Goal: Task Accomplishment & Management: Manage account settings

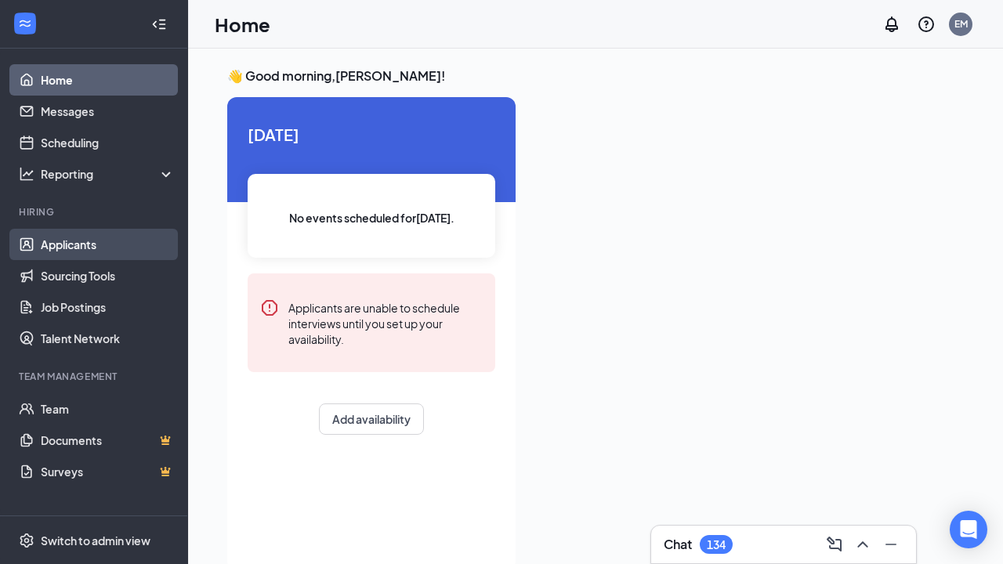
click at [81, 236] on link "Applicants" at bounding box center [108, 244] width 134 height 31
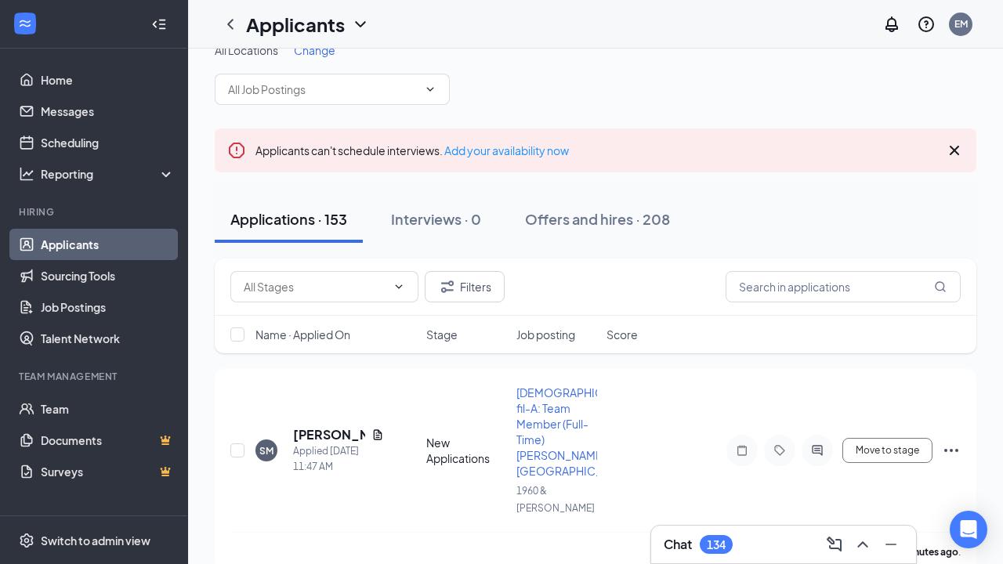
scroll to position [31, 0]
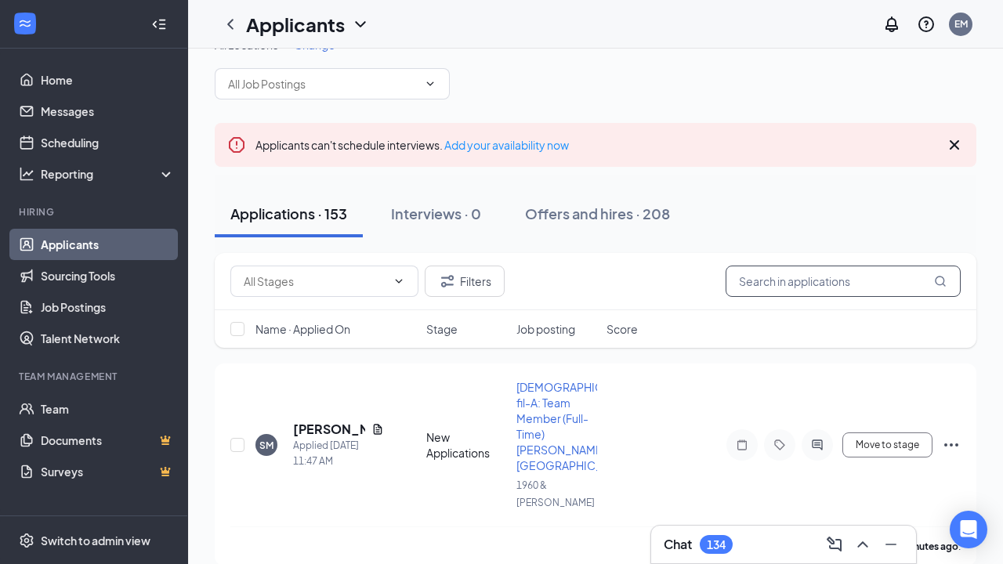
click at [776, 293] on input "text" at bounding box center [843, 281] width 235 height 31
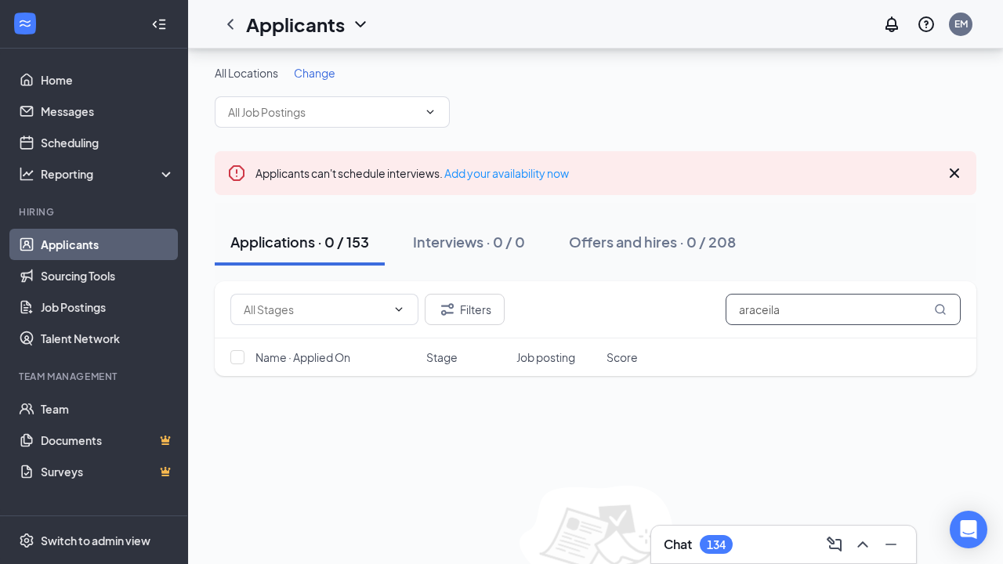
scroll to position [92, 0]
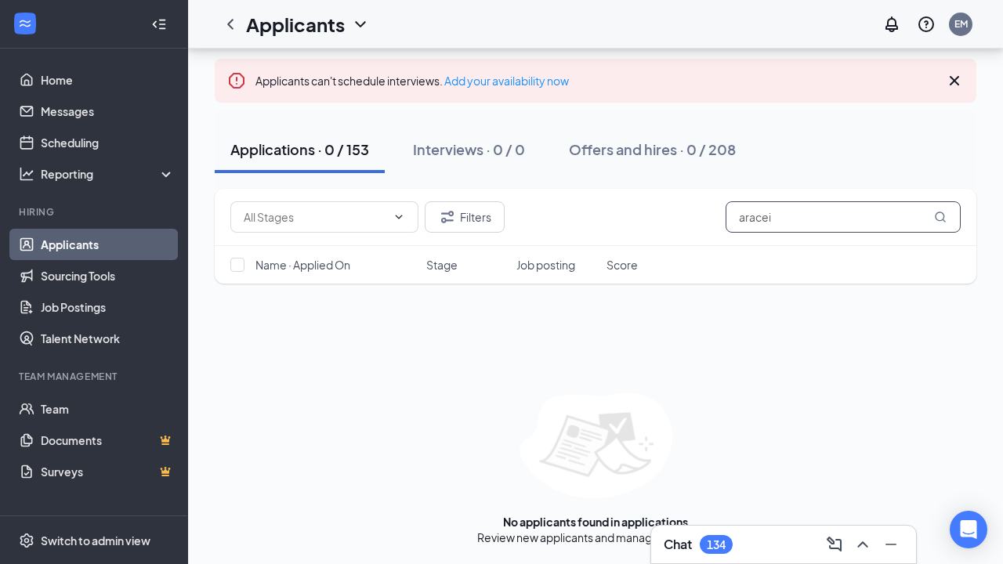
scroll to position [95, 0]
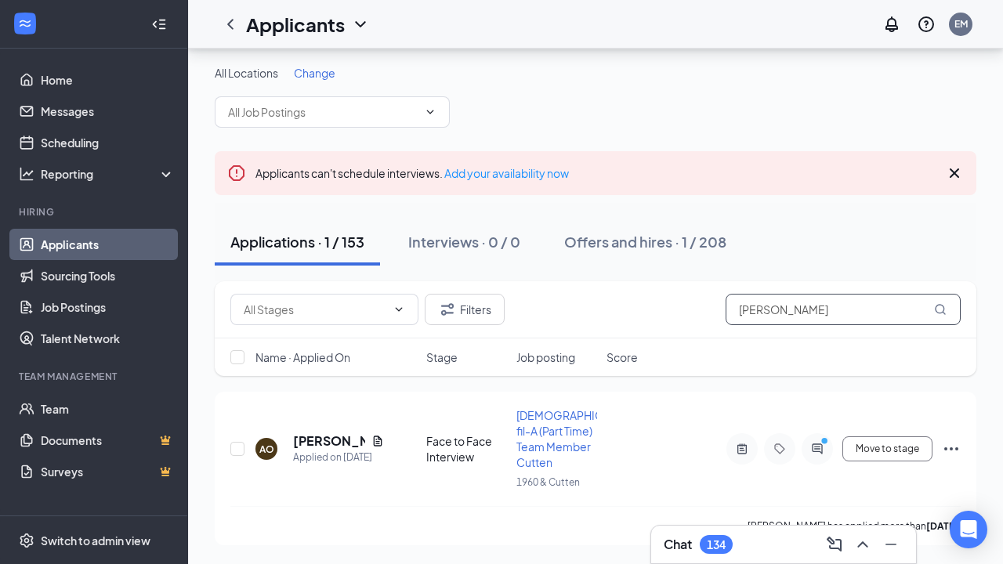
scroll to position [2, 0]
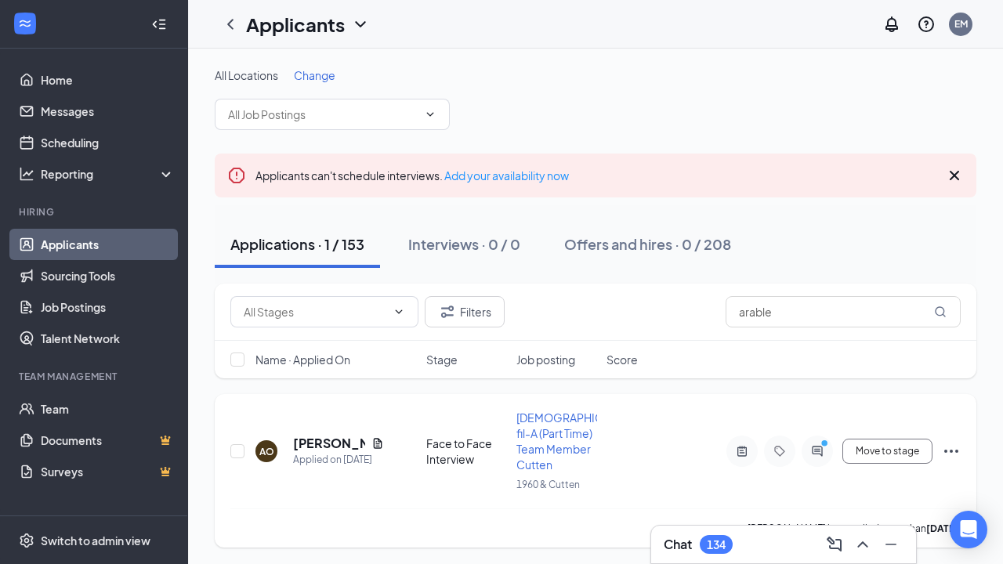
drag, startPoint x: 638, startPoint y: 375, endPoint x: 324, endPoint y: 448, distance: 322.7
click at [324, 448] on h5 "[PERSON_NAME]" at bounding box center [329, 443] width 72 height 17
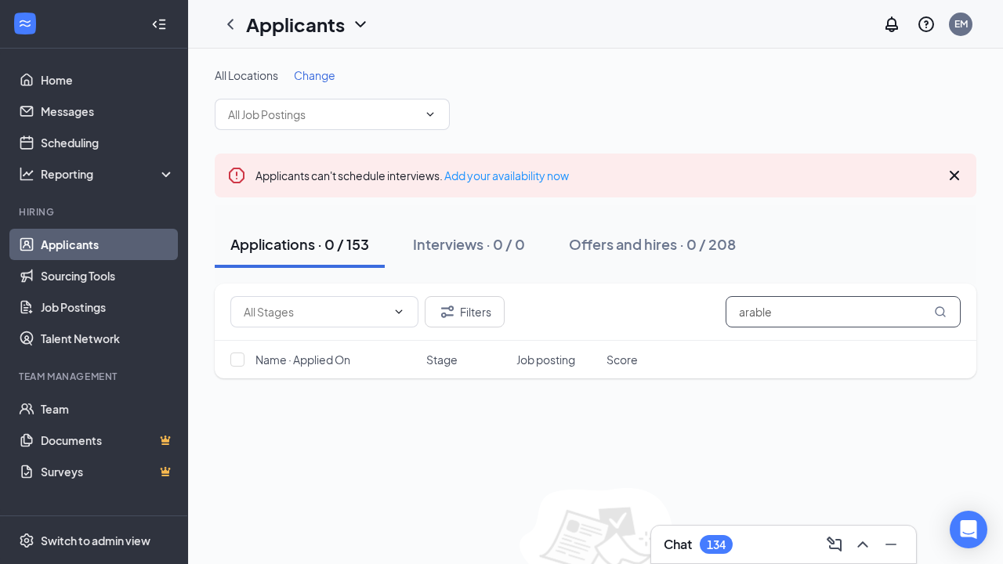
click at [796, 316] on input "arable" at bounding box center [843, 311] width 235 height 31
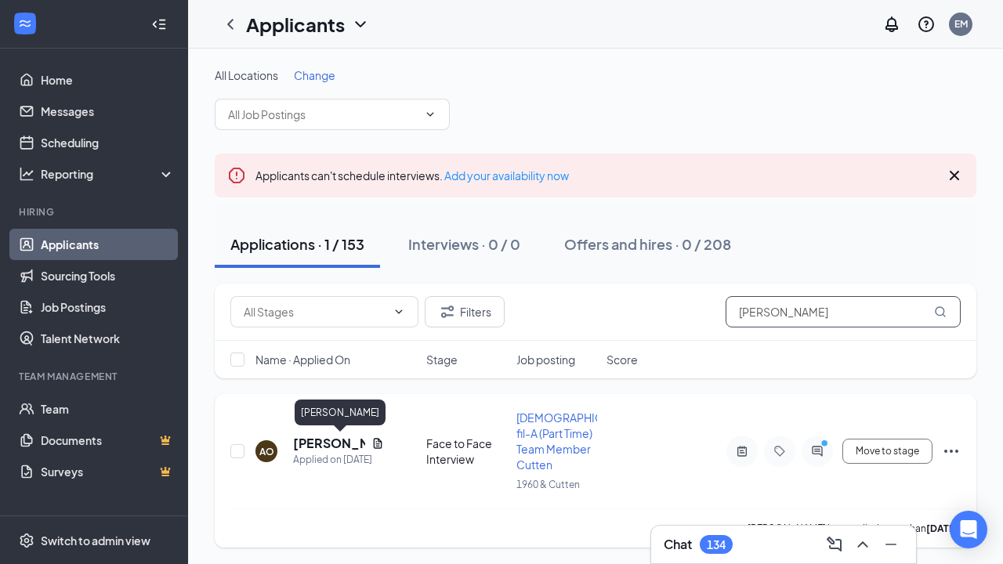
type input "[PERSON_NAME]"
click at [318, 437] on h5 "[PERSON_NAME]" at bounding box center [329, 443] width 72 height 17
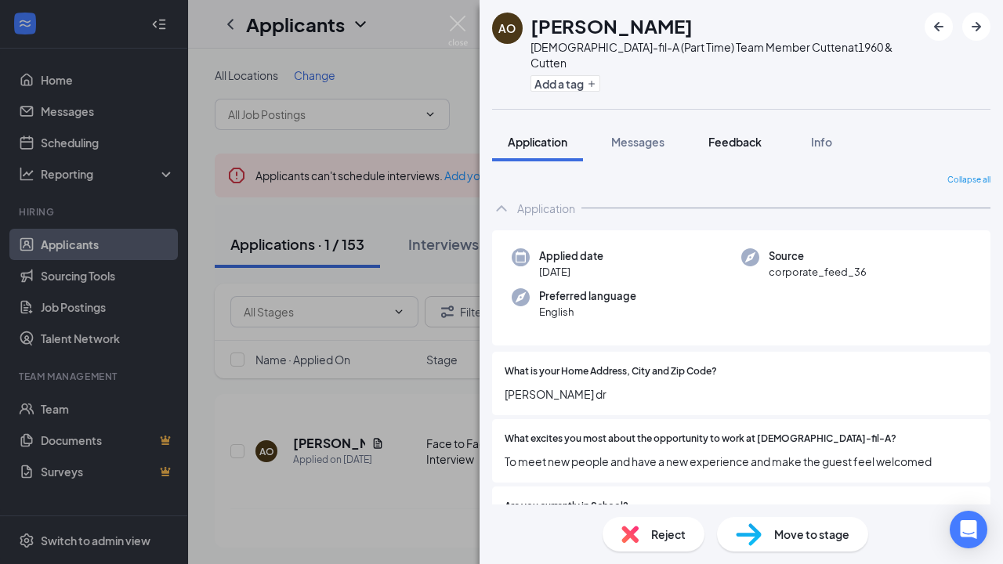
click at [738, 135] on span "Feedback" at bounding box center [735, 142] width 53 height 14
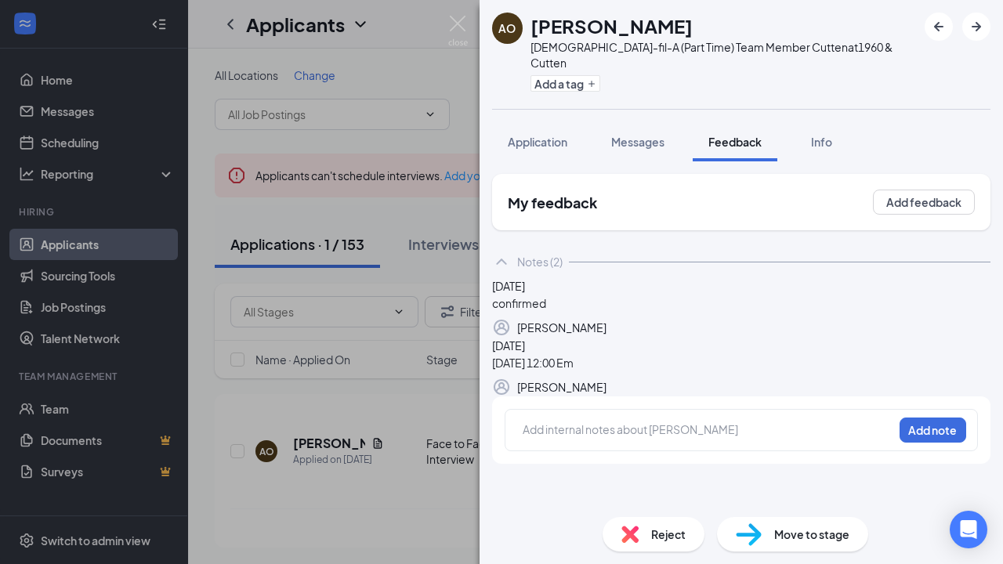
scroll to position [20, 0]
click at [935, 190] on button "Add feedback" at bounding box center [924, 202] width 102 height 25
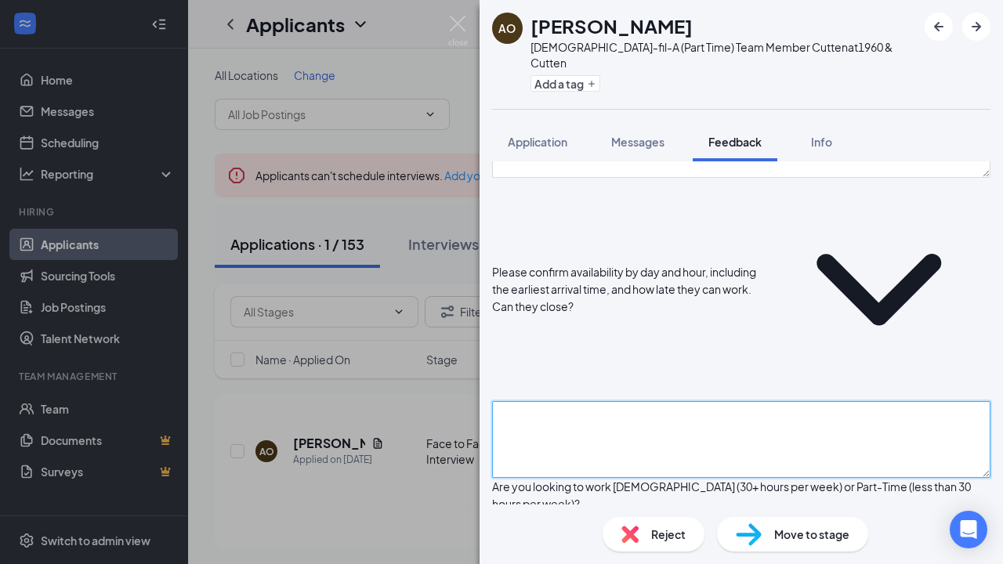
click at [801, 401] on textarea at bounding box center [741, 439] width 499 height 77
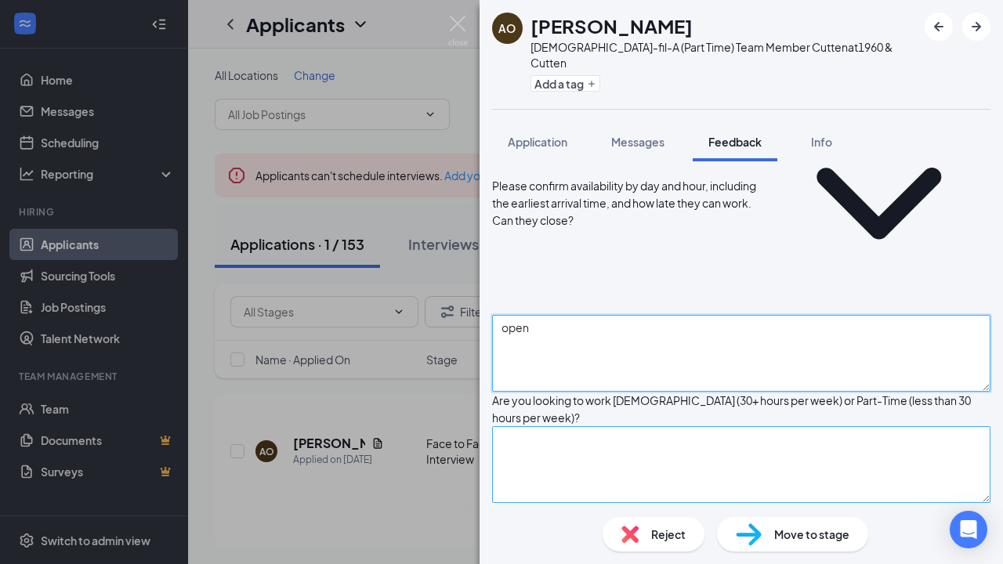
scroll to position [256, 0]
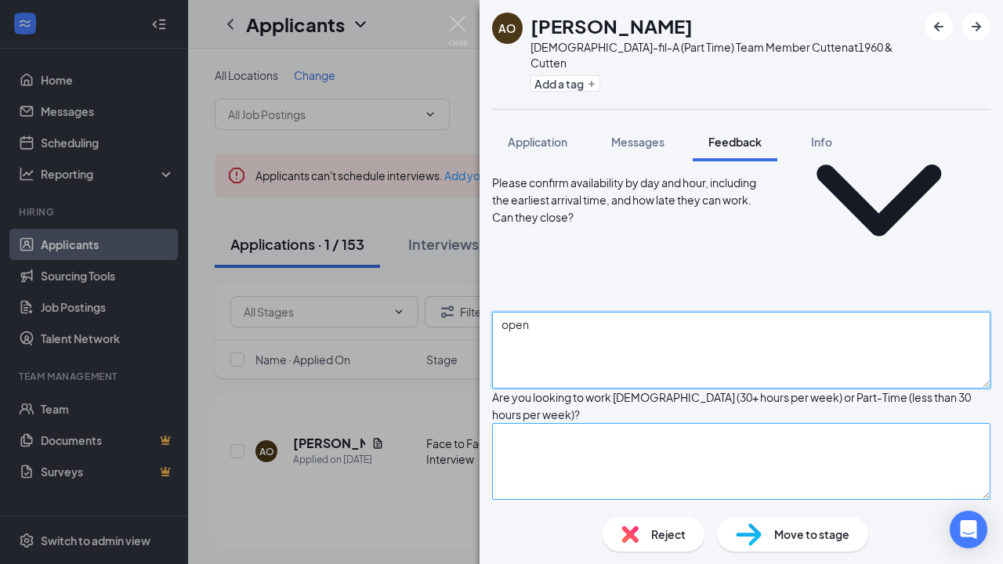
type textarea "open"
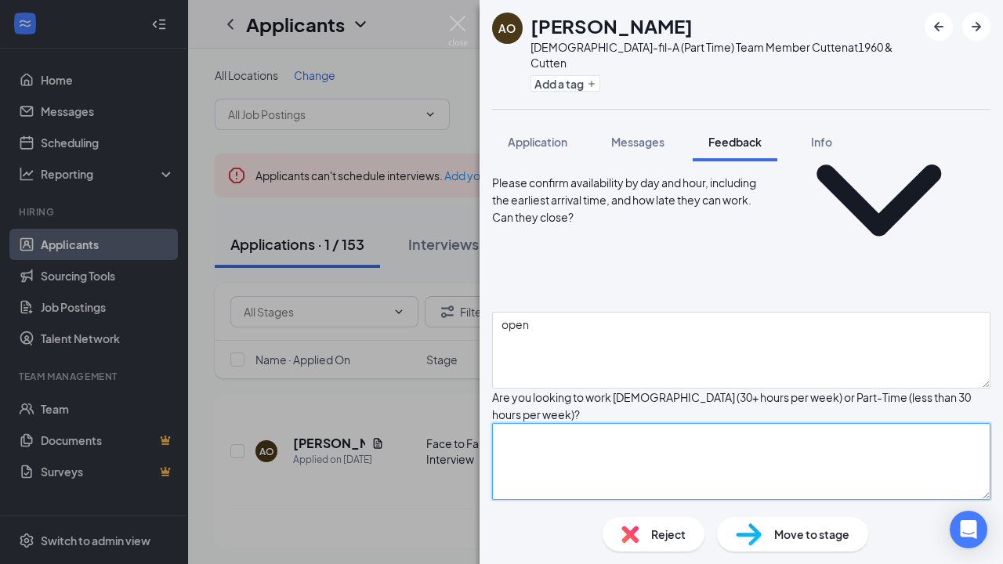
click at [743, 423] on textarea at bounding box center [741, 461] width 499 height 77
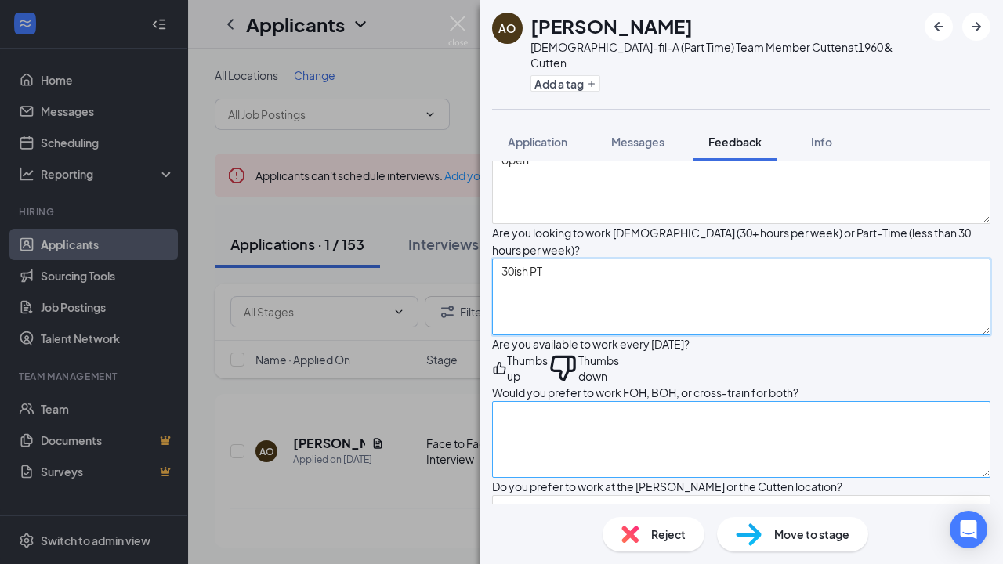
scroll to position [422, 0]
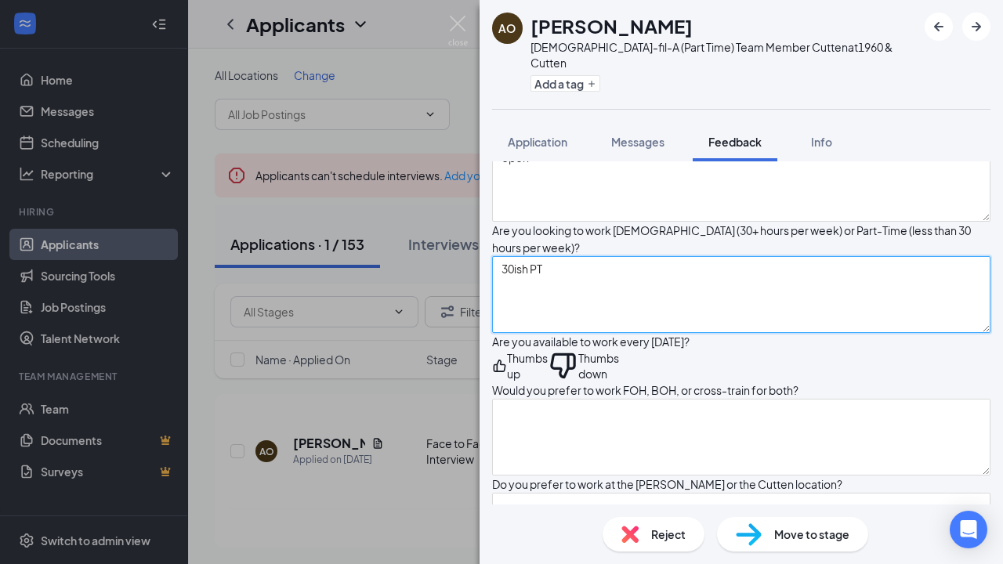
type textarea "30ish PT"
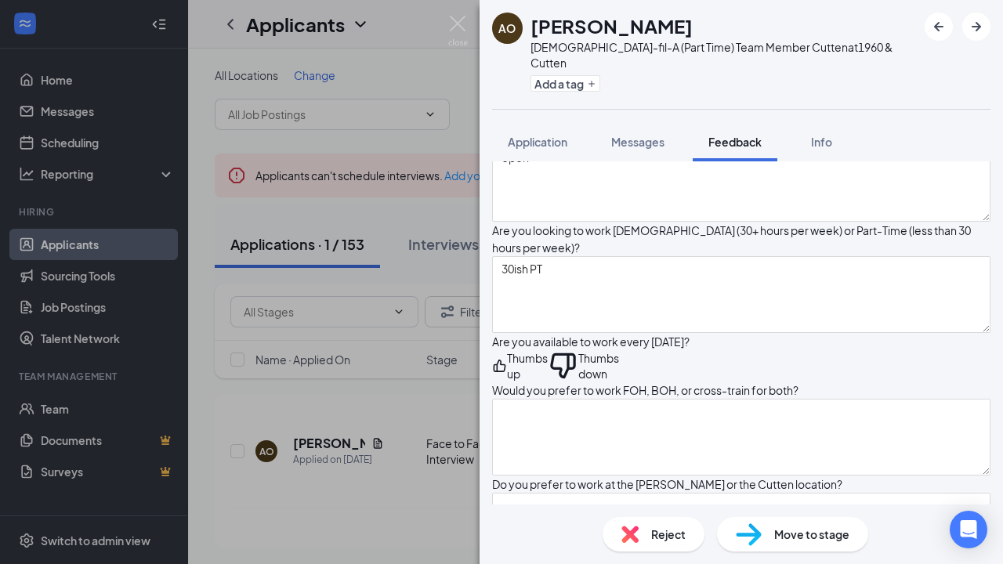
click at [507, 350] on icon "ThumbsUp" at bounding box center [499, 365] width 15 height 31
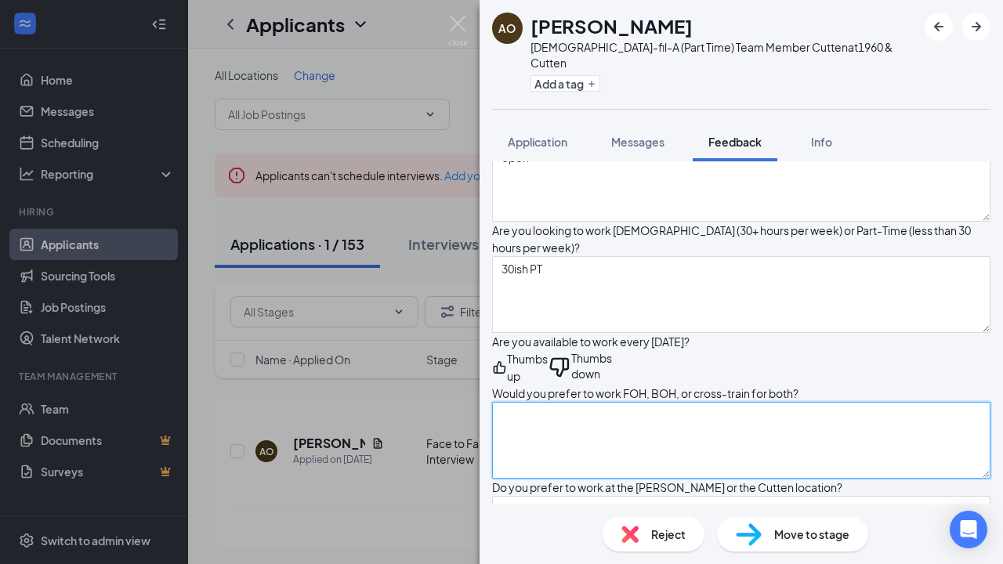
click at [546, 402] on textarea at bounding box center [741, 440] width 499 height 77
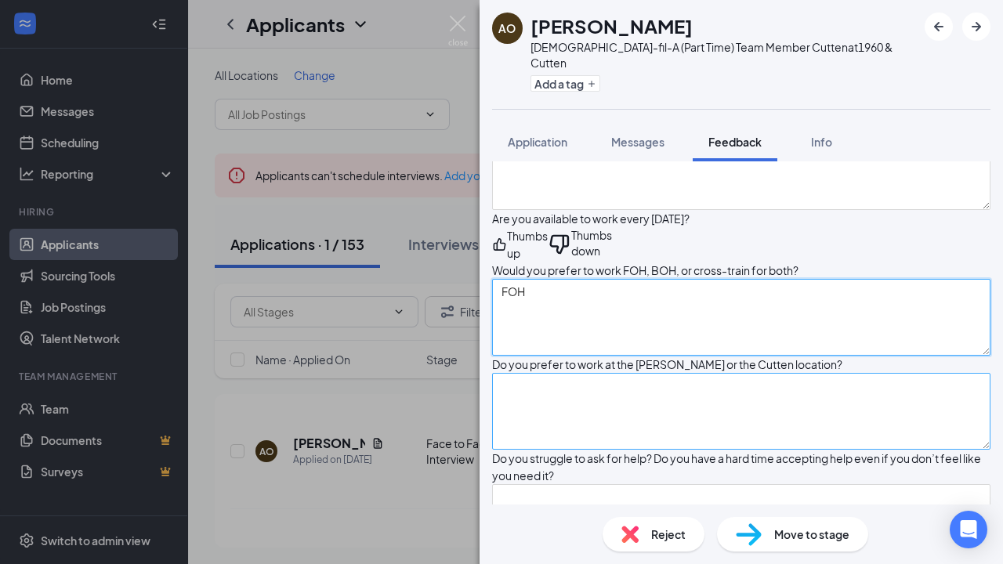
scroll to position [546, 0]
type textarea "FOH"
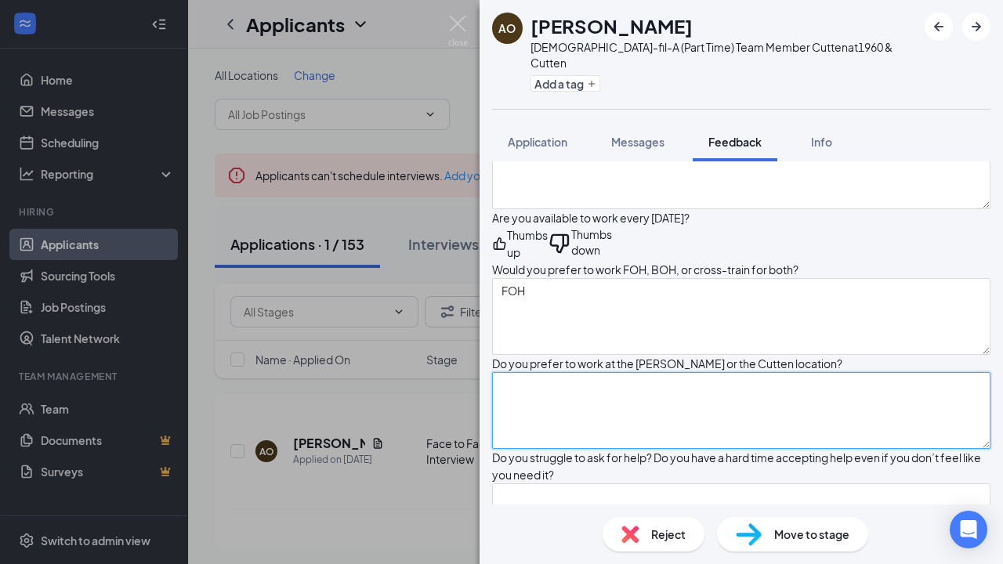
click at [544, 372] on textarea at bounding box center [741, 410] width 499 height 77
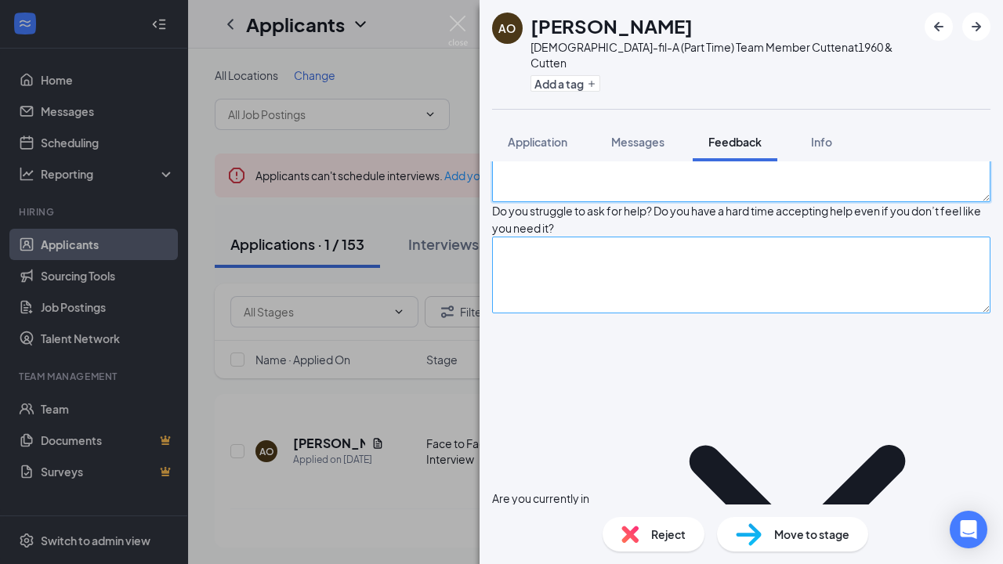
scroll to position [829, 0]
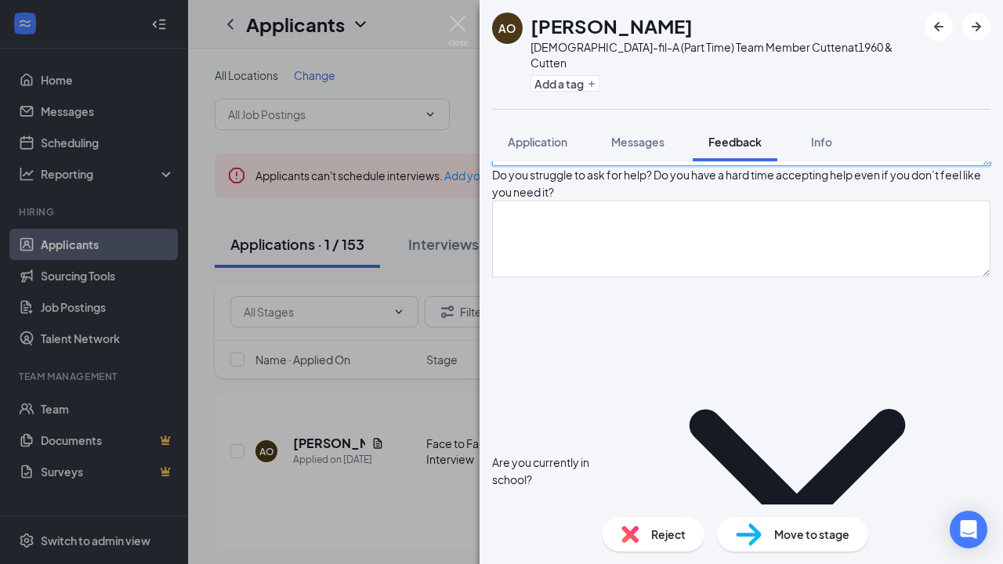
type textarea "[PERSON_NAME]"
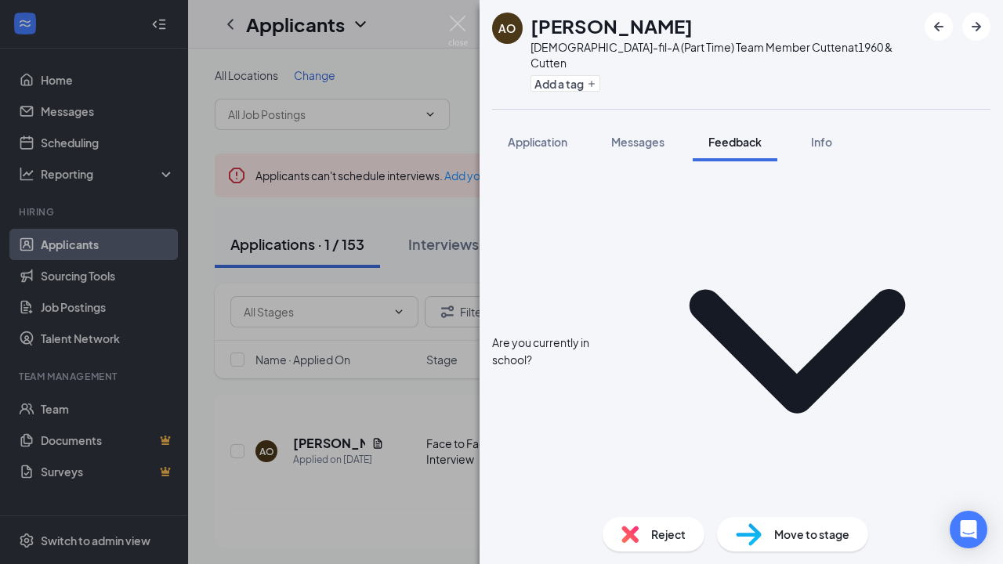
scroll to position [950, 0]
type textarea "Planning to pursuer her GED"
type textarea "u"
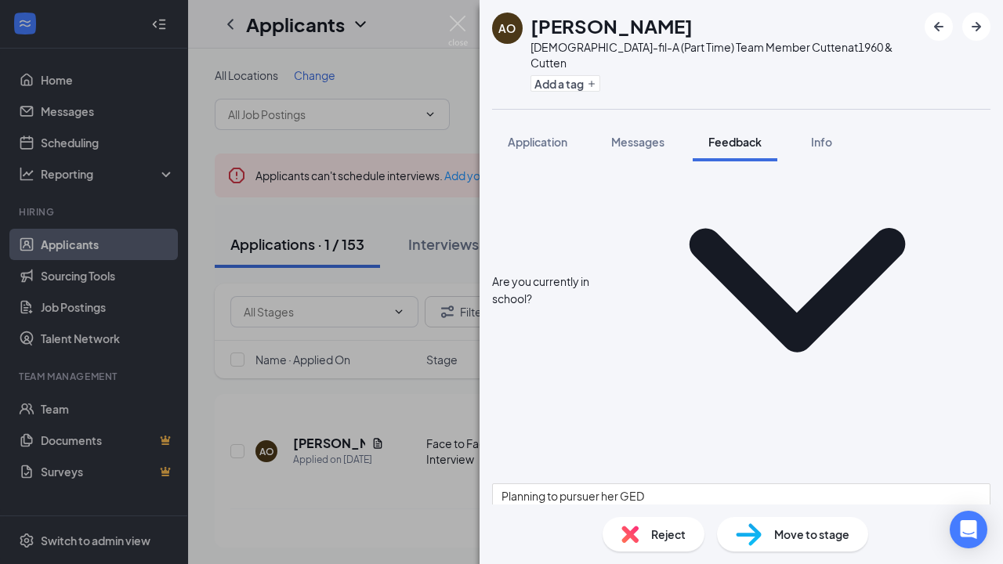
scroll to position [1032, 0]
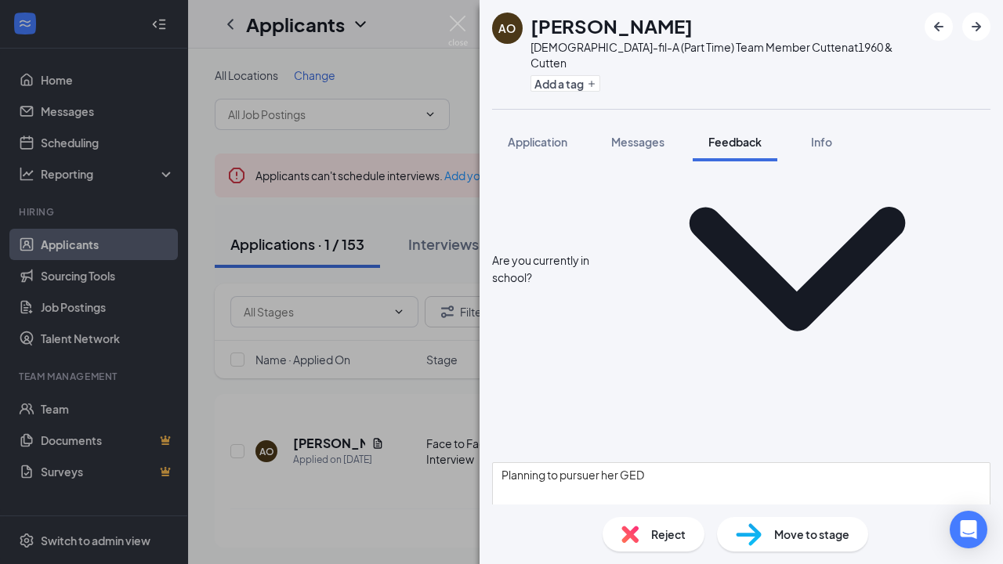
type textarea "yes. but I had to explain what it meant"
drag, startPoint x: 546, startPoint y: 292, endPoint x: 553, endPoint y: 300, distance: 11.1
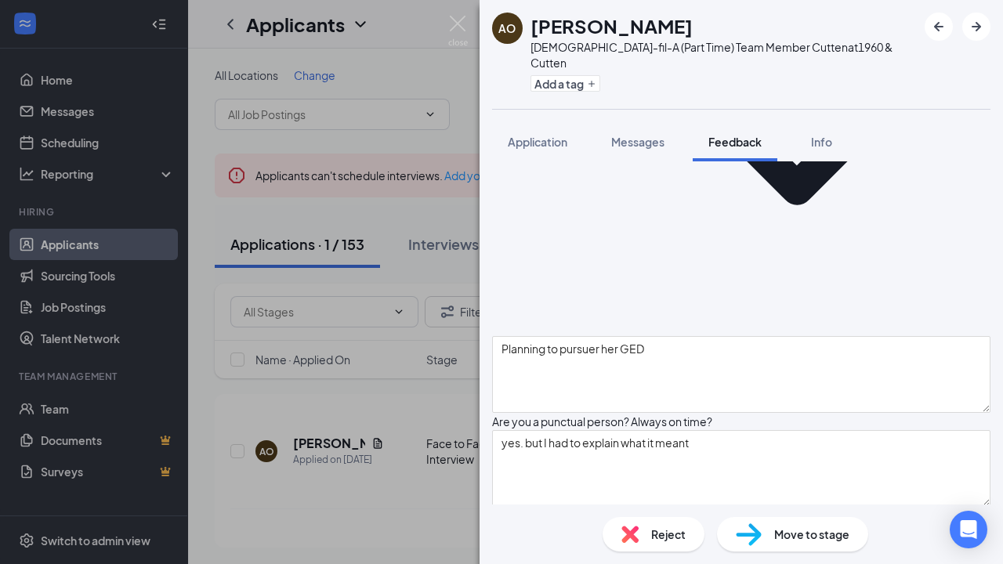
scroll to position [1160, 0]
type textarea "car hop server and beverage maker - was a closer Host - taking guest to table a…"
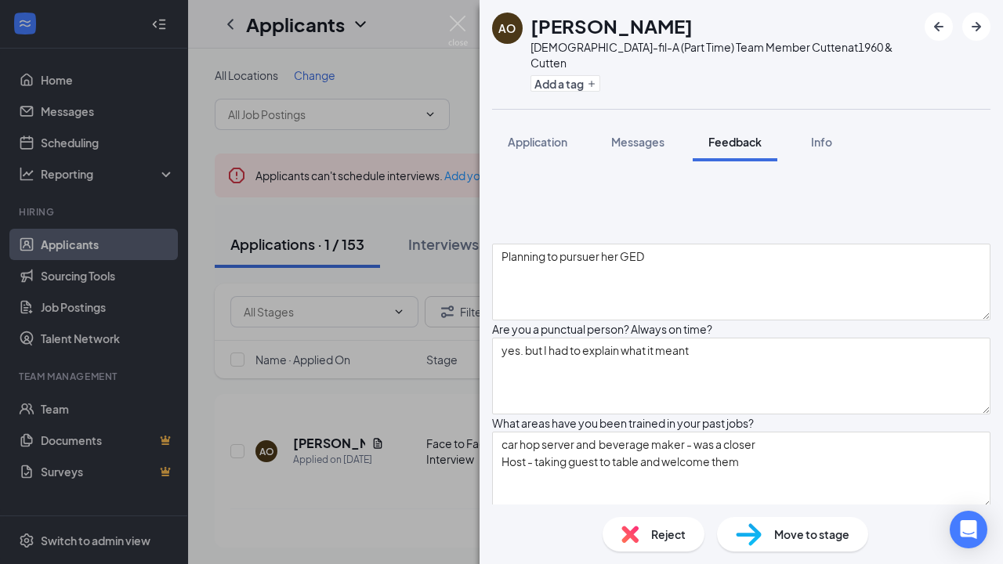
type textarea "a different opportunity- this is an environment she wants to work in and she ha…"
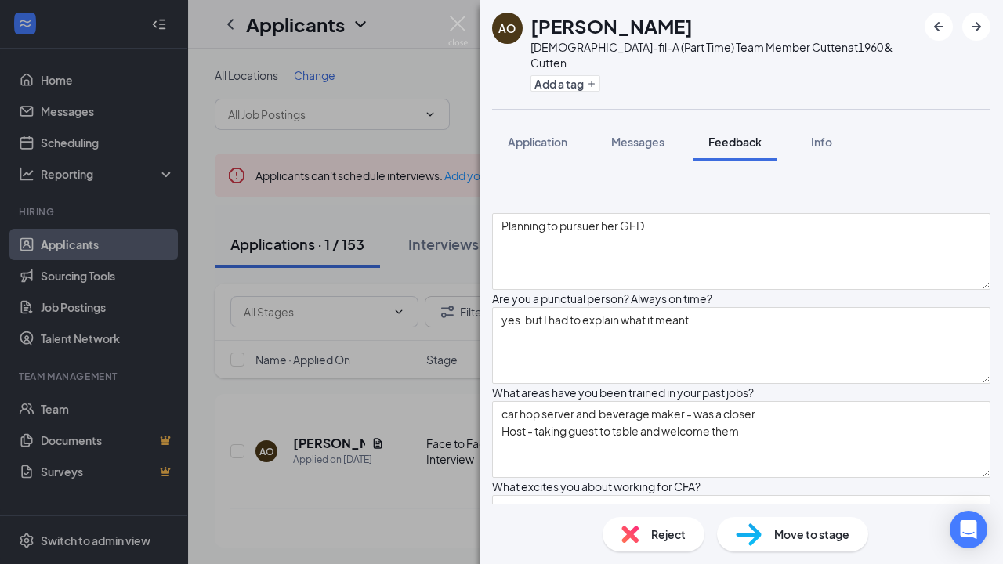
scroll to position [1286, 0]
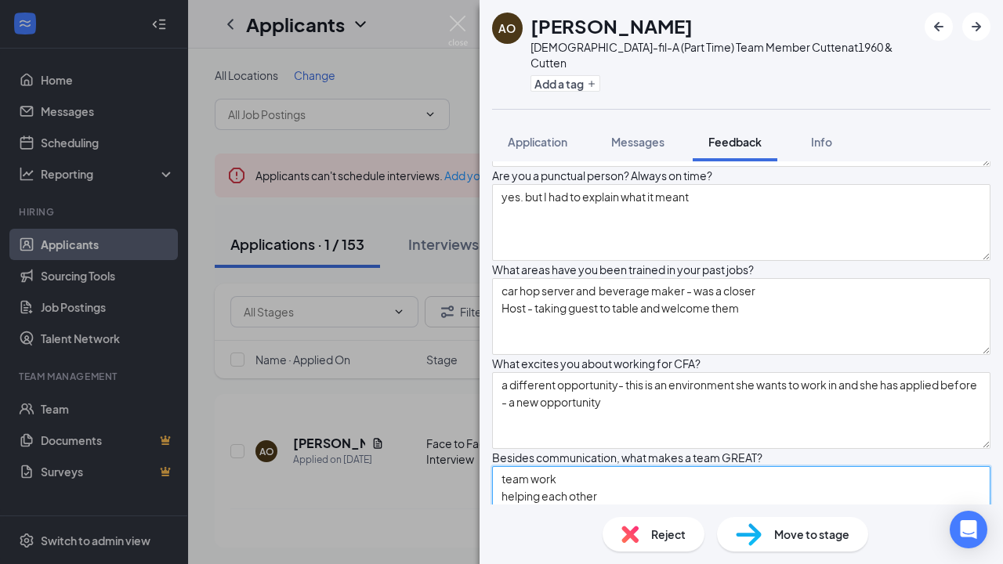
scroll to position [1409, 0]
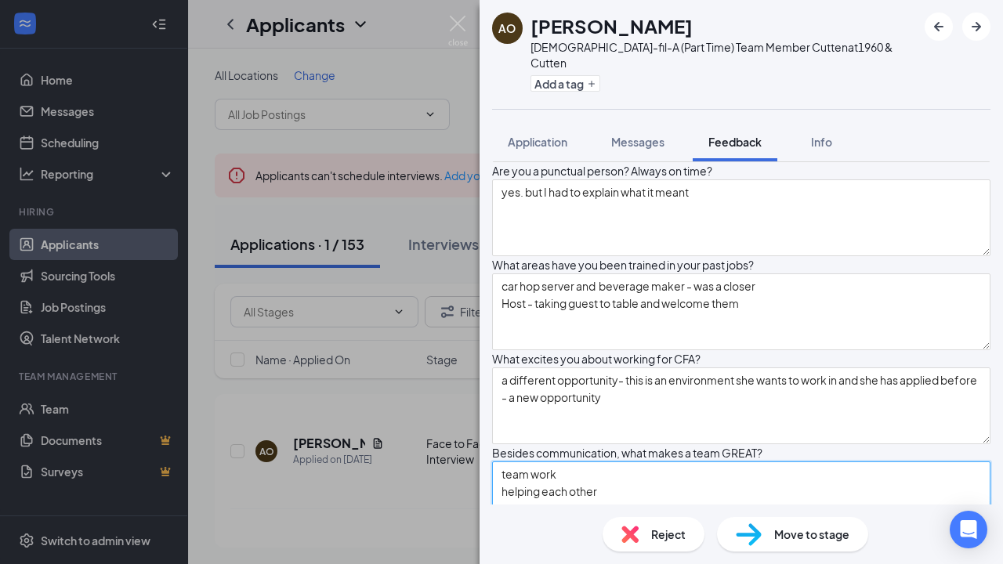
type textarea "team work helping each other help everyone know we are in this together."
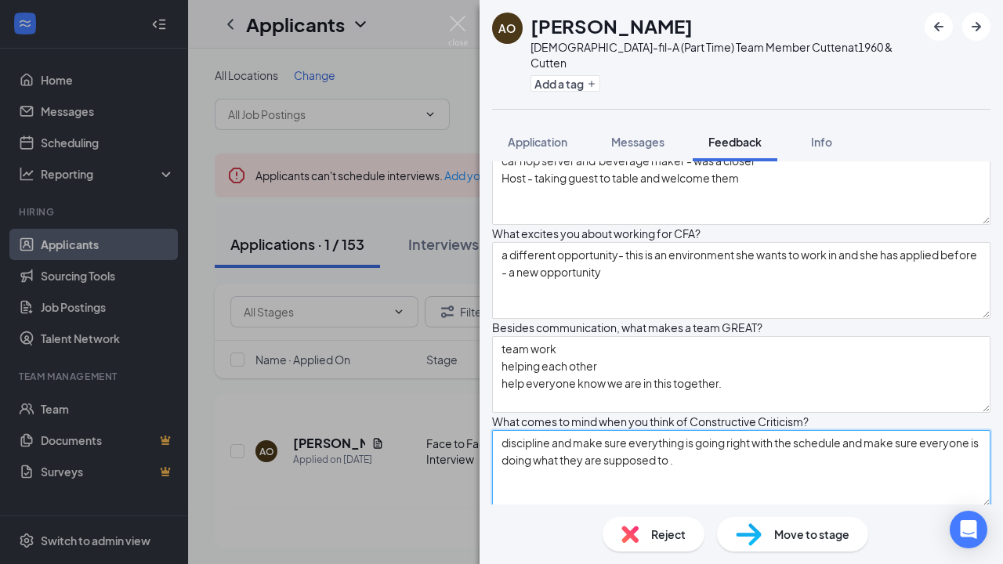
scroll to position [1536, 0]
type textarea "discipline and make sure everything is going right with the schedule and make s…"
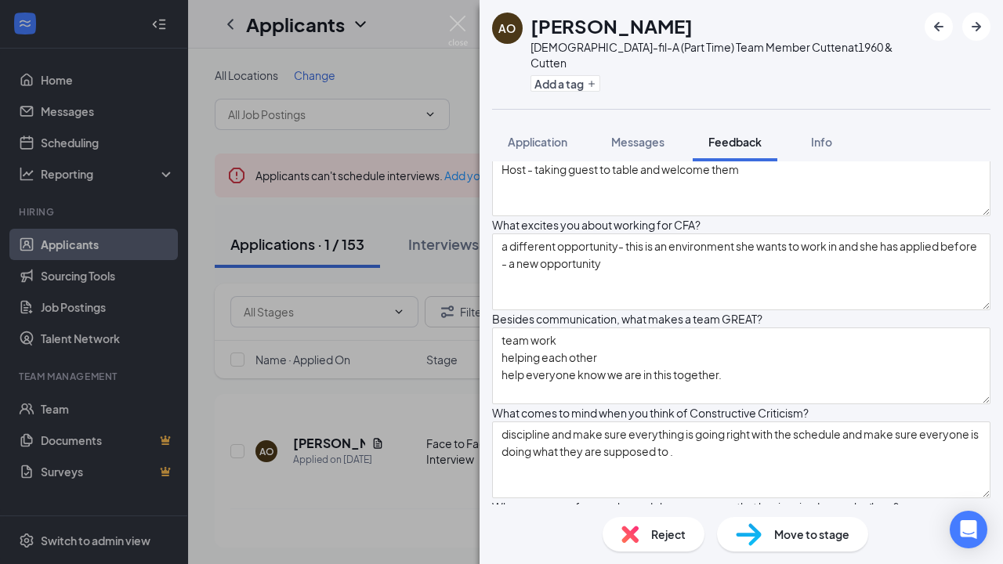
scroll to position [1545, 0]
type textarea "her own personal goals she doesn't have to tell others."
click at [626, 513] on textarea at bounding box center [741, 551] width 499 height 77
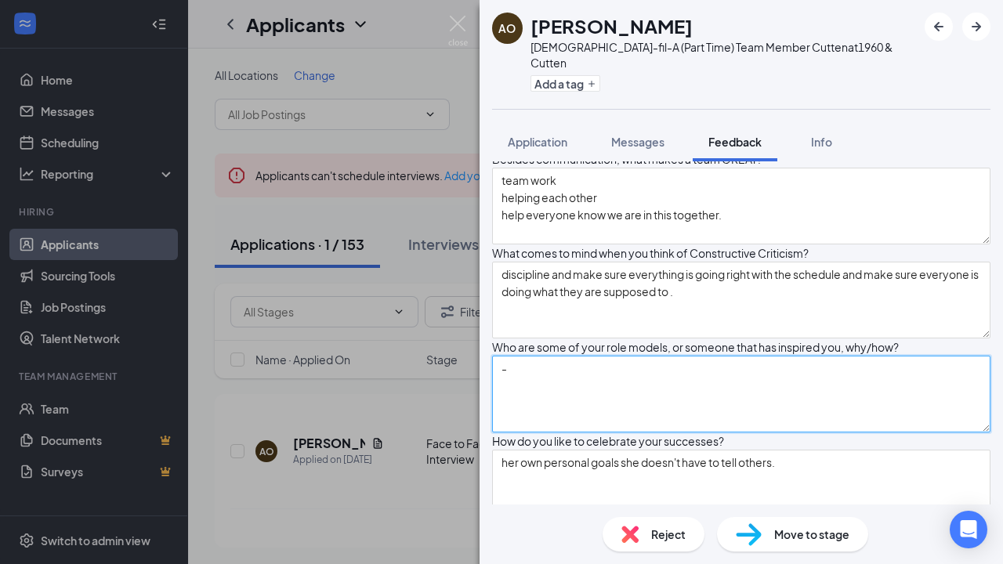
type textarea "-"
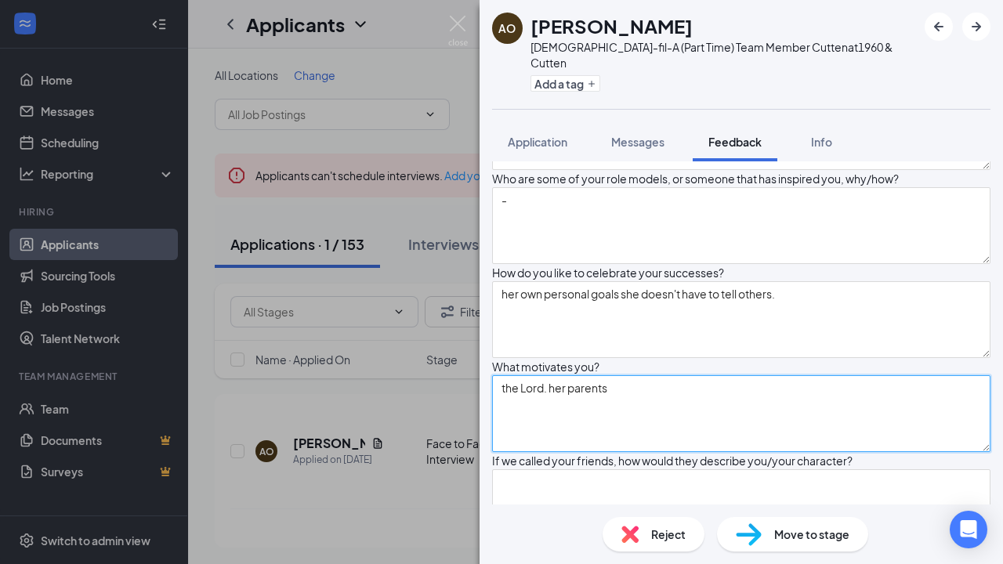
scroll to position [1869, 0]
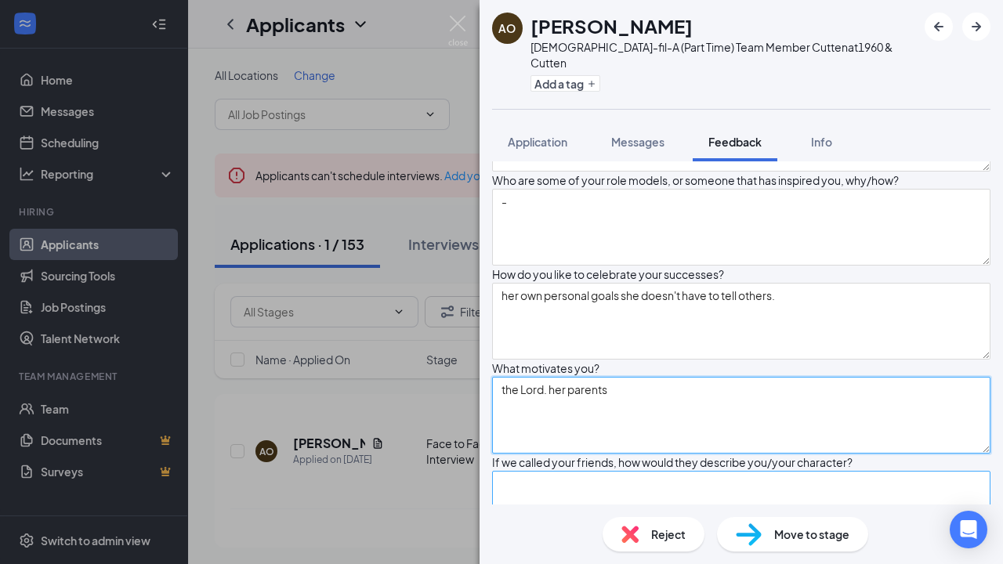
type textarea "the Lord. her parents"
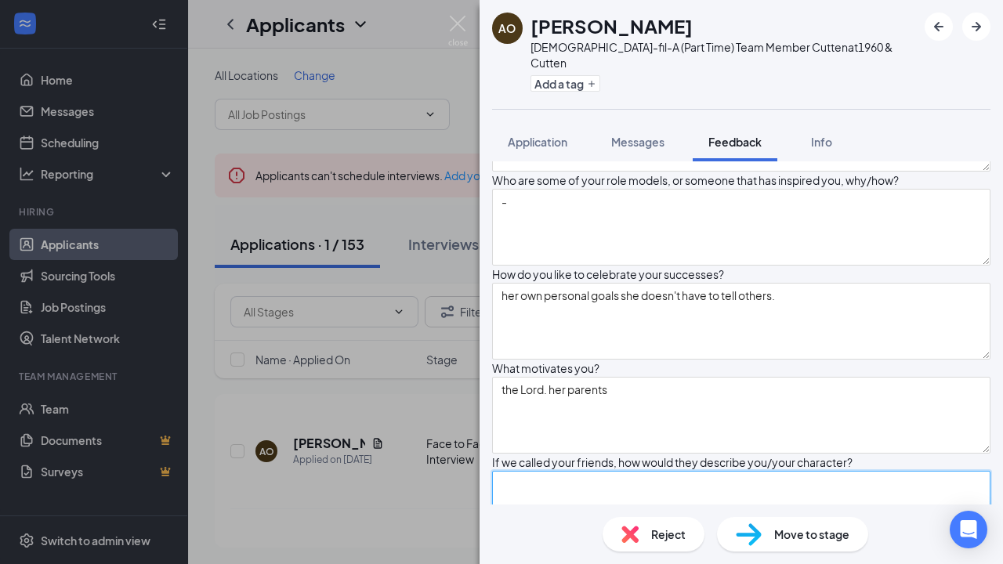
click at [588, 471] on textarea at bounding box center [741, 509] width 499 height 77
type textarea "-"
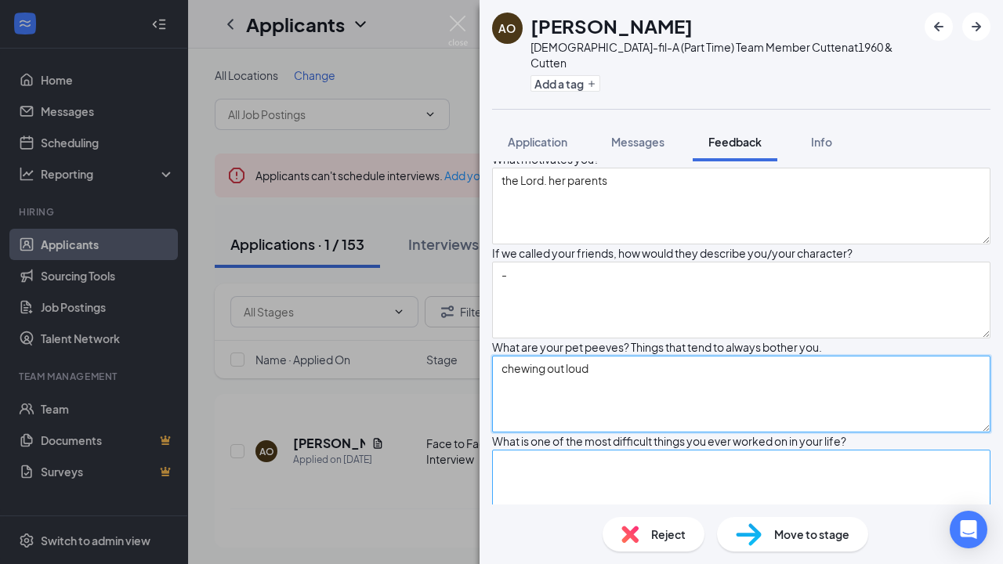
scroll to position [2080, 0]
type textarea "chewing out loud"
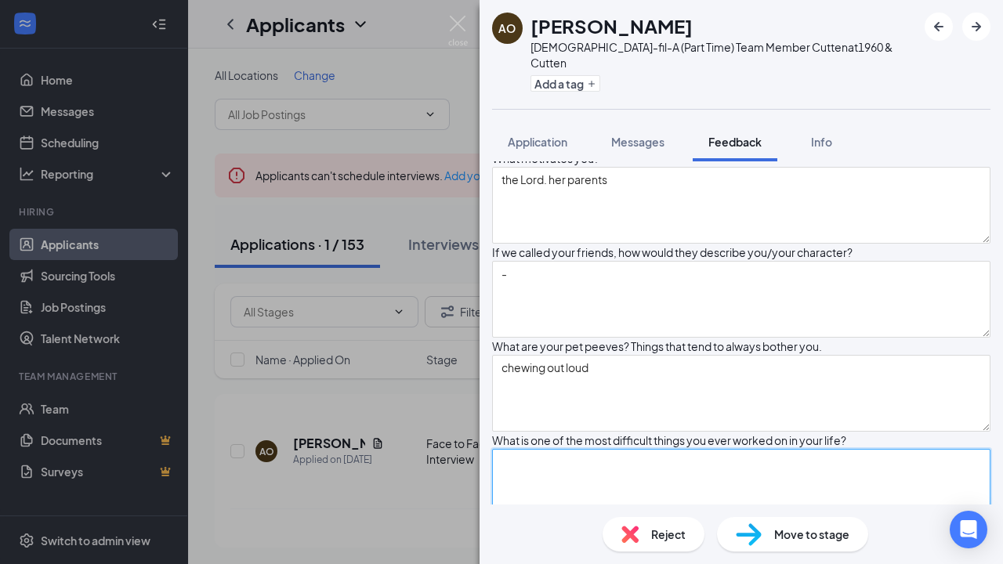
click at [590, 449] on textarea at bounding box center [741, 487] width 499 height 77
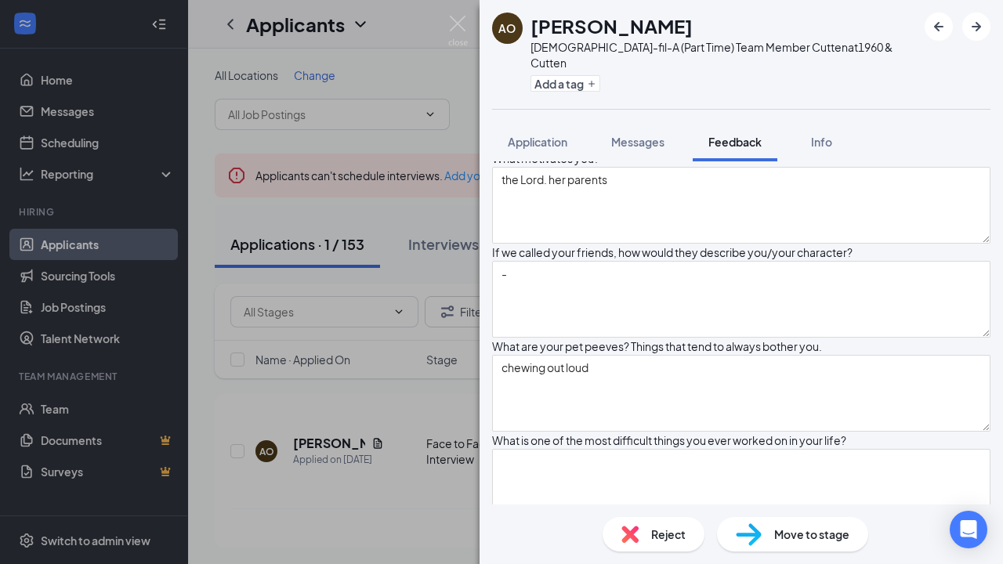
type textarea "-"
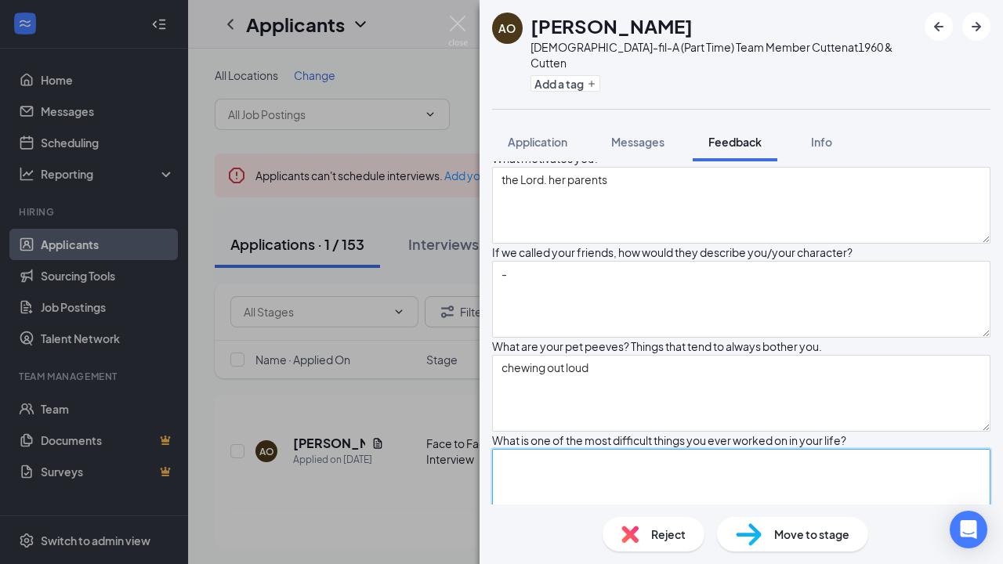
click at [584, 449] on textarea at bounding box center [741, 487] width 499 height 77
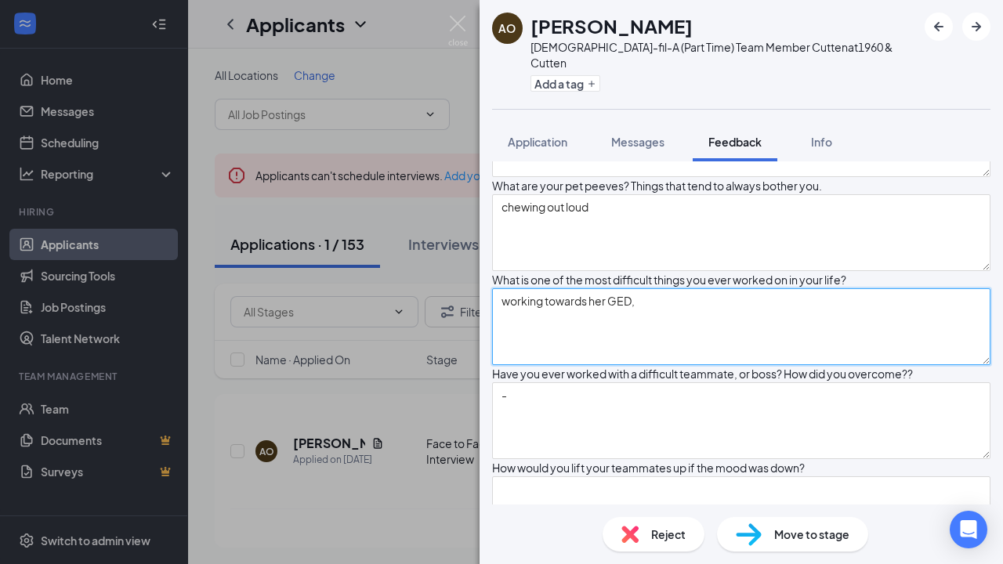
scroll to position [2243, 0]
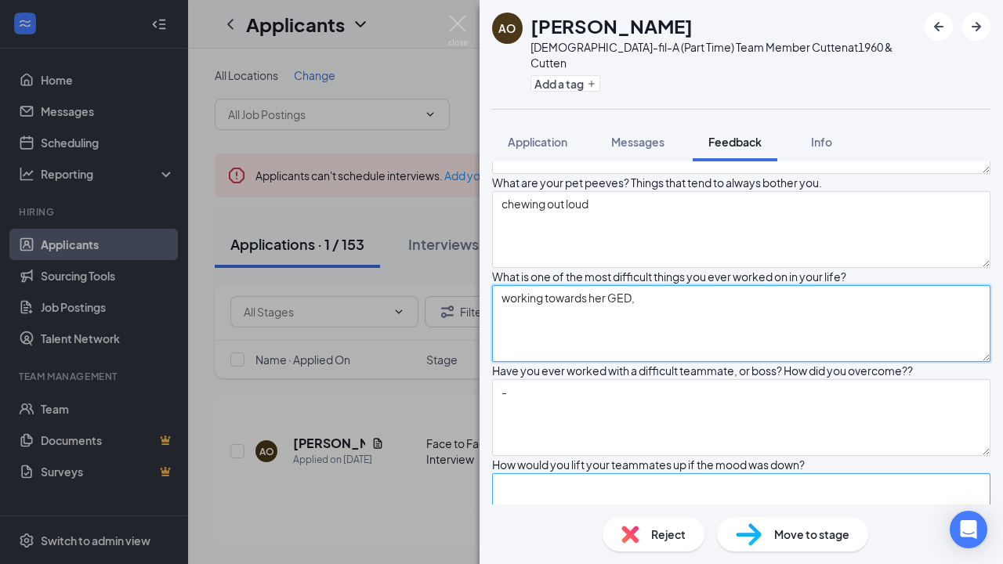
type textarea "working towards her GED,"
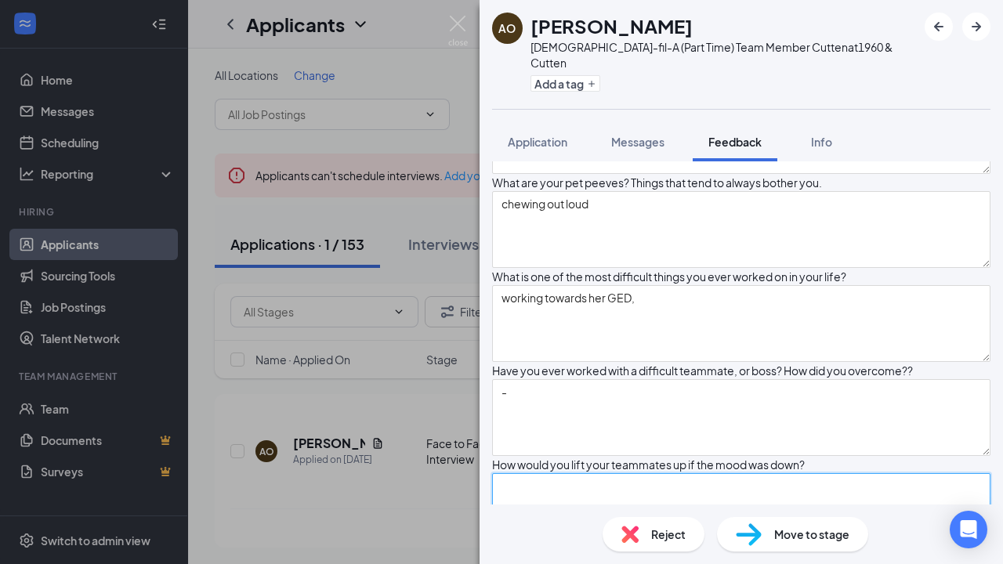
click at [569, 473] on textarea at bounding box center [741, 511] width 499 height 77
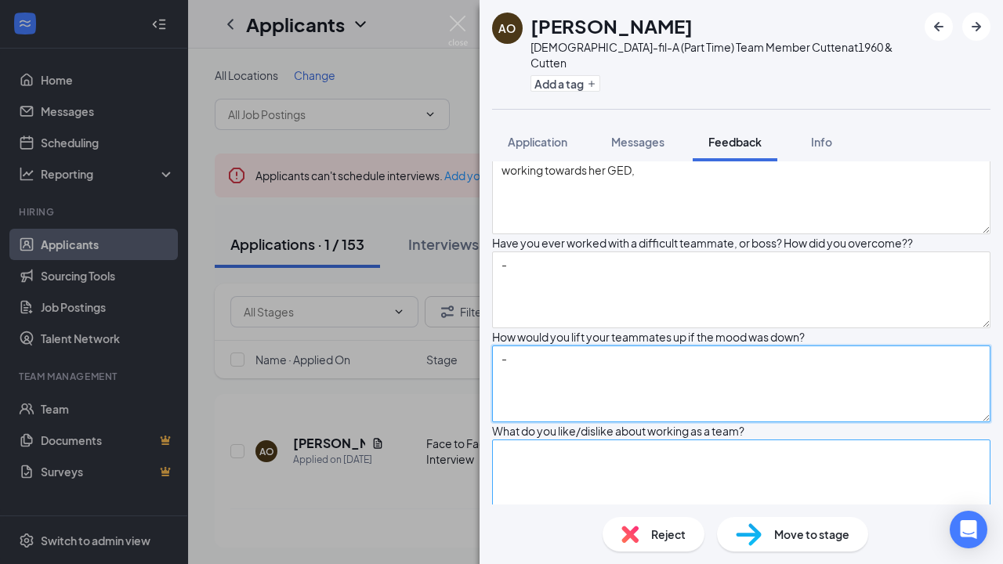
type textarea "-"
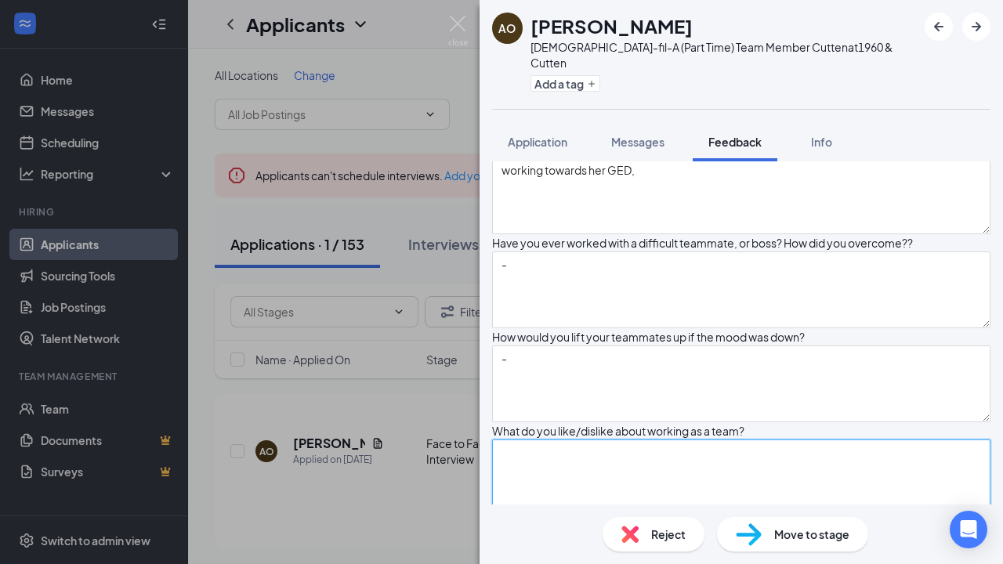
click at [567, 440] on textarea at bounding box center [741, 478] width 499 height 77
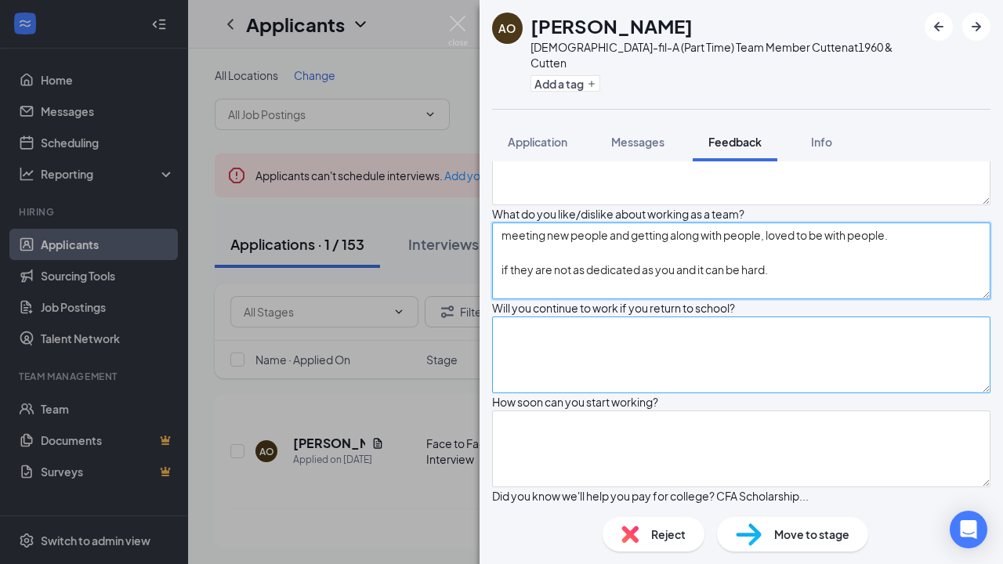
scroll to position [2591, 0]
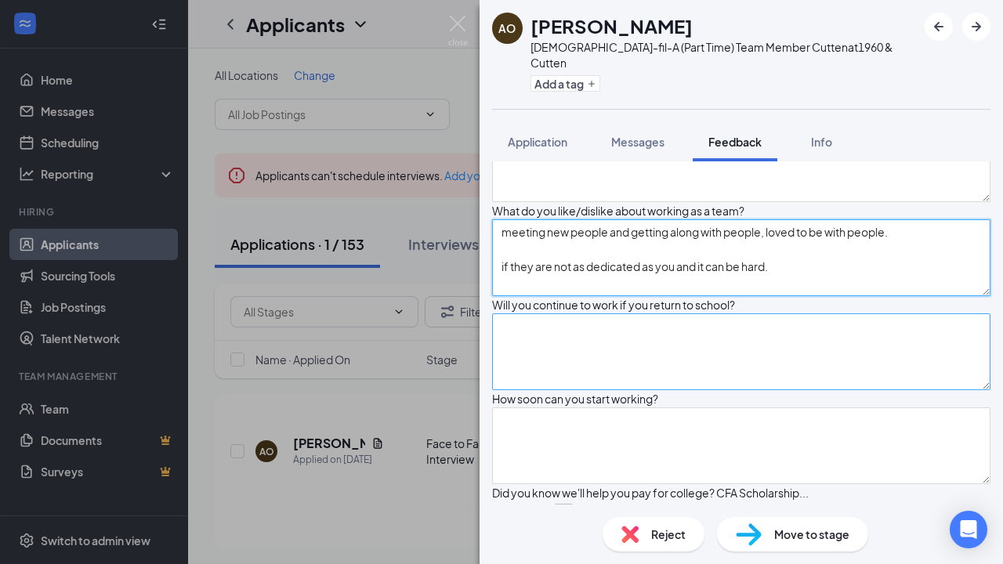
type textarea "meeting new people and getting along with people, loved to be with people. if t…"
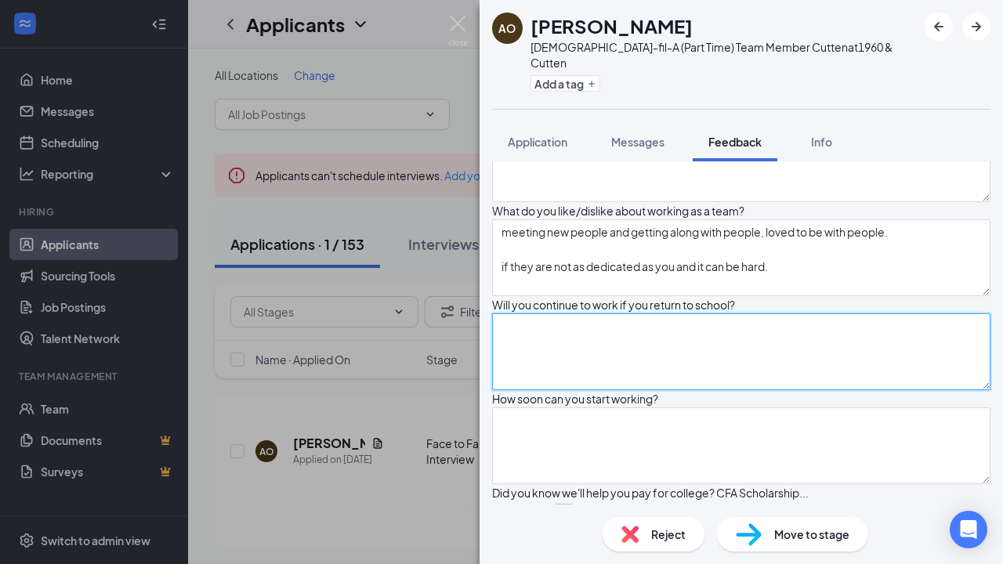
click at [621, 314] on textarea at bounding box center [741, 352] width 499 height 77
type textarea "-"
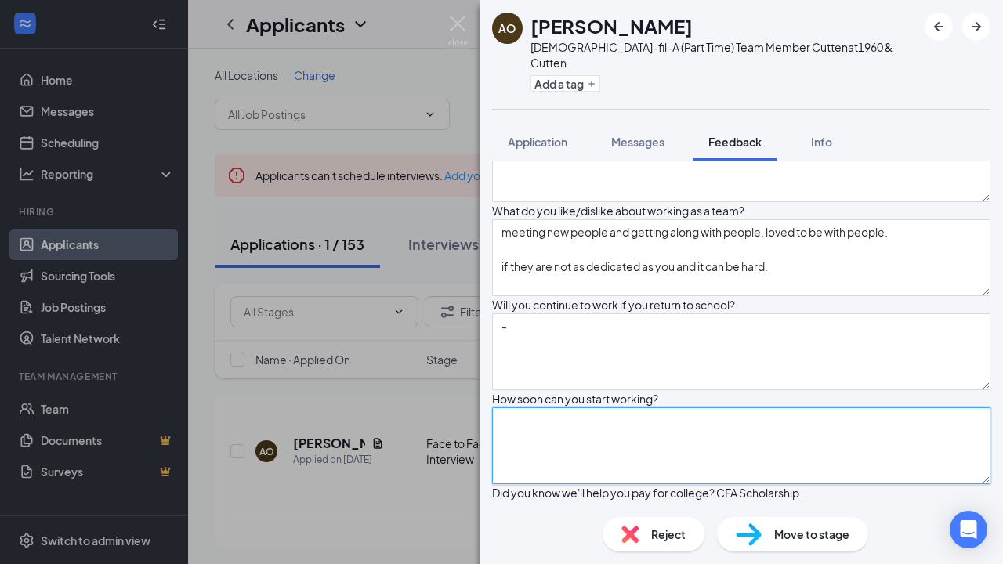
click at [606, 408] on textarea at bounding box center [741, 446] width 499 height 77
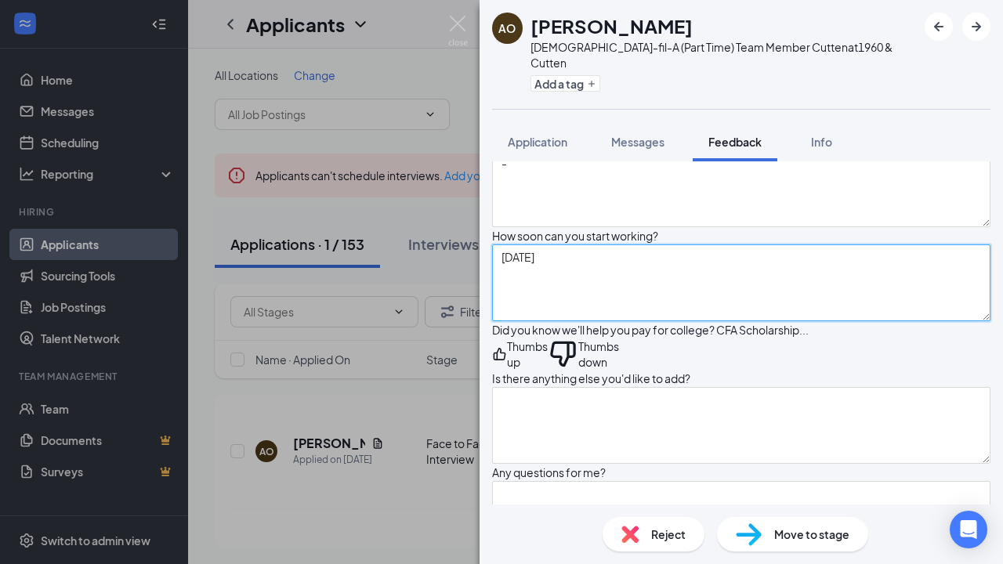
scroll to position [2764, 0]
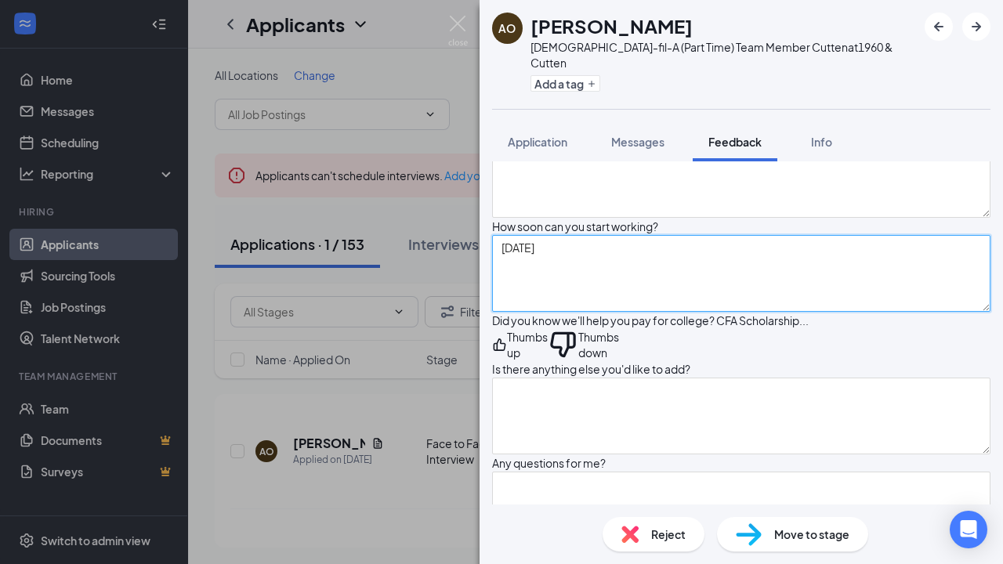
type textarea "[DATE]"
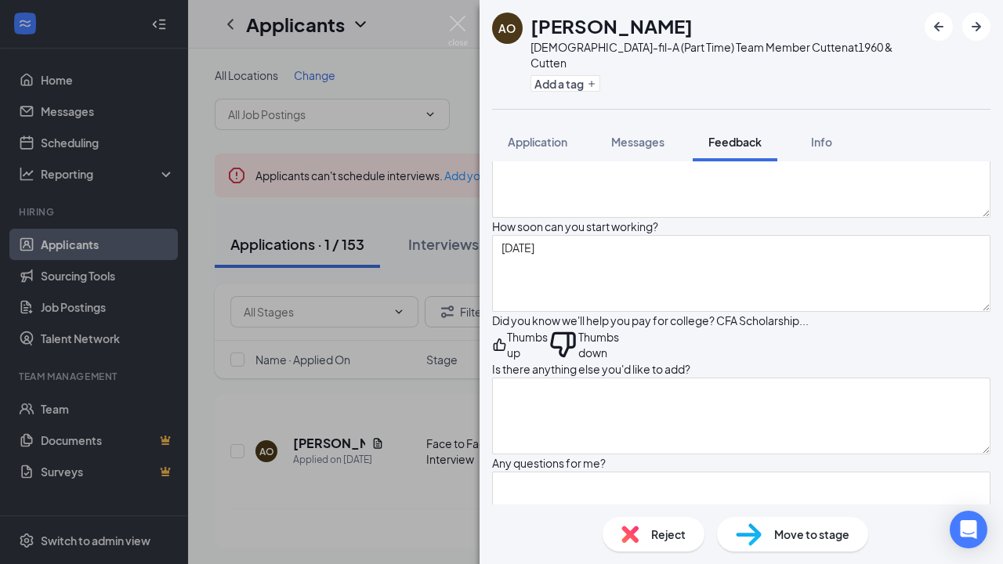
click at [507, 329] on icon "ThumbsUp" at bounding box center [499, 344] width 15 height 31
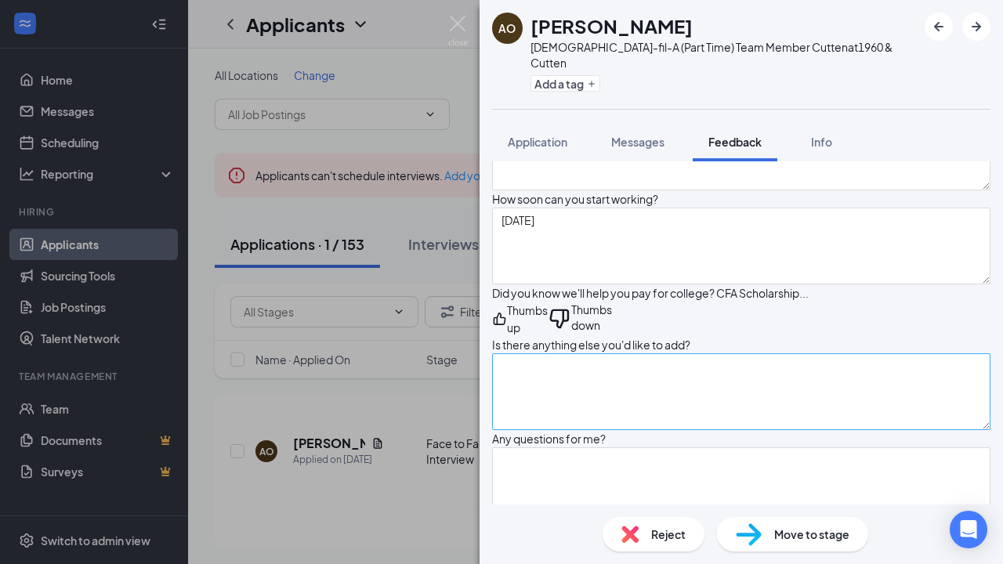
scroll to position [2792, 0]
click at [575, 353] on textarea at bounding box center [741, 391] width 499 height 77
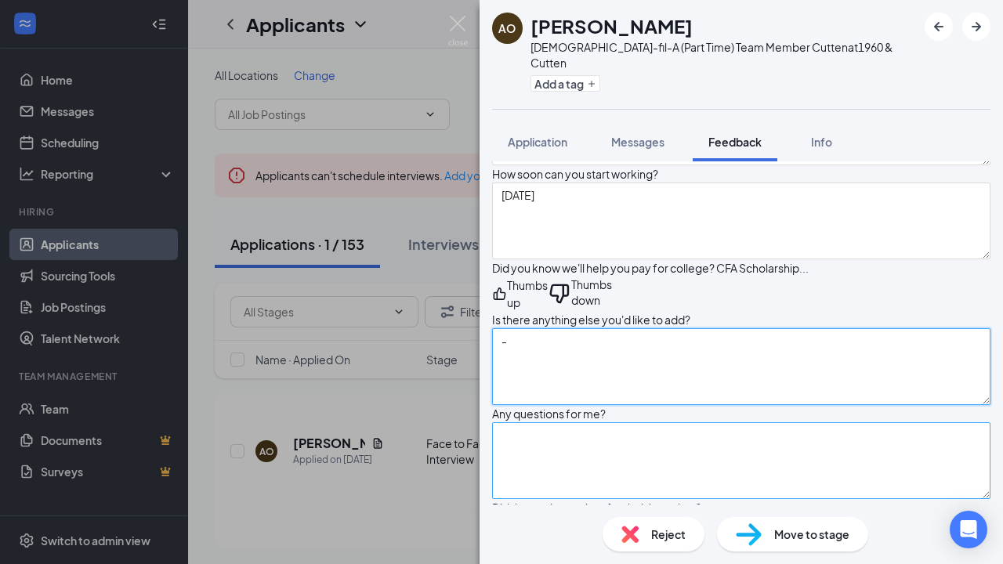
scroll to position [2844, 0]
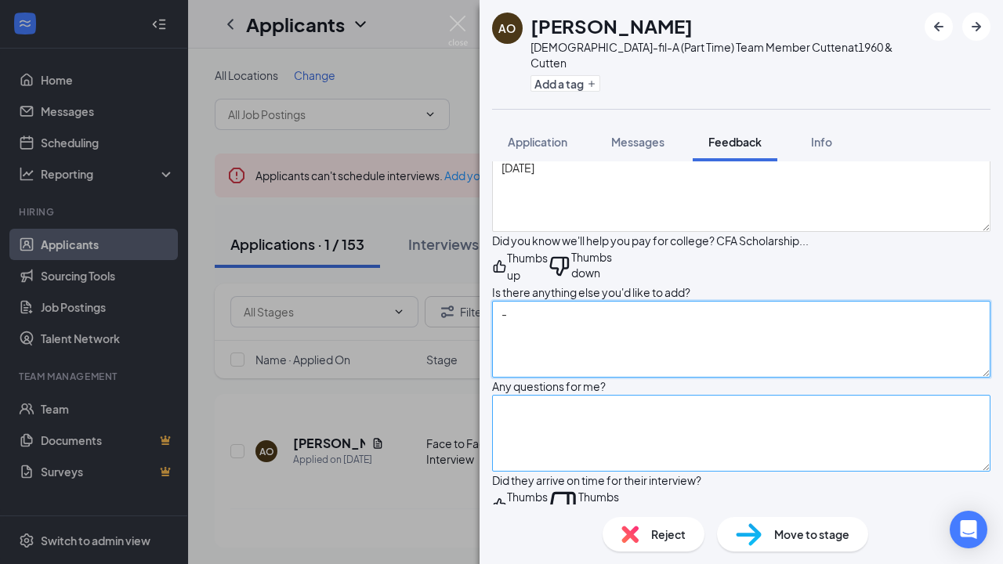
type textarea "-"
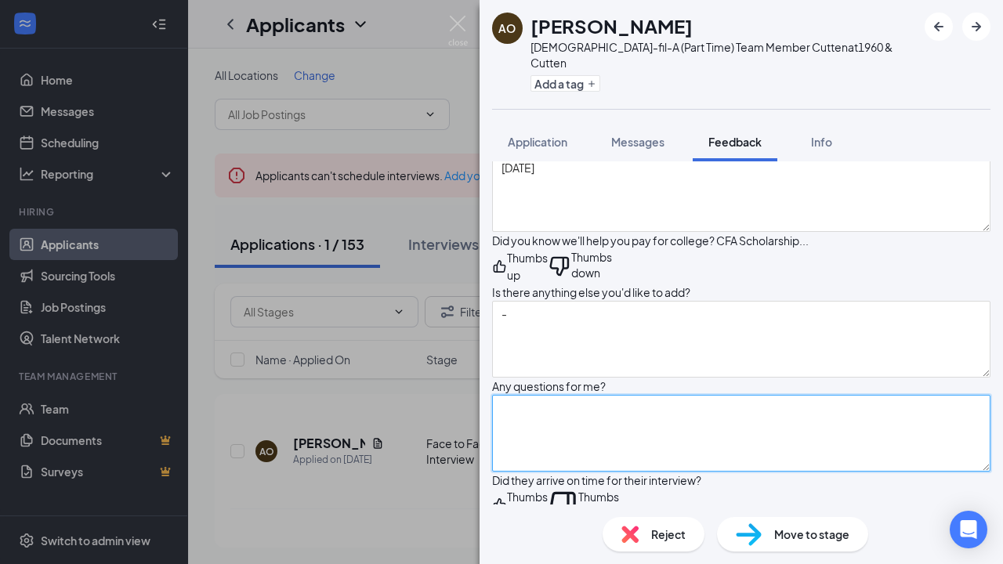
click at [571, 419] on textarea at bounding box center [741, 433] width 499 height 77
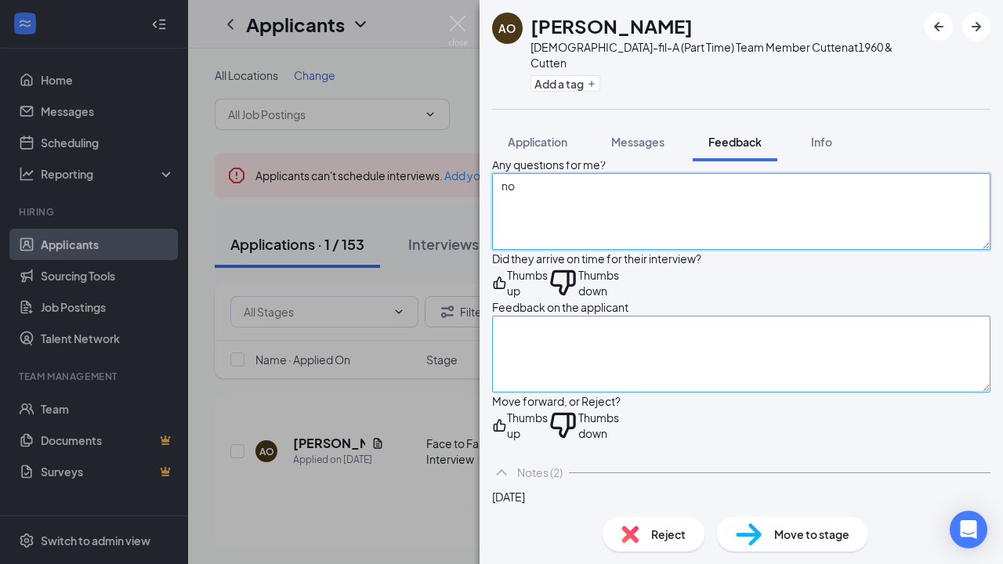
scroll to position [3066, 0]
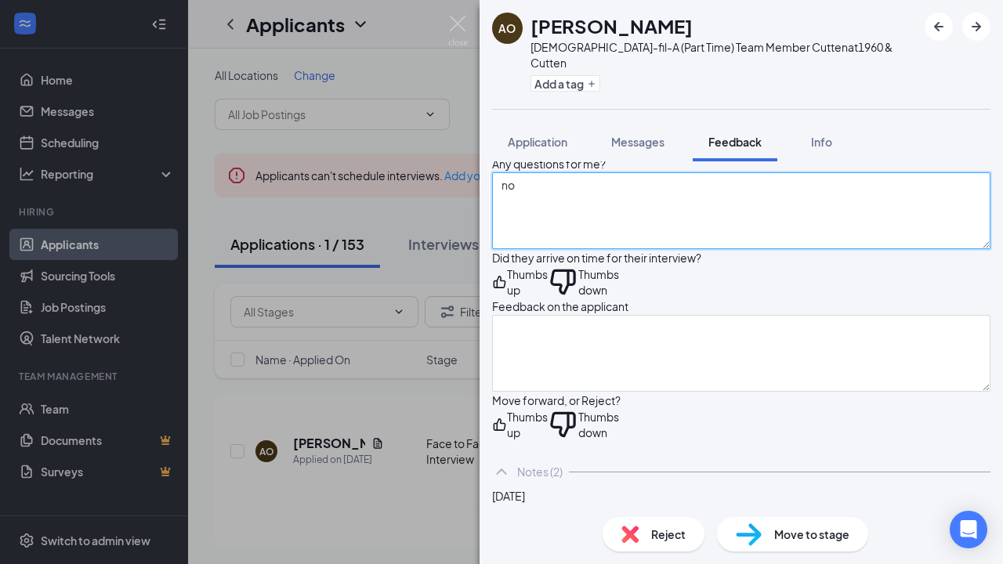
type textarea "no"
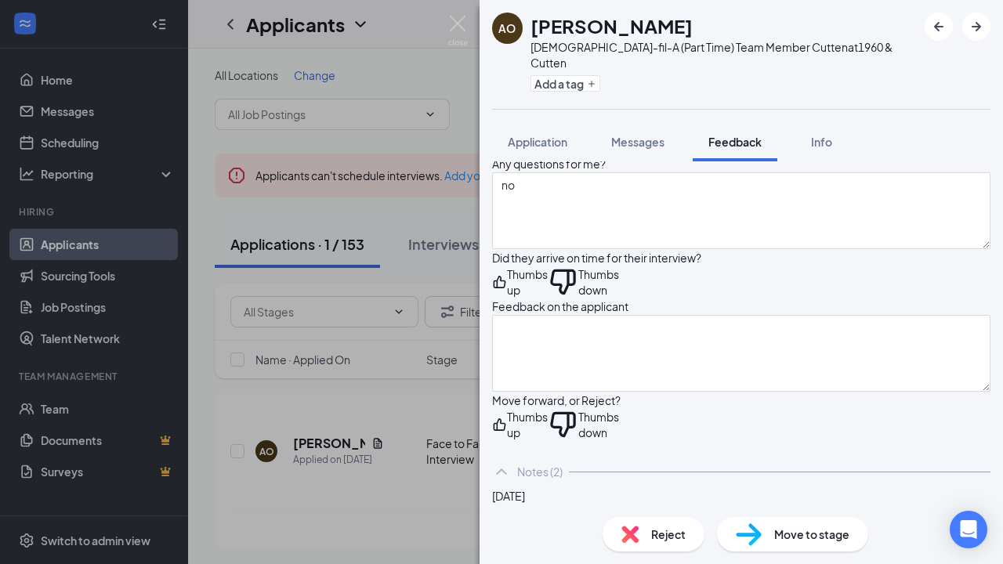
click at [507, 267] on icon "ThumbsUp" at bounding box center [499, 282] width 15 height 31
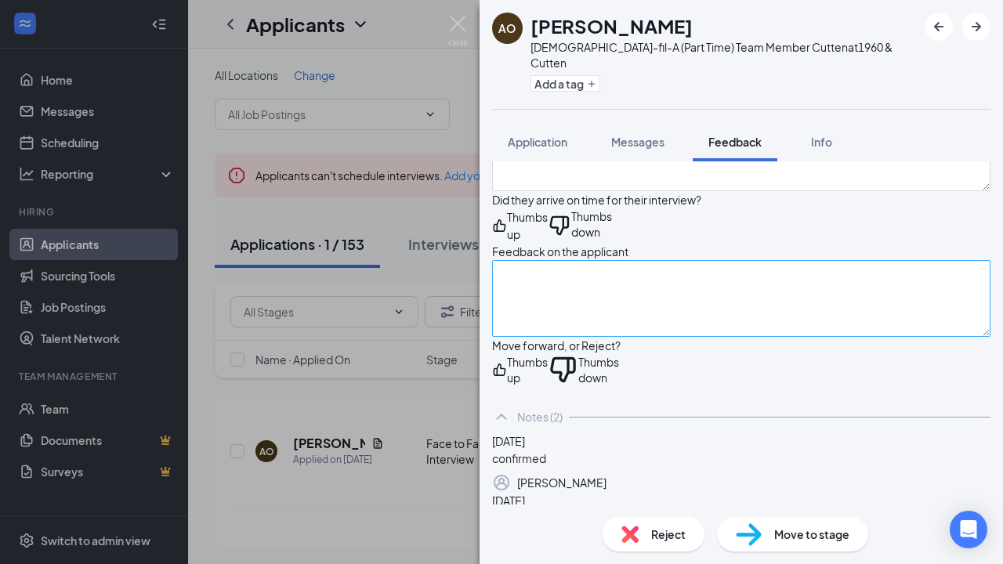
scroll to position [3127, 0]
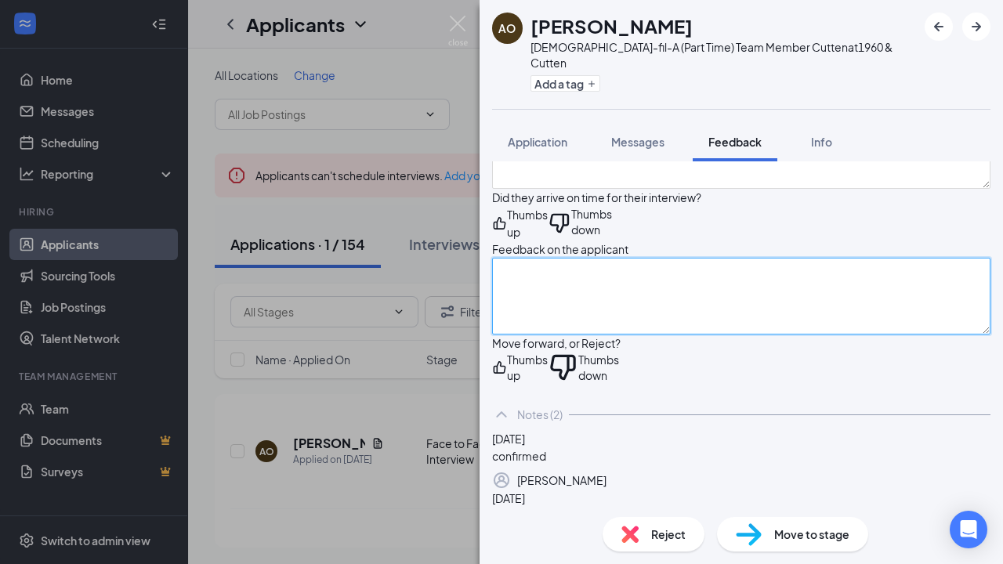
click at [600, 291] on textarea at bounding box center [741, 296] width 499 height 77
type textarea "She was outgoing and professional"
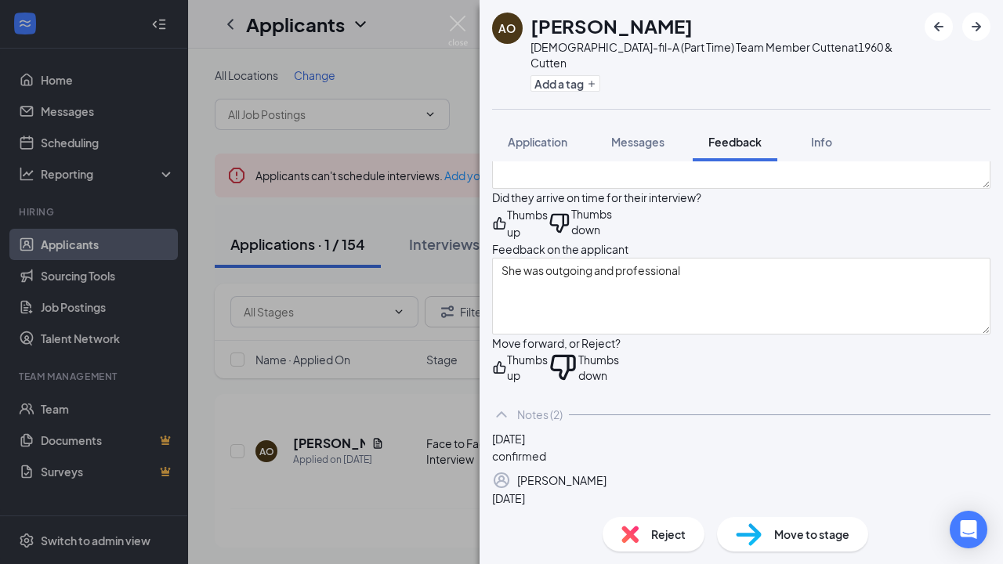
click at [529, 357] on div "Move forward, or Reject? Thumbs up Thumbs down" at bounding box center [741, 359] width 499 height 49
click at [507, 372] on icon "ThumbsUp" at bounding box center [499, 367] width 15 height 31
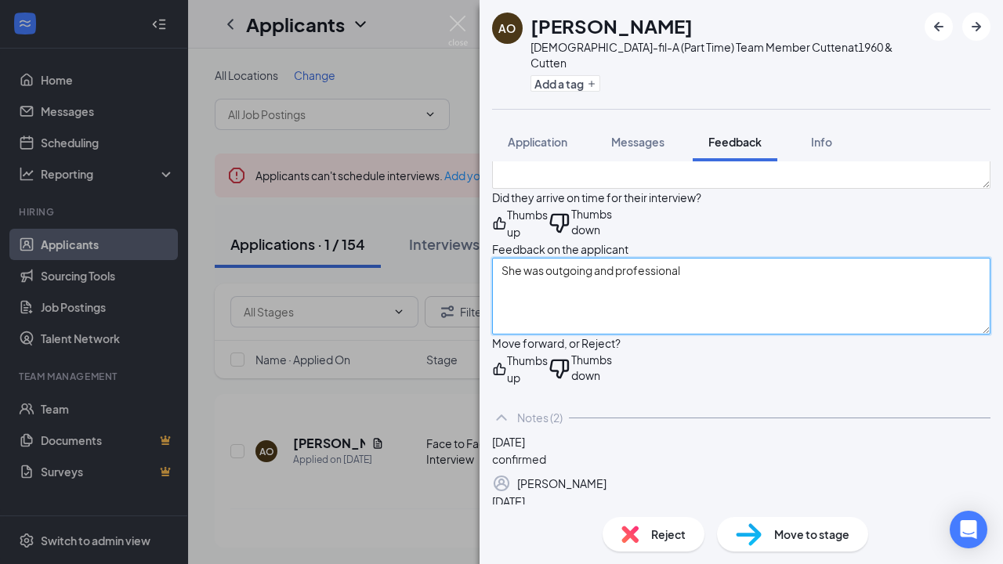
drag, startPoint x: 720, startPoint y: 273, endPoint x: 495, endPoint y: 267, distance: 225.1
click at [582, 267] on textarea "She was outgoing and professional" at bounding box center [741, 296] width 499 height 77
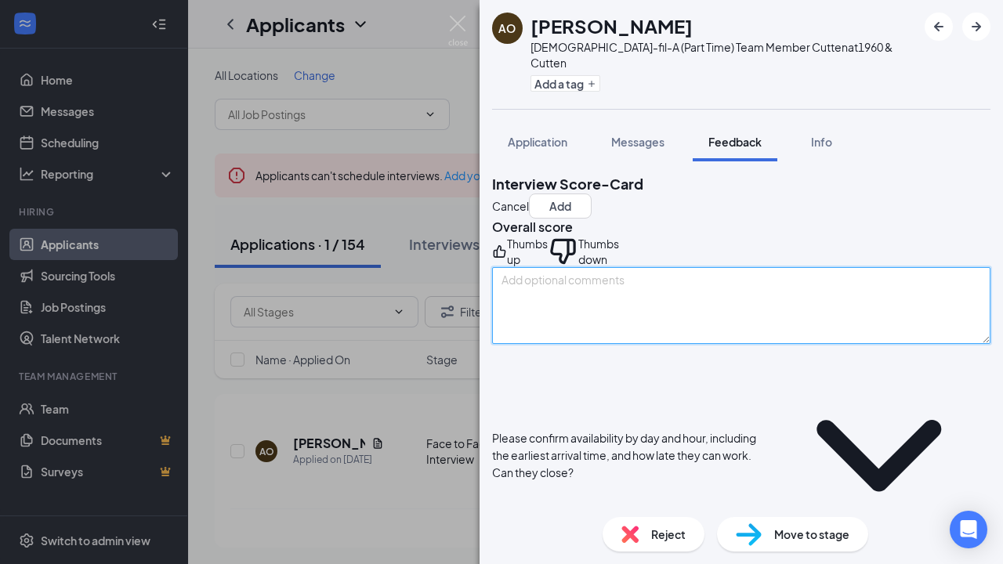
scroll to position [0, 0]
click at [565, 328] on textarea at bounding box center [741, 305] width 499 height 77
paste textarea "She was outgoing and professional"
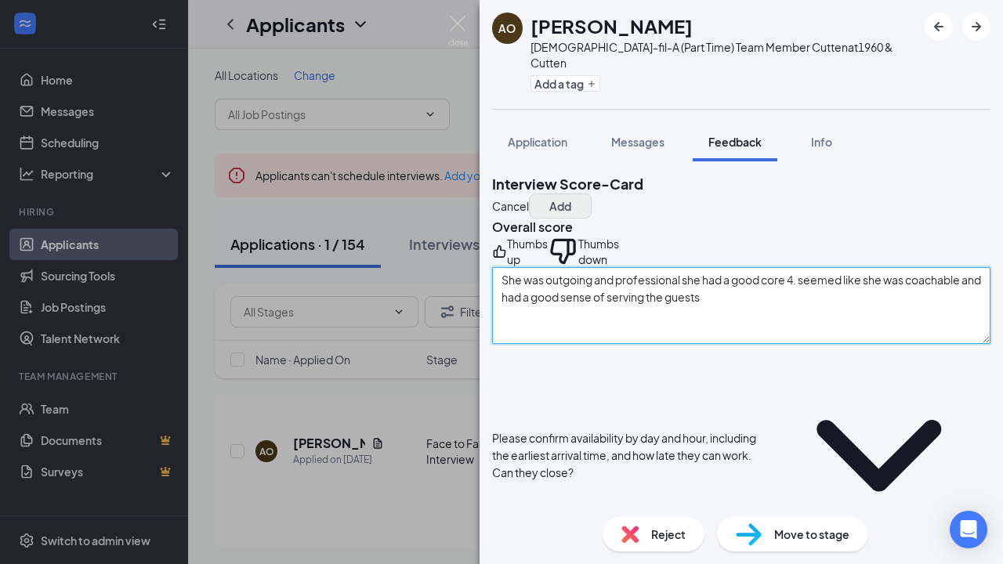
type textarea "She was outgoing and professional she had a good core 4. seemed like she was co…"
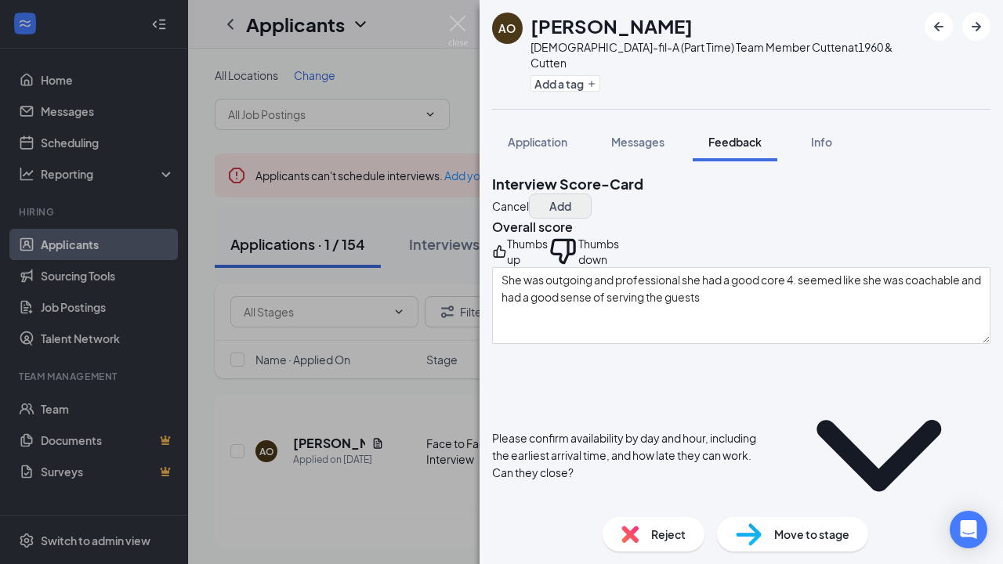
click at [592, 194] on button "Add" at bounding box center [560, 206] width 63 height 25
click at [536, 267] on div "Thumbs up" at bounding box center [520, 250] width 56 height 31
click at [506, 257] on icon "ThumbsUp" at bounding box center [500, 251] width 13 height 13
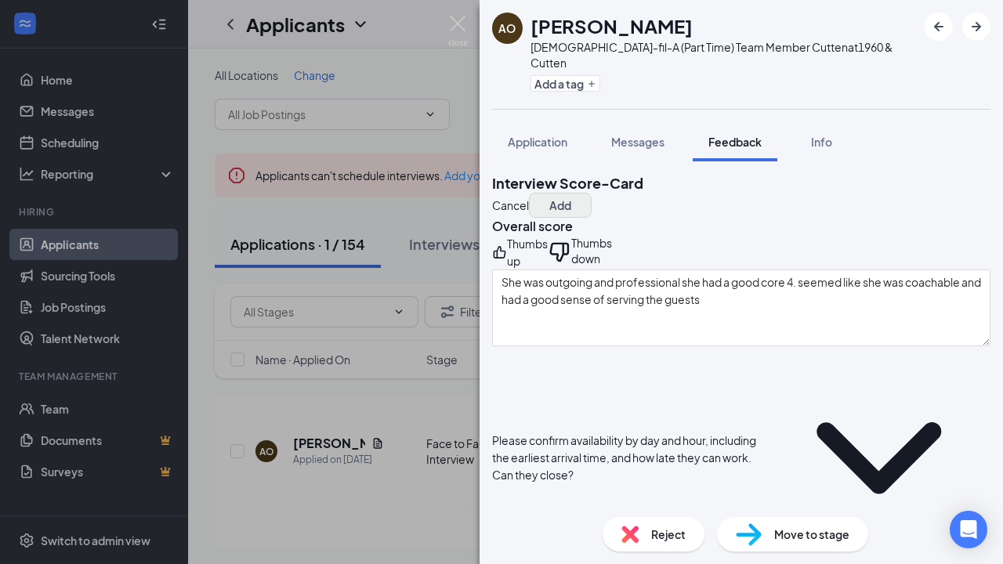
click at [592, 193] on button "Add" at bounding box center [560, 205] width 63 height 25
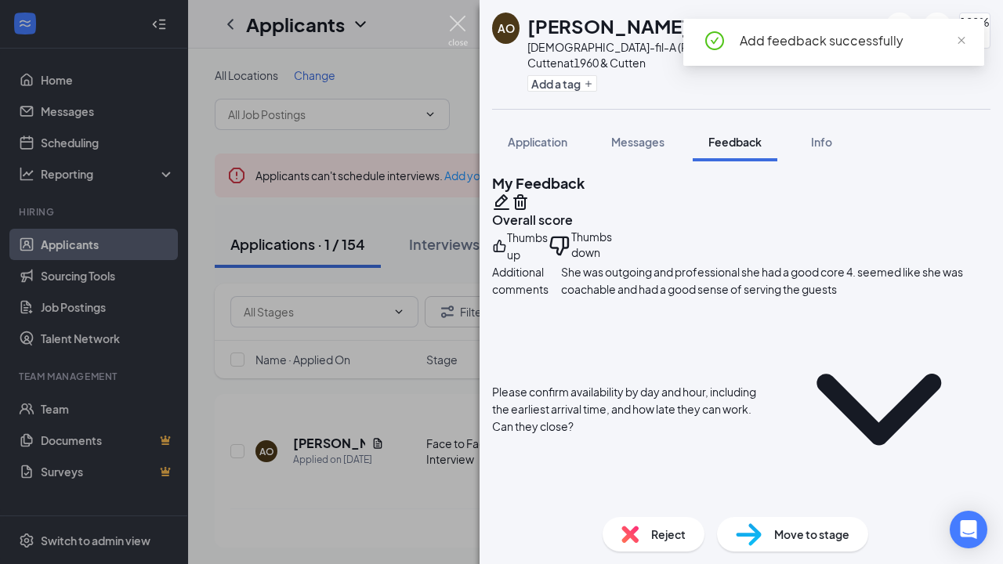
click at [458, 32] on img at bounding box center [458, 31] width 20 height 31
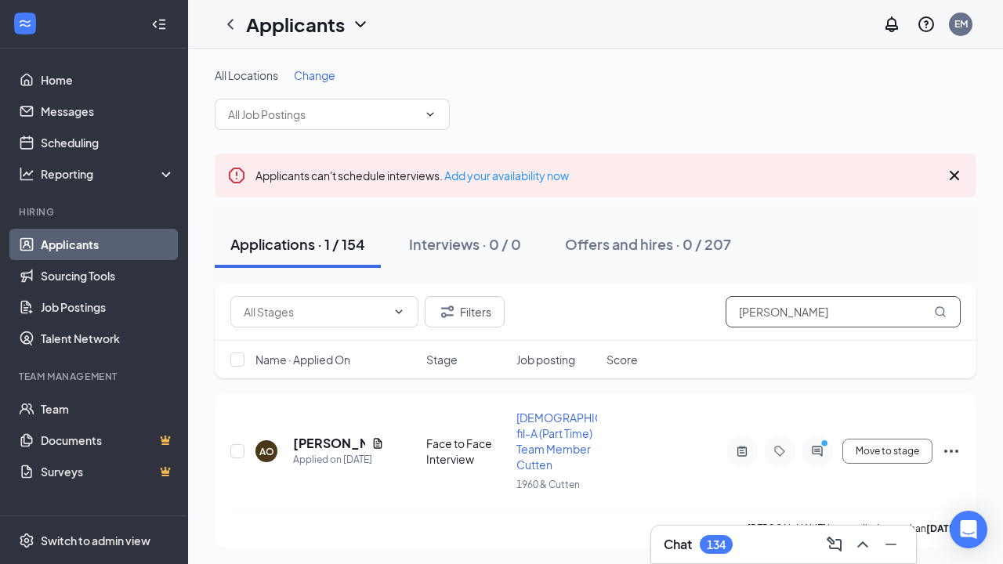
click at [778, 316] on input "[PERSON_NAME]" at bounding box center [843, 311] width 235 height 31
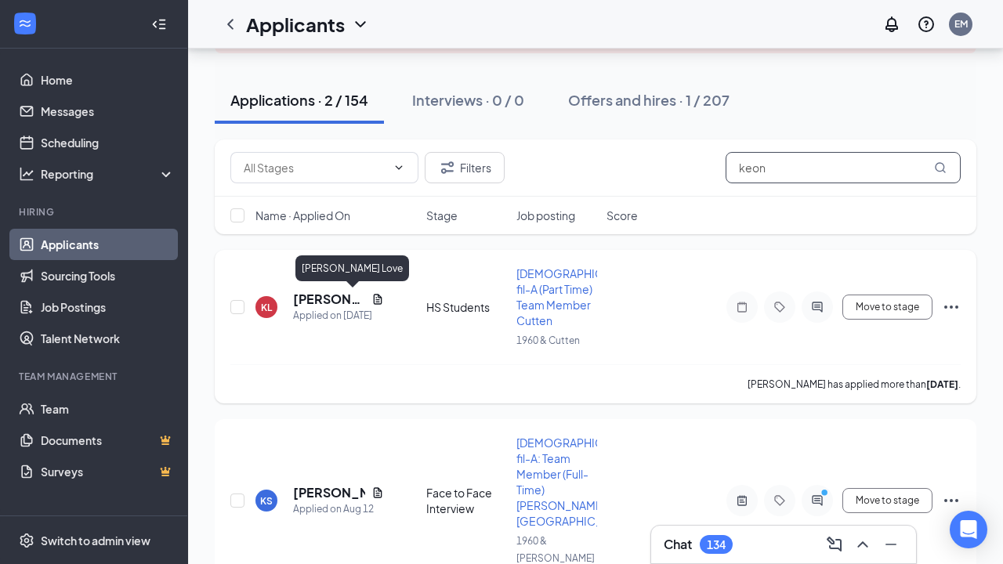
scroll to position [146, 0]
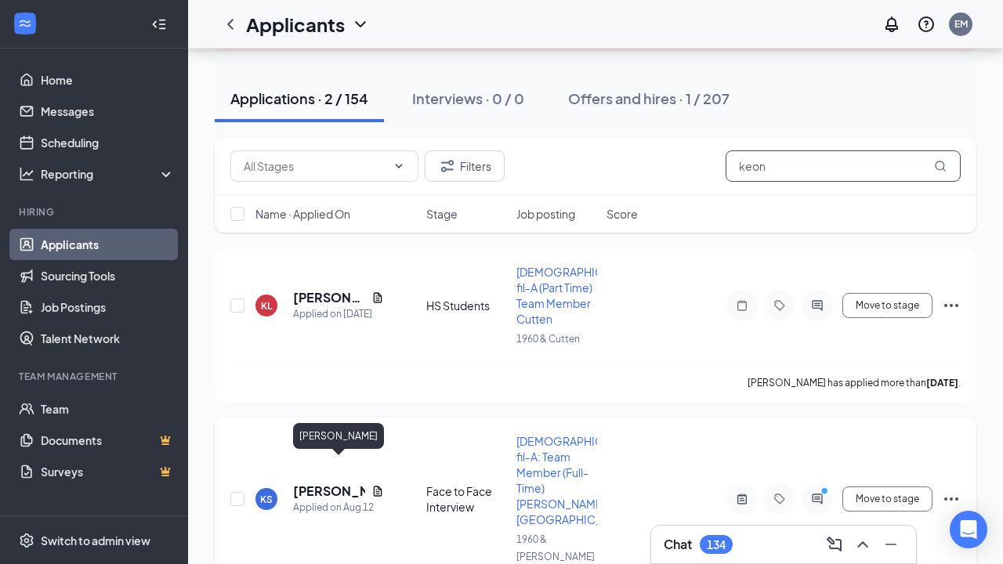
type input "keon"
click at [321, 483] on h5 "[PERSON_NAME]" at bounding box center [329, 491] width 72 height 17
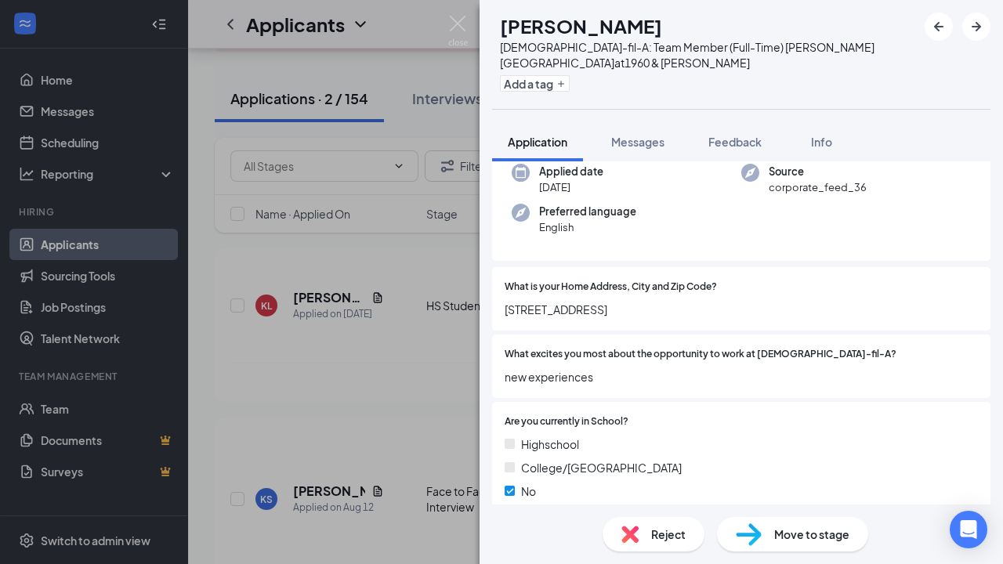
scroll to position [86, 0]
click at [723, 135] on span "Feedback" at bounding box center [735, 142] width 53 height 14
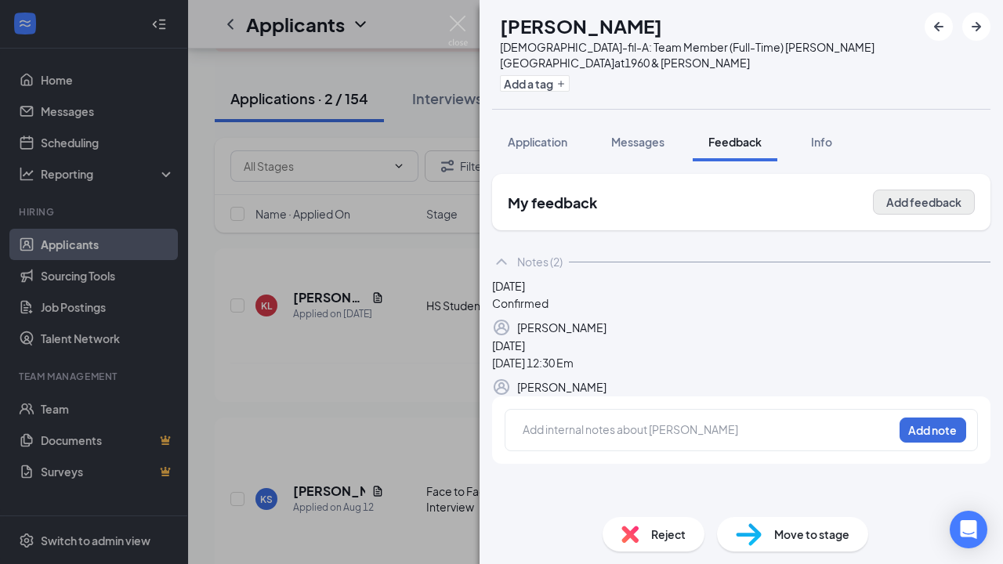
click at [945, 190] on button "Add feedback" at bounding box center [924, 202] width 102 height 25
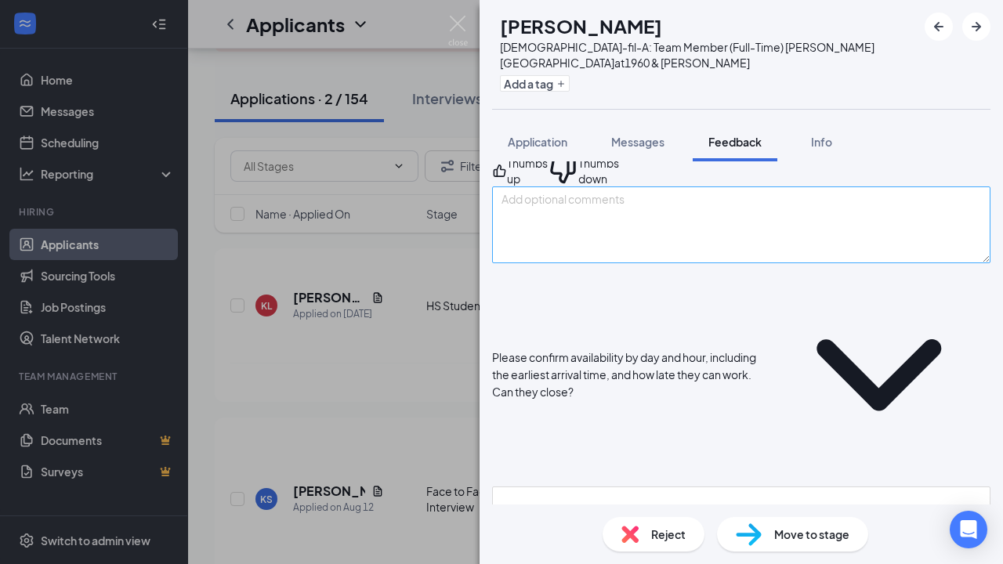
scroll to position [107, 0]
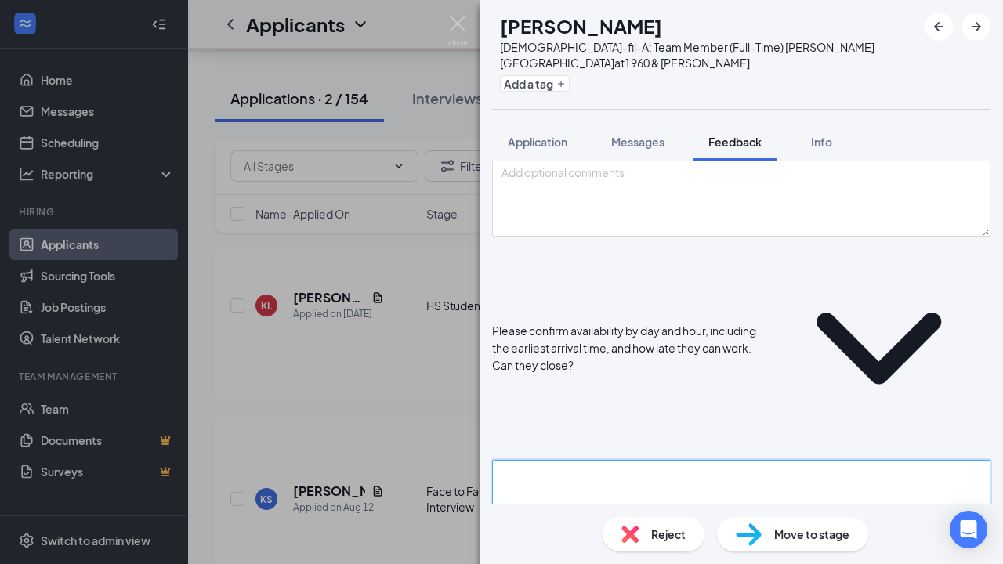
click at [687, 460] on textarea at bounding box center [741, 498] width 499 height 77
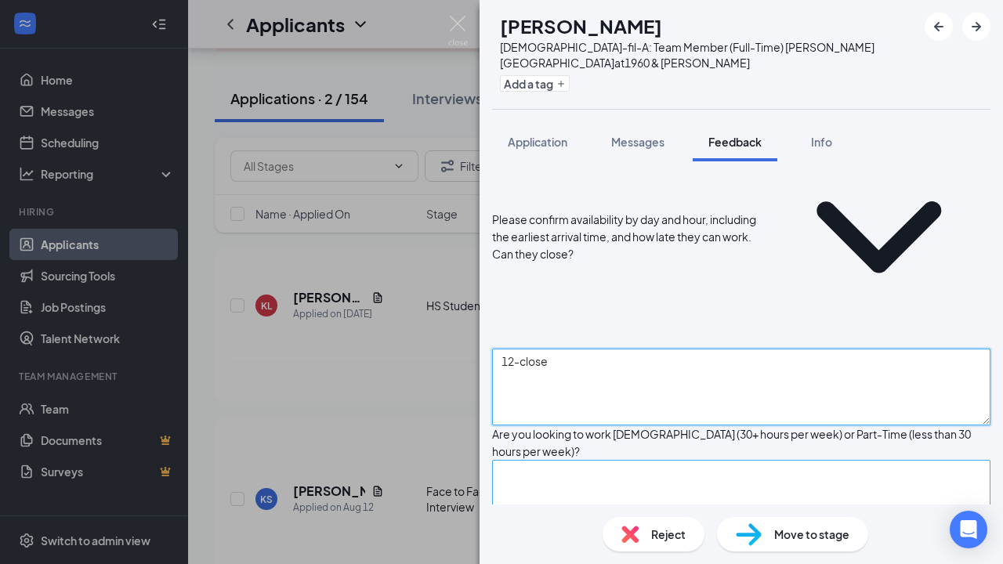
type textarea "12-close"
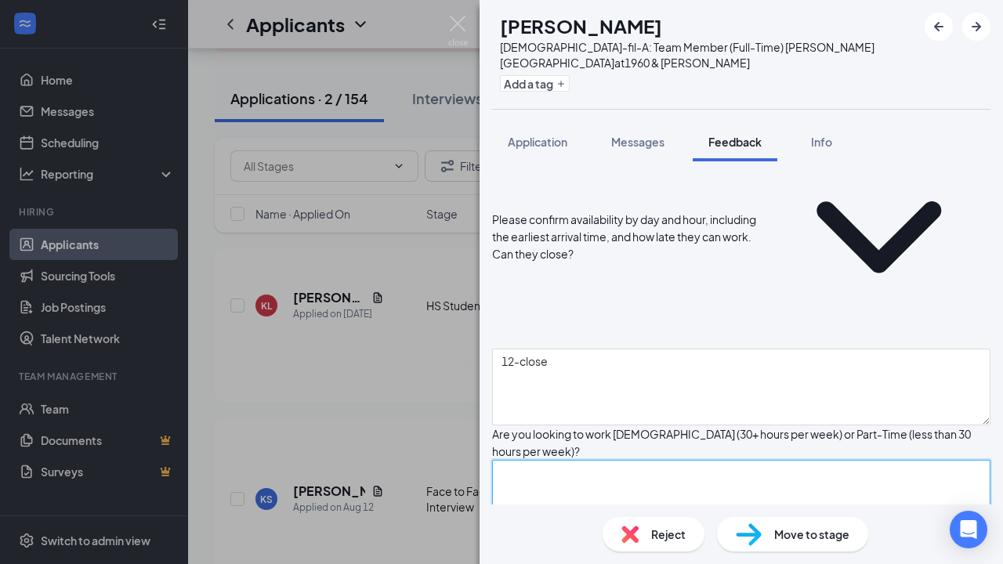
click at [667, 460] on textarea at bounding box center [741, 498] width 499 height 77
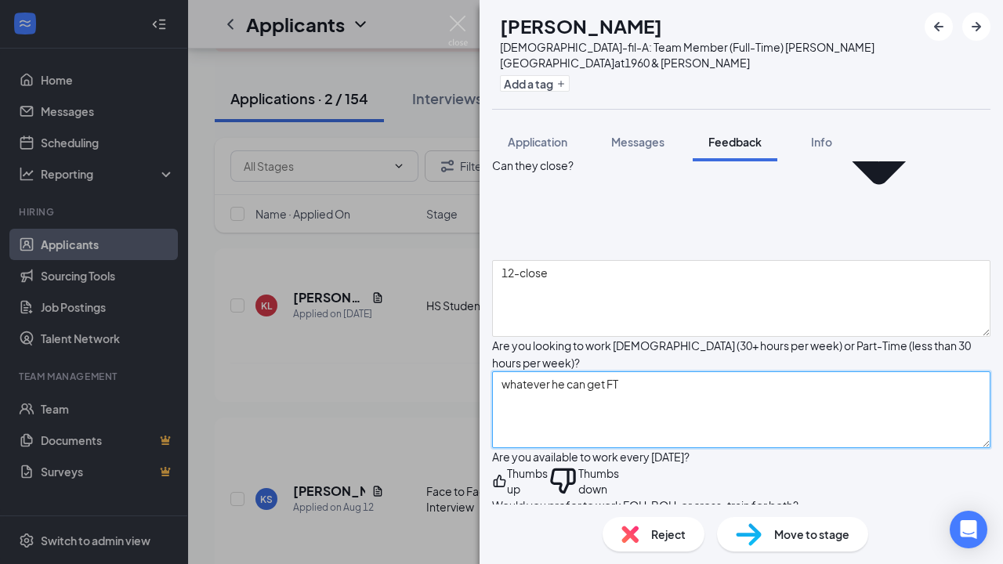
scroll to position [308, 0]
type textarea "whatever he can get FT"
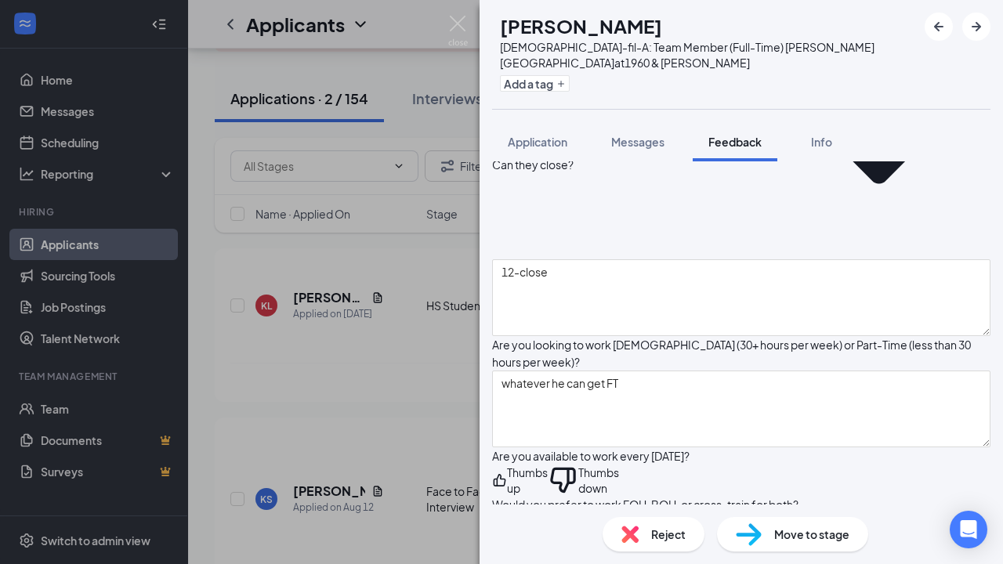
click at [507, 465] on icon "ThumbsUp" at bounding box center [499, 480] width 15 height 31
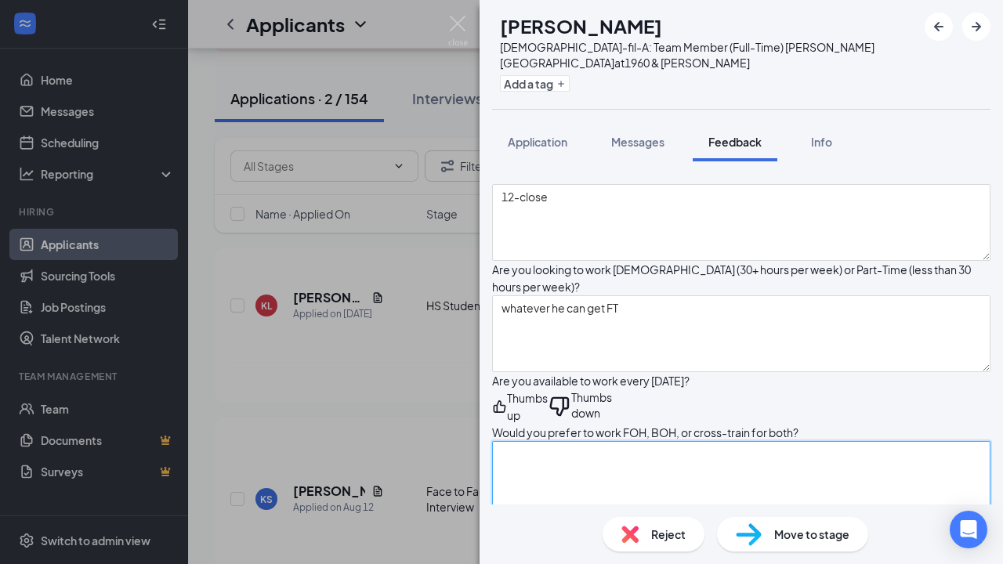
click at [582, 441] on textarea at bounding box center [741, 479] width 499 height 77
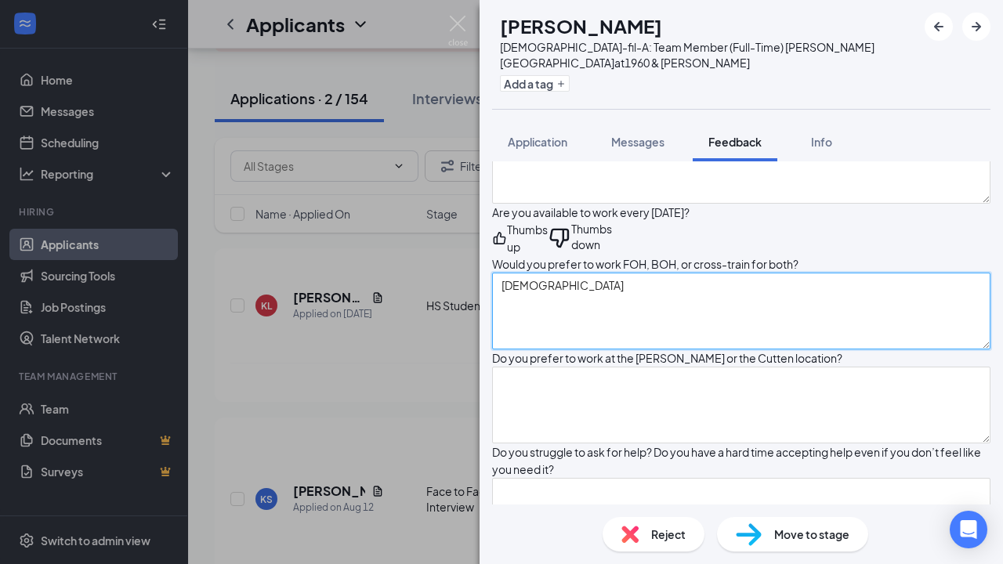
scroll to position [554, 0]
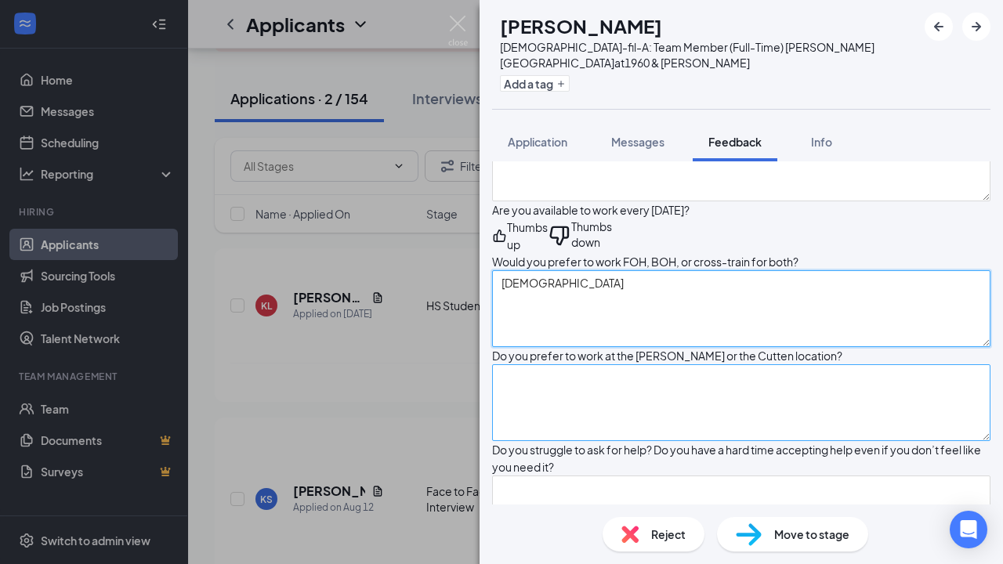
type textarea "[DEMOGRAPHIC_DATA]"
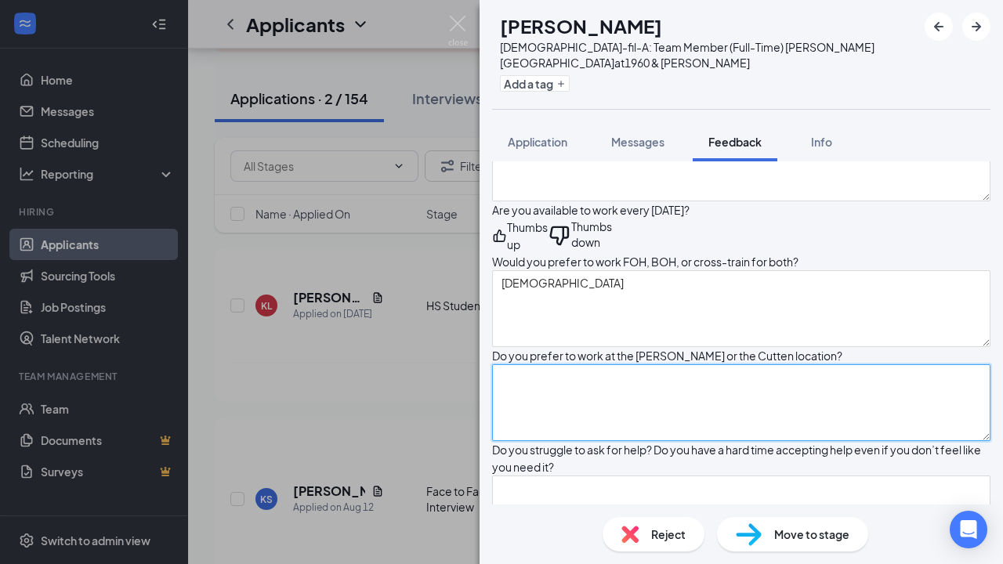
click at [582, 364] on textarea at bounding box center [741, 402] width 499 height 77
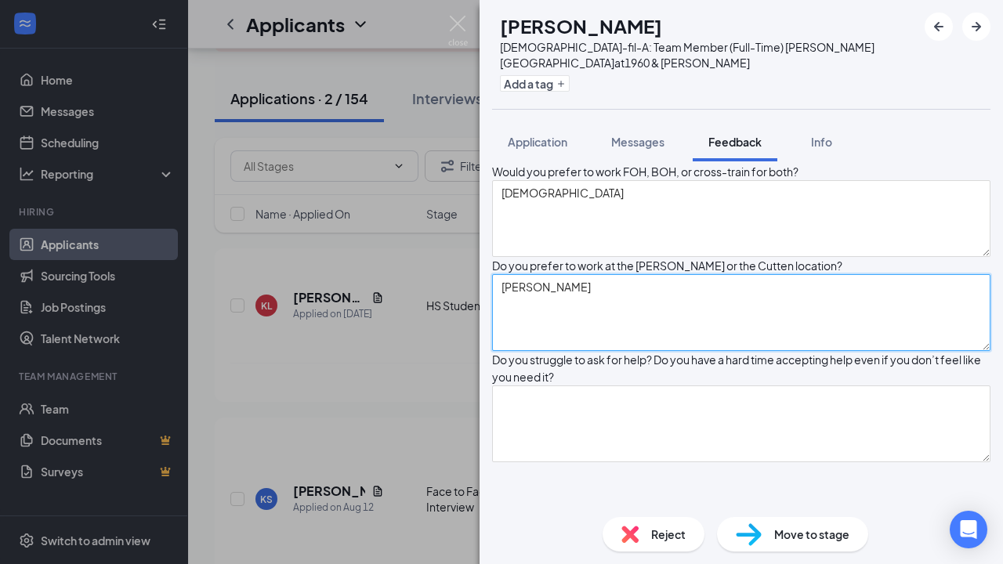
scroll to position [647, 0]
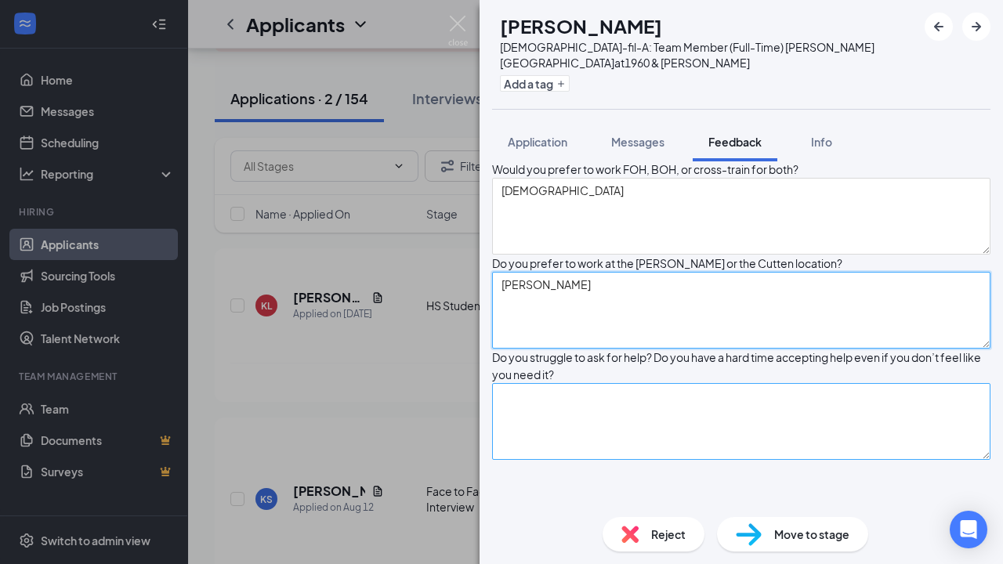
type textarea "[PERSON_NAME]"
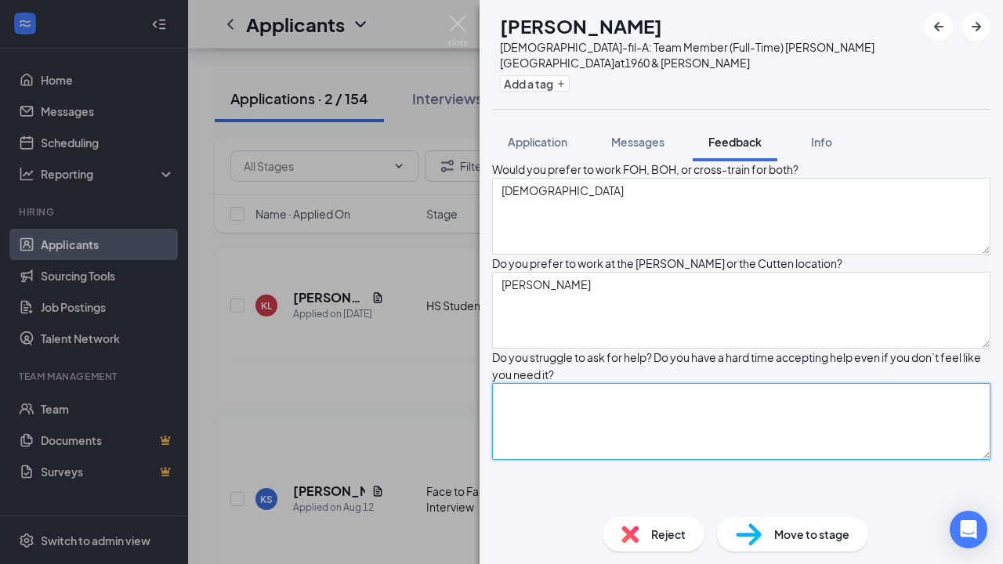
click at [582, 383] on textarea at bounding box center [741, 421] width 499 height 77
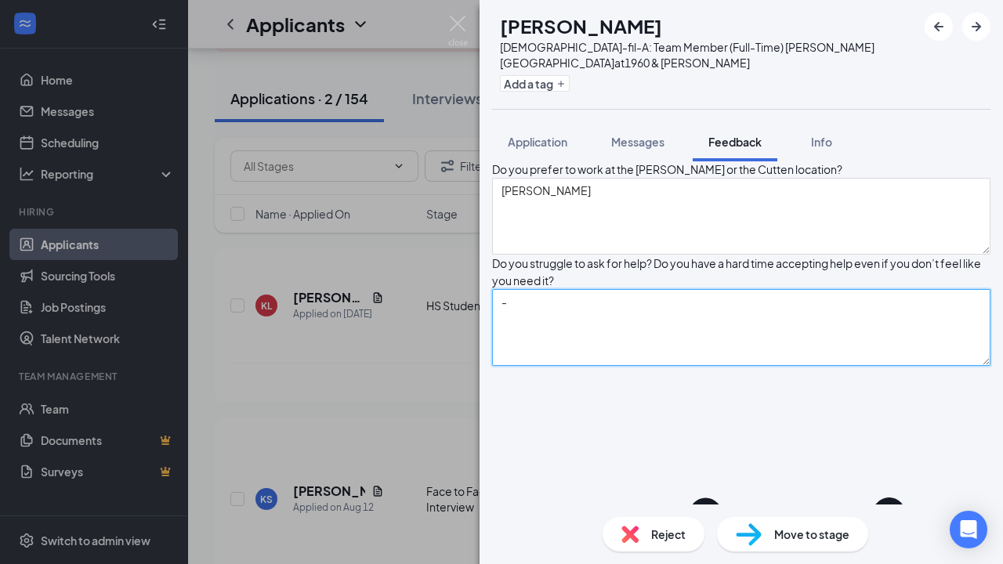
scroll to position [742, 0]
type textarea "-"
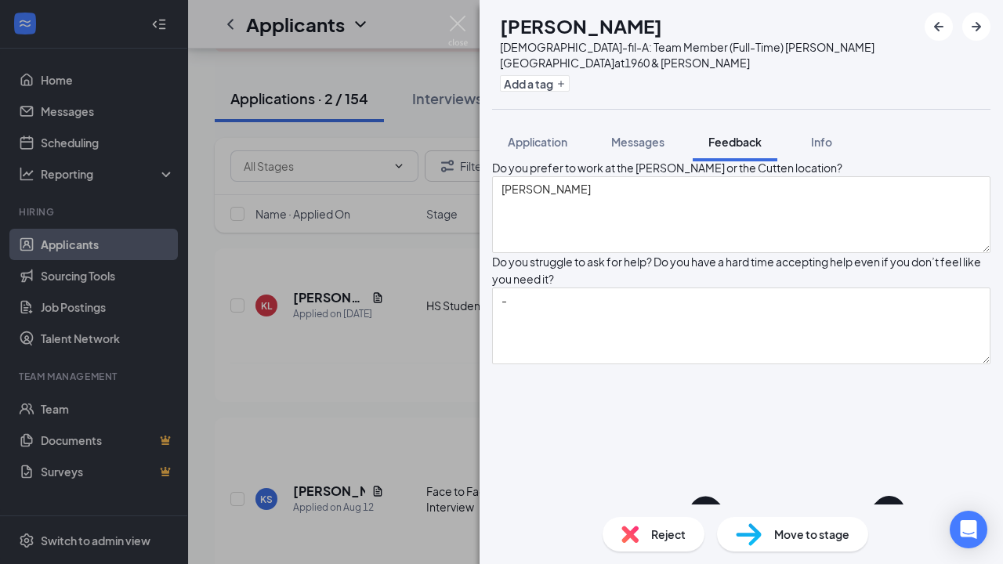
type textarea "0"
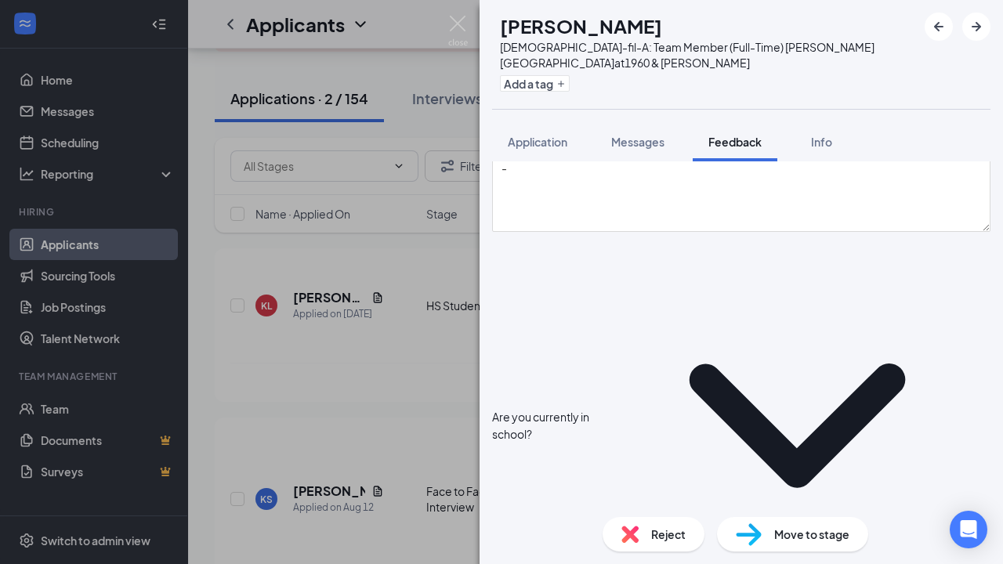
type textarea "-"
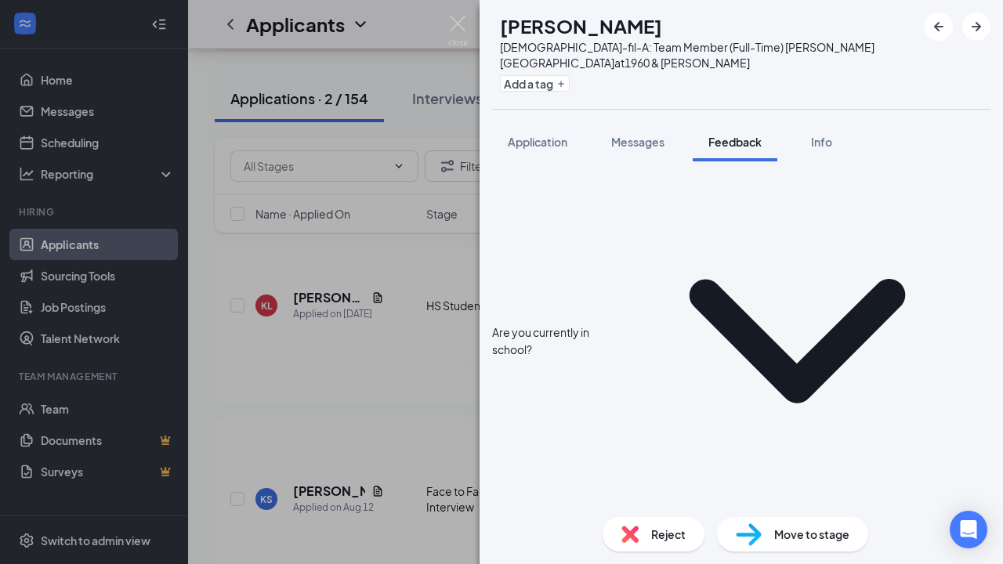
scroll to position [962, 0]
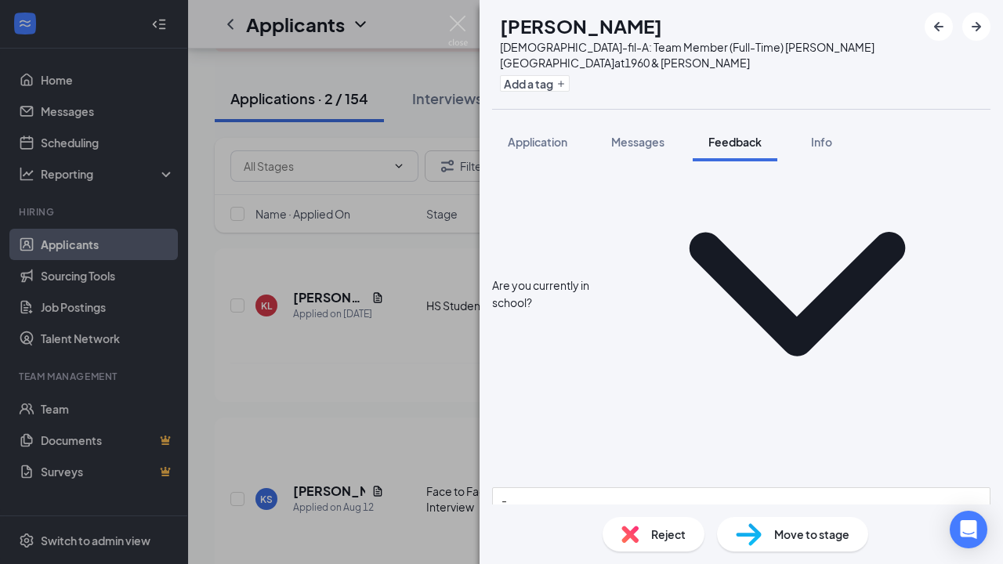
type textarea "he was technically late for this interview "kinda""
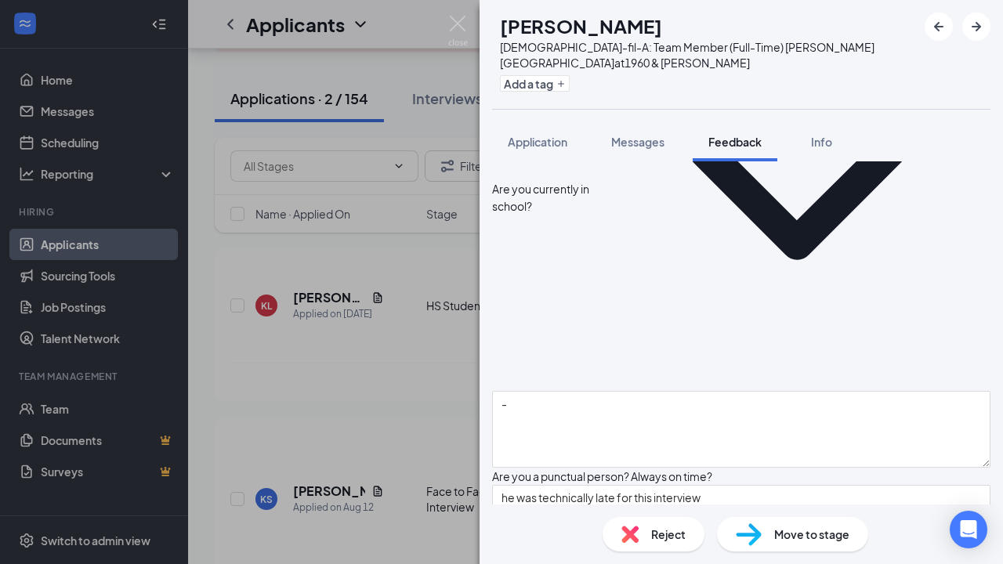
scroll to position [1110, 0]
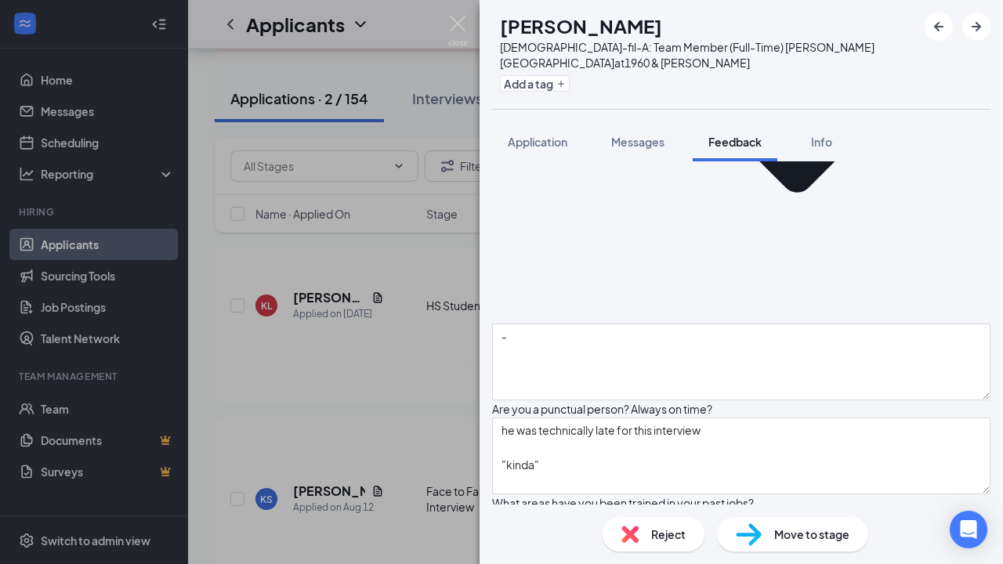
type textarea "he worked at the 99cent store as a [PERSON_NAME]"
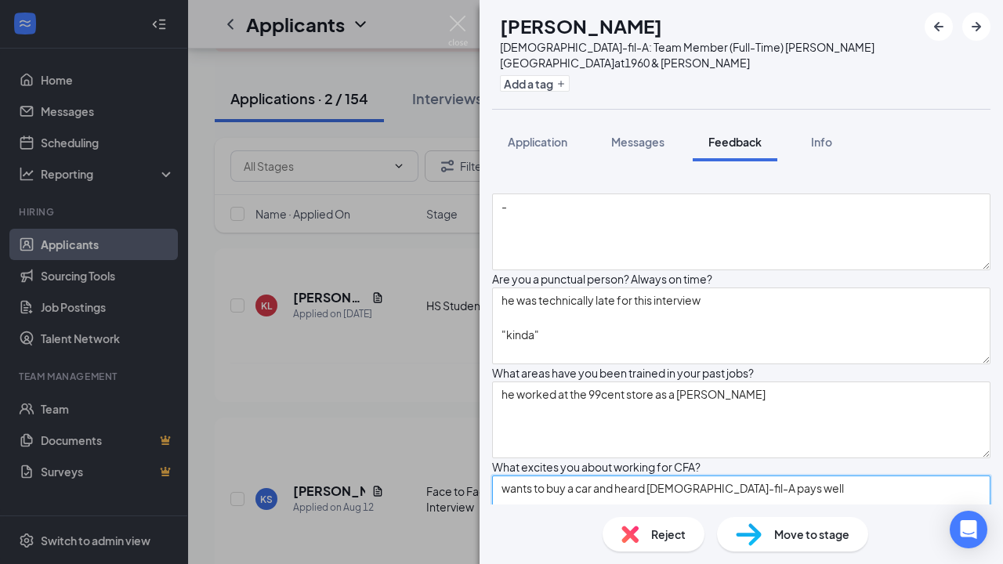
scroll to position [1303, 0]
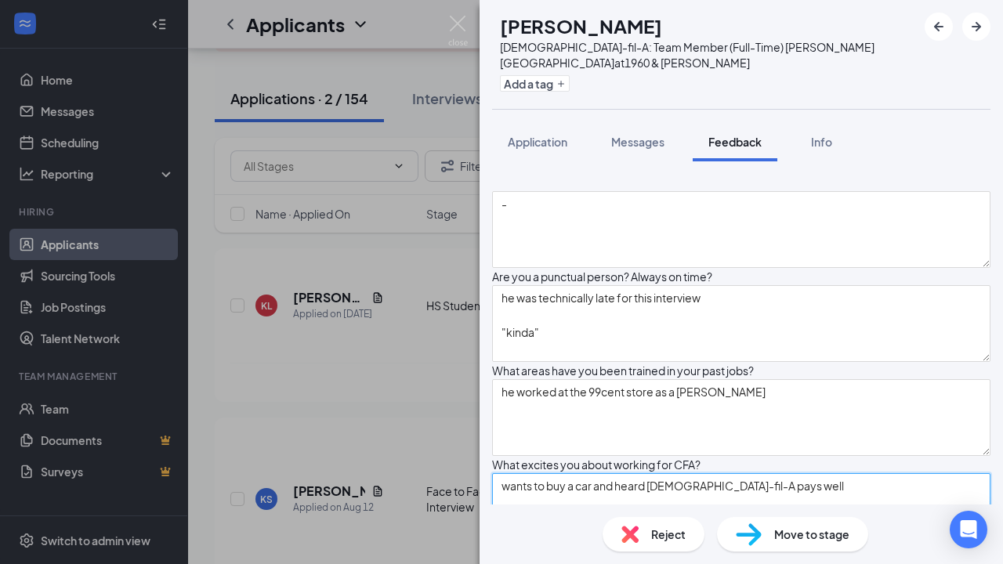
type textarea "wants to buy a car and heard [DEMOGRAPHIC_DATA]-fil-A pays well"
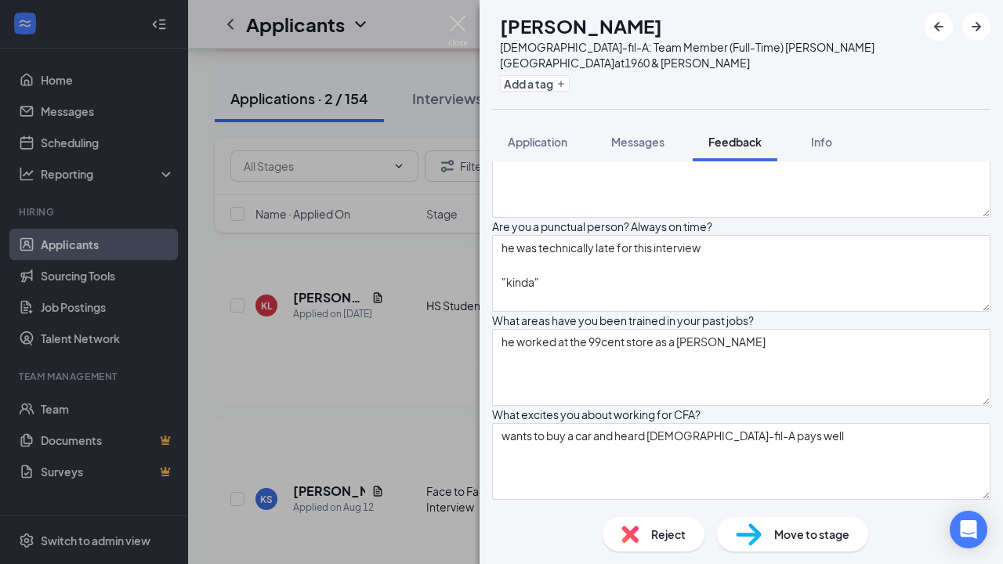
scroll to position [1356, 0]
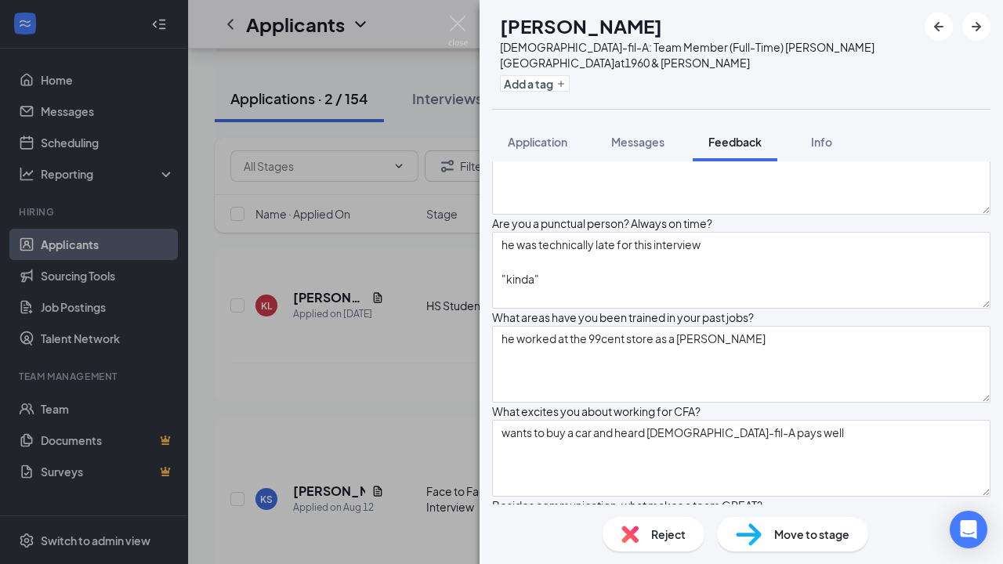
type textarea "-"
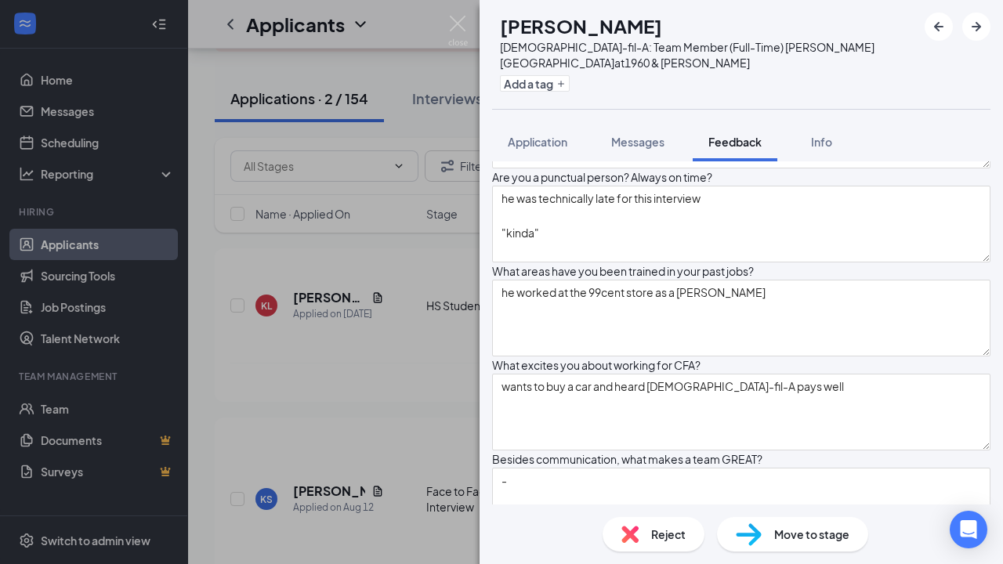
scroll to position [1405, 0]
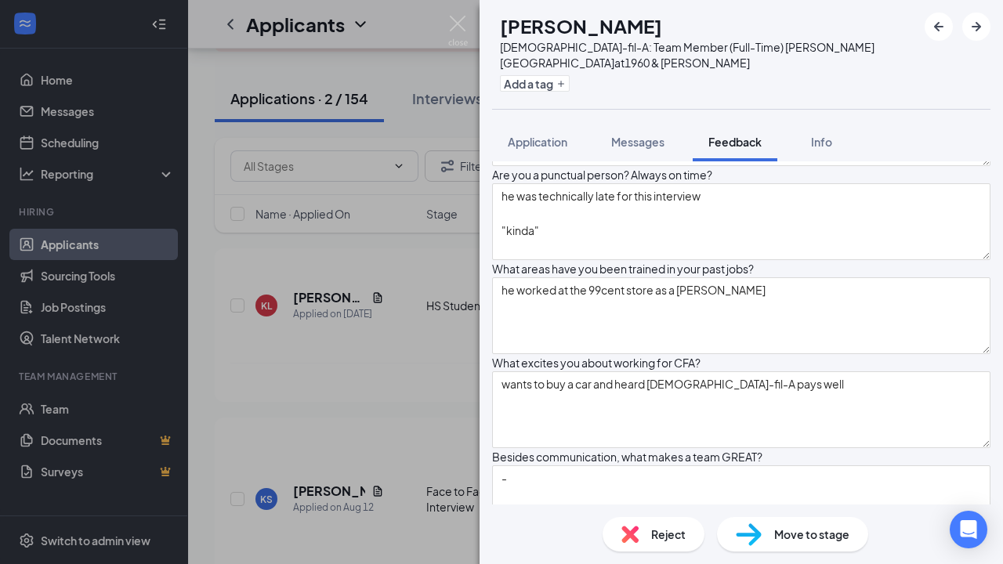
type textarea "t"
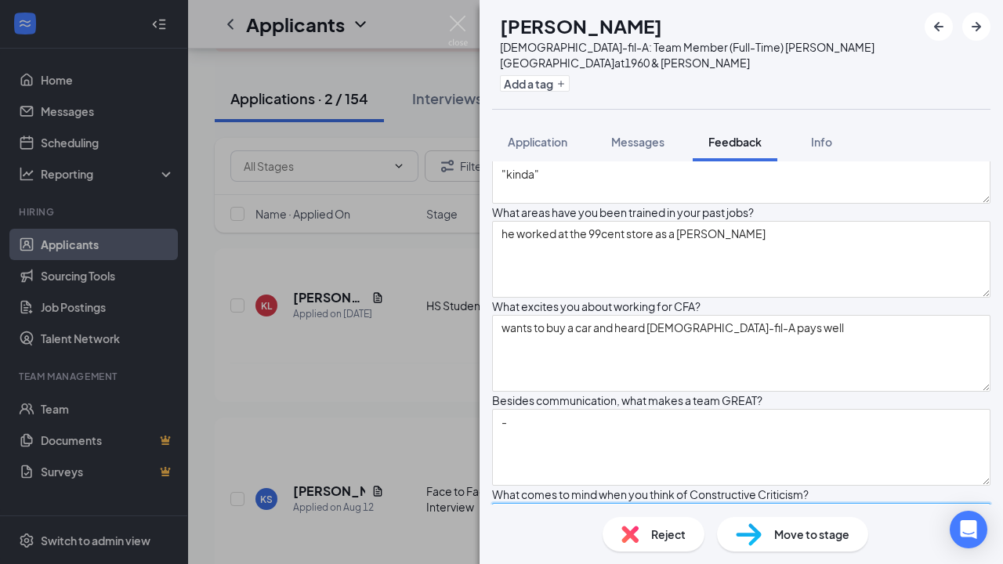
type textarea "doesn't have an answer"
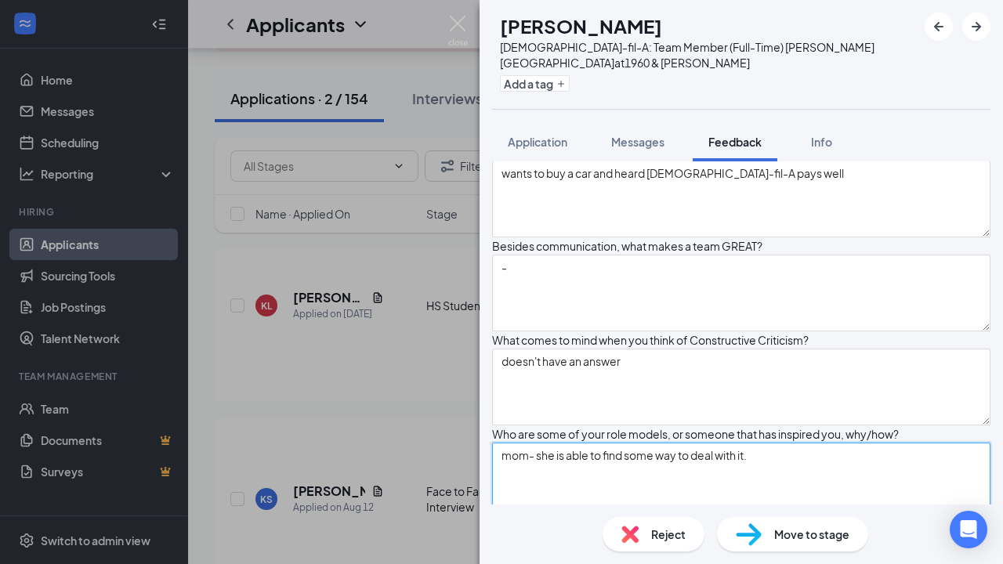
scroll to position [1617, 0]
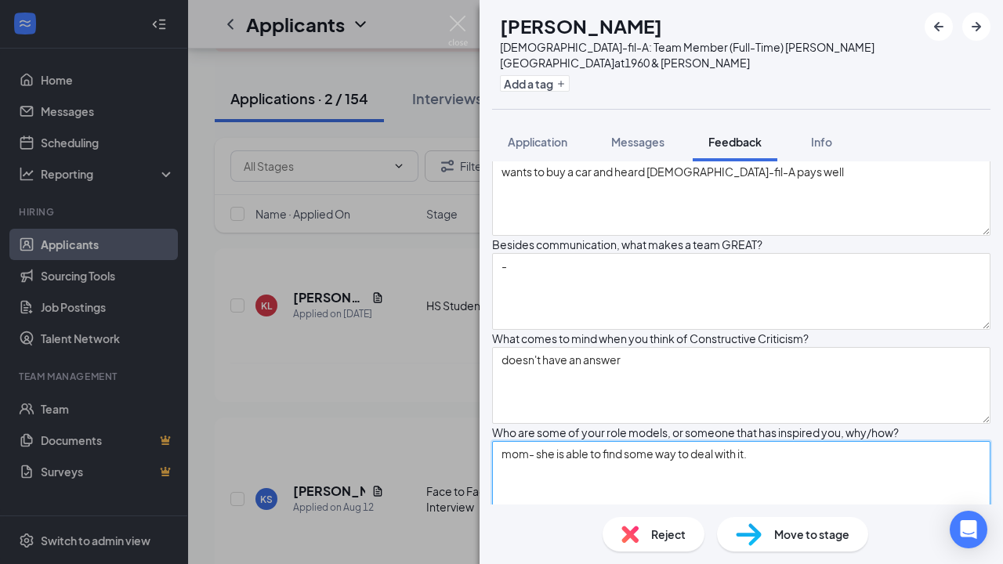
type textarea "mom- she is able to find some way to deal with it."
click at [787, 535] on textarea at bounding box center [741, 573] width 499 height 77
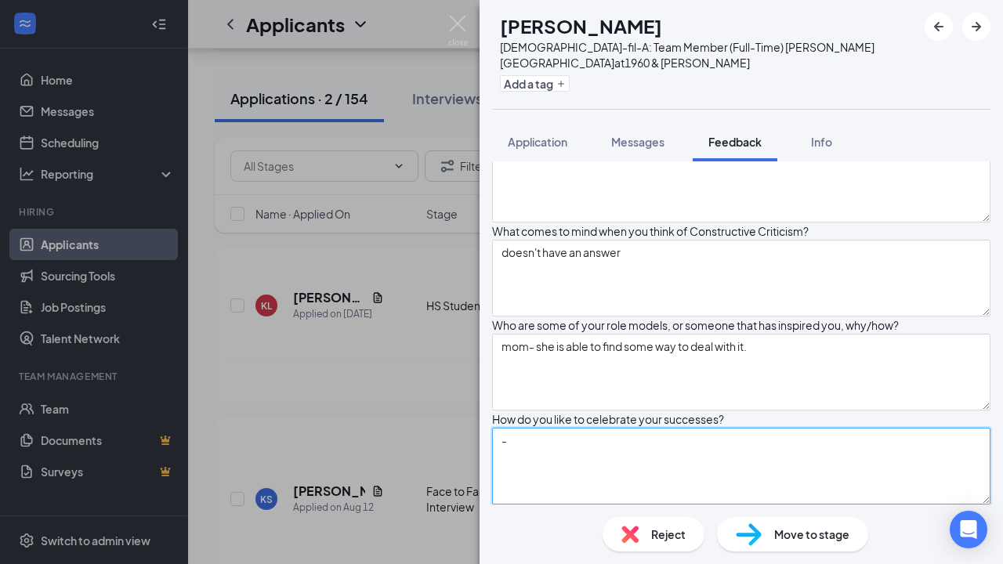
type textarea "-"
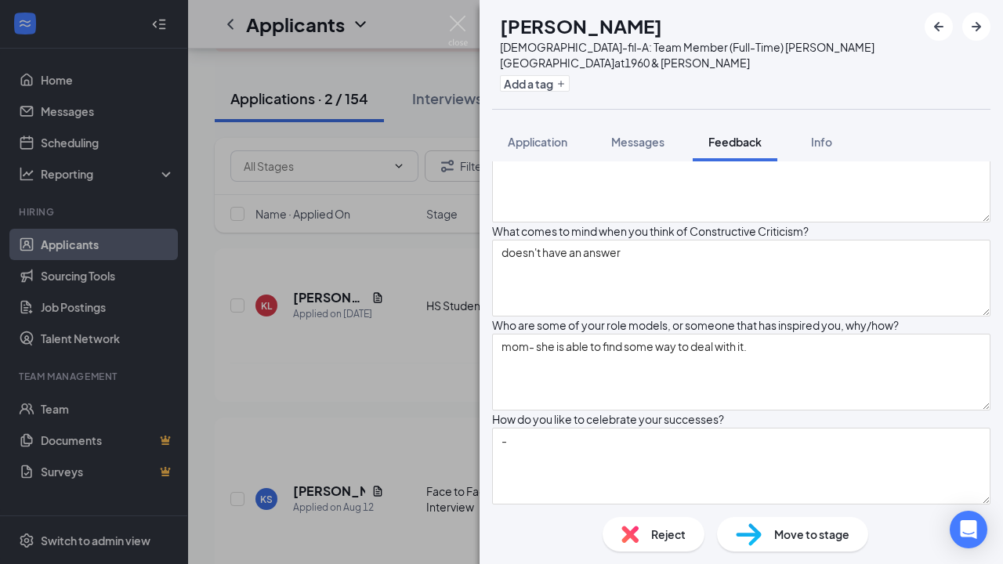
click at [786, 522] on textarea at bounding box center [741, 560] width 499 height 77
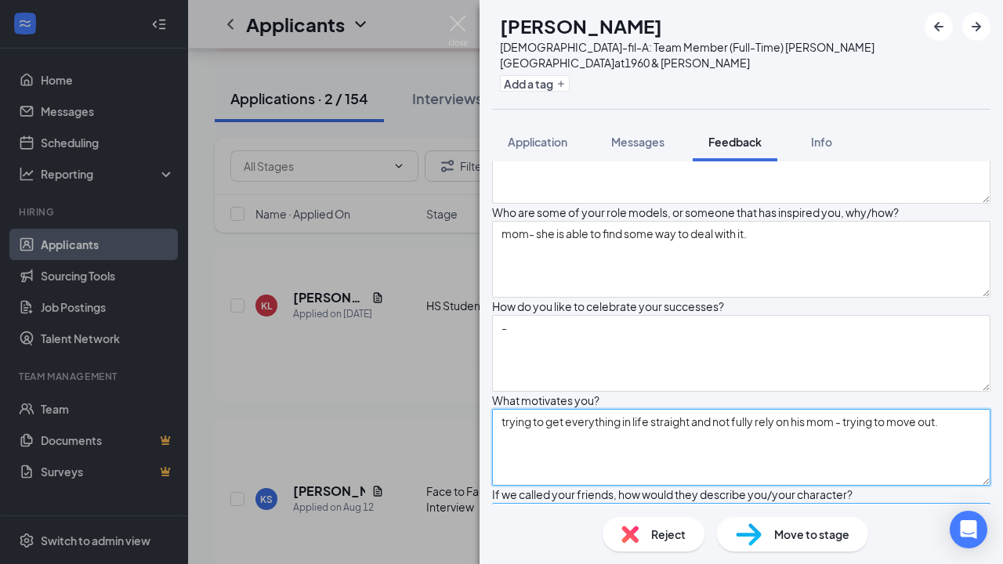
scroll to position [1866, 0]
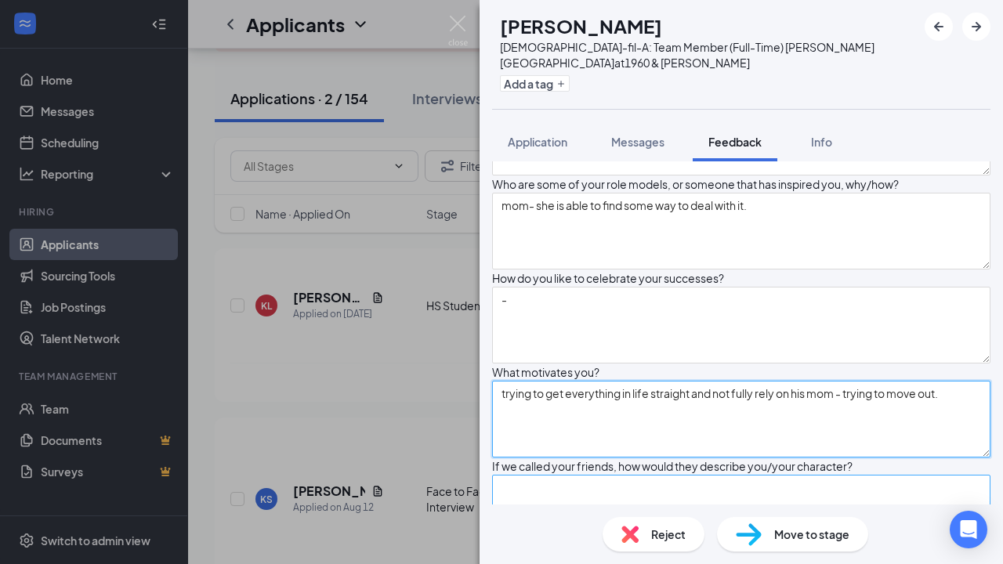
type textarea "trying to get everything in life straight and not fully rely on his mom - tryin…"
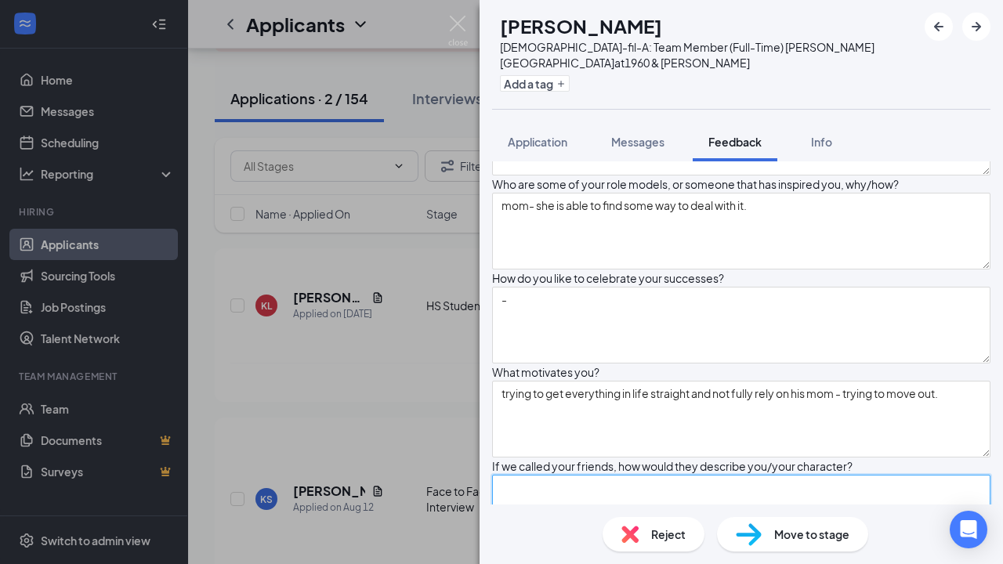
click at [796, 475] on textarea at bounding box center [741, 513] width 499 height 77
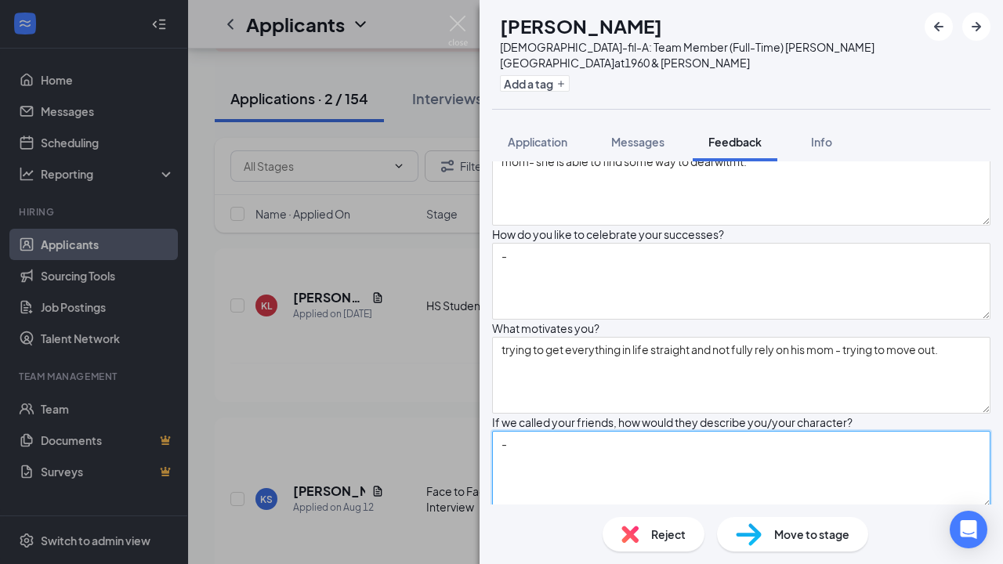
type textarea "-"
click at [788, 525] on textarea at bounding box center [741, 563] width 499 height 77
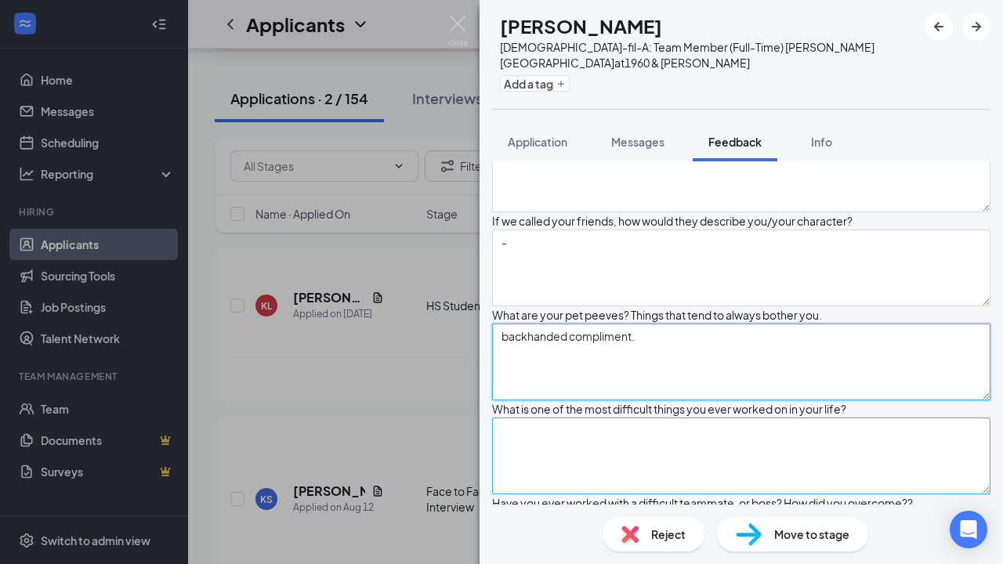
scroll to position [2112, 0]
type textarea "backhanded compliment."
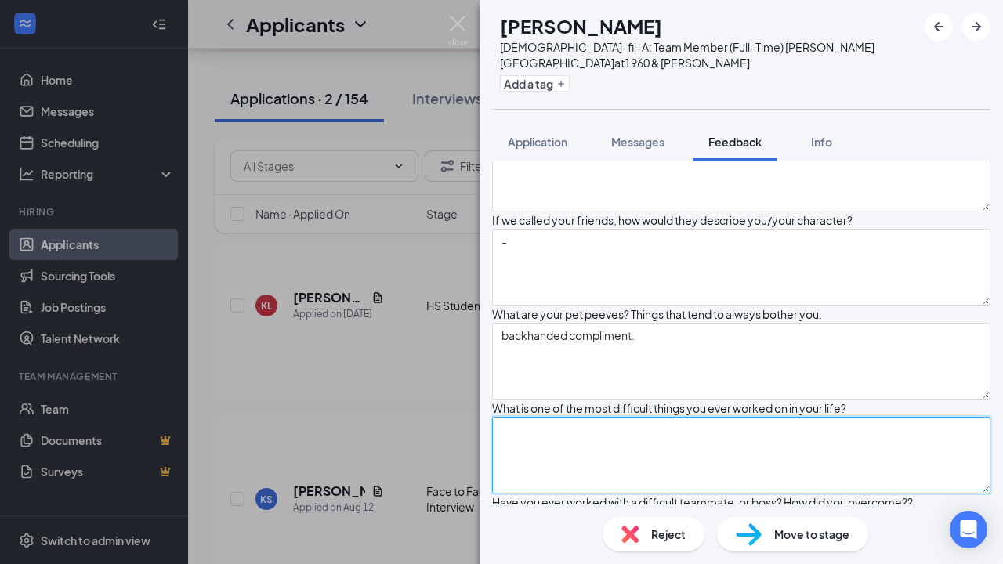
click at [728, 417] on textarea at bounding box center [741, 455] width 499 height 77
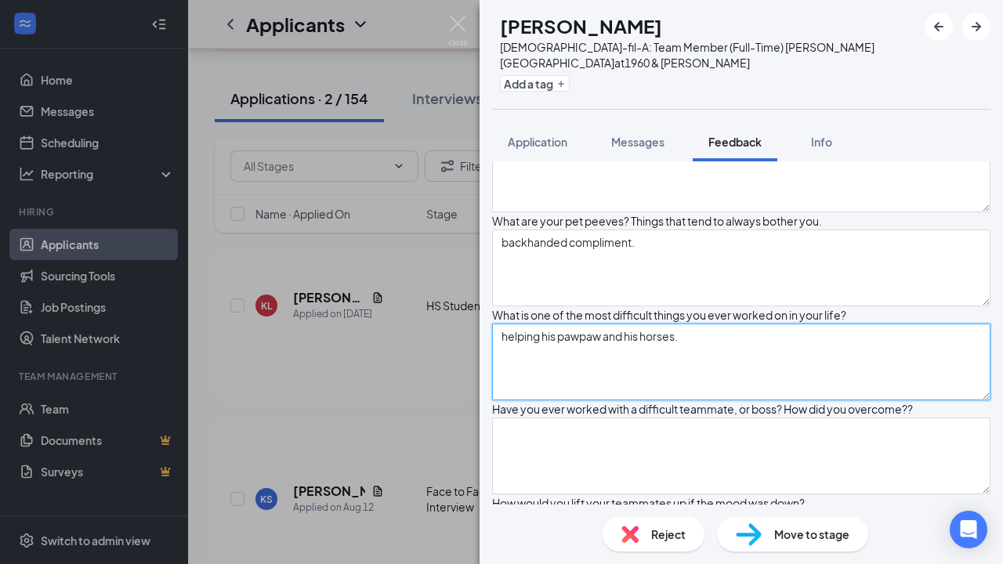
scroll to position [2218, 0]
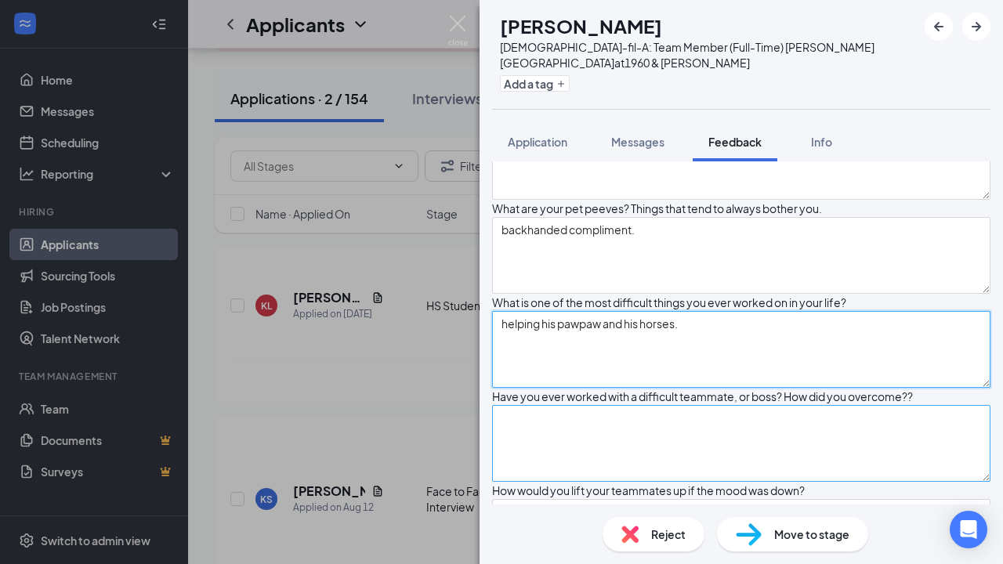
type textarea "helping his pawpaw and his horses."
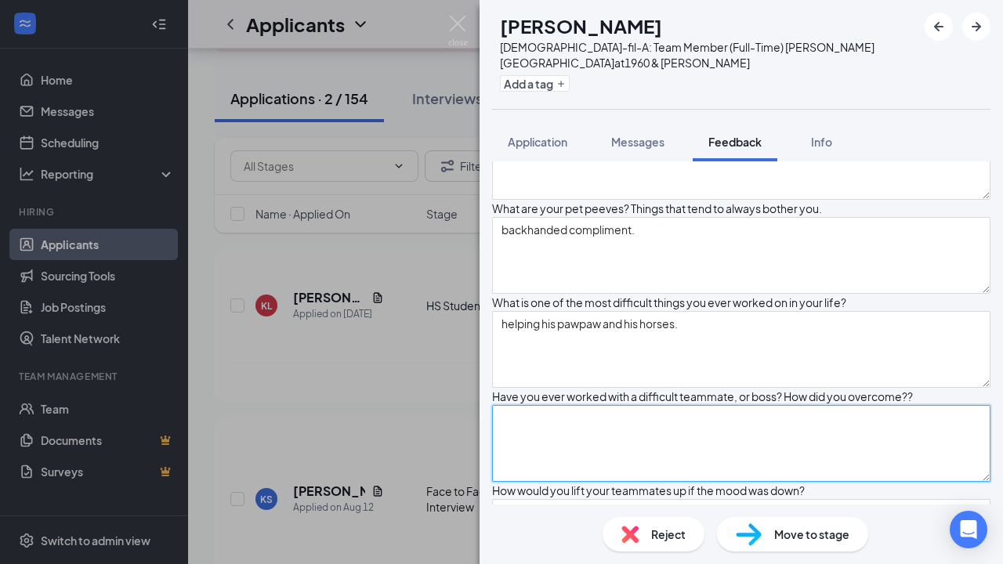
click at [703, 405] on textarea at bounding box center [741, 443] width 499 height 77
type textarea "-"
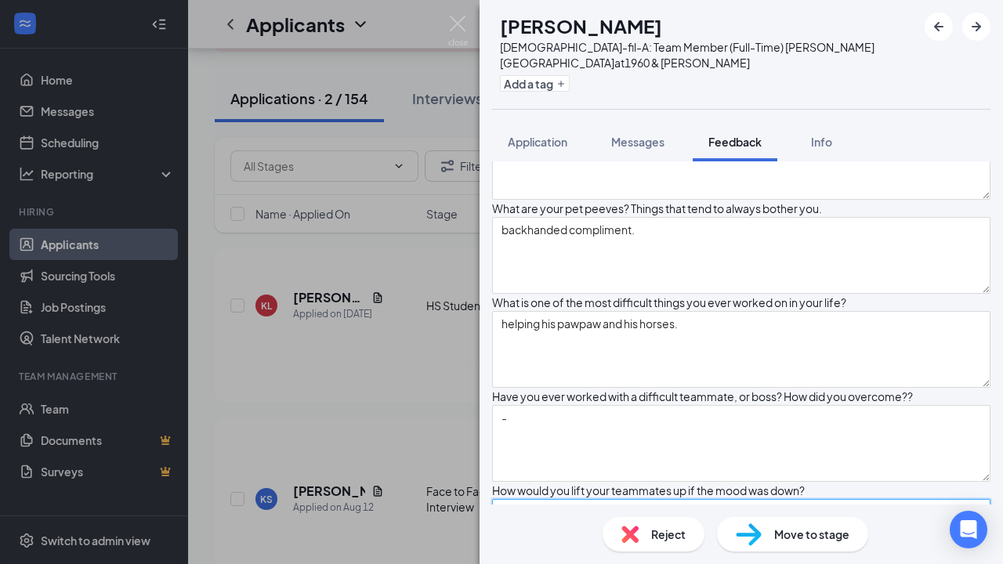
click at [709, 499] on textarea at bounding box center [741, 537] width 499 height 77
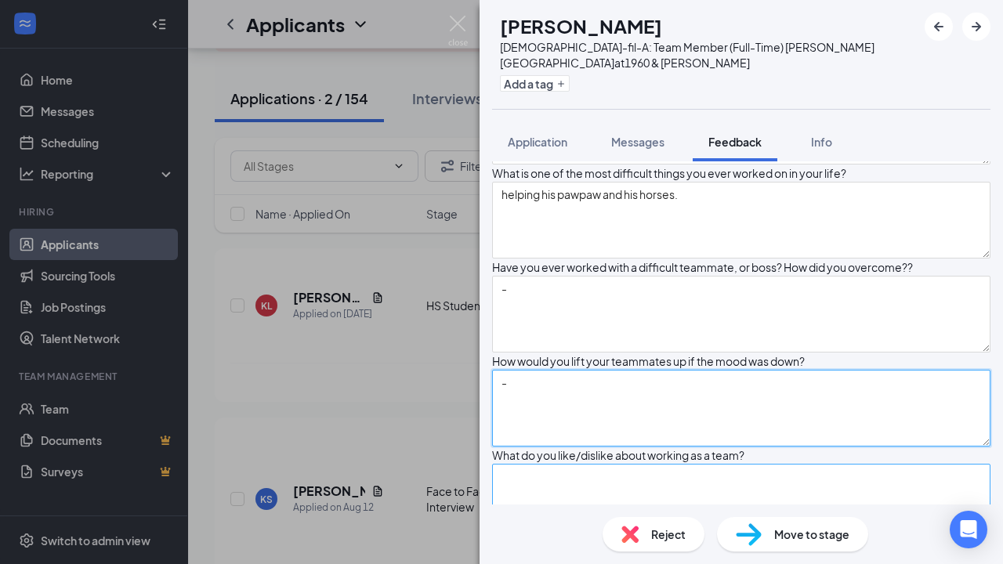
type textarea "-"
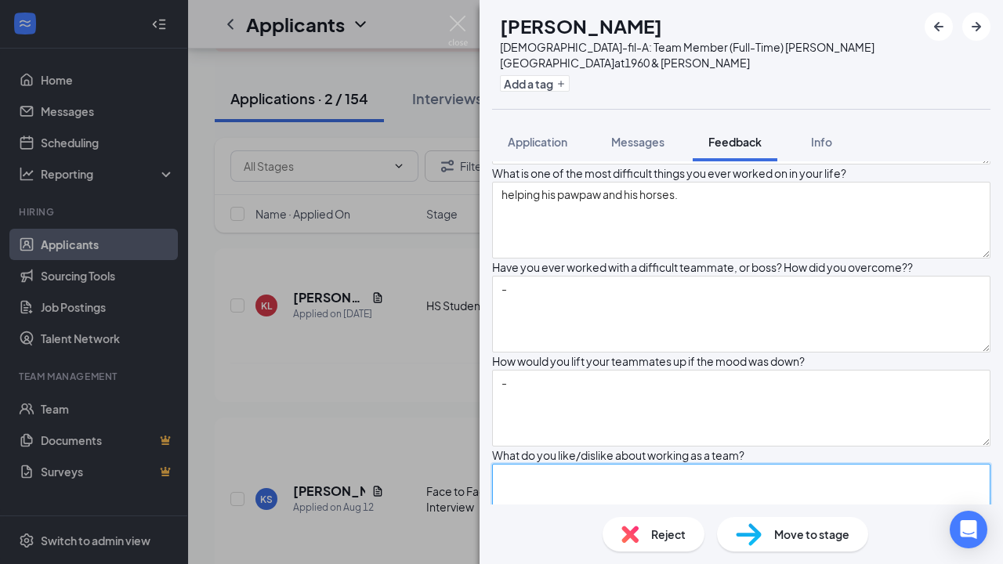
click at [698, 464] on textarea at bounding box center [741, 502] width 499 height 77
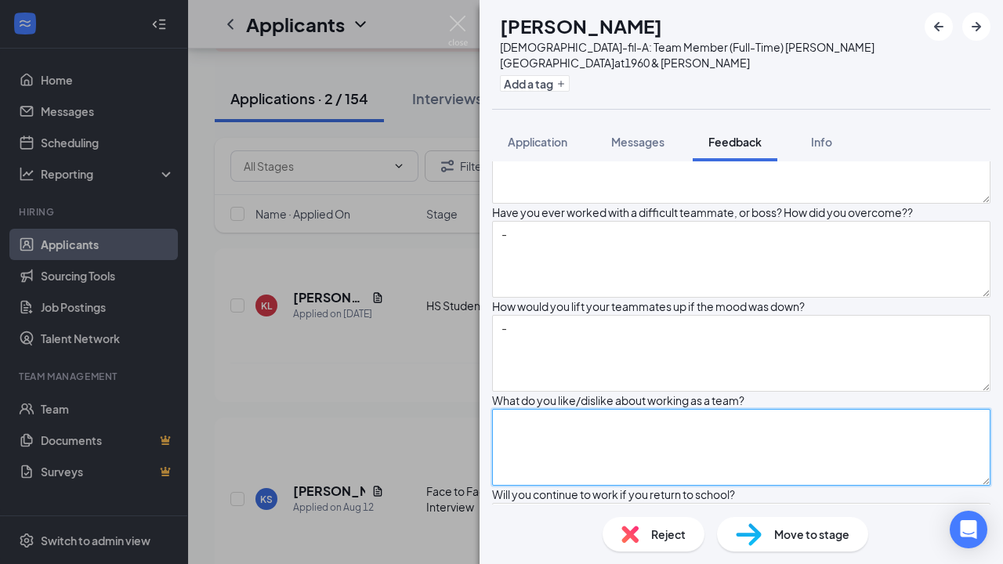
scroll to position [2416, 0]
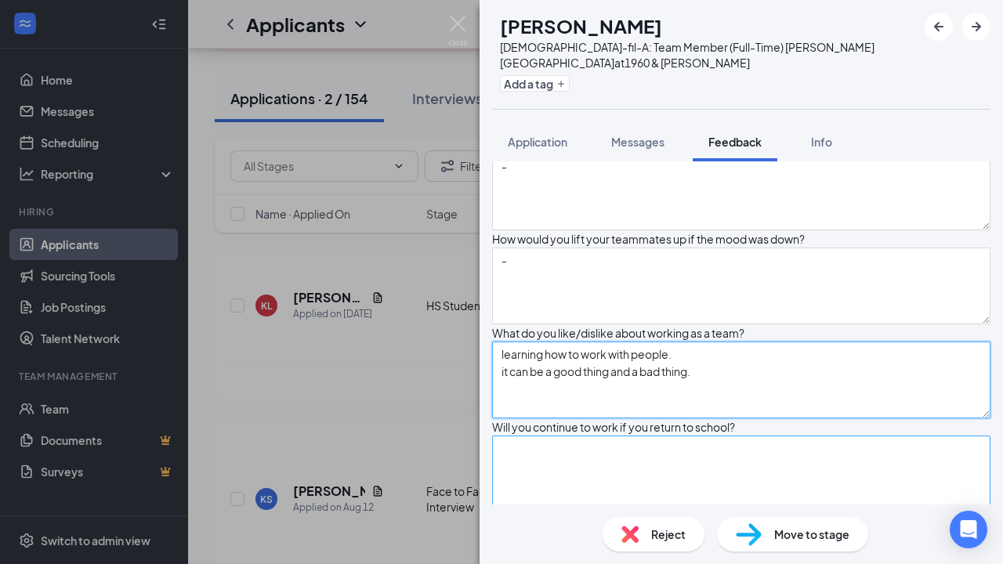
type textarea "learning how to work with people. it can be a good thing and a bad thing."
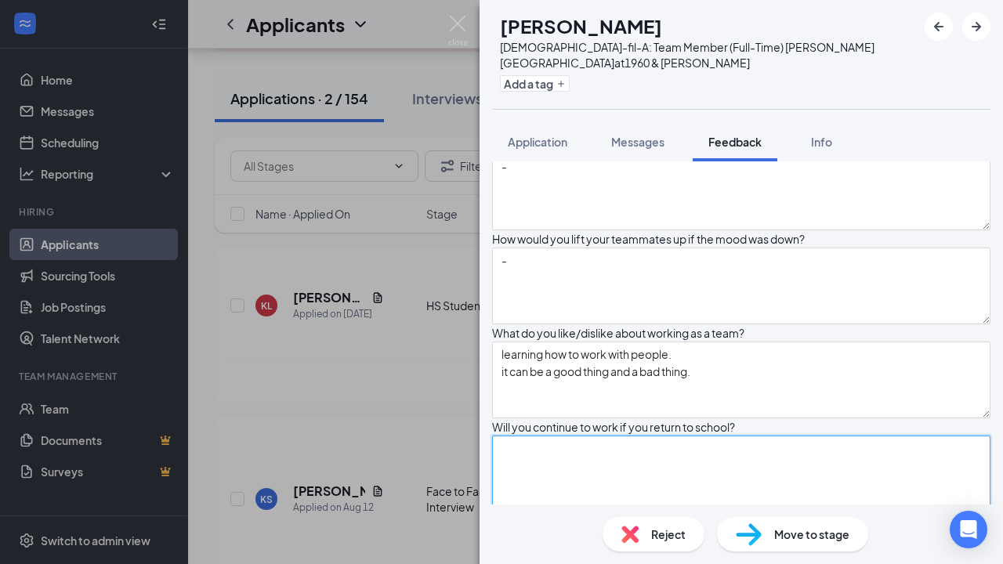
click at [713, 436] on textarea at bounding box center [741, 474] width 499 height 77
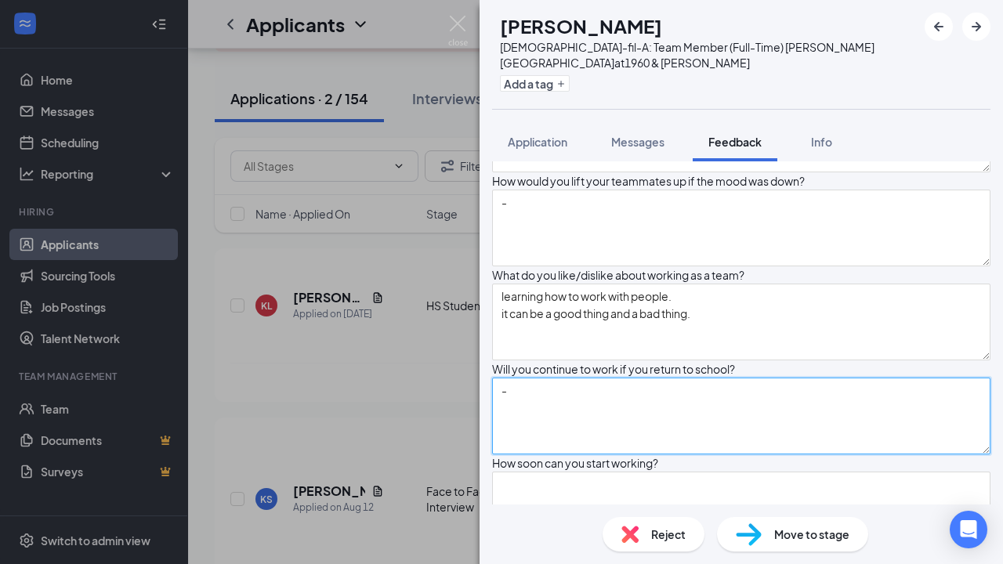
scroll to position [2576, 0]
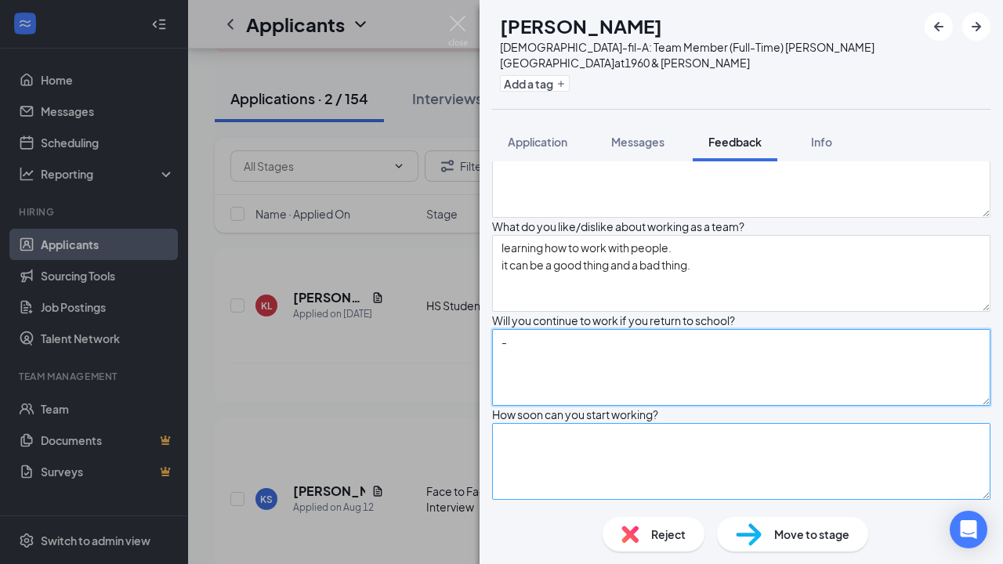
type textarea "-"
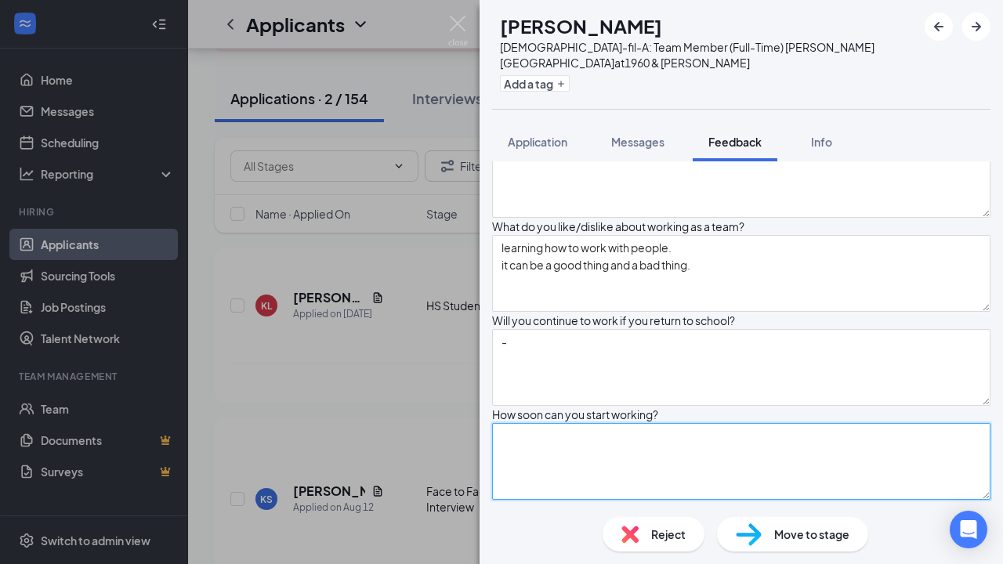
click at [699, 423] on textarea at bounding box center [741, 461] width 499 height 77
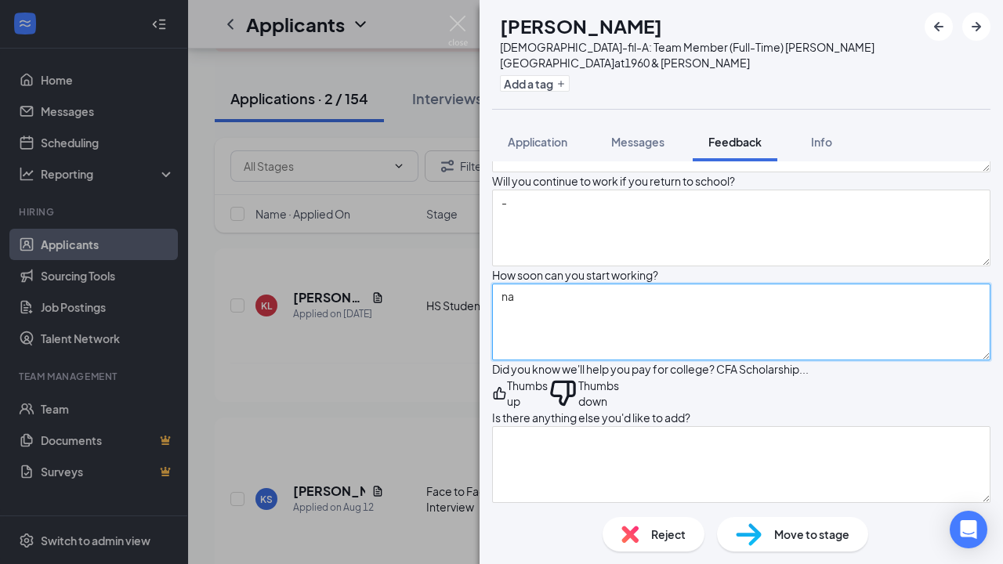
scroll to position [2717, 0]
type textarea "na"
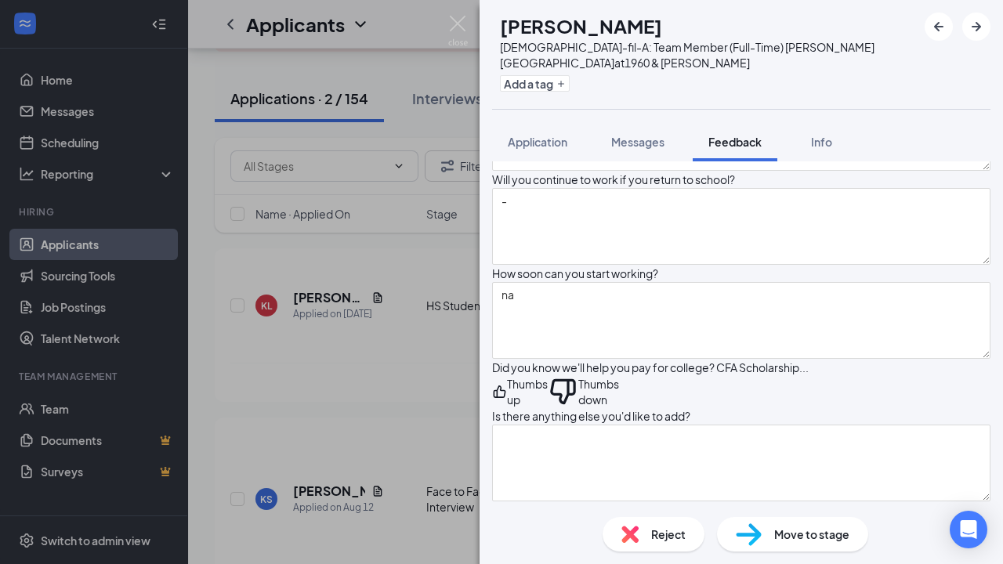
click at [575, 379] on icon "ThumbsDown" at bounding box center [562, 392] width 25 height 26
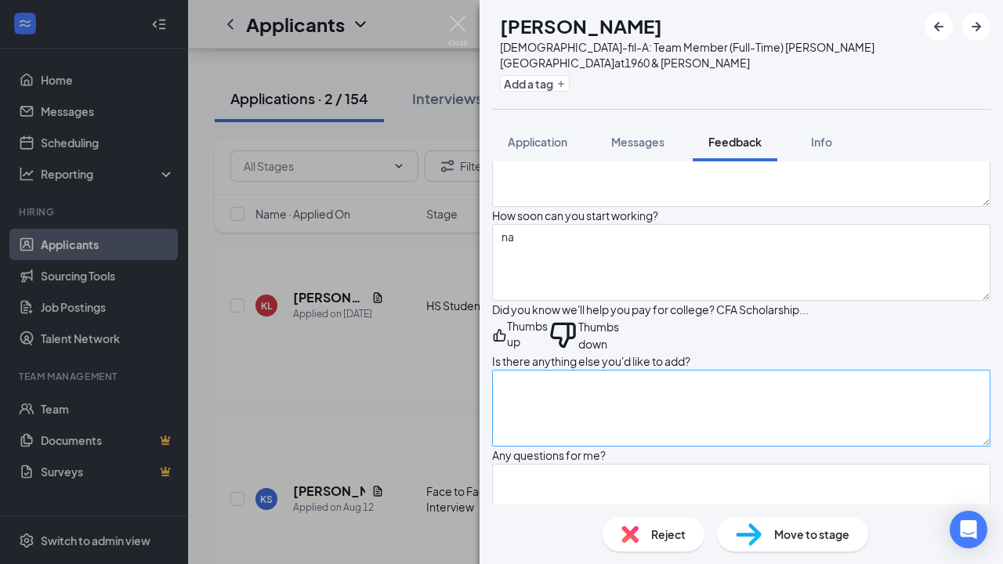
scroll to position [2776, 0]
click at [646, 369] on textarea at bounding box center [741, 407] width 499 height 77
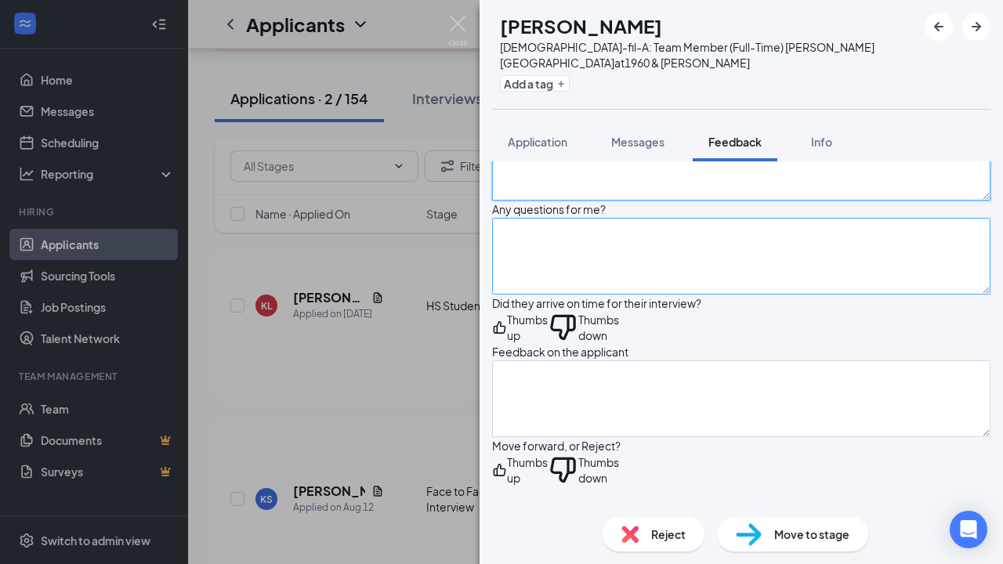
scroll to position [3023, 0]
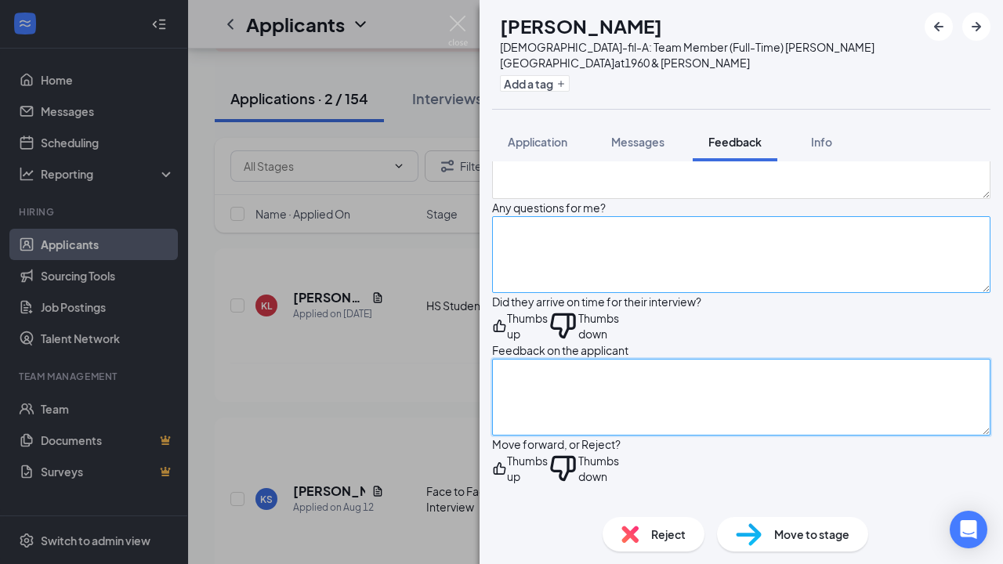
click at [644, 361] on textarea at bounding box center [741, 397] width 499 height 77
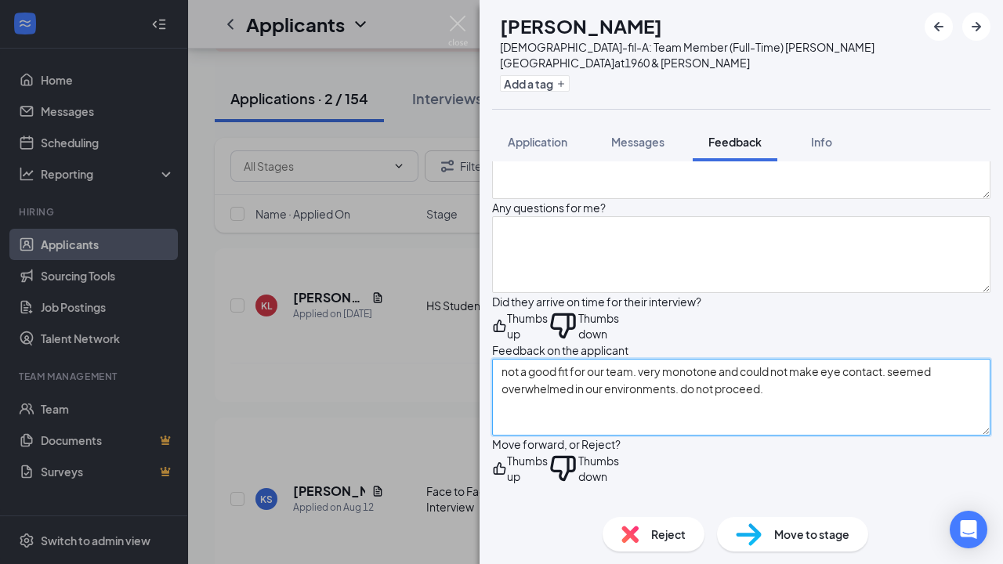
drag, startPoint x: 789, startPoint y: 383, endPoint x: 700, endPoint y: 383, distance: 89.4
click at [700, 383] on textarea "not a good fit for our team. very monotone and could not make eye contact. seem…" at bounding box center [741, 397] width 499 height 77
type textarea "not a good fit for our team. very monotone and could not make eye contact. seem…"
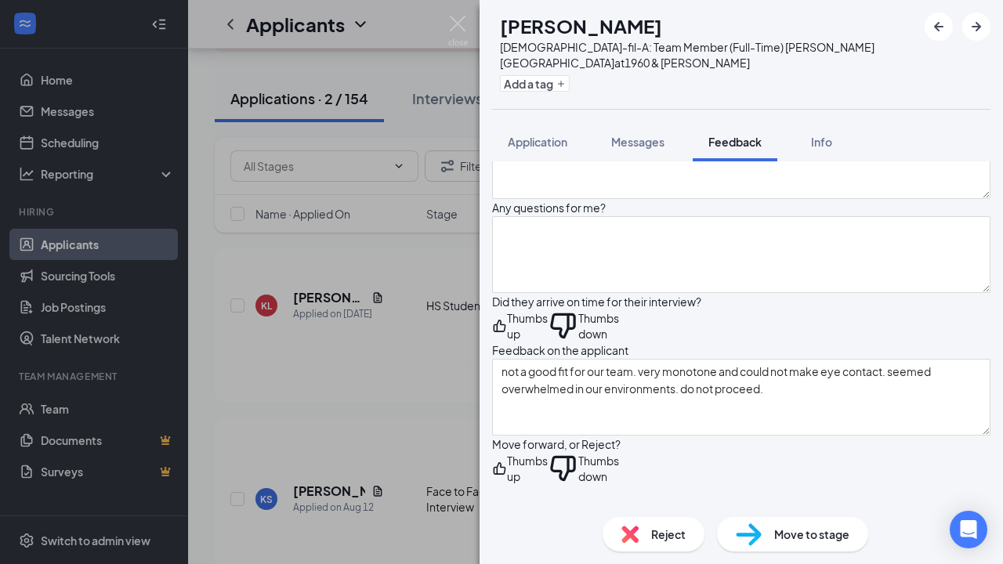
click at [578, 310] on icon "ThumbsDown" at bounding box center [563, 325] width 31 height 31
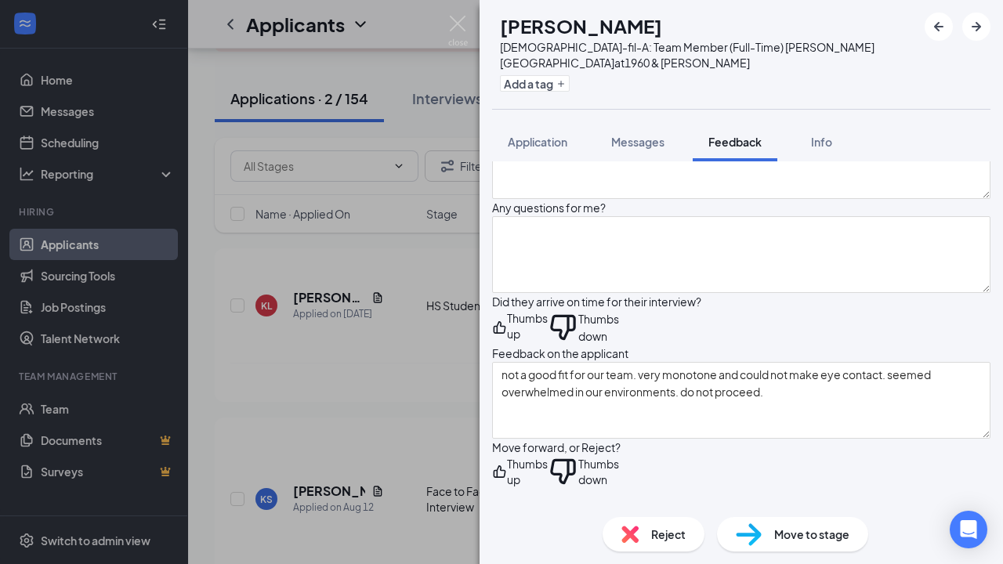
click at [578, 478] on icon "ThumbsDown" at bounding box center [563, 471] width 31 height 31
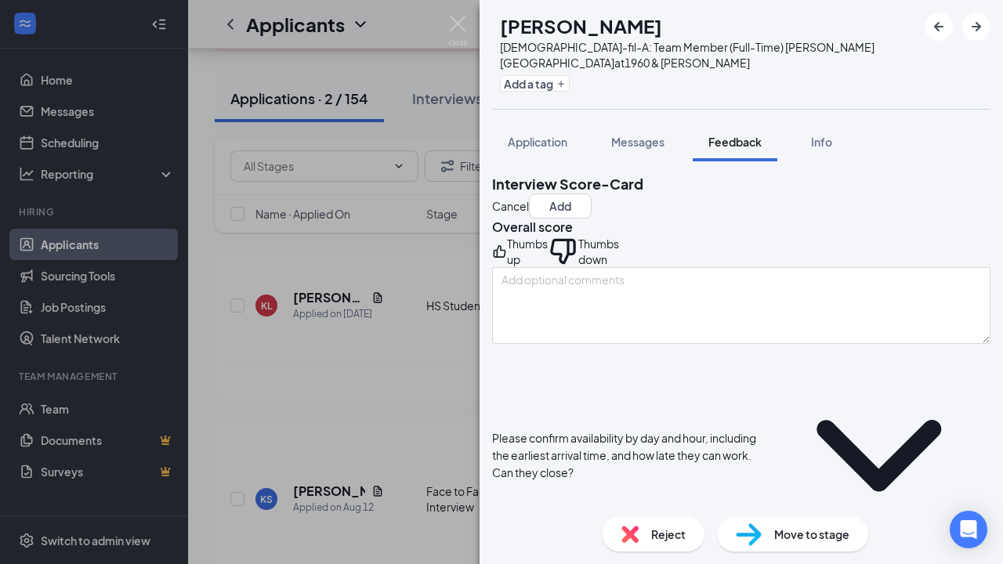
scroll to position [0, 0]
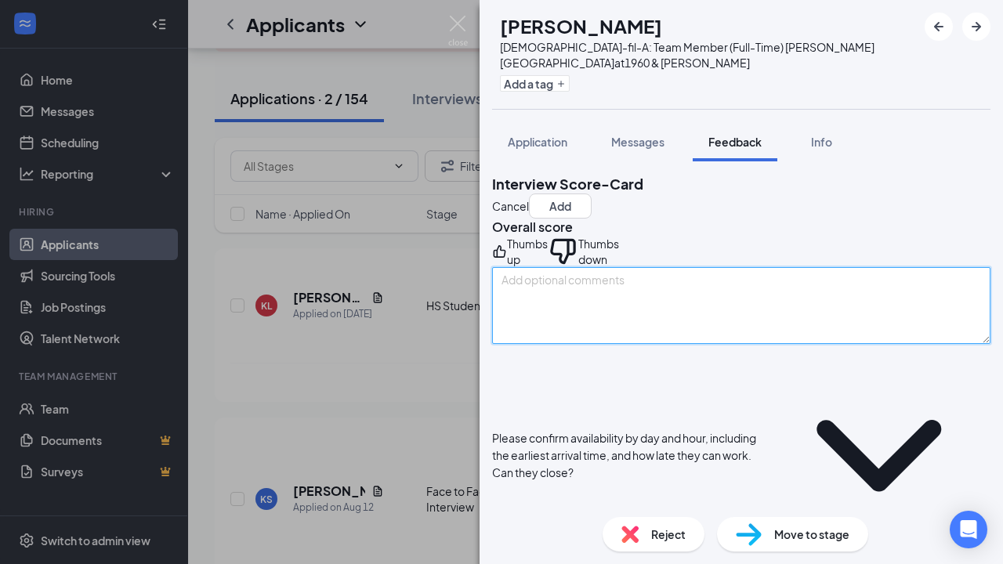
click at [607, 326] on textarea at bounding box center [741, 305] width 499 height 77
paste textarea "do not proceed."
type textarea "do not proceed."
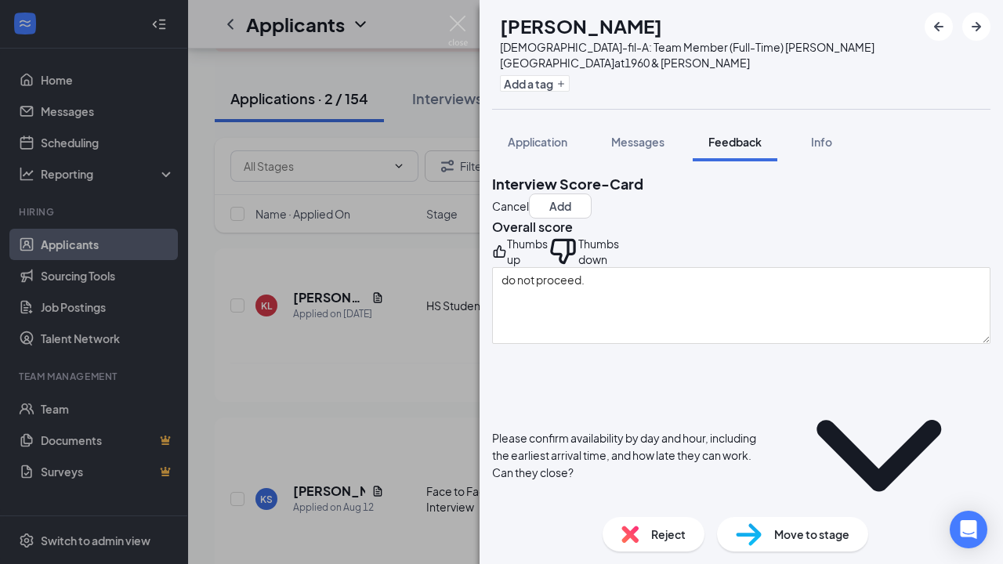
click at [619, 261] on div "Thumbs down" at bounding box center [583, 251] width 71 height 31
click at [578, 256] on icon "ThumbsDown" at bounding box center [563, 251] width 31 height 31
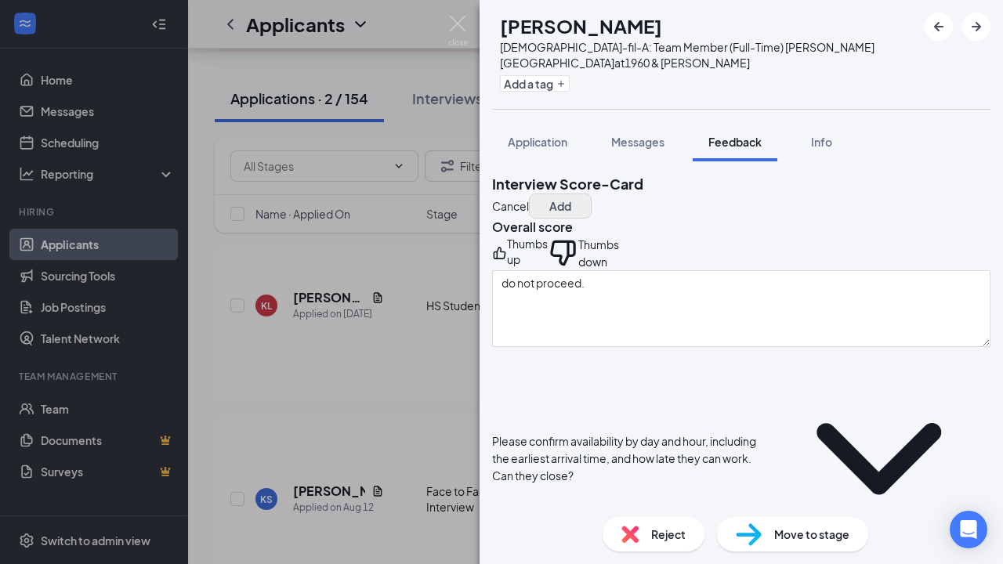
click at [592, 194] on button "Add" at bounding box center [560, 206] width 63 height 25
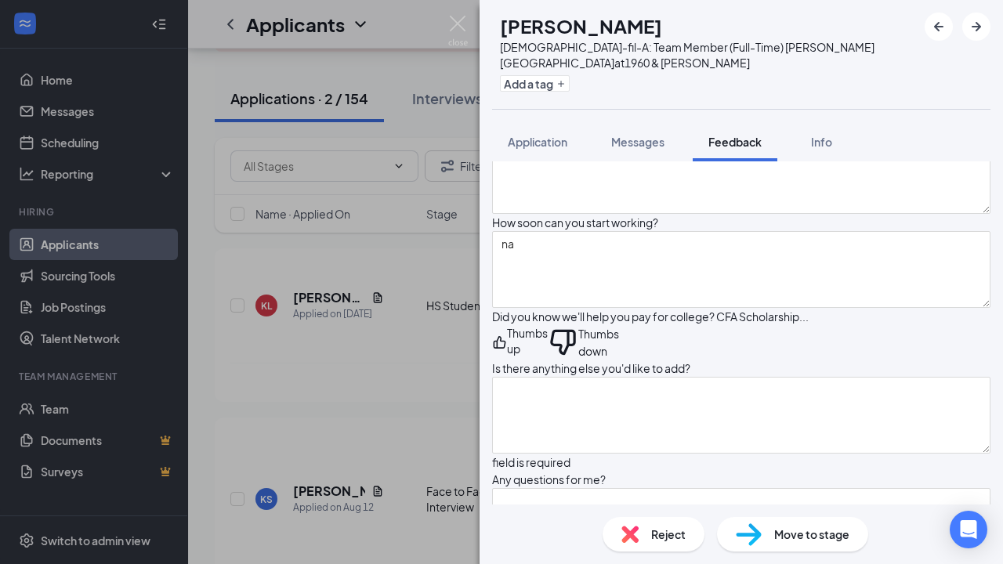
scroll to position [2775, 0]
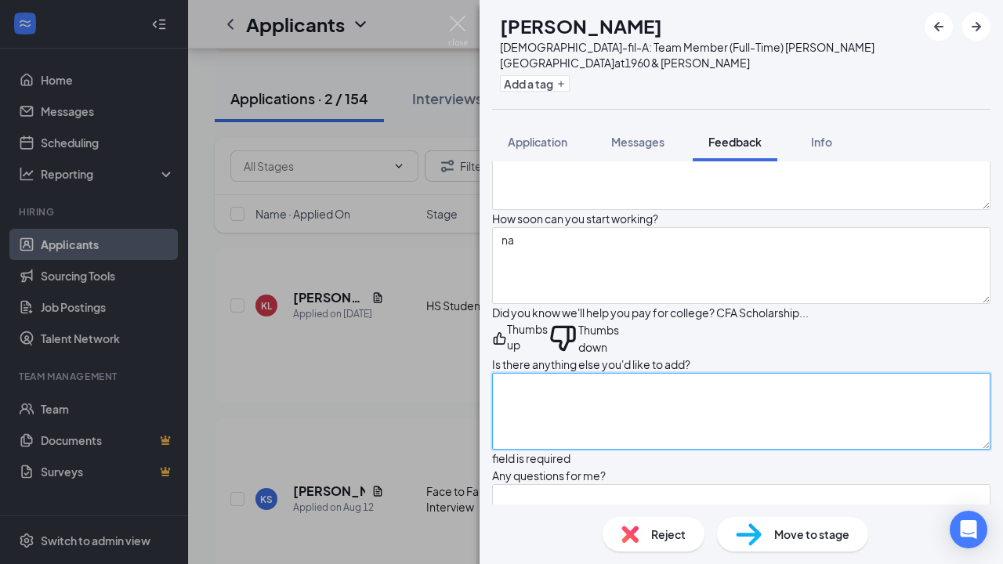
click at [781, 373] on textarea at bounding box center [741, 411] width 499 height 77
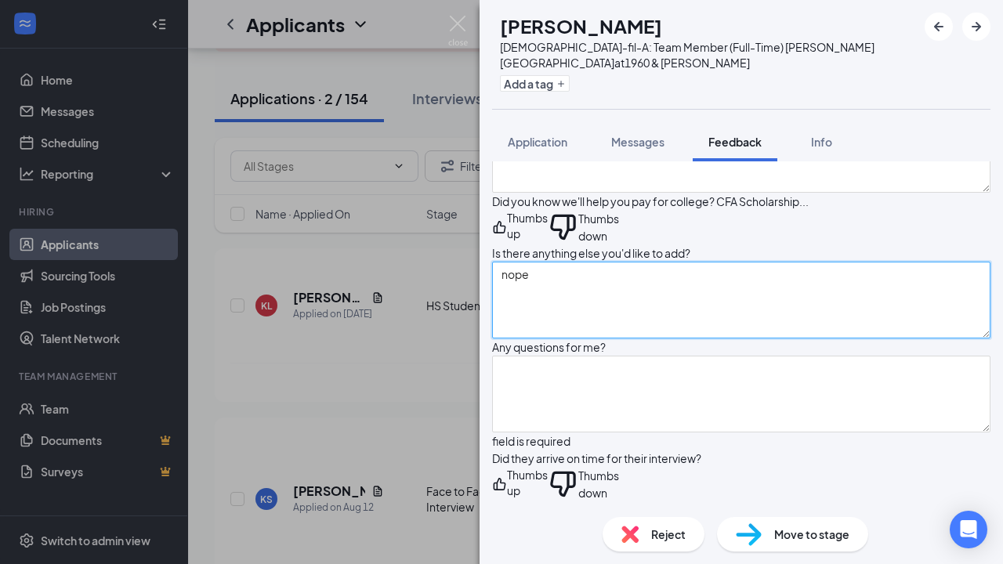
scroll to position [2893, 0]
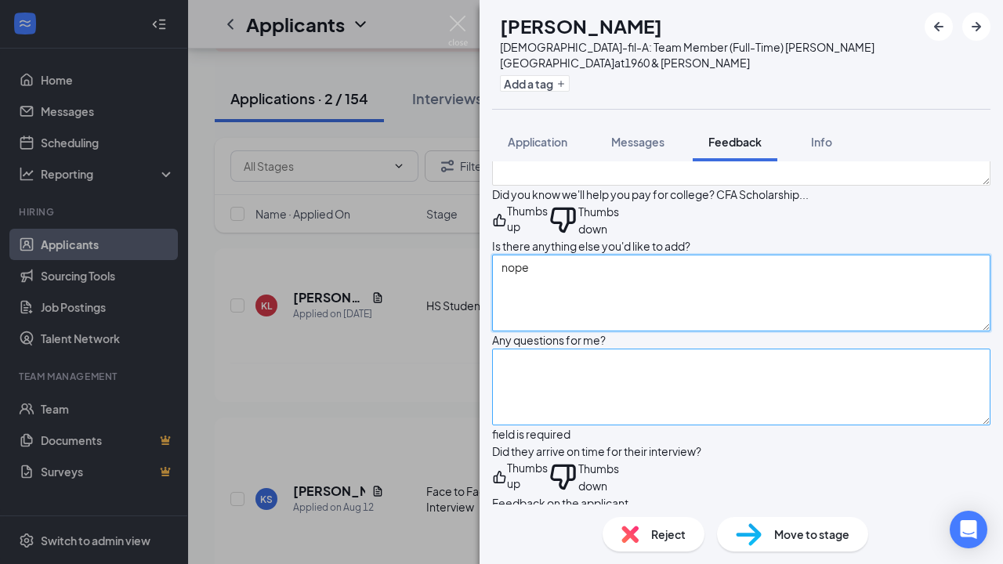
type textarea "nope"
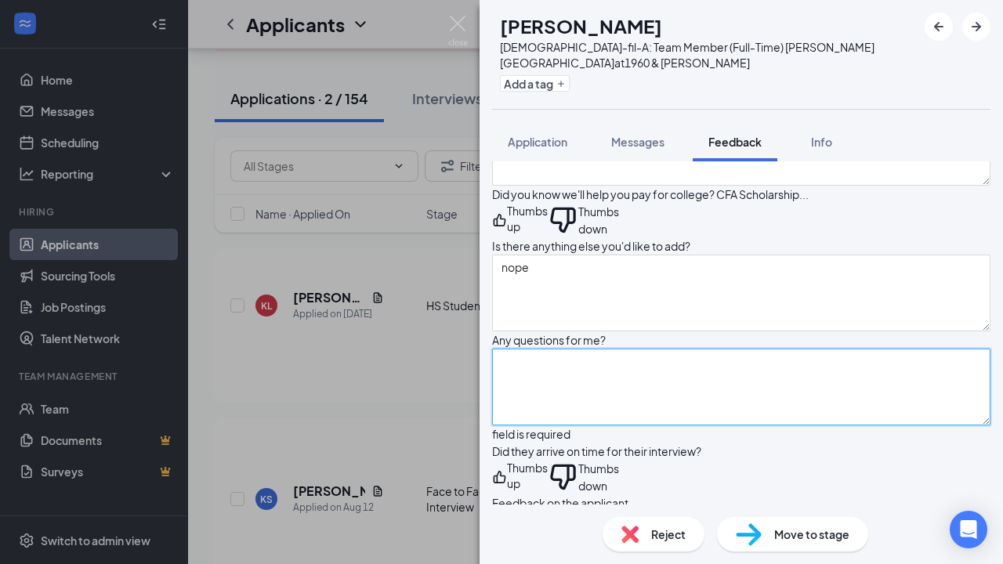
click at [700, 364] on textarea at bounding box center [741, 387] width 499 height 77
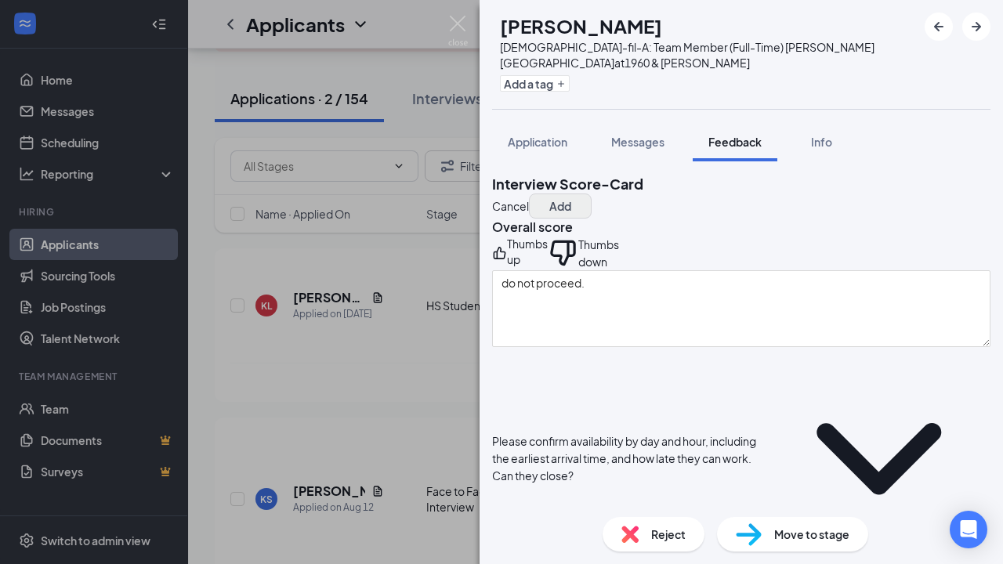
scroll to position [0, 0]
type textarea "no"
click at [592, 194] on button "Add" at bounding box center [560, 206] width 63 height 25
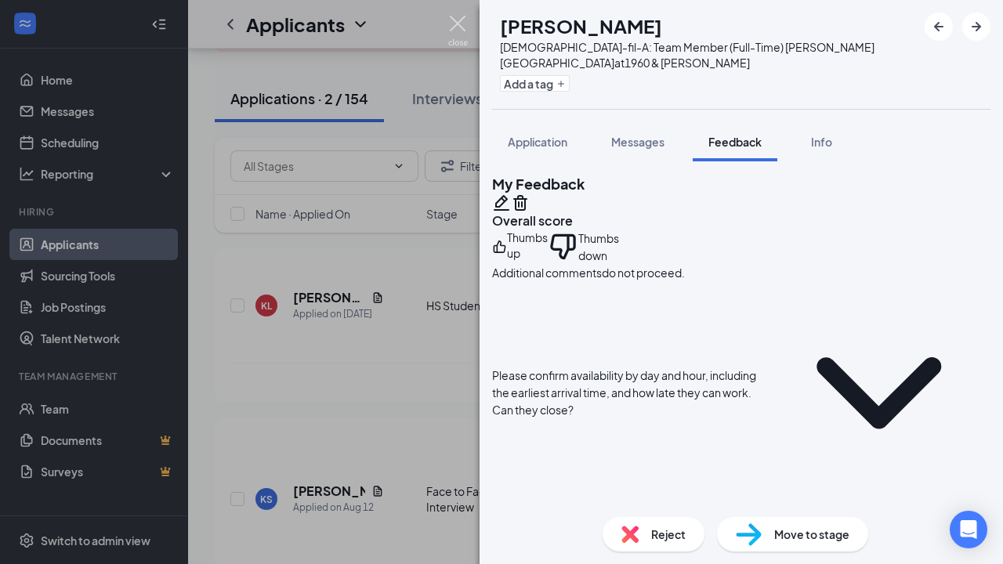
click at [455, 31] on img at bounding box center [458, 31] width 20 height 31
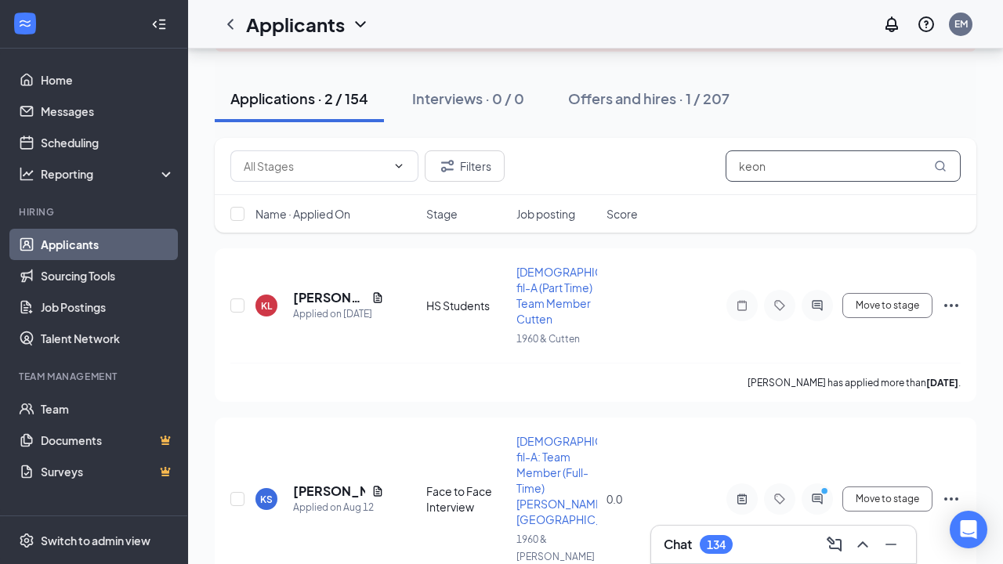
click at [798, 161] on input "keon" at bounding box center [843, 165] width 235 height 31
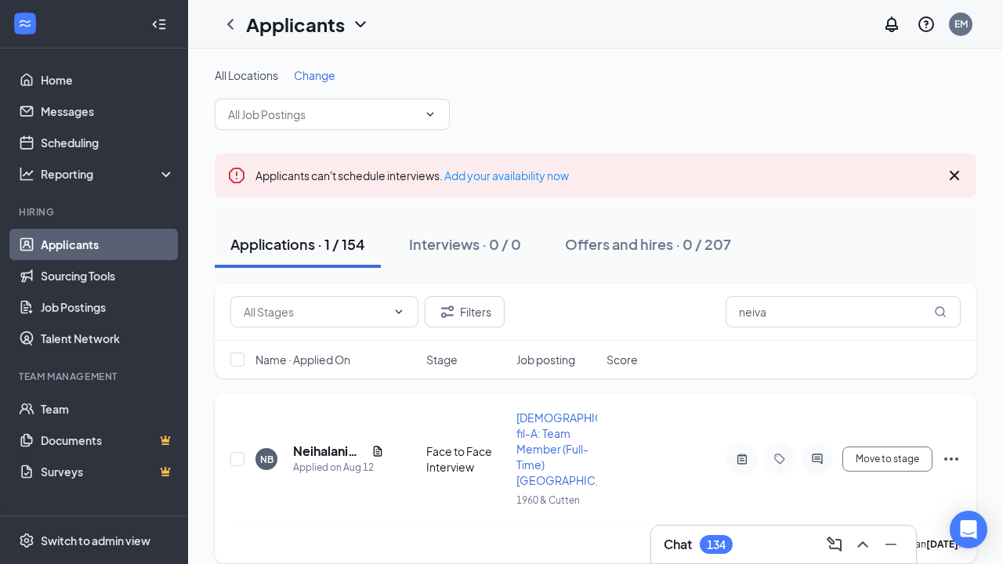
drag, startPoint x: 746, startPoint y: 340, endPoint x: 321, endPoint y: 444, distance: 437.5
click at [321, 444] on h5 "Neihalani [PERSON_NAME]" at bounding box center [329, 451] width 72 height 17
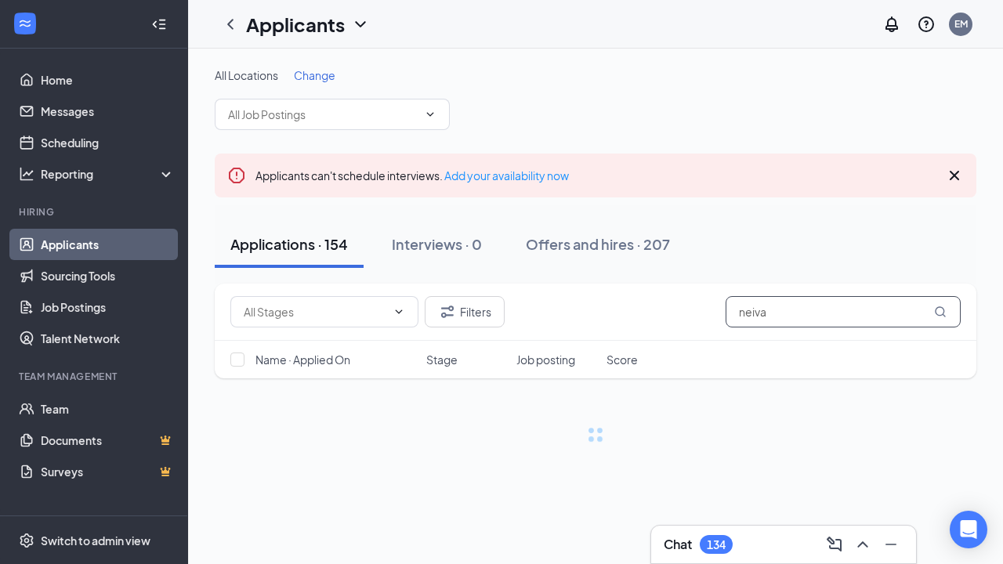
click at [808, 318] on input "neiva" at bounding box center [843, 311] width 235 height 31
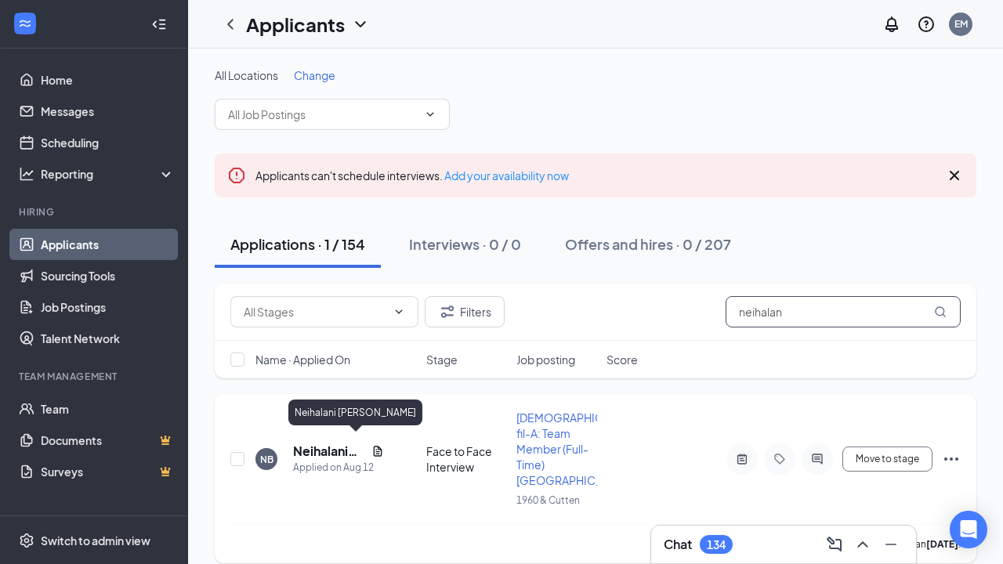
type input "neihalan"
click at [322, 444] on h5 "Neihalani [PERSON_NAME]" at bounding box center [329, 451] width 72 height 17
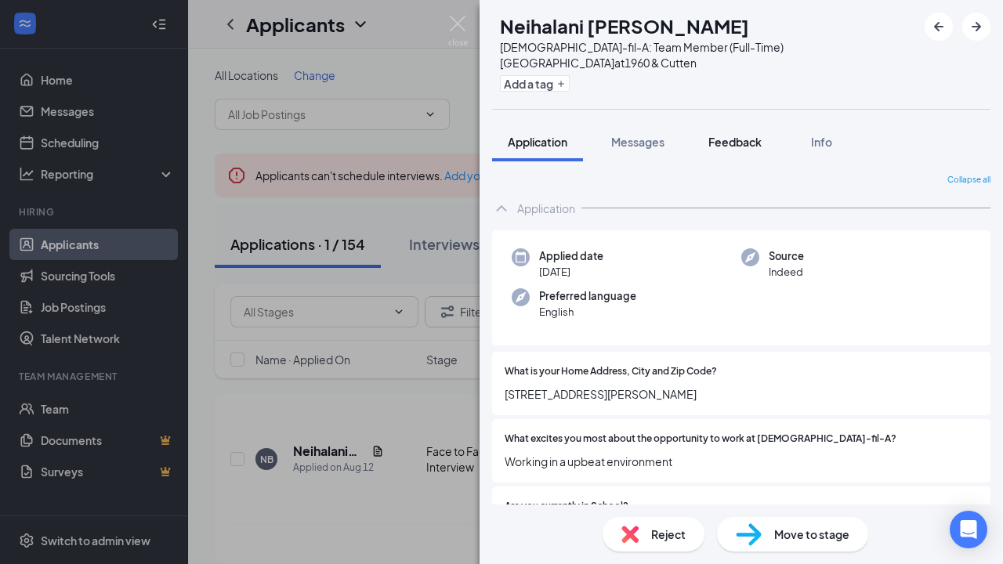
click at [736, 135] on span "Feedback" at bounding box center [735, 142] width 53 height 14
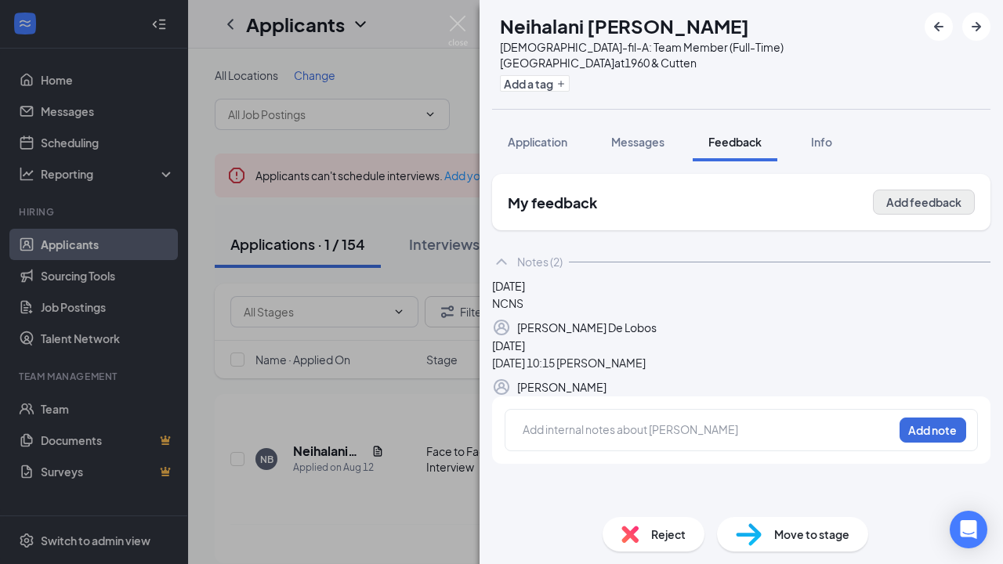
click at [939, 192] on button "Add feedback" at bounding box center [924, 202] width 102 height 25
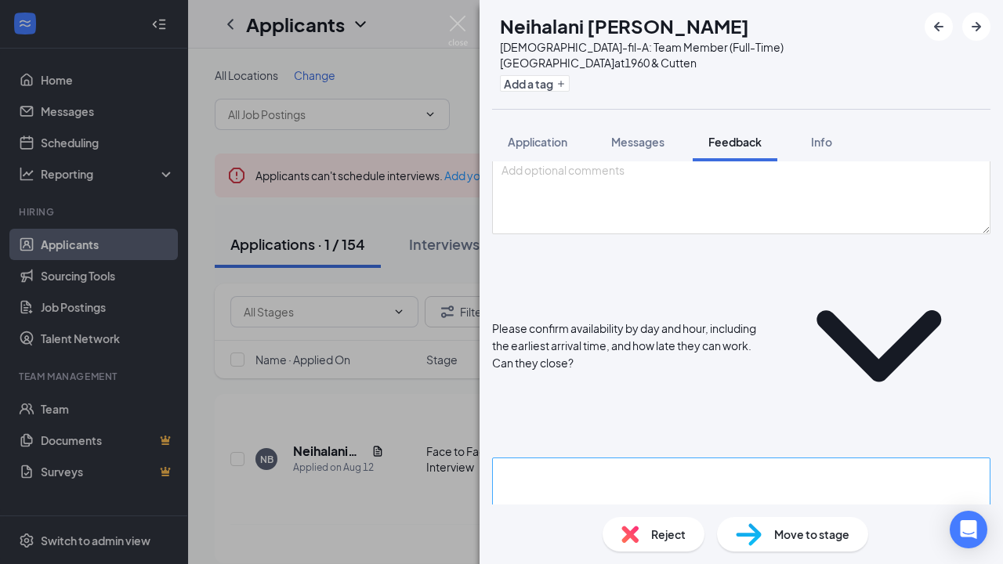
scroll to position [112, 0]
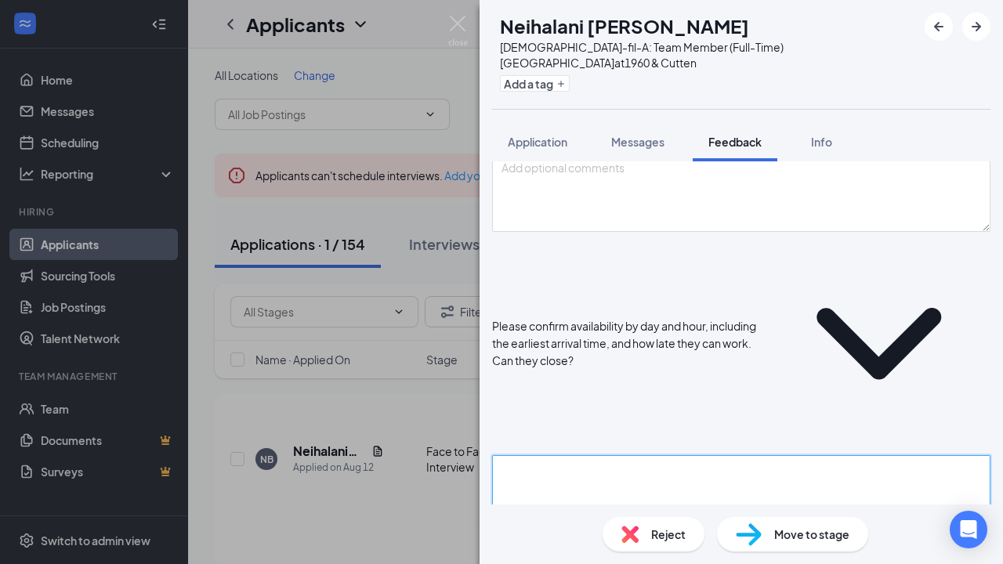
click at [751, 455] on textarea at bounding box center [741, 493] width 499 height 77
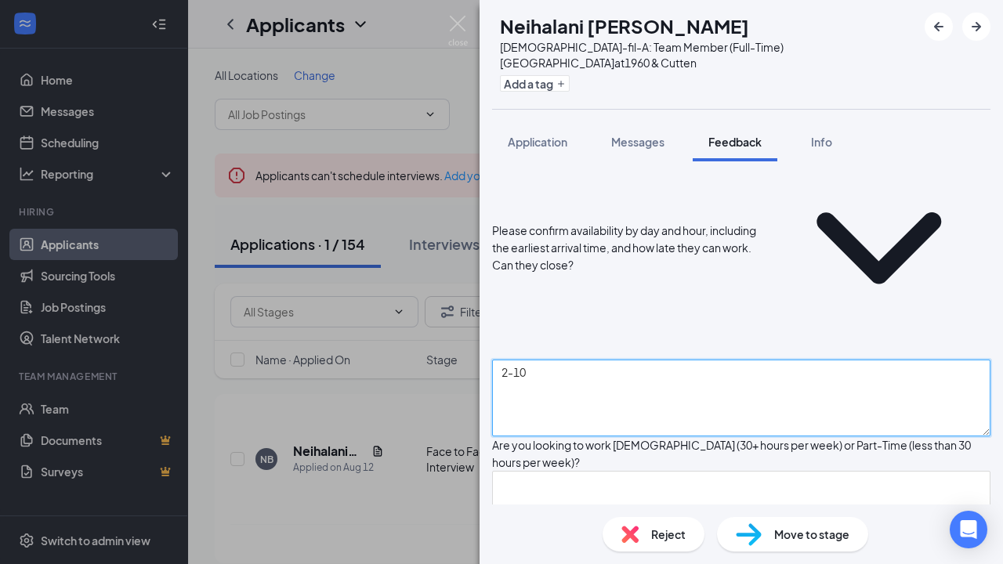
scroll to position [223, 0]
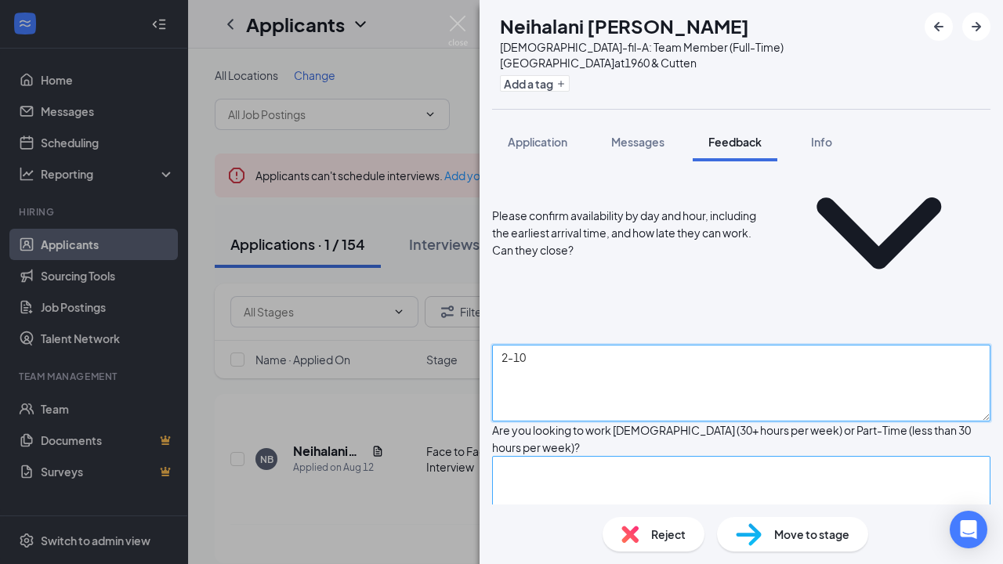
type textarea "2-10"
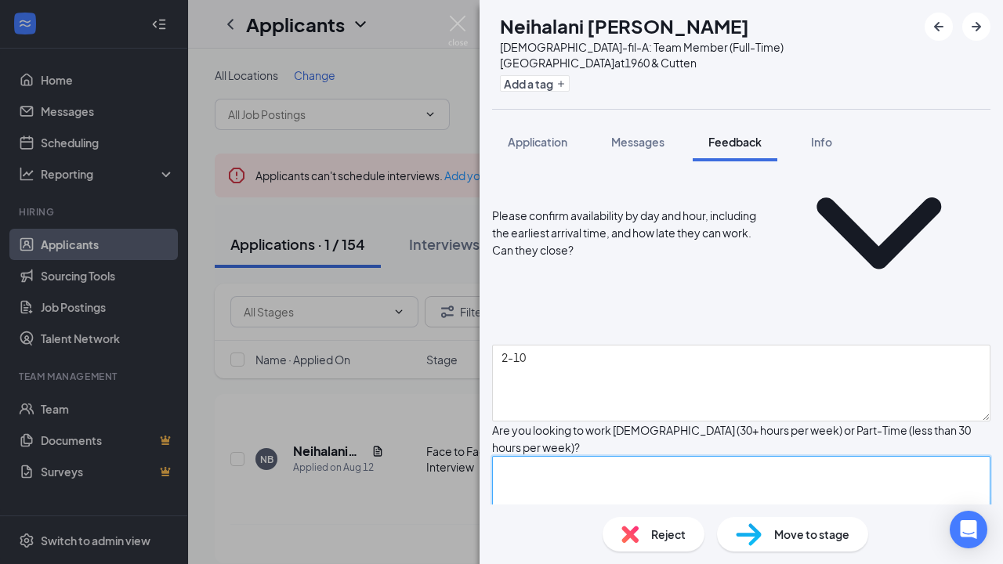
click at [736, 456] on textarea at bounding box center [741, 494] width 499 height 77
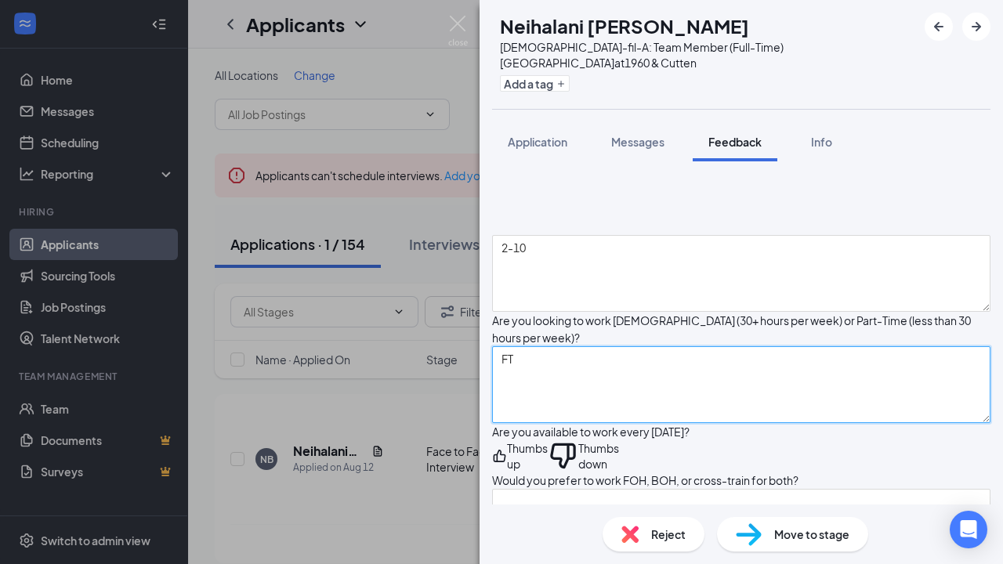
scroll to position [334, 0]
type textarea "FT"
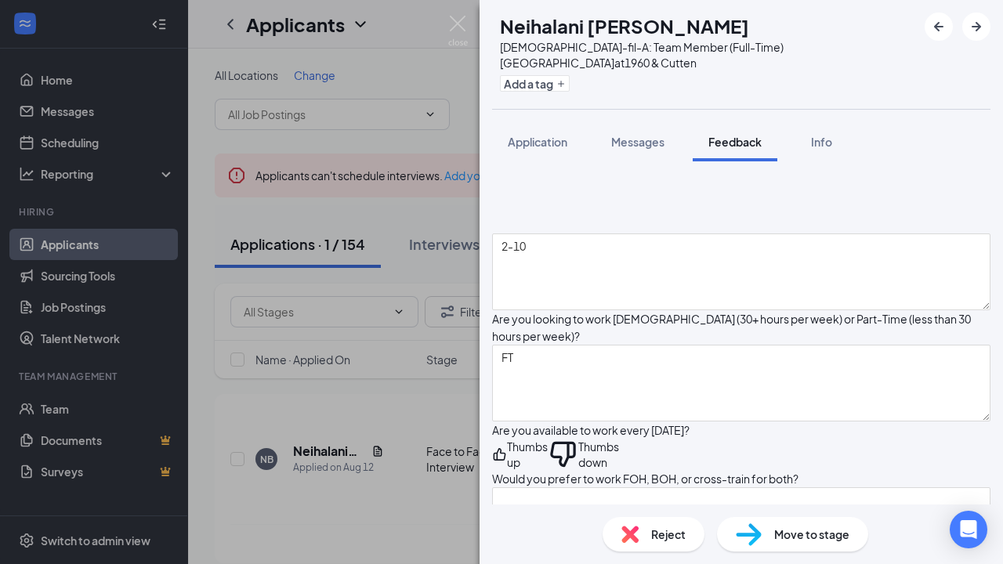
click at [507, 439] on icon "ThumbsUp" at bounding box center [499, 454] width 15 height 31
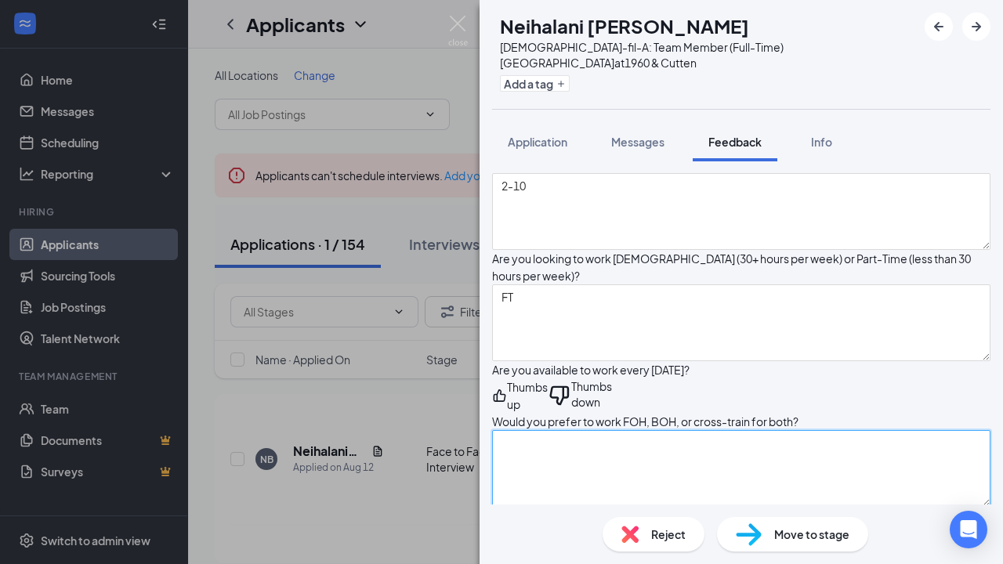
click at [555, 430] on textarea at bounding box center [741, 468] width 499 height 77
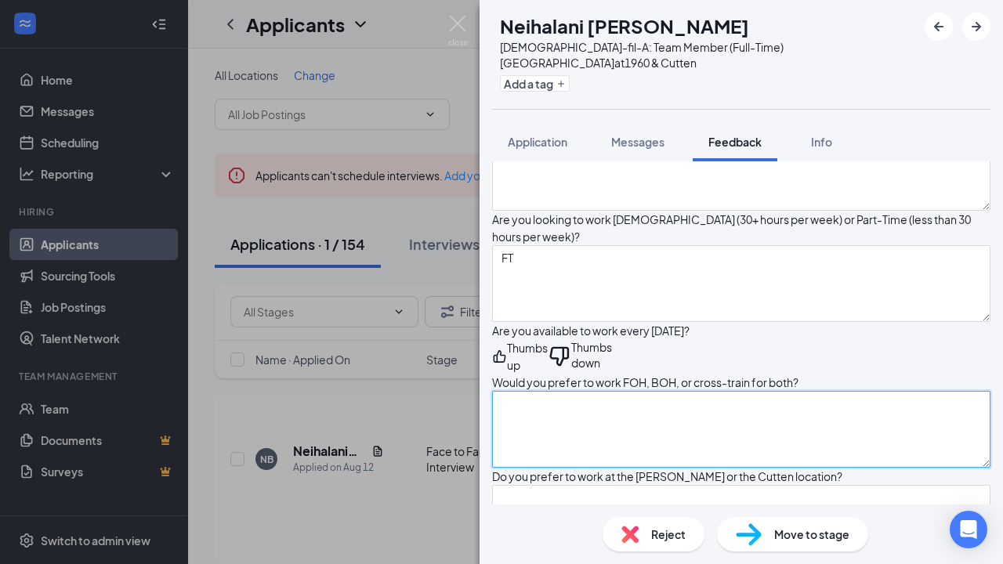
scroll to position [434, 0]
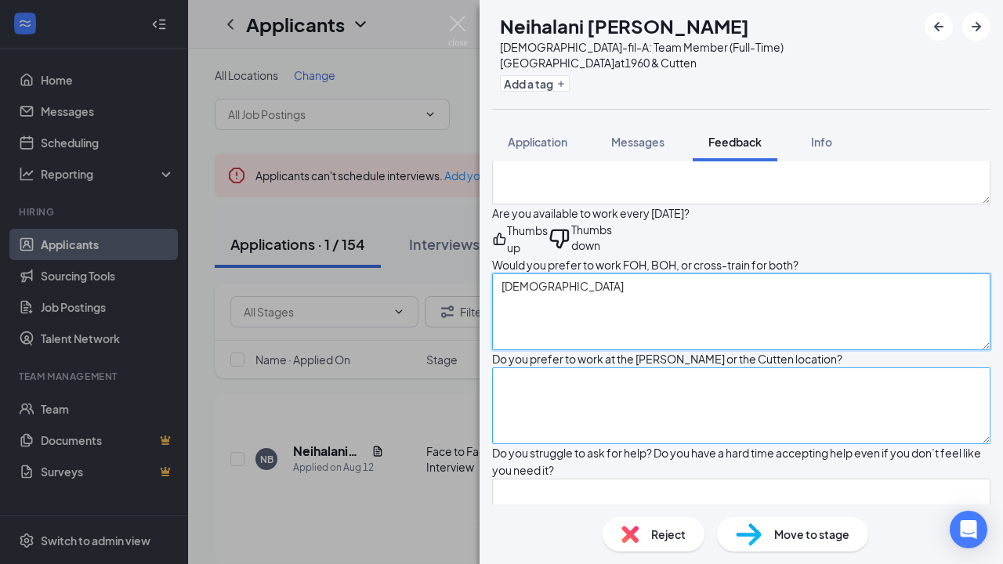
type textarea "[DEMOGRAPHIC_DATA]"
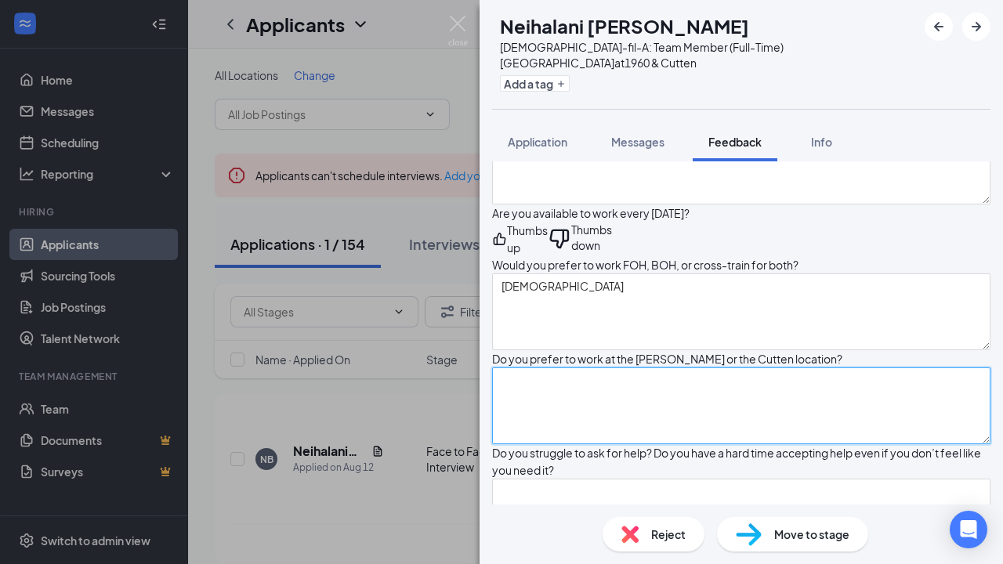
click at [579, 368] on textarea at bounding box center [741, 406] width 499 height 77
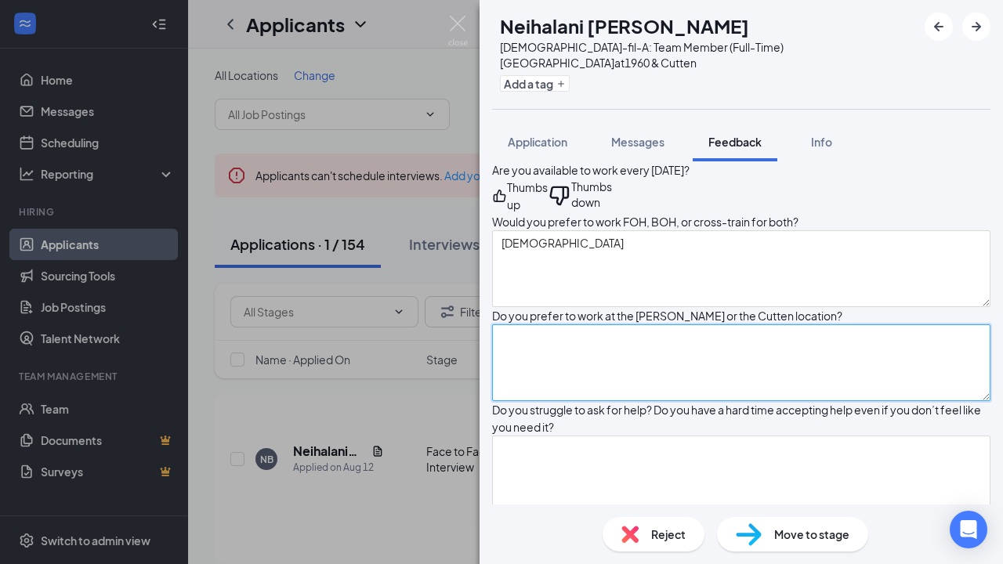
scroll to position [596, 0]
drag, startPoint x: 580, startPoint y: 325, endPoint x: 577, endPoint y: 288, distance: 37.0
click at [577, 323] on textarea "Waltere" at bounding box center [741, 361] width 499 height 77
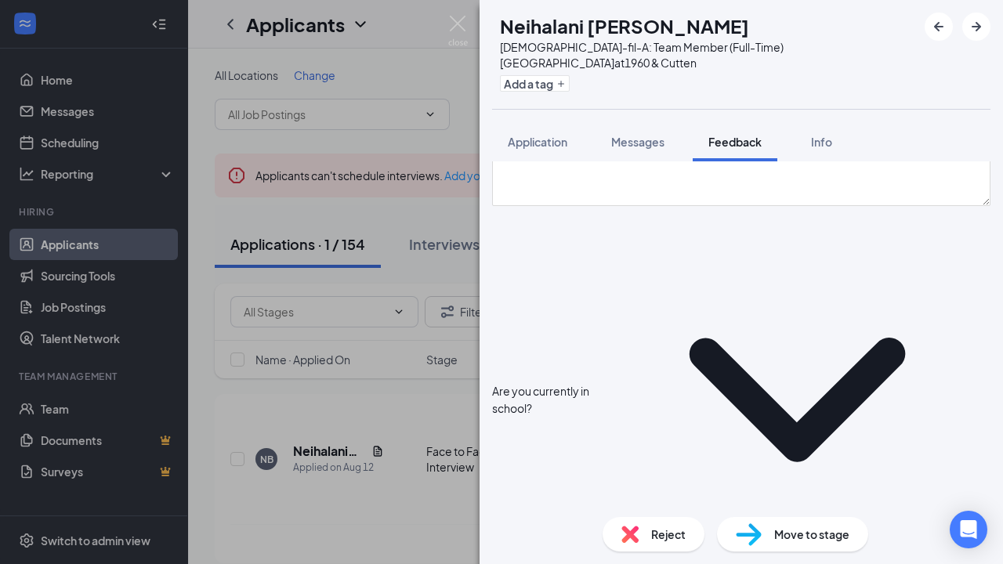
type textarea "[PERSON_NAME]"
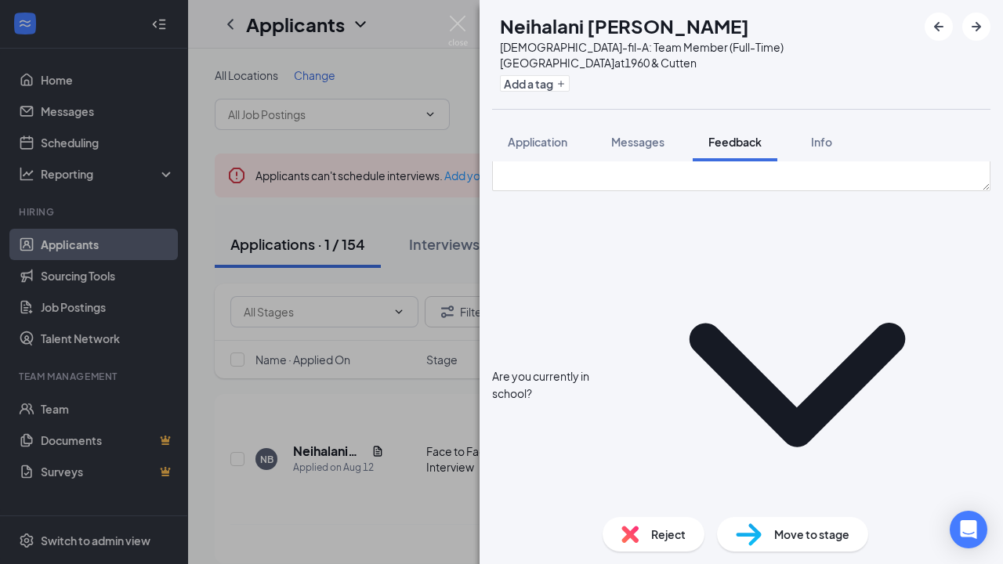
scroll to position [917, 0]
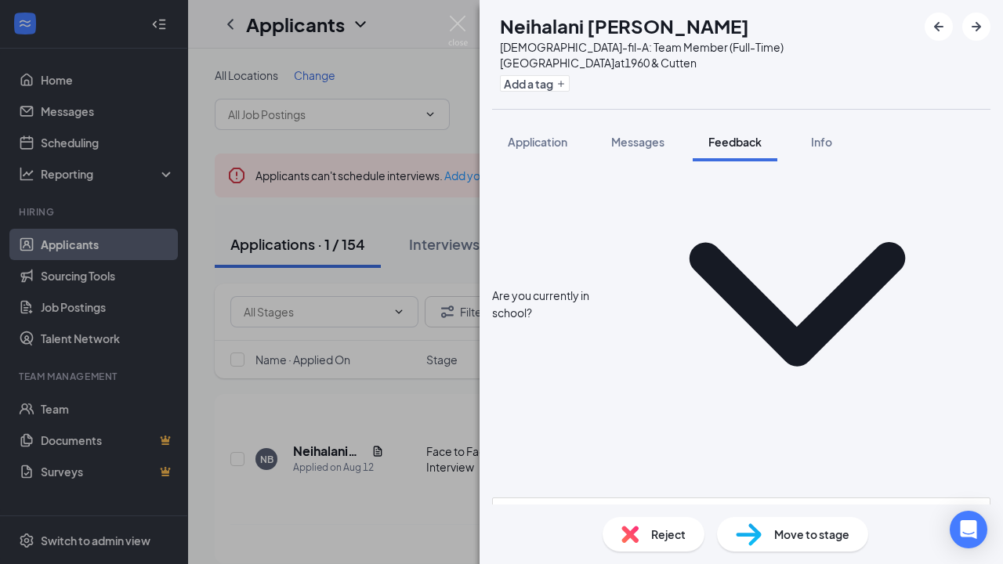
type textarea "she was early [DATE]. Sure"
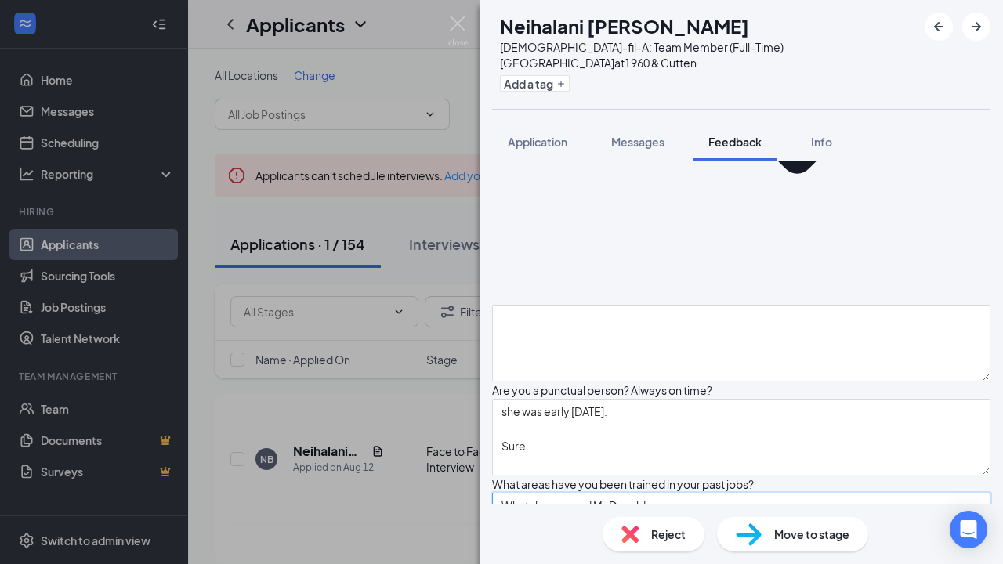
scroll to position [1191, 0]
type textarea "Whataburger and McDonalds"
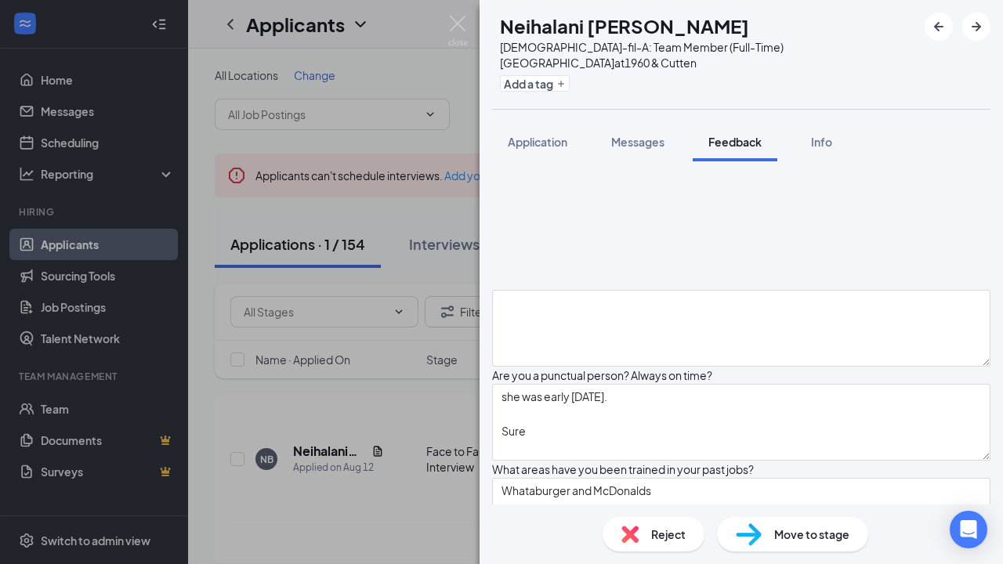
scroll to position [1209, 0]
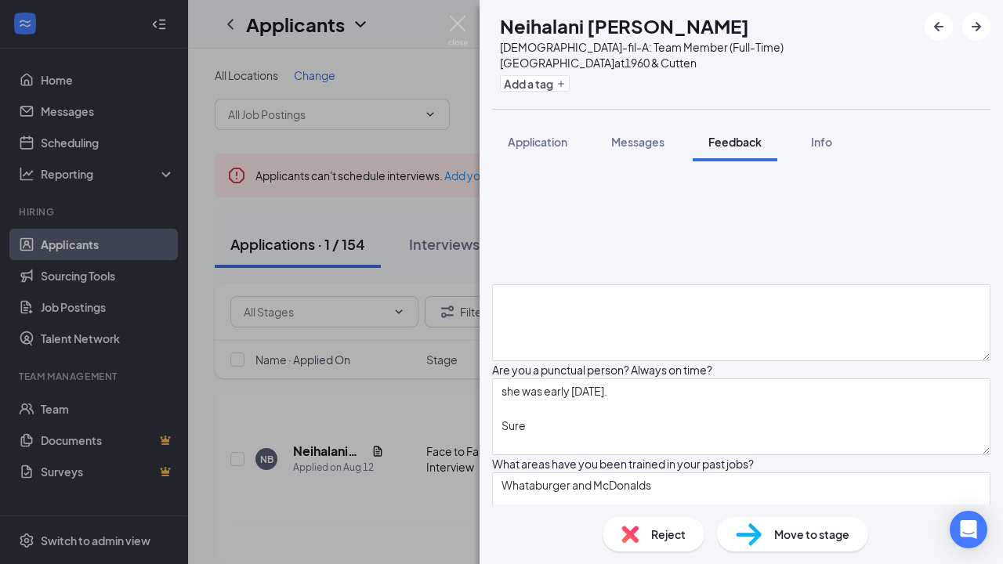
type textarea "Convenient - down the street from her house and she likes the environment"
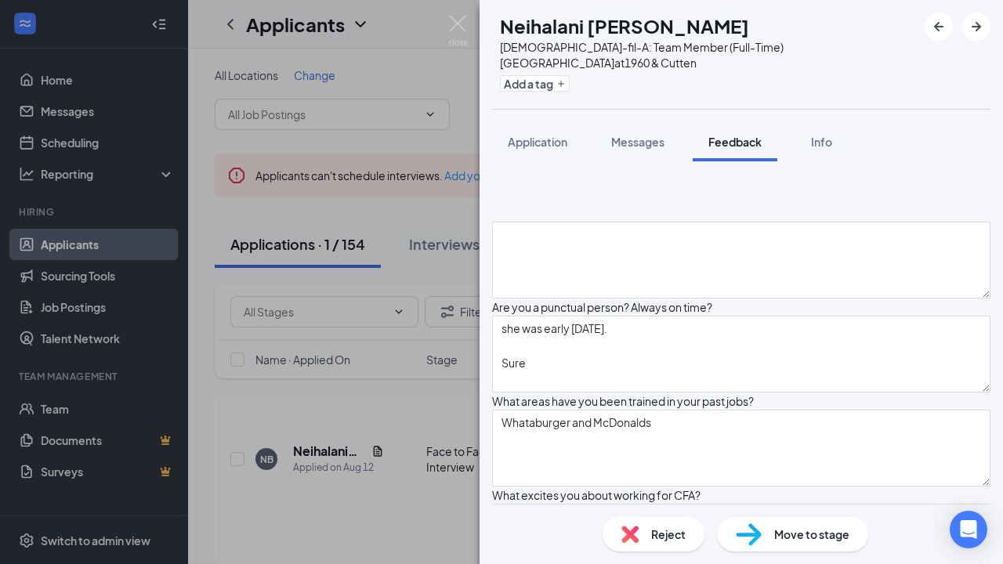
scroll to position [1277, 0]
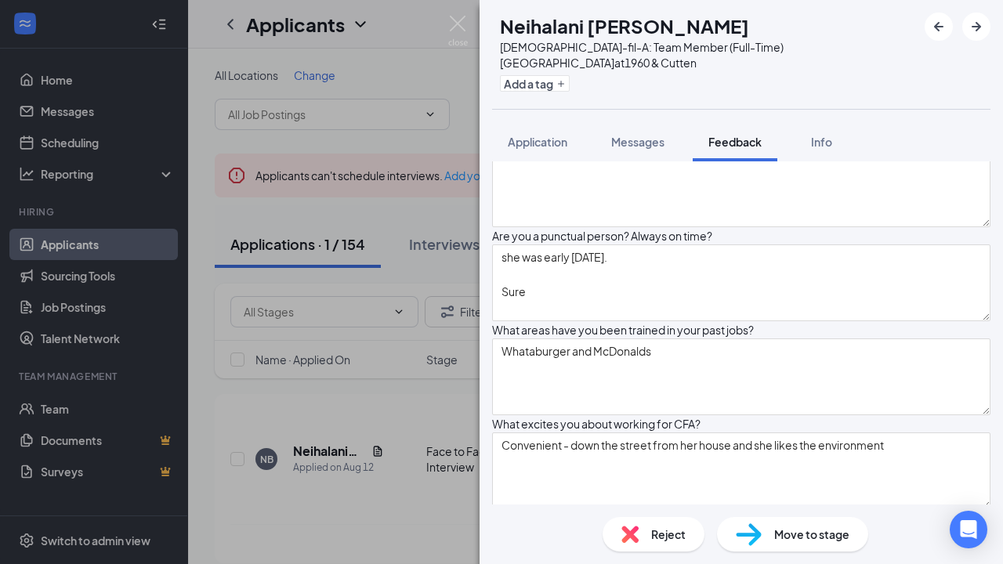
type textarea "patience, kindness, being willing to help not being hostile."
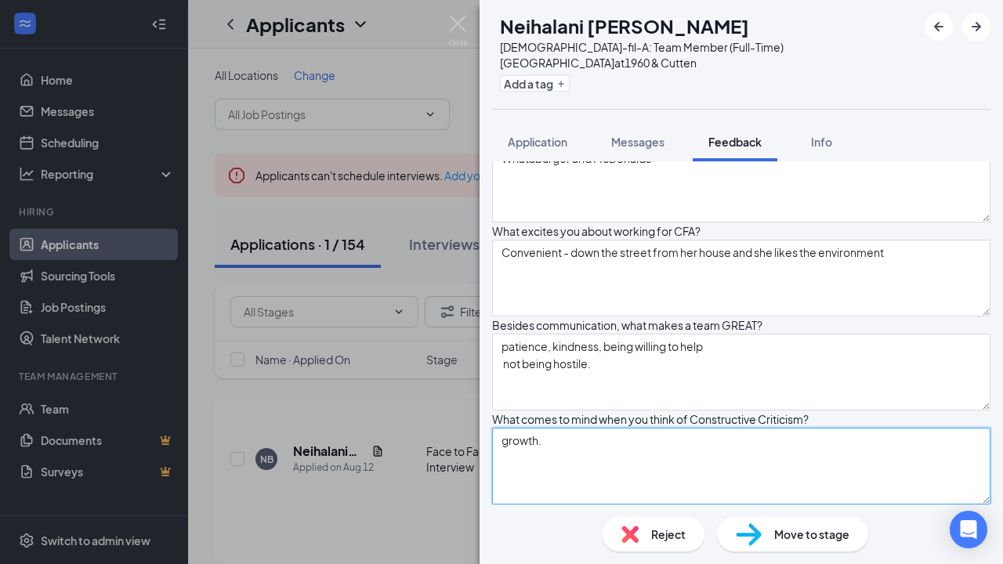
scroll to position [1537, 0]
type textarea "growth."
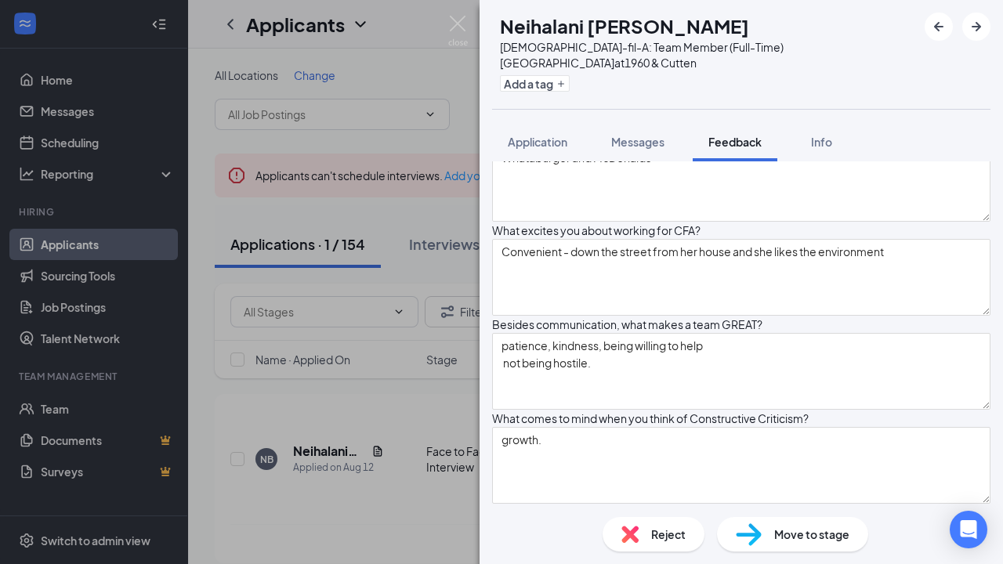
click at [647, 521] on textarea at bounding box center [741, 559] width 499 height 77
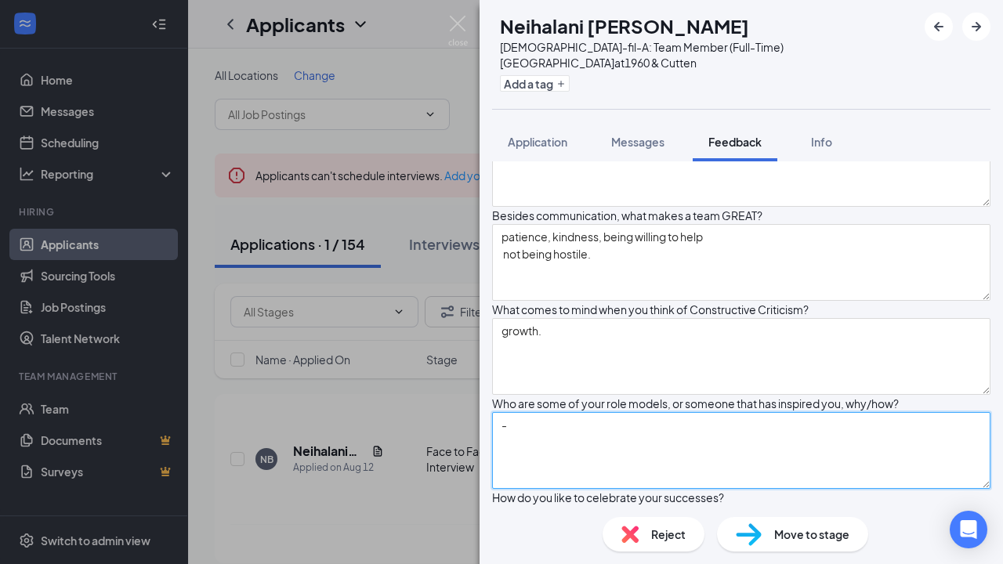
scroll to position [1647, 0]
type textarea "-"
click at [647, 506] on textarea at bounding box center [741, 544] width 499 height 77
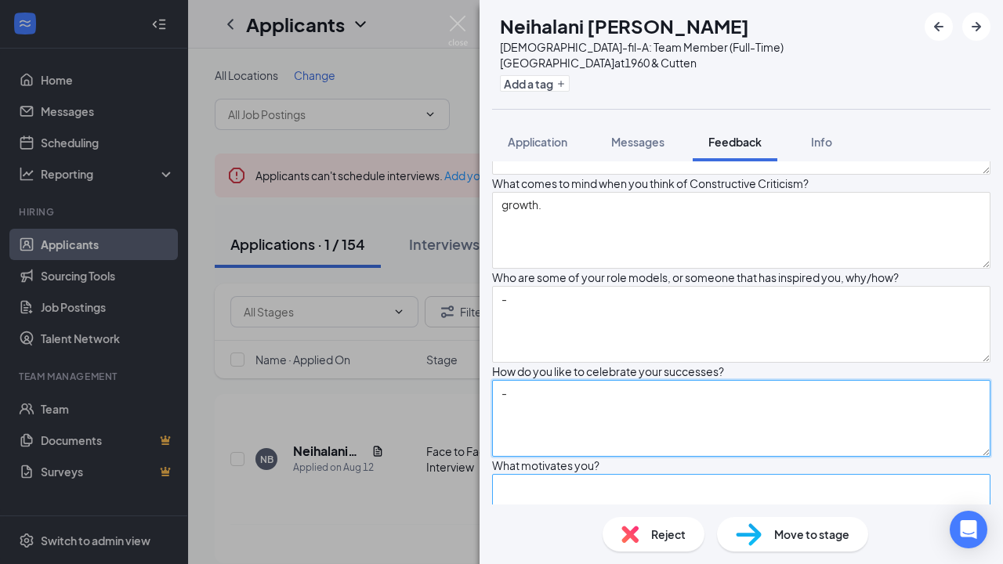
scroll to position [1773, 0]
type textarea "-"
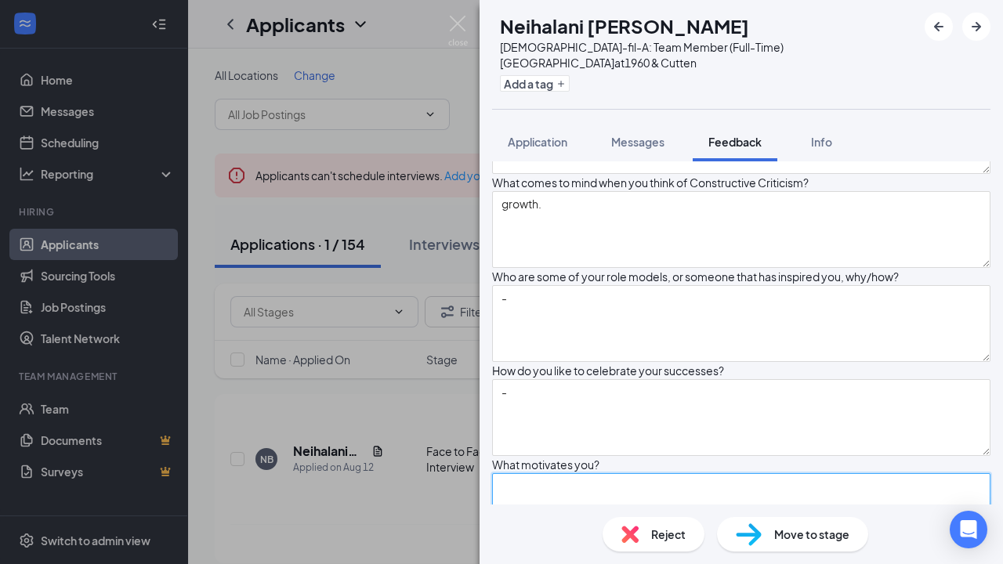
click at [632, 473] on textarea at bounding box center [741, 511] width 499 height 77
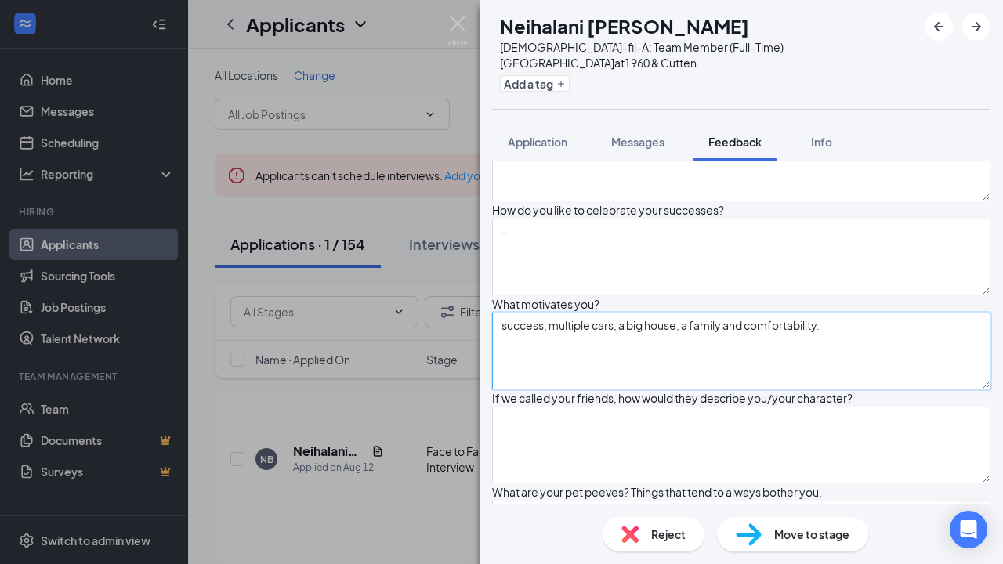
scroll to position [1935, 0]
type textarea "success, multiple cars, a big house, a family and comfortability."
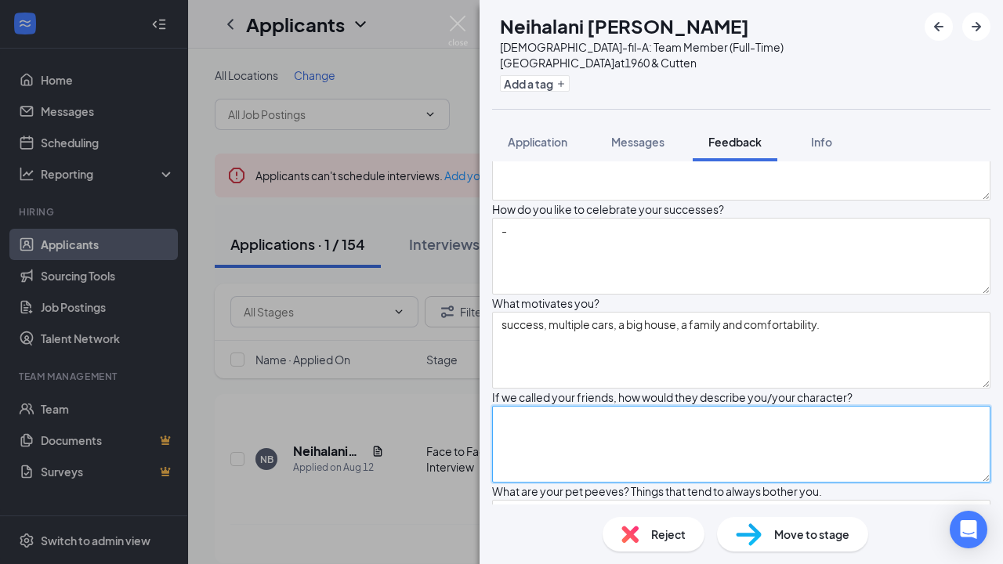
click at [640, 406] on textarea at bounding box center [741, 444] width 499 height 77
type textarea "="
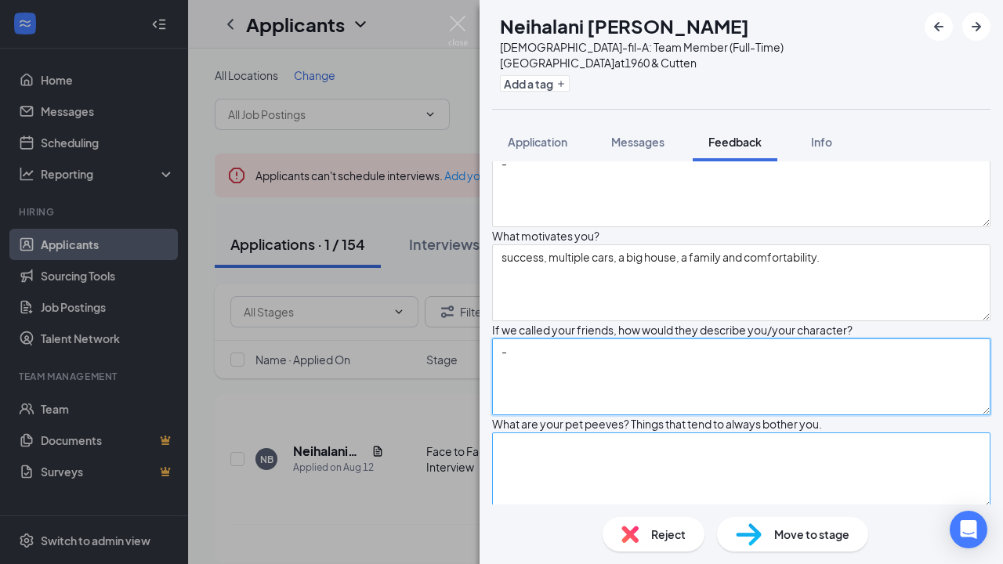
scroll to position [2004, 0]
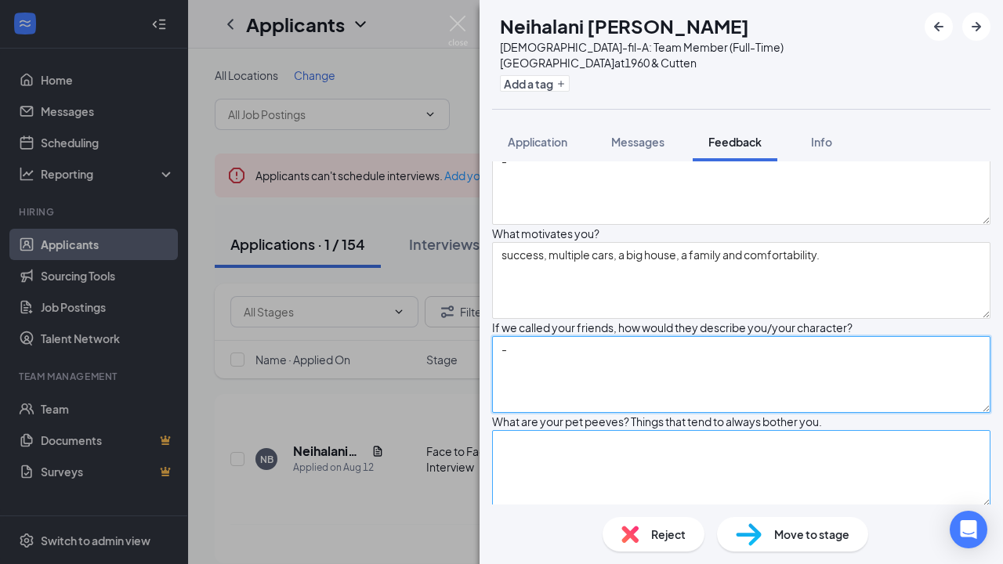
type textarea "-"
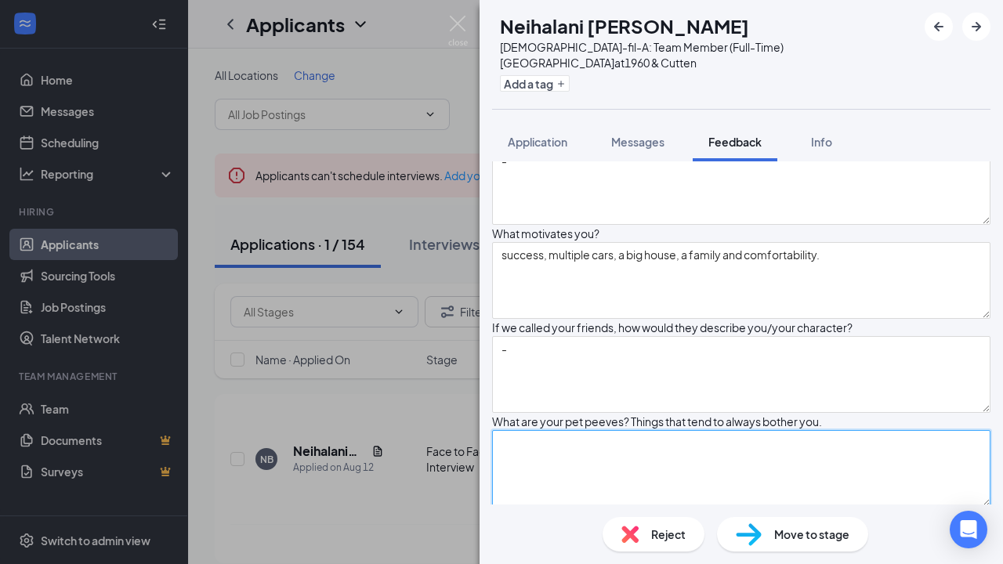
click at [626, 430] on textarea at bounding box center [741, 468] width 499 height 77
click at [607, 430] on textarea "impatient people rude people" at bounding box center [741, 468] width 499 height 77
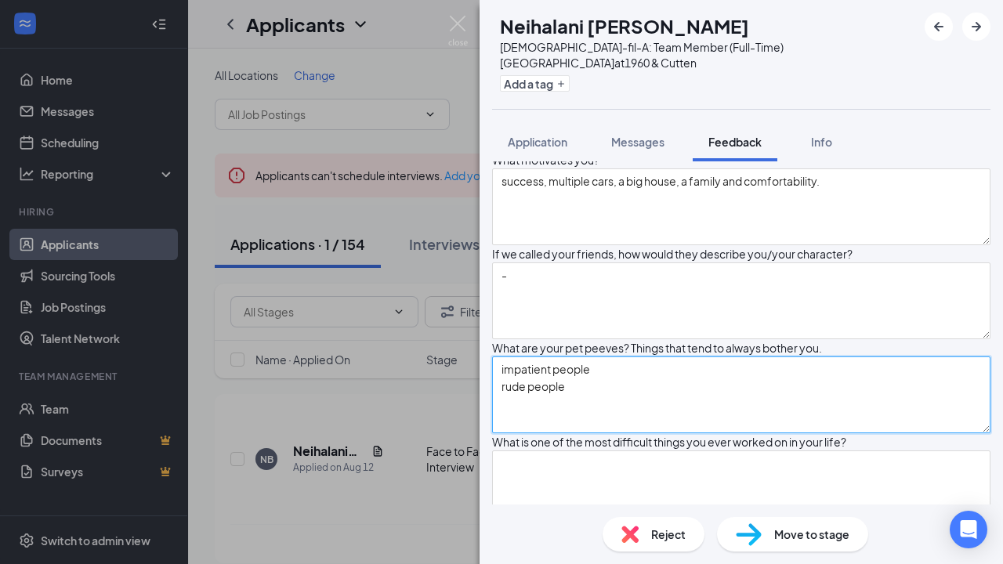
scroll to position [2083, 0]
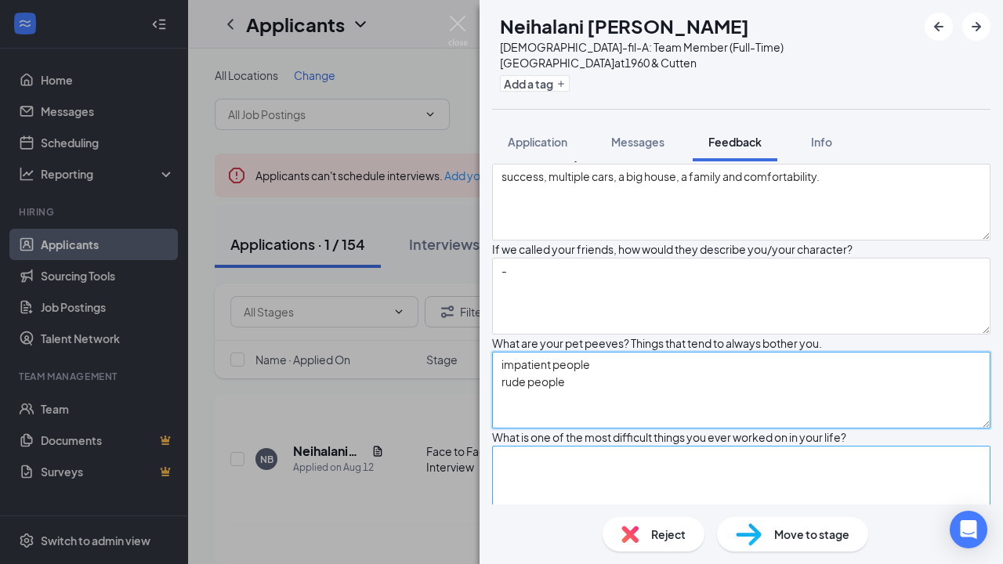
type textarea "impatient people rude people"
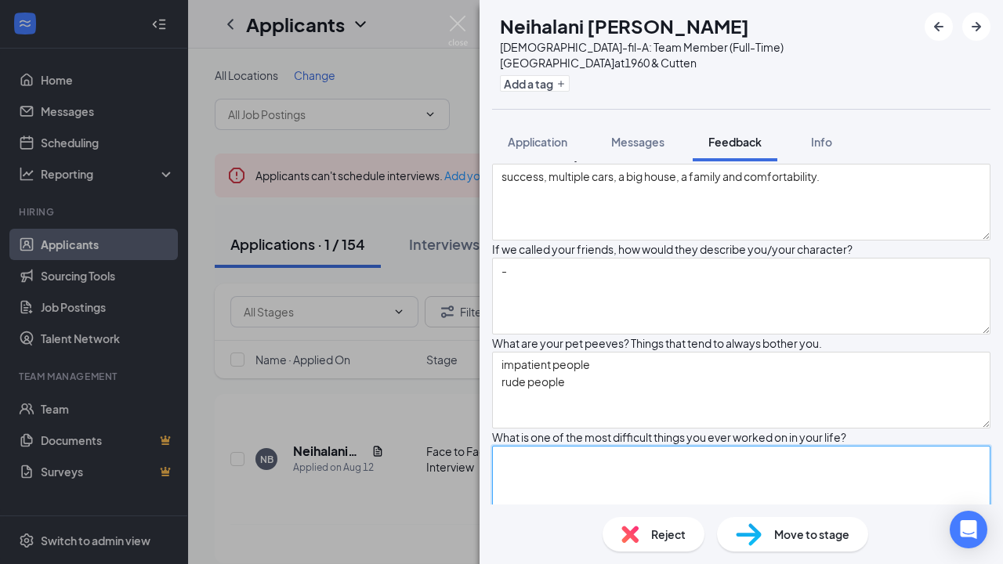
click at [607, 446] on textarea at bounding box center [741, 484] width 499 height 77
type textarea "-"
click at [583, 446] on textarea "-" at bounding box center [741, 484] width 499 height 77
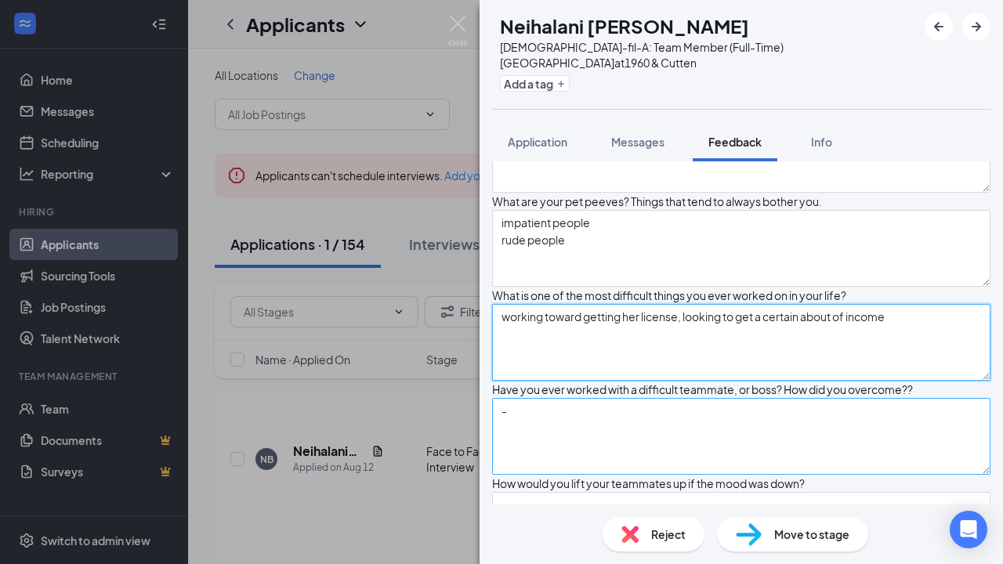
scroll to position [2226, 0]
type textarea "working toward getting her license, looking to get a certain about of income"
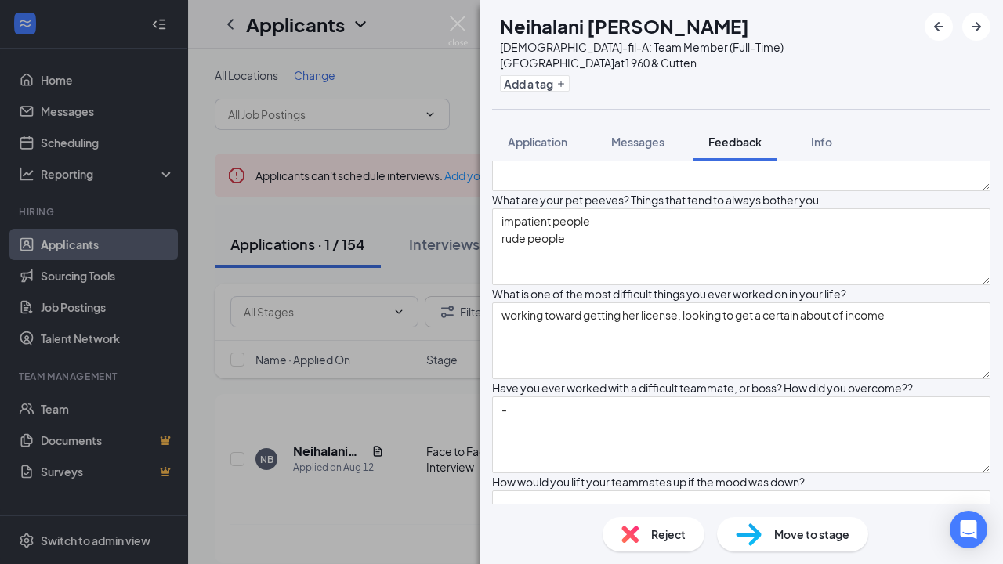
click at [603, 491] on textarea at bounding box center [741, 529] width 499 height 77
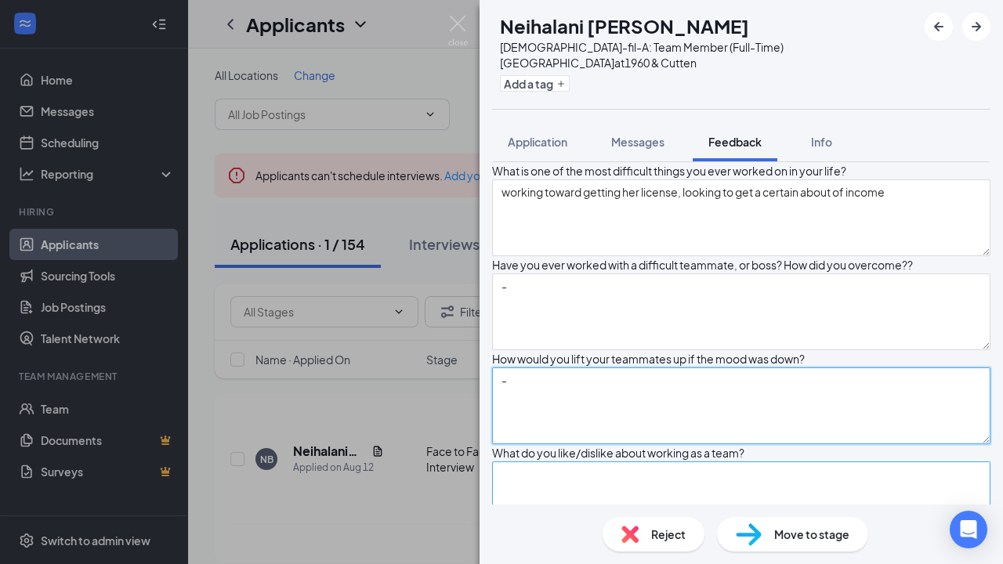
type textarea "-"
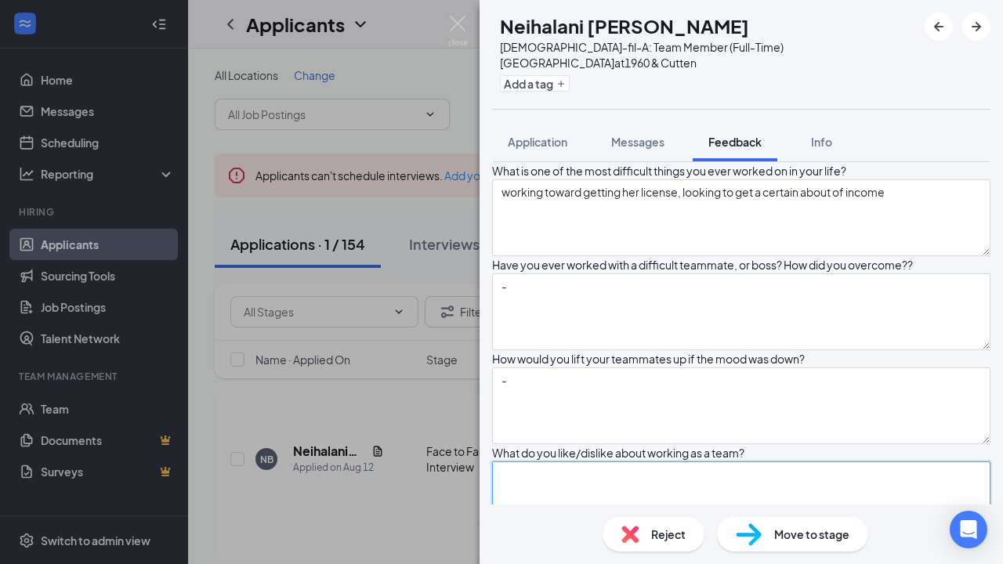
click at [591, 462] on textarea at bounding box center [741, 500] width 499 height 77
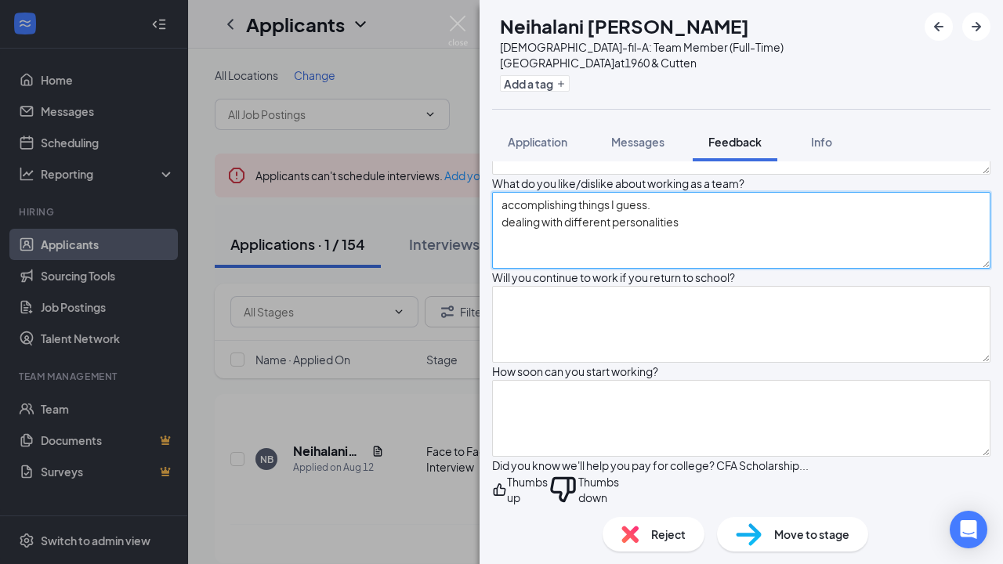
scroll to position [2696, 0]
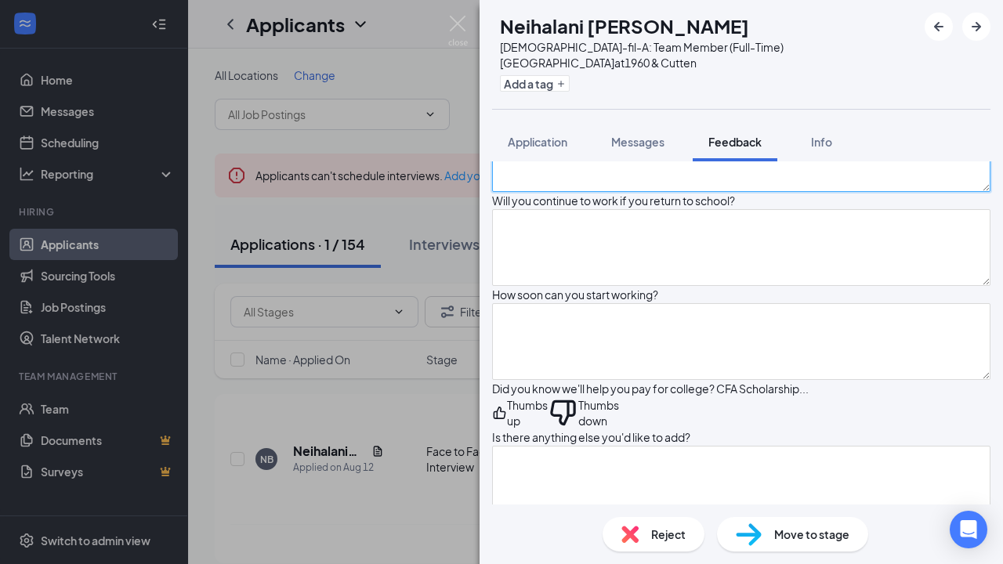
type textarea "accomplishing things I guess. dealing with different personalities"
click at [578, 397] on icon "ThumbsDown" at bounding box center [563, 412] width 31 height 31
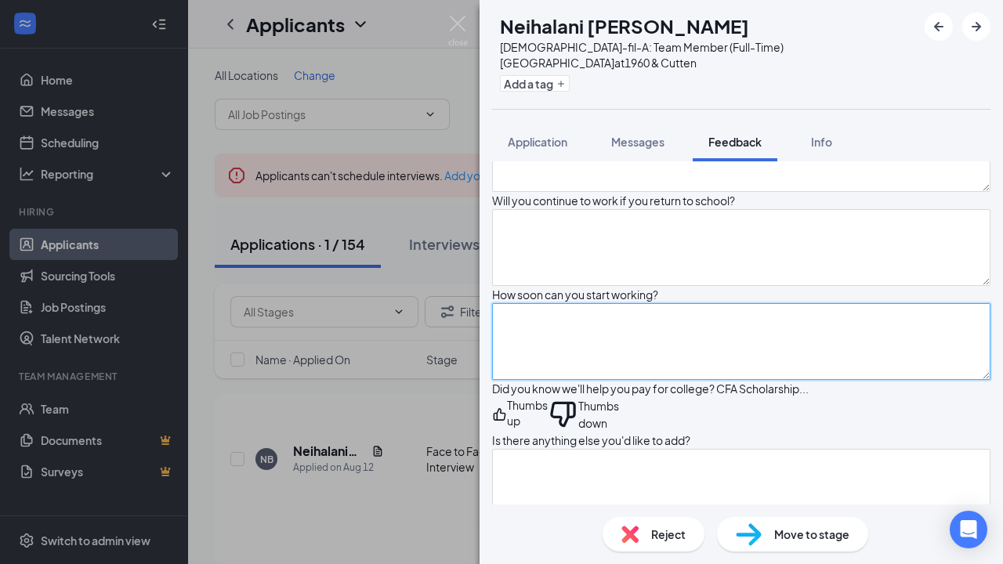
click at [624, 303] on textarea at bounding box center [741, 341] width 499 height 77
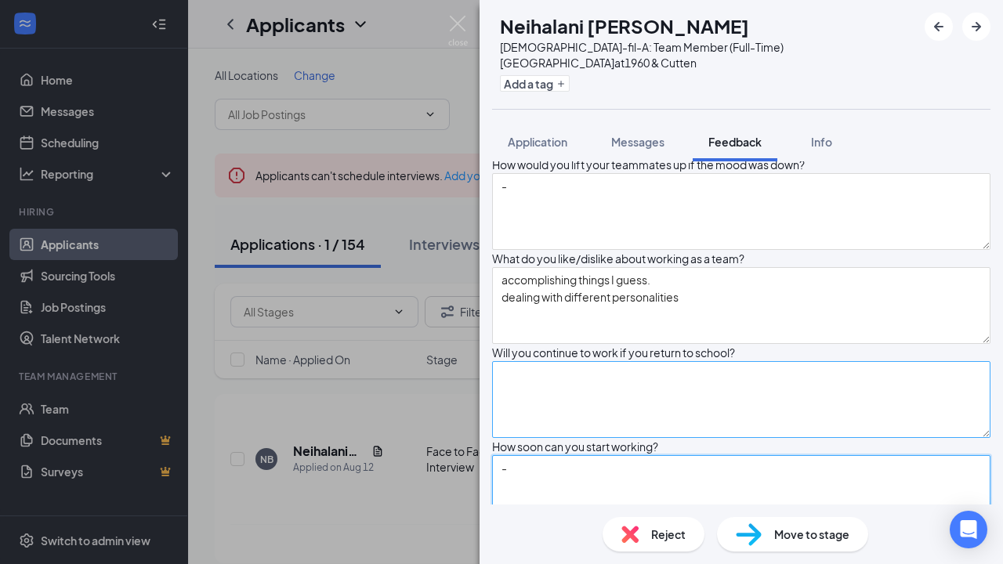
scroll to position [2545, 0]
type textarea "-"
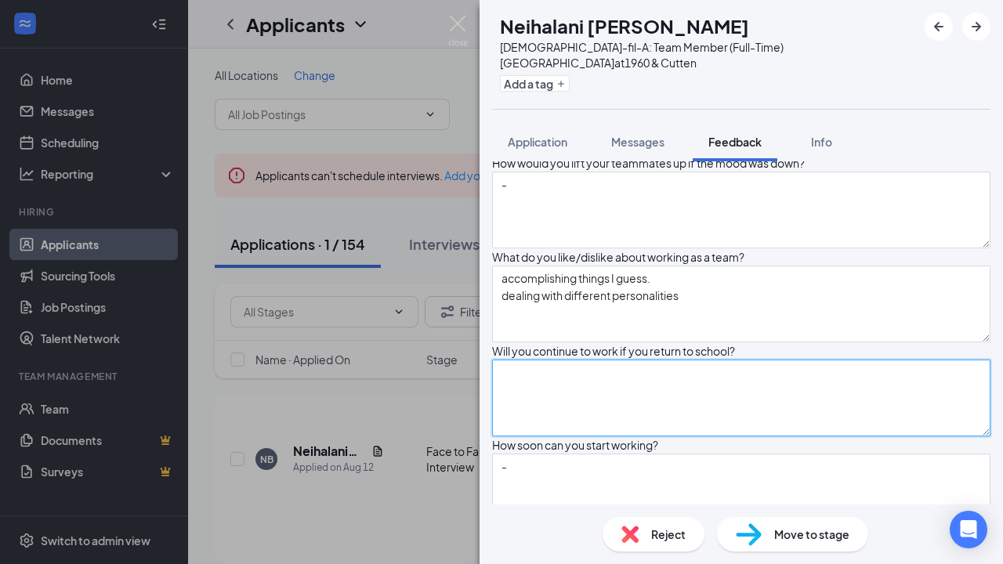
click at [618, 360] on textarea at bounding box center [741, 398] width 499 height 77
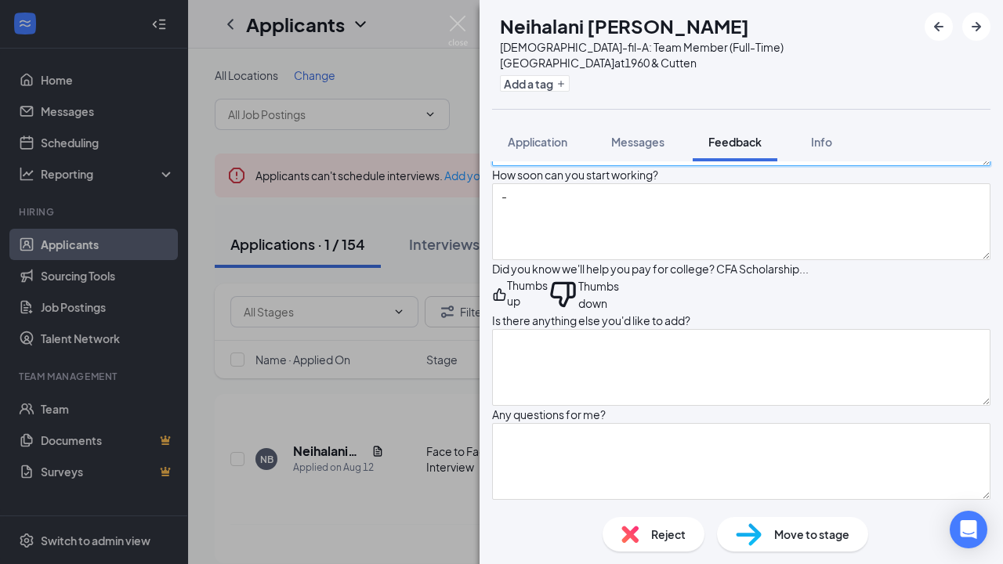
scroll to position [2836, 0]
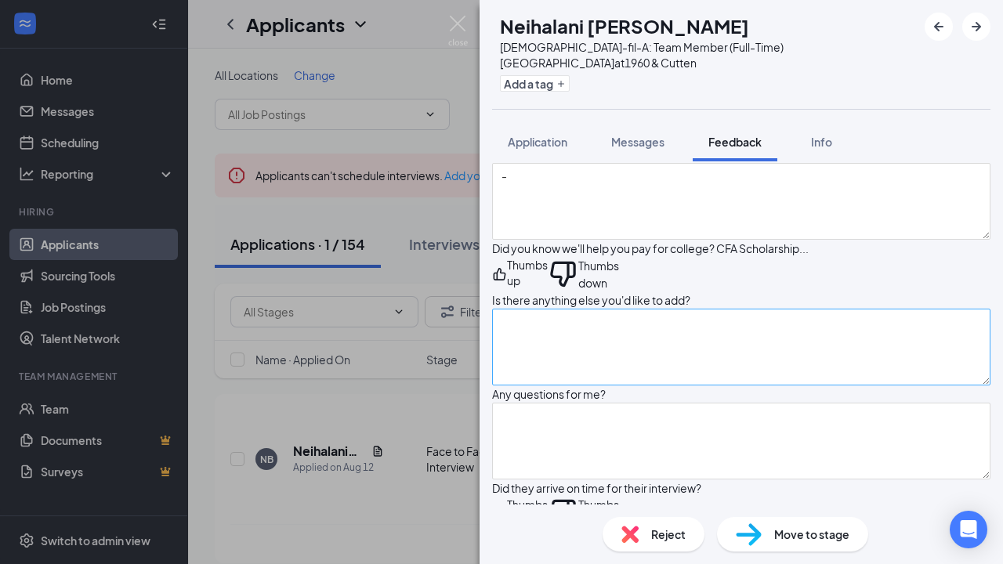
type textarea "-"
click at [614, 309] on textarea at bounding box center [741, 347] width 499 height 77
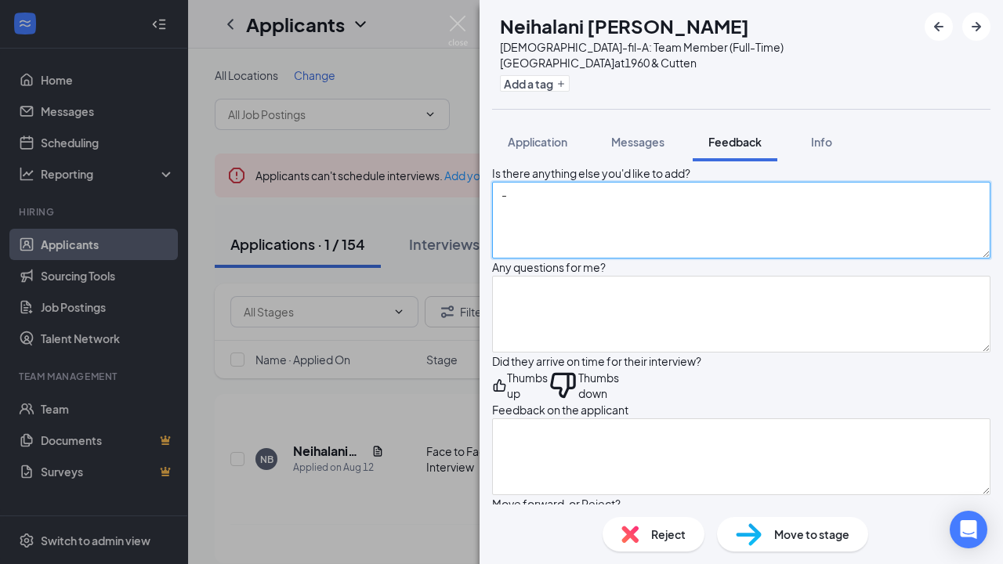
scroll to position [2965, 0]
type textarea "-"
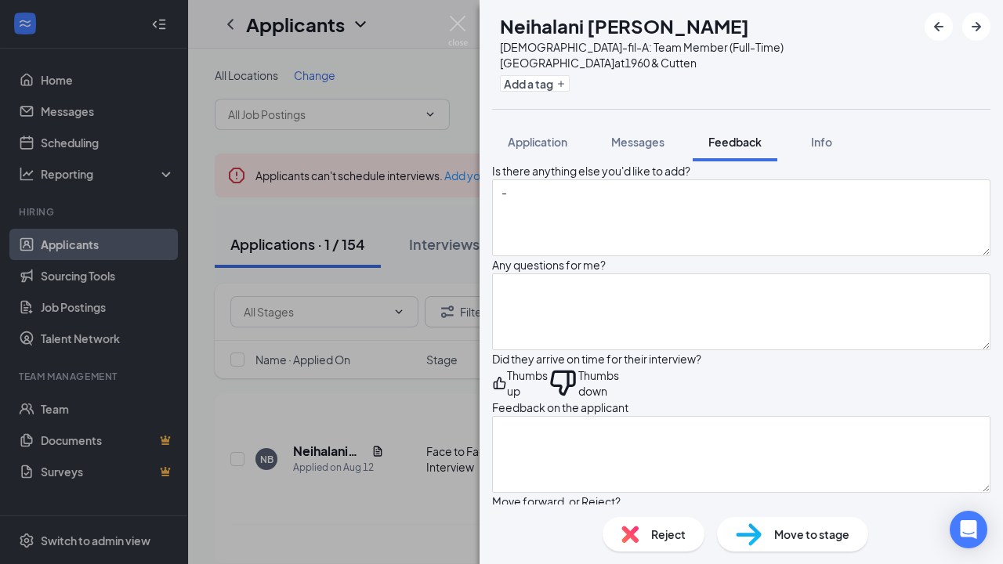
click at [506, 377] on icon "ThumbsUp" at bounding box center [500, 383] width 13 height 13
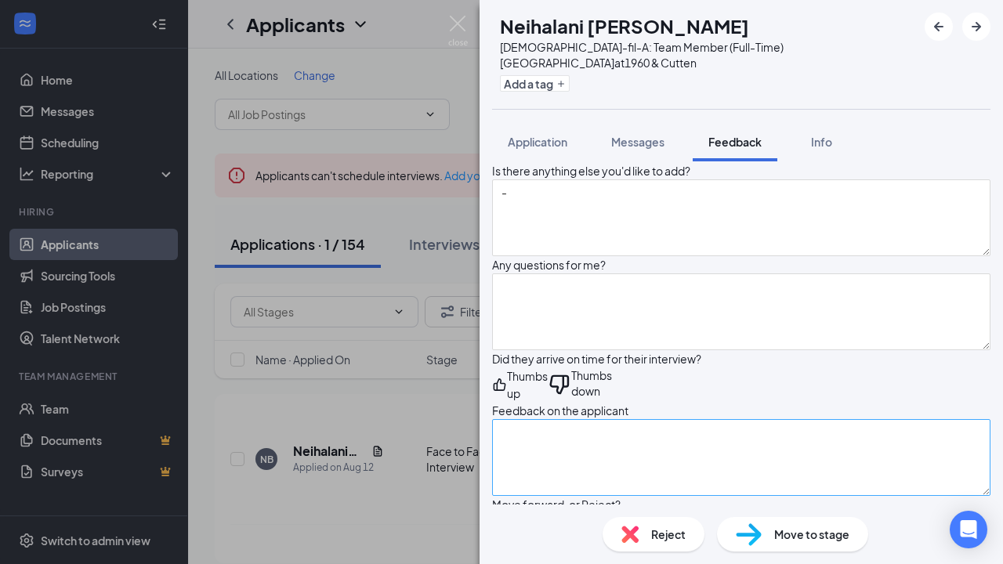
scroll to position [3004, 0]
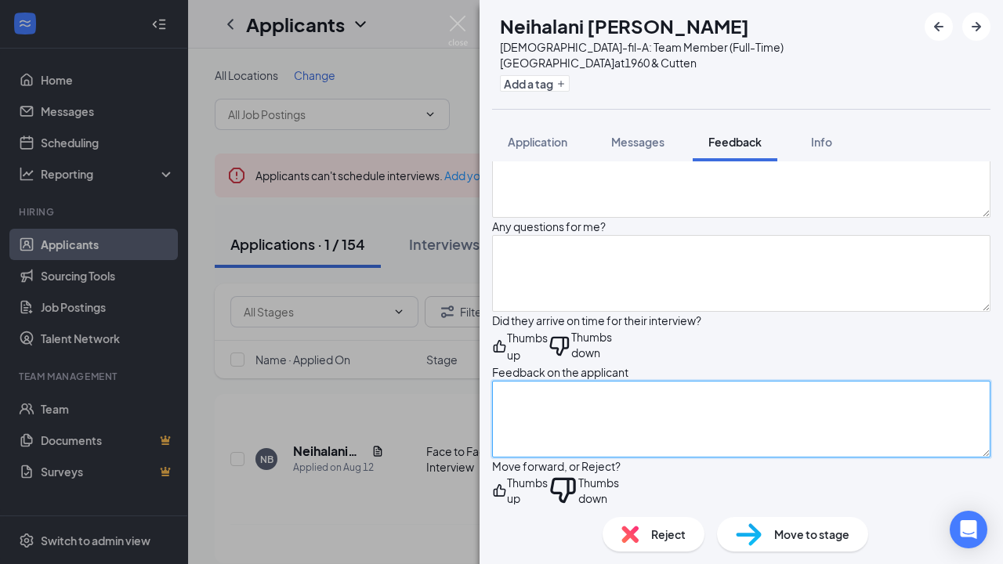
click at [640, 385] on textarea at bounding box center [741, 419] width 499 height 77
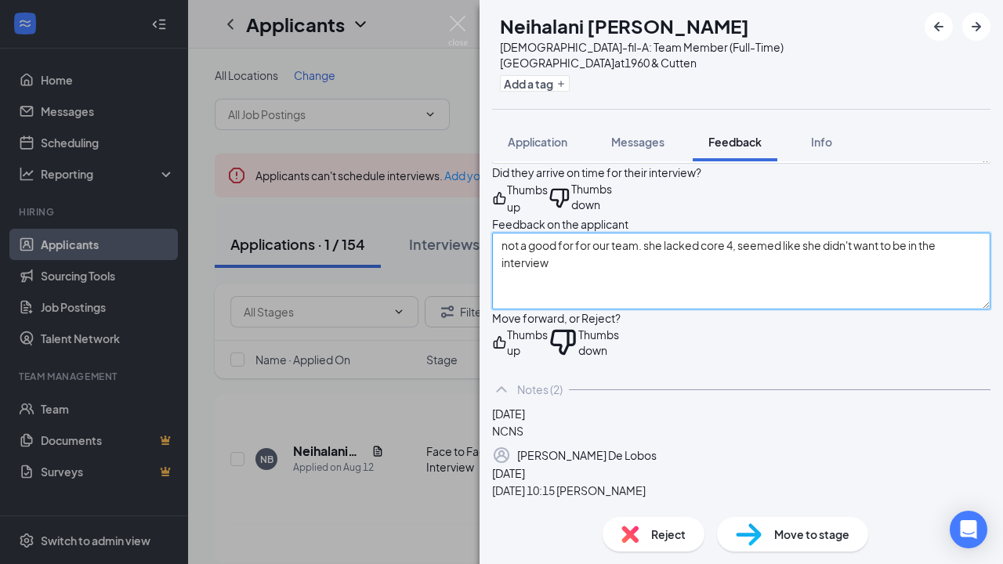
scroll to position [3154, 0]
type textarea "not a good for for our team. she lacked core 4, seemed like she didn't want to …"
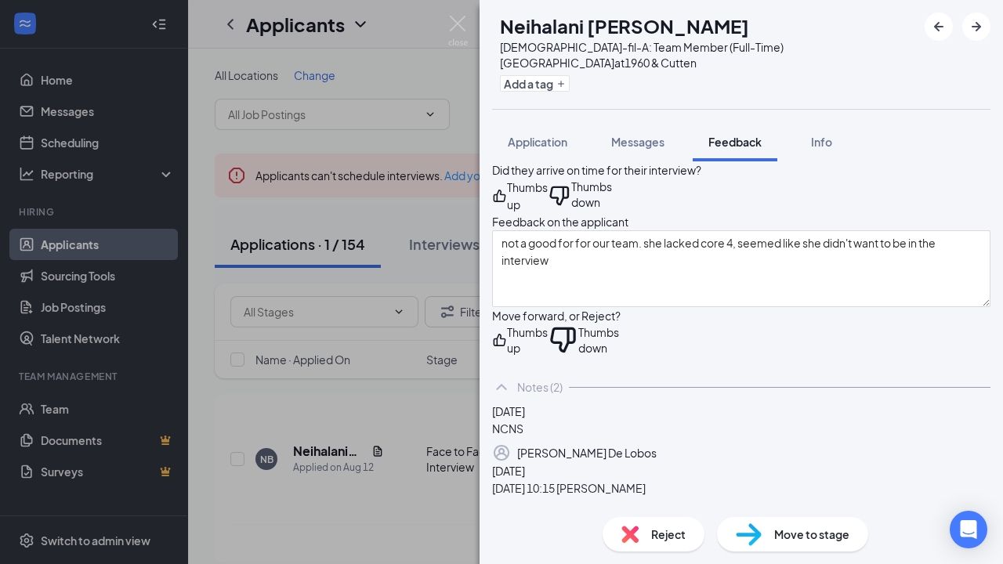
click at [541, 349] on div "Thumbs up" at bounding box center [527, 340] width 41 height 31
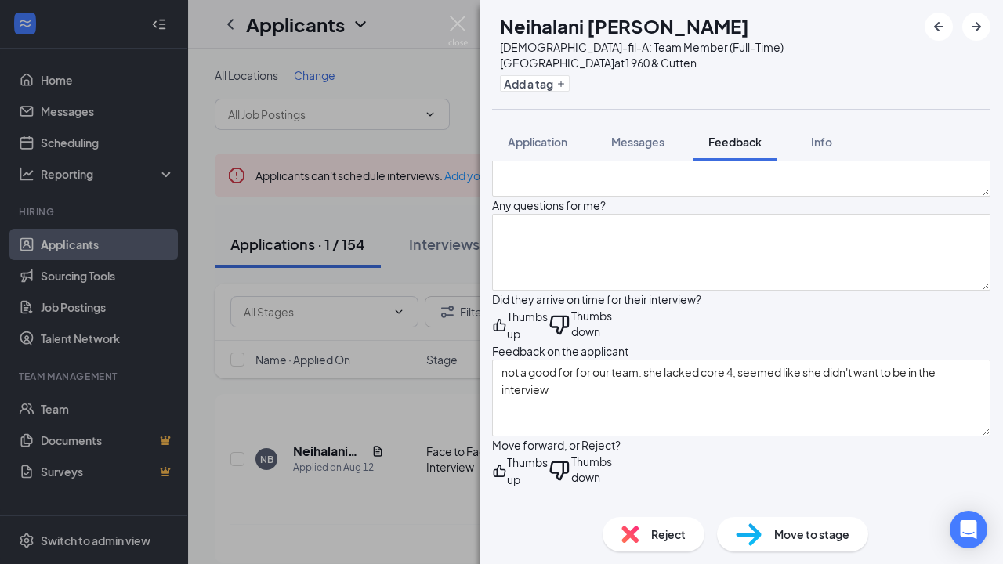
scroll to position [2968, 0]
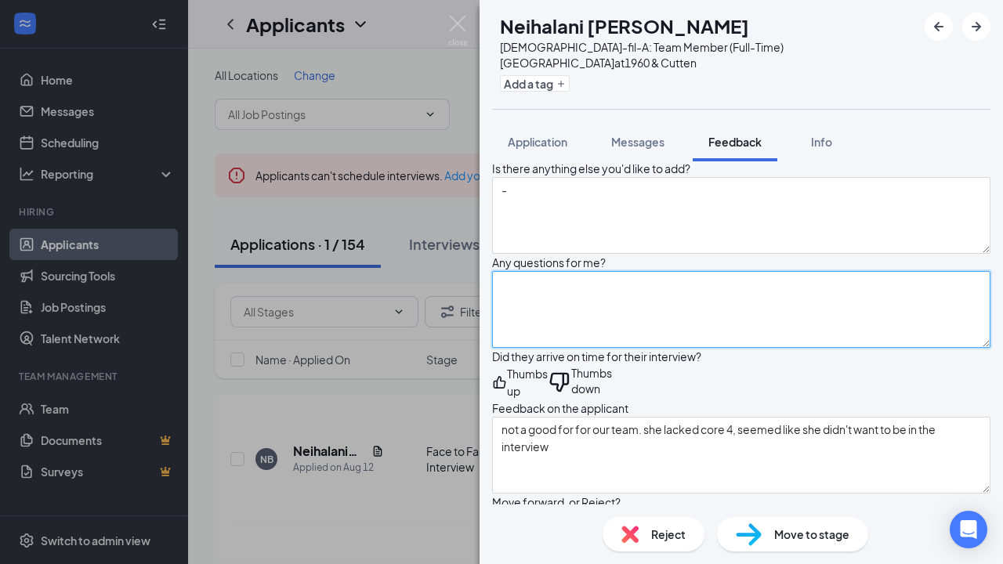
click at [566, 277] on textarea at bounding box center [741, 309] width 499 height 77
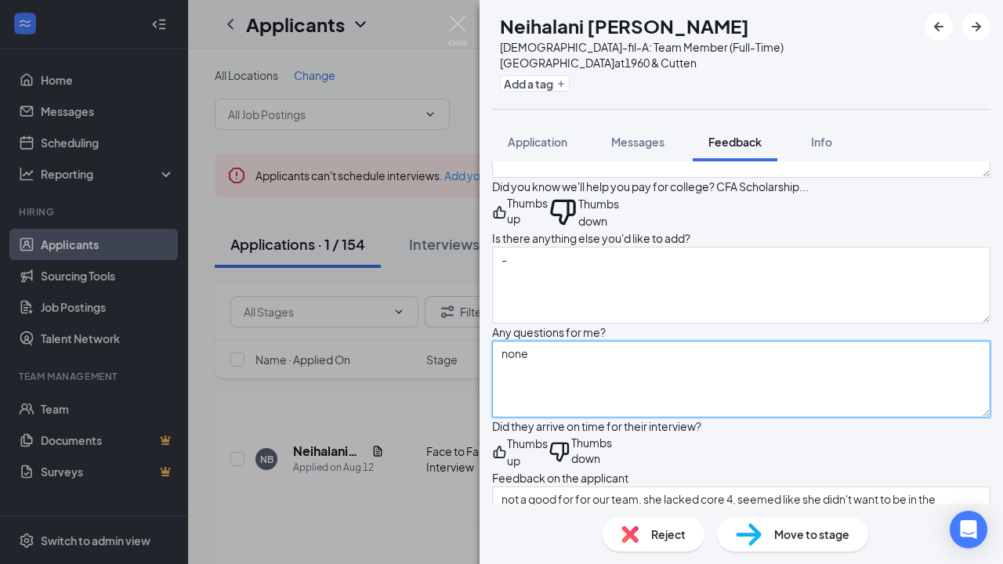
type textarea "none"
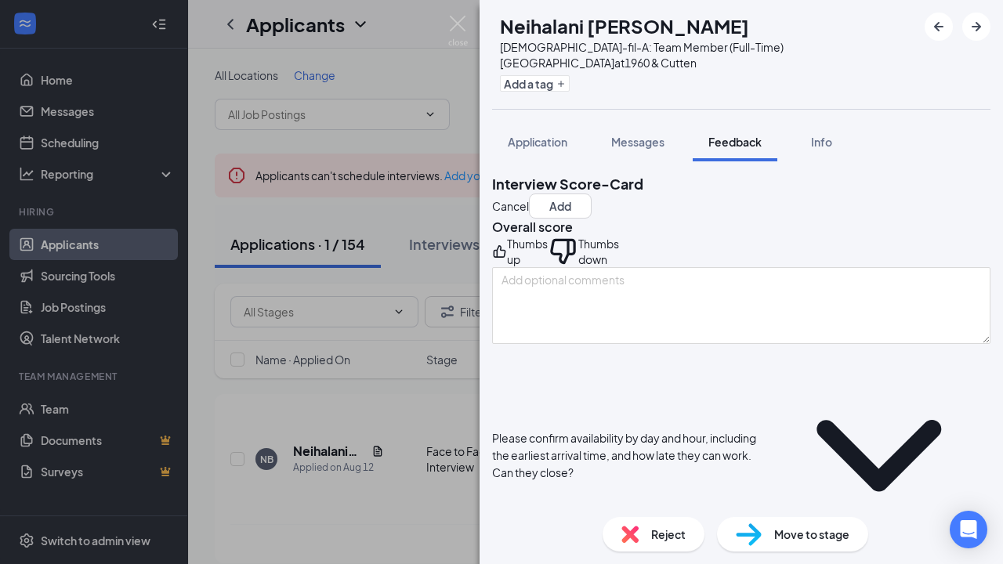
scroll to position [0, 0]
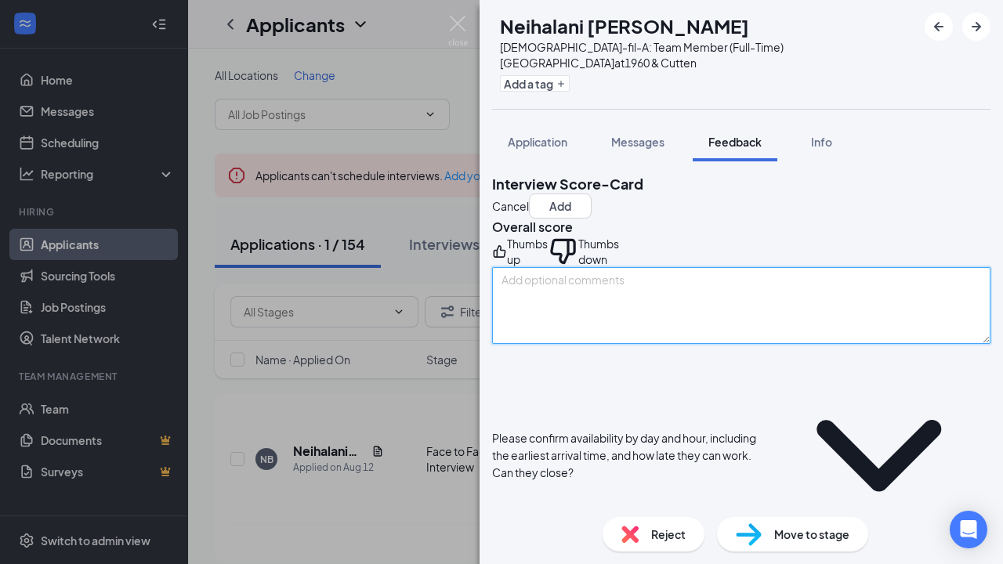
click at [571, 324] on textarea at bounding box center [741, 305] width 499 height 77
type textarea "do not proceed."
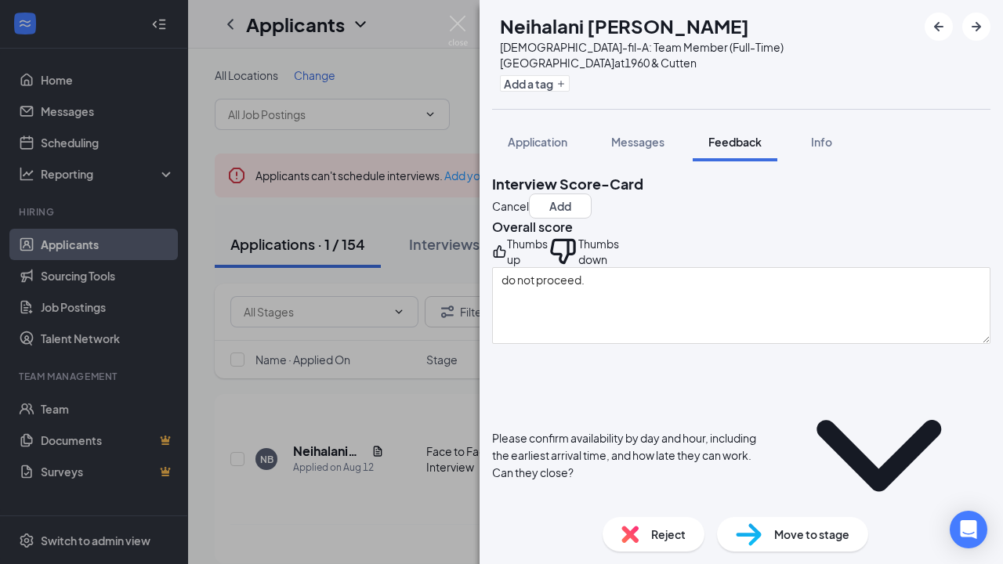
click at [636, 250] on div "Overall score Thumbs up Thumbs down do not proceed." at bounding box center [741, 281] width 499 height 125
click at [619, 256] on div "Thumbs down" at bounding box center [598, 251] width 41 height 31
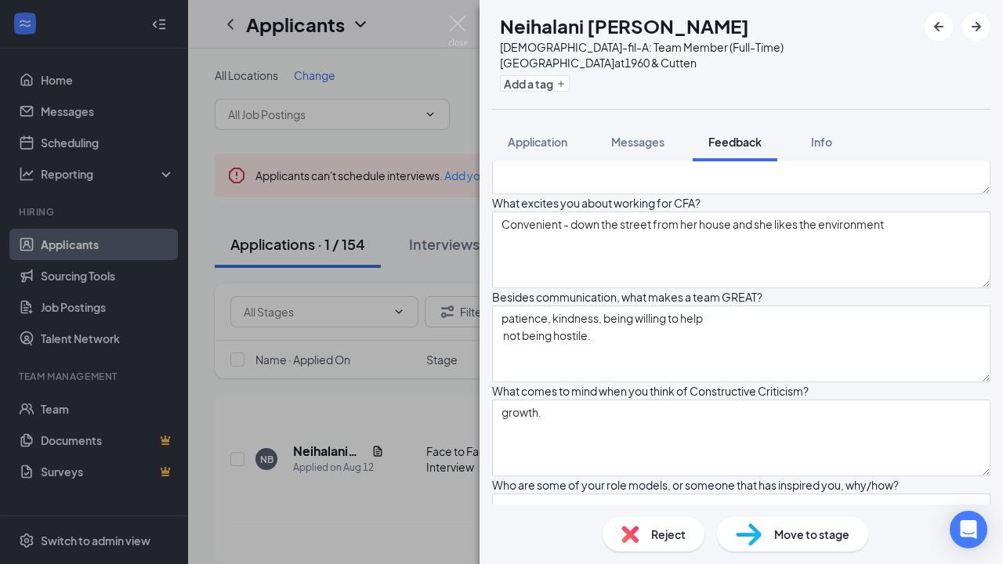
scroll to position [1568, 0]
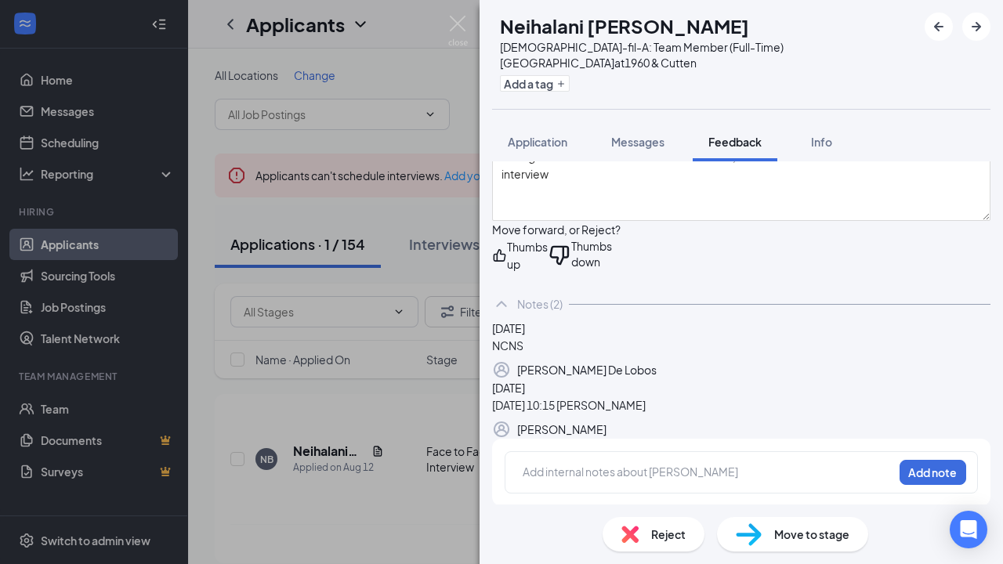
scroll to position [3139, 0]
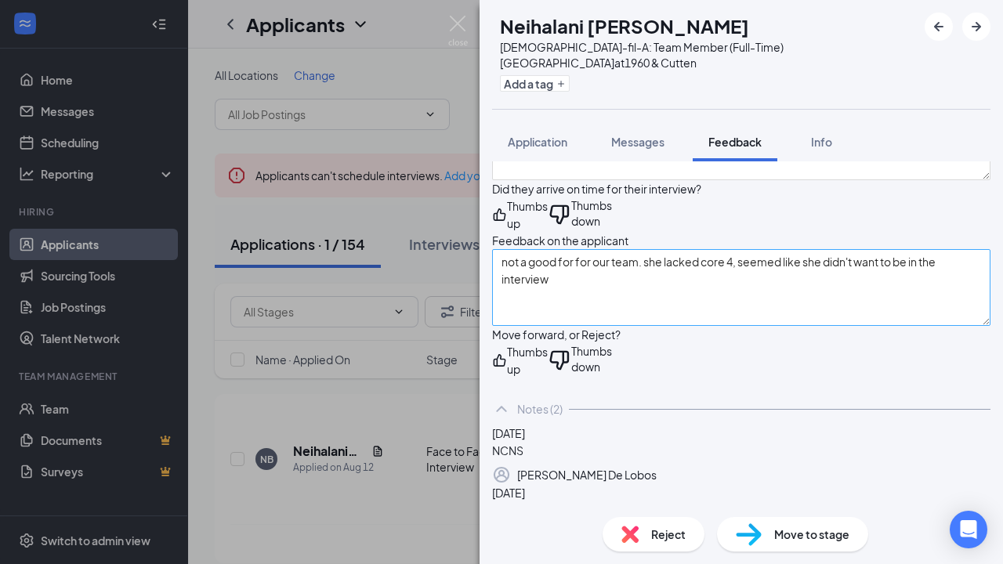
type textarea "doesn't celebrate."
click at [573, 271] on textarea "not a good for for our team. she lacked core 4, seemed like she didn't want to …" at bounding box center [741, 287] width 499 height 77
click at [564, 270] on textarea "not a good for for our team. she lacked core 4, was hard to hear, seemed overhe…" at bounding box center [741, 287] width 499 height 77
click at [607, 265] on textarea "not a good for for our team. she lacked core 4, was hard to hear, seemed overwh…" at bounding box center [741, 287] width 499 height 77
click at [645, 267] on textarea "not a good for for our team. she lacked core 4, was hard to hear, seemed overwh…" at bounding box center [741, 287] width 499 height 77
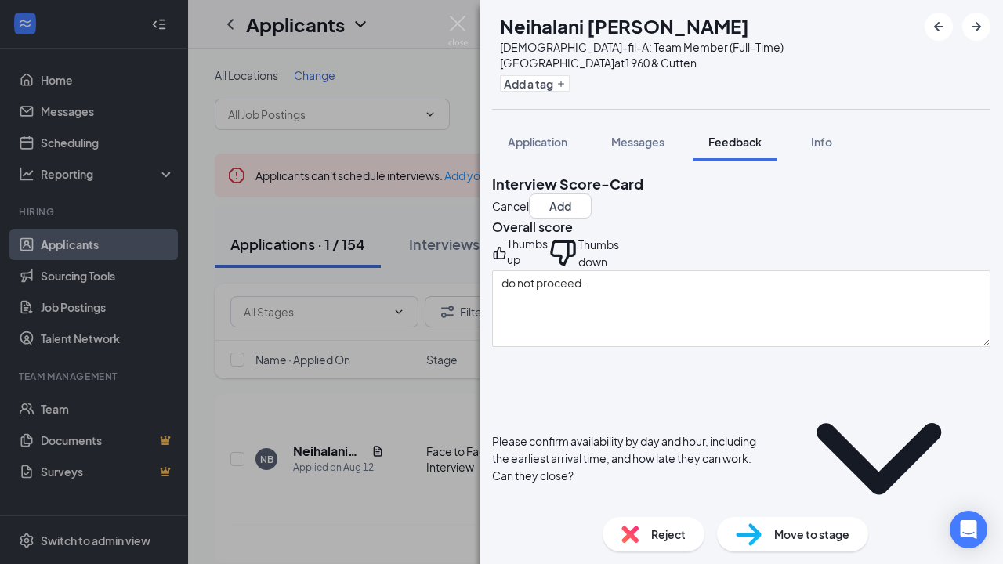
scroll to position [0, 0]
type textarea "not a good for for our team. she lacked core 4, was hard to hear, seemed overwh…"
click at [592, 194] on button "Add" at bounding box center [560, 206] width 63 height 25
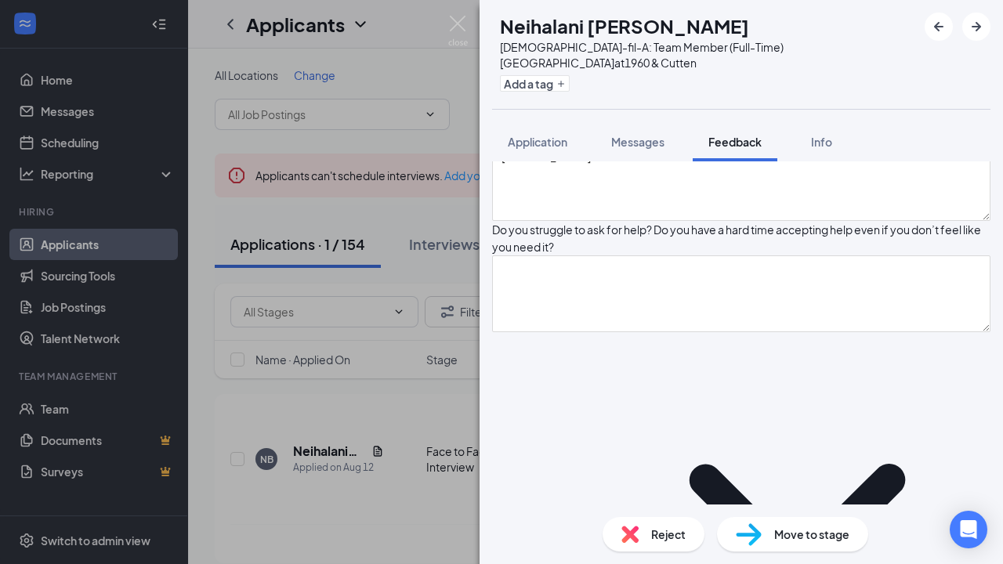
scroll to position [792, 0]
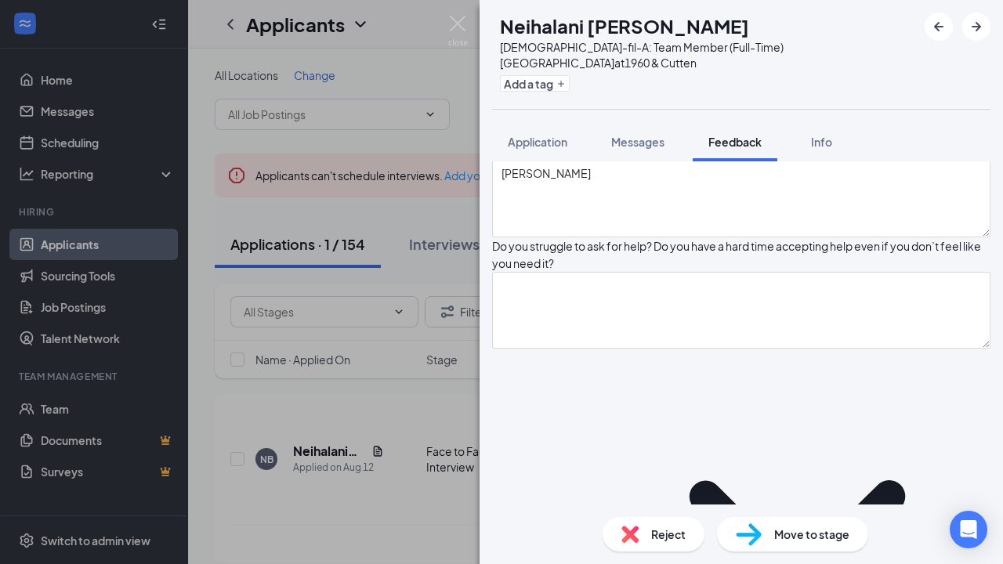
type textarea "-"
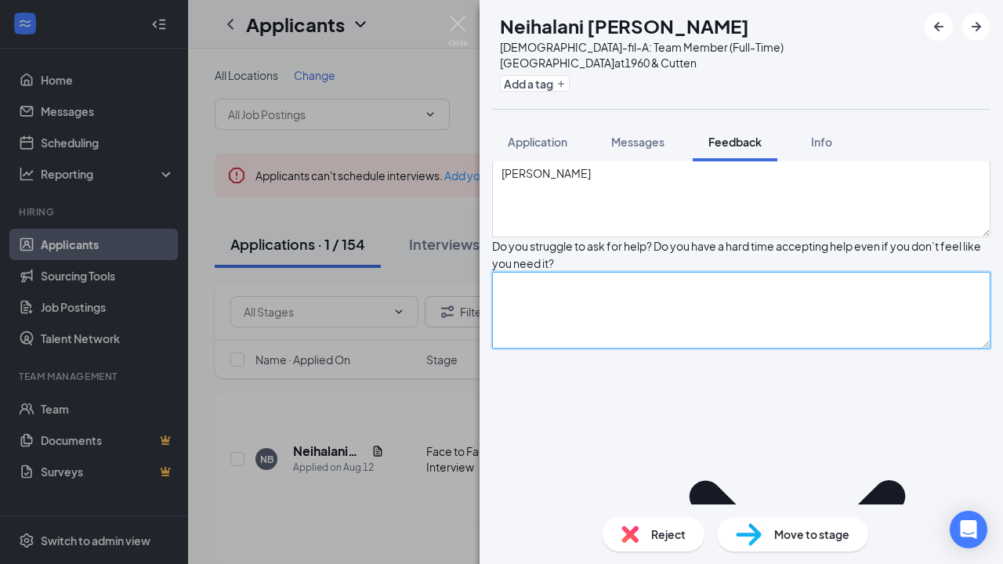
click at [765, 272] on textarea at bounding box center [741, 310] width 499 height 77
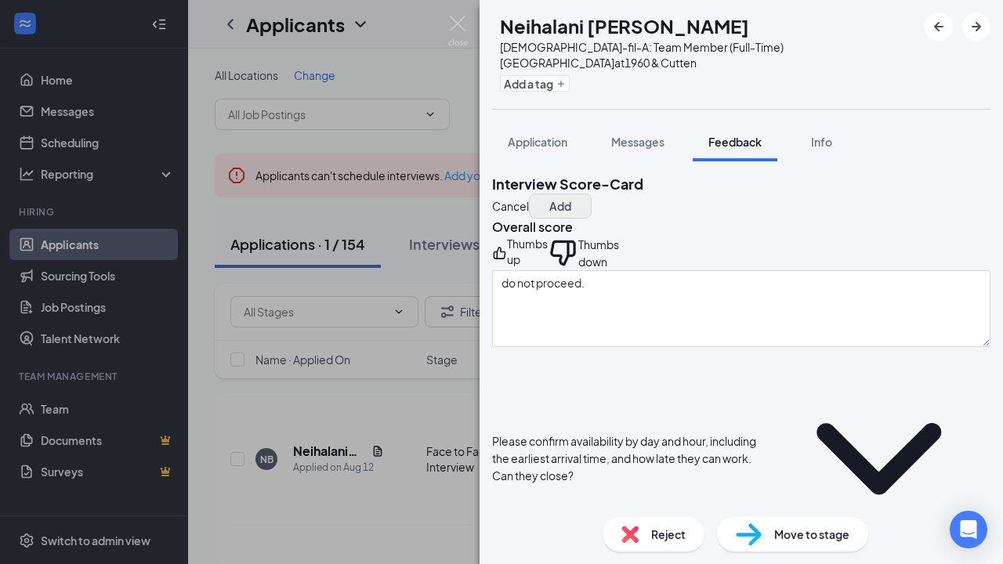
scroll to position [-1, 0]
type textarea "-"
click at [592, 194] on button "Add" at bounding box center [560, 206] width 63 height 25
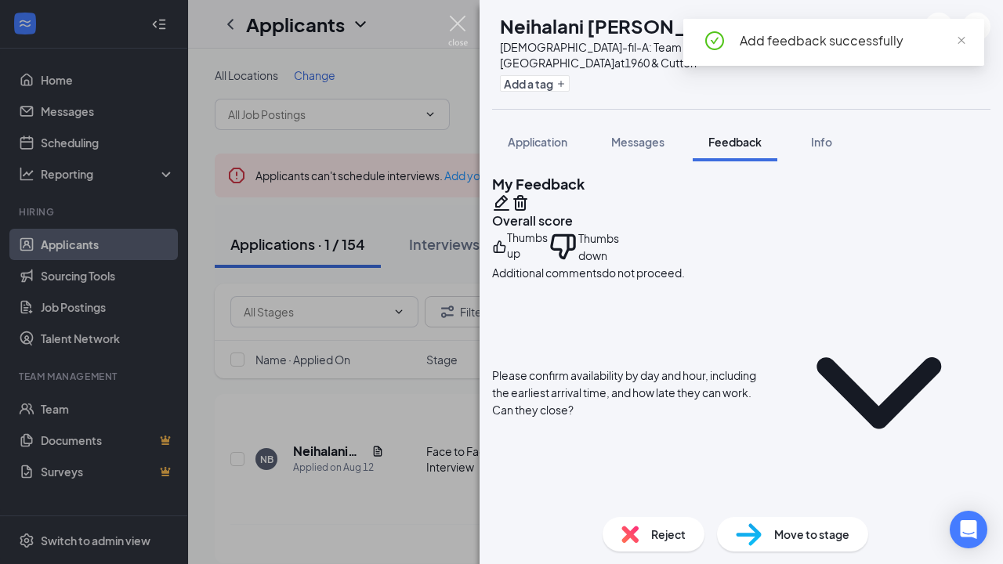
click at [451, 27] on img at bounding box center [458, 31] width 20 height 31
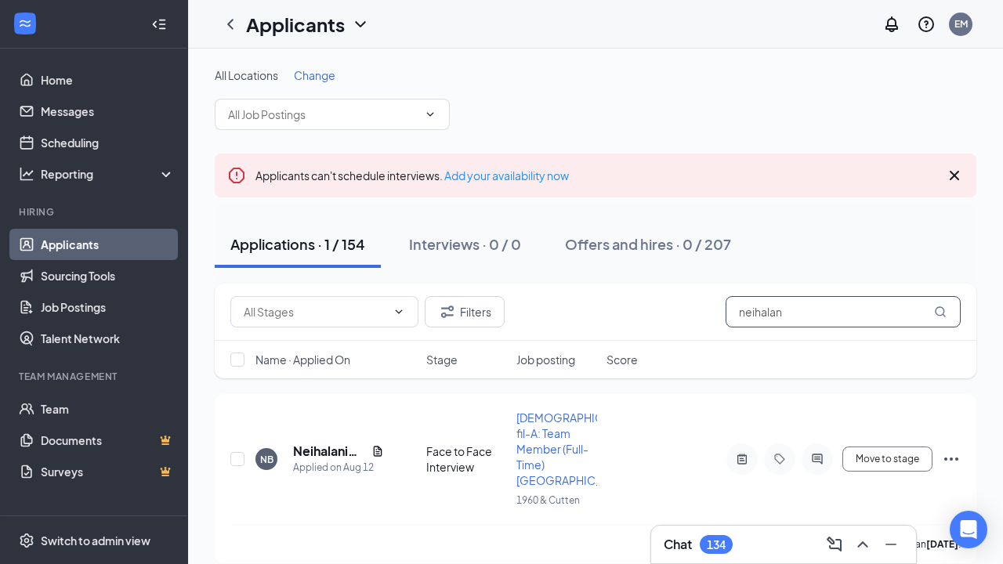
click at [799, 308] on input "neihalan" at bounding box center [843, 311] width 235 height 31
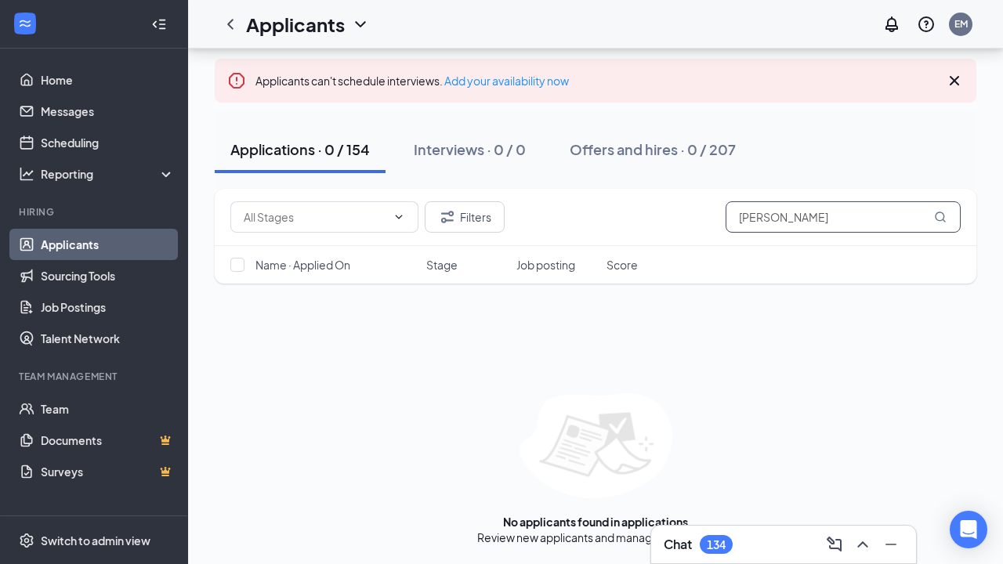
scroll to position [95, 0]
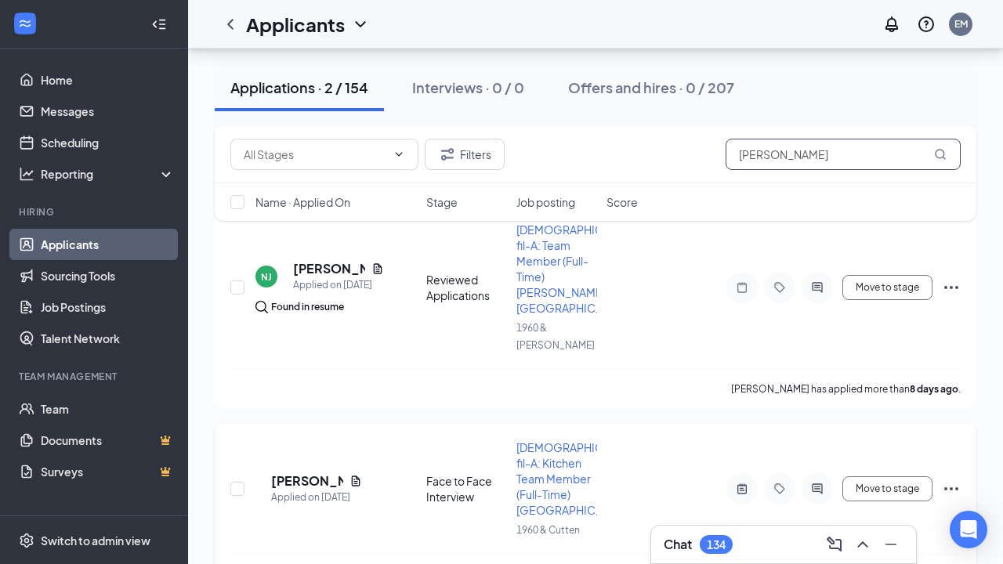
scroll to position [187, 0]
type input "[PERSON_NAME]"
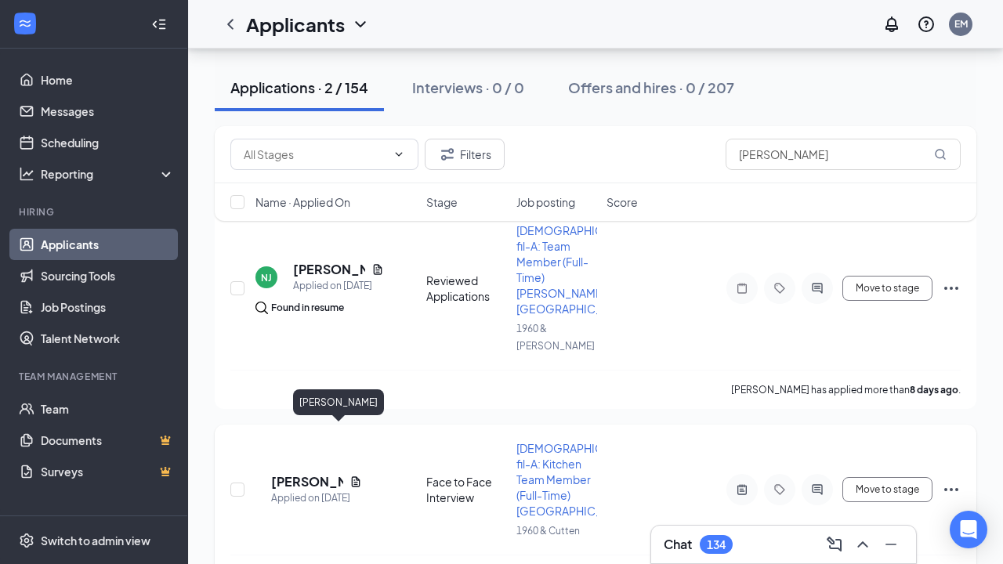
click at [323, 473] on h5 "[PERSON_NAME]" at bounding box center [307, 481] width 72 height 17
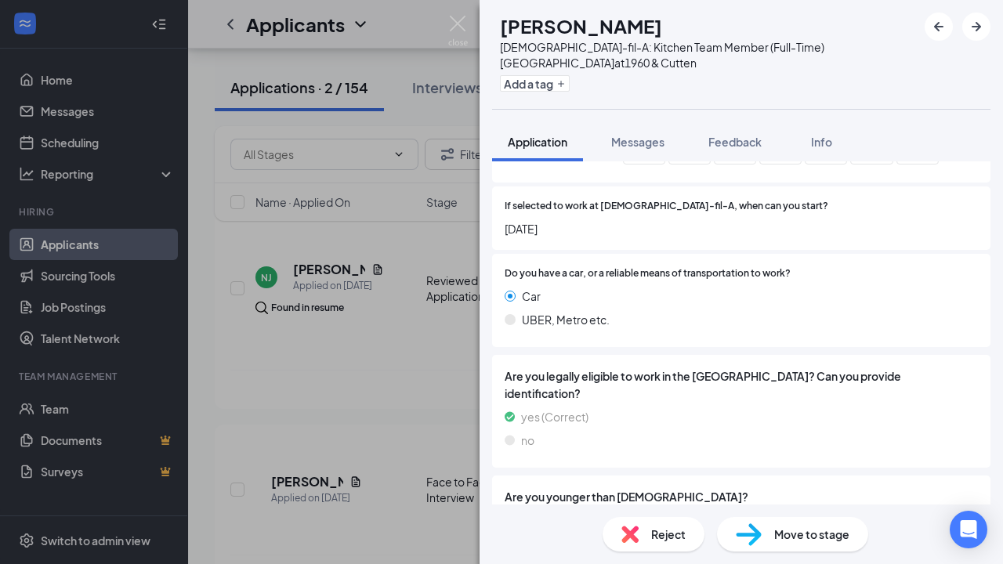
scroll to position [1340, 0]
click at [651, 147] on span "Messages" at bounding box center [637, 142] width 53 height 14
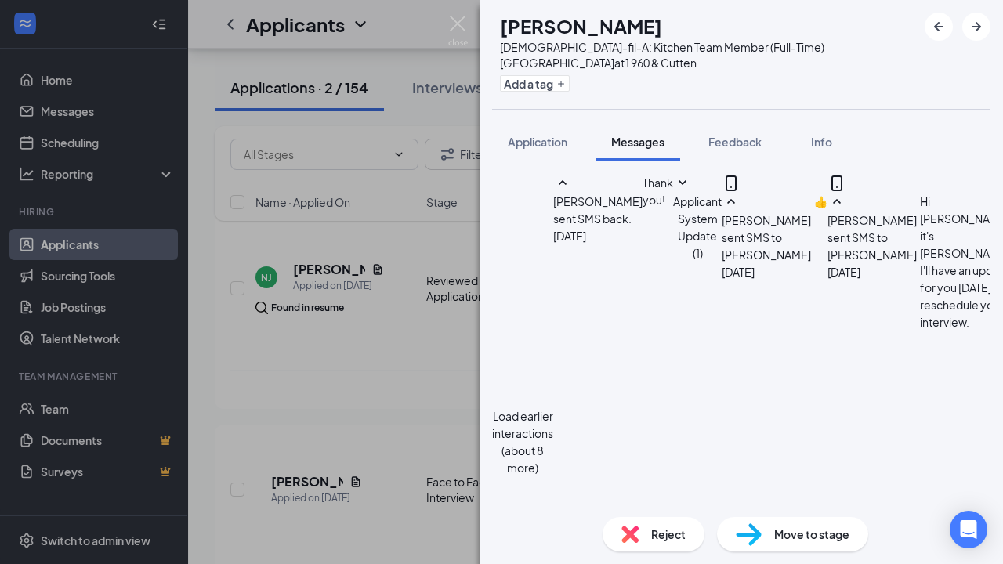
scroll to position [948, 0]
click at [720, 129] on button "Feedback" at bounding box center [735, 141] width 85 height 39
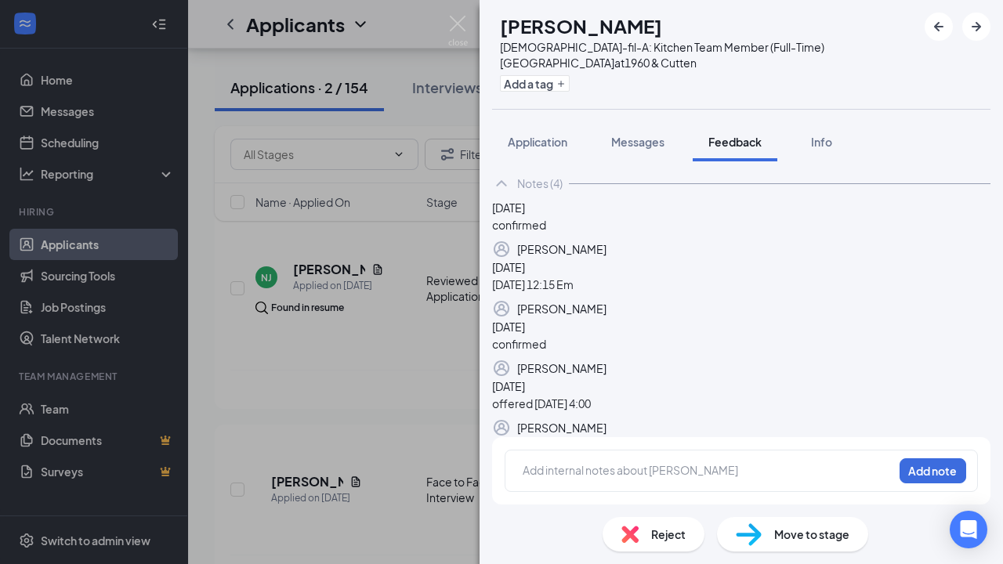
scroll to position [223, 0]
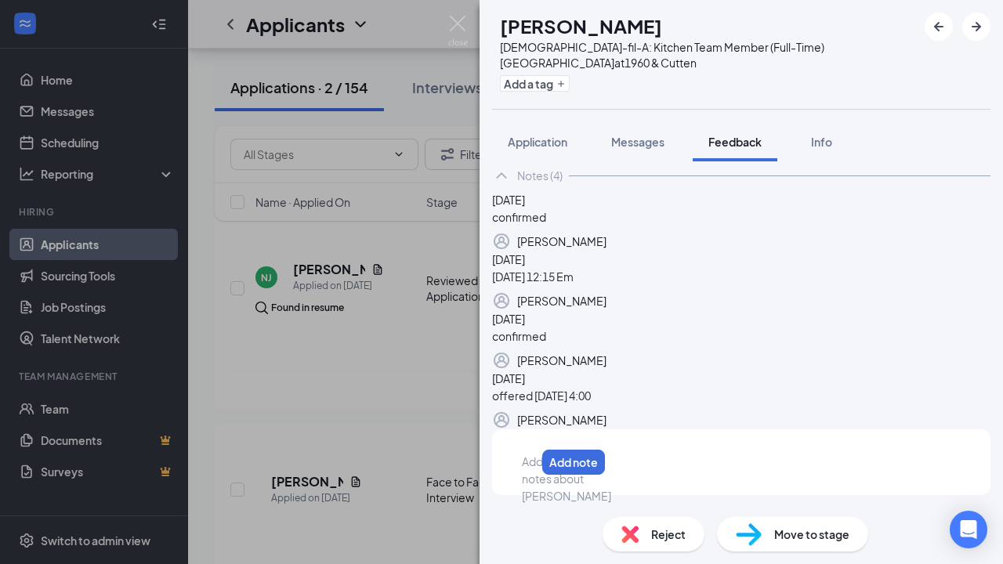
click at [535, 470] on div at bounding box center [529, 462] width 13 height 16
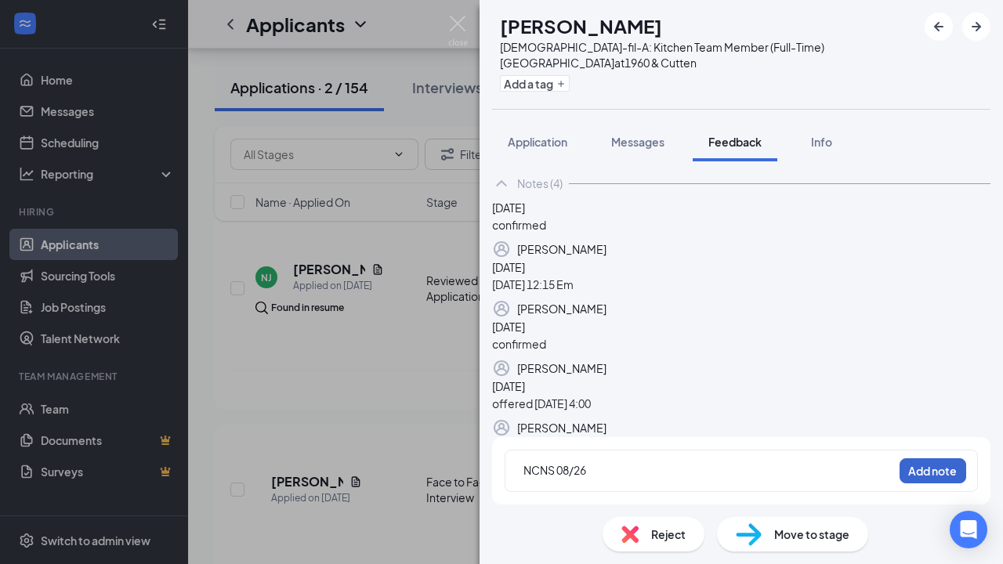
click at [912, 467] on button "Add note" at bounding box center [933, 471] width 67 height 25
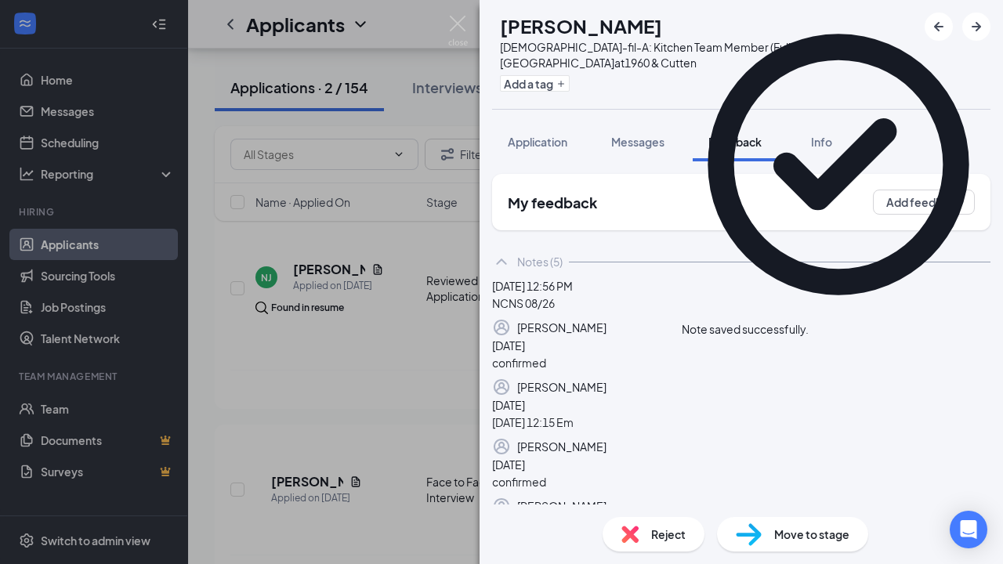
scroll to position [0, 0]
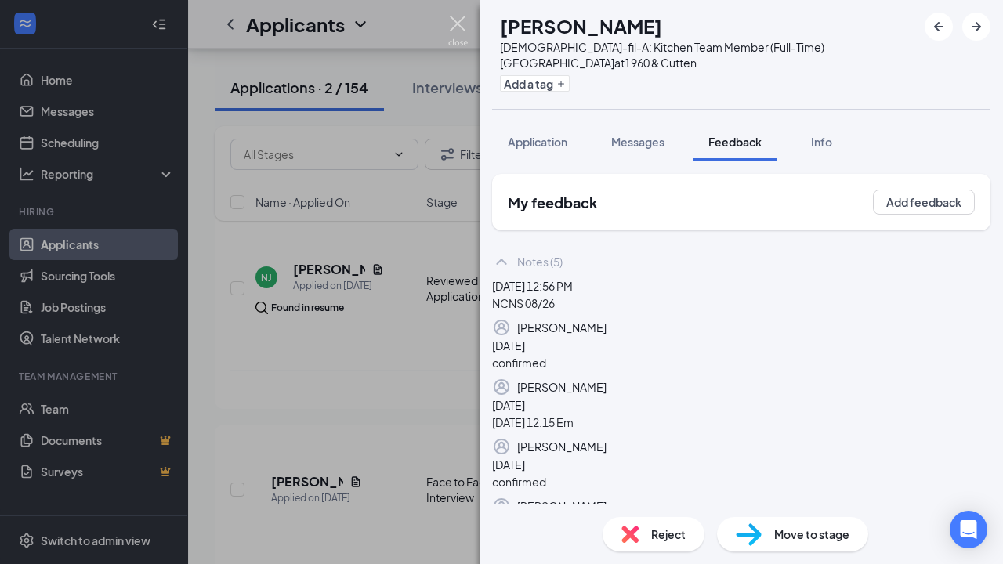
click at [456, 23] on img at bounding box center [458, 31] width 20 height 31
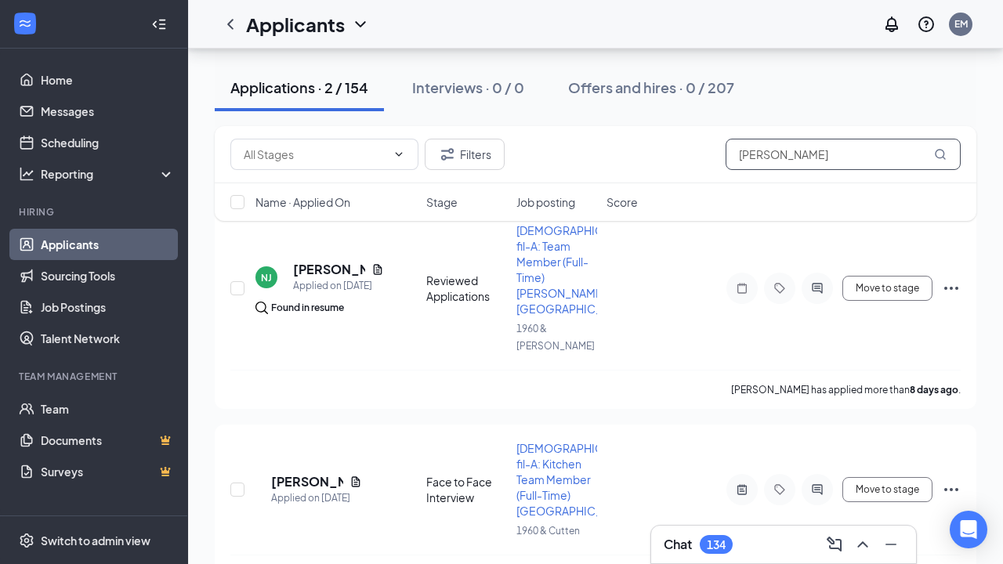
click at [792, 164] on input "[PERSON_NAME]" at bounding box center [843, 154] width 235 height 31
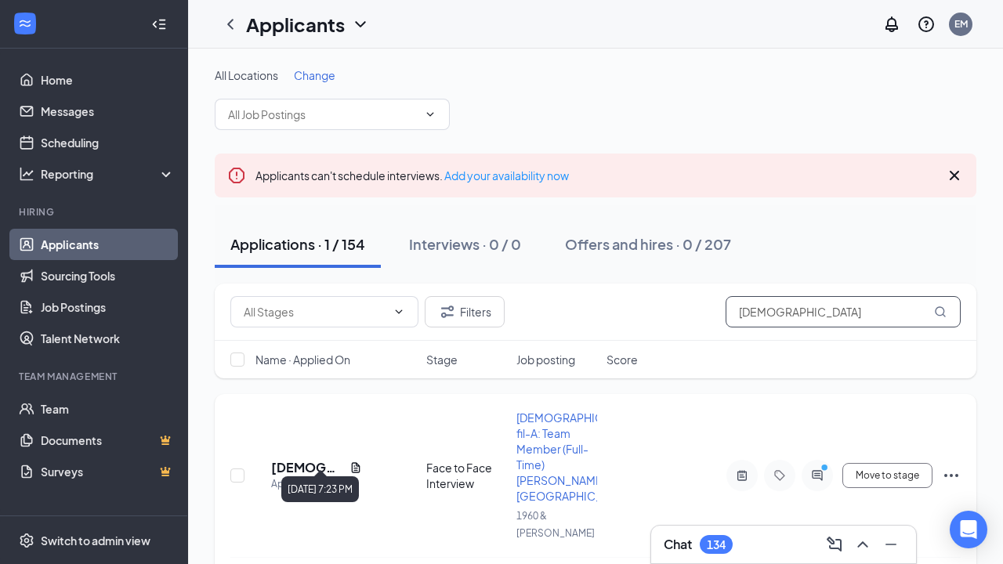
type input "[DEMOGRAPHIC_DATA]"
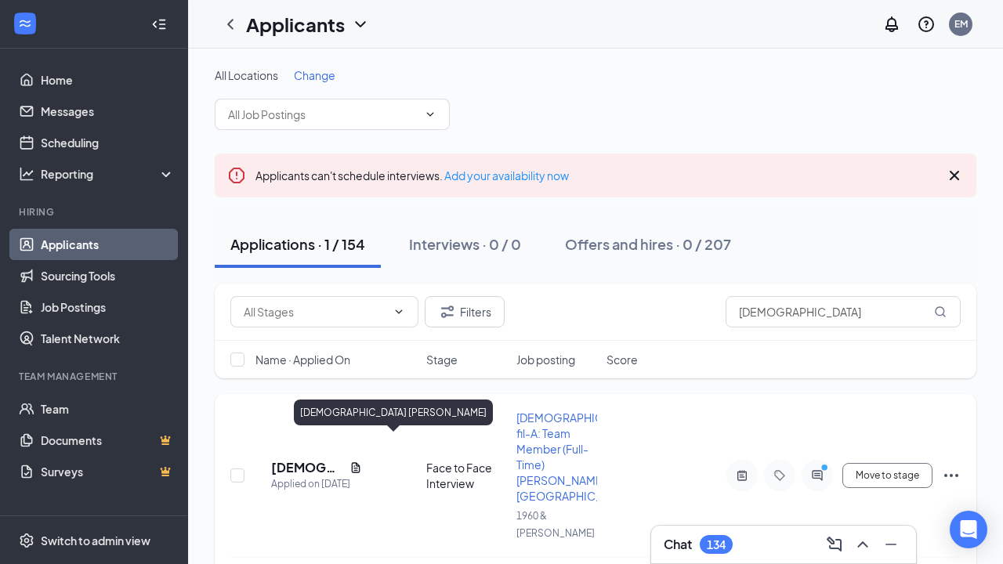
click at [314, 459] on h5 "[DEMOGRAPHIC_DATA] [PERSON_NAME]" at bounding box center [307, 467] width 72 height 17
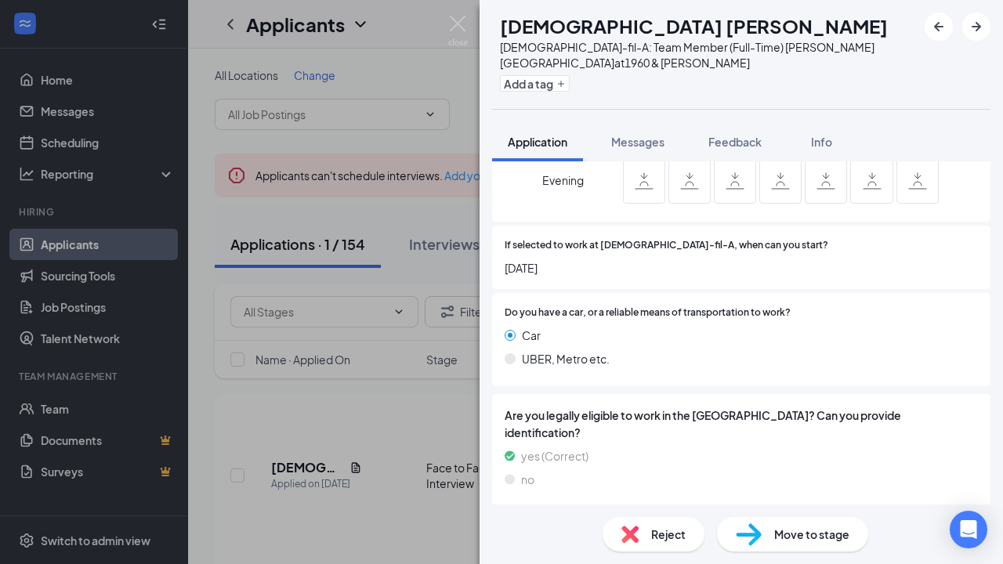
scroll to position [1202, 0]
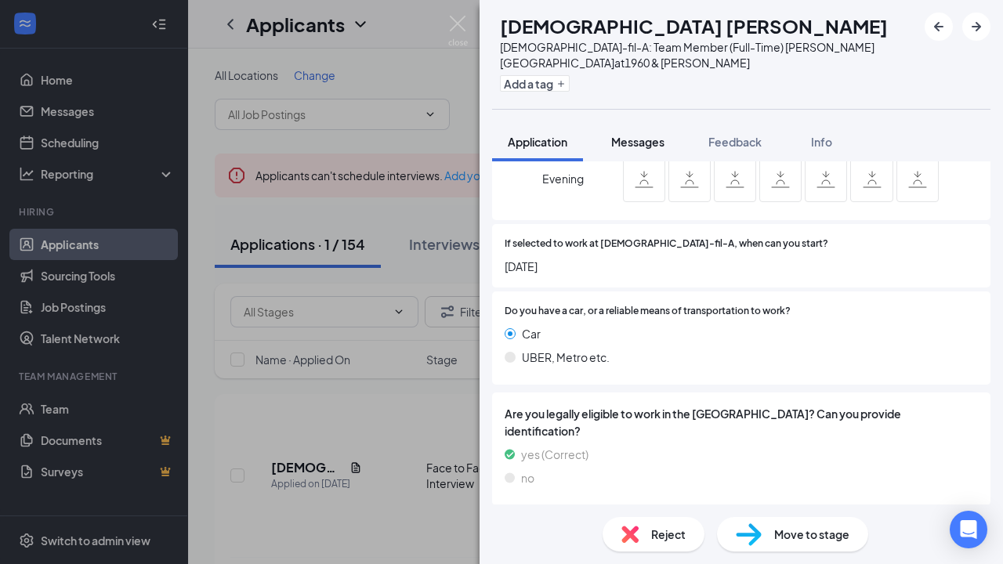
click at [639, 135] on span "Messages" at bounding box center [637, 142] width 53 height 14
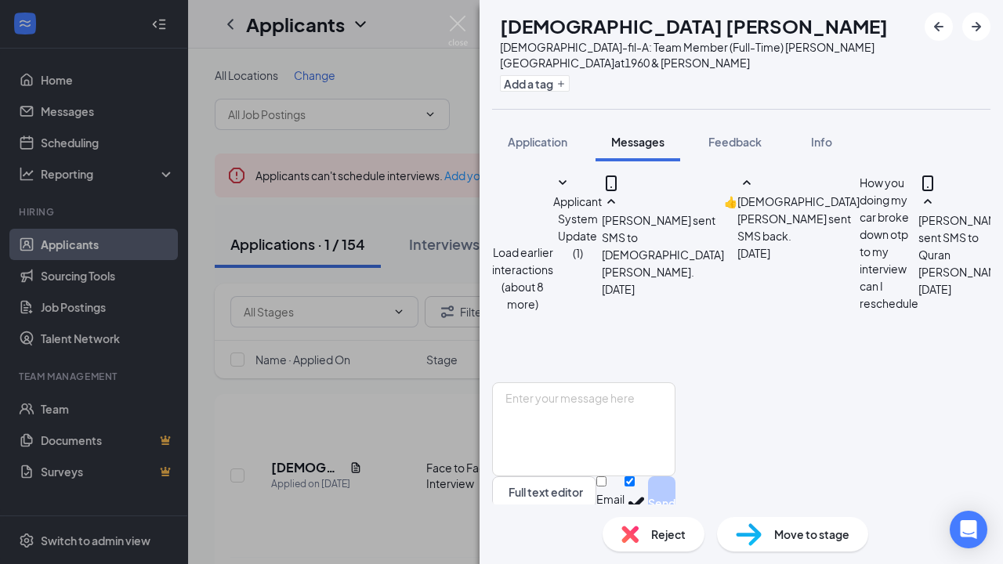
scroll to position [769, 0]
click at [723, 135] on span "Feedback" at bounding box center [735, 142] width 53 height 14
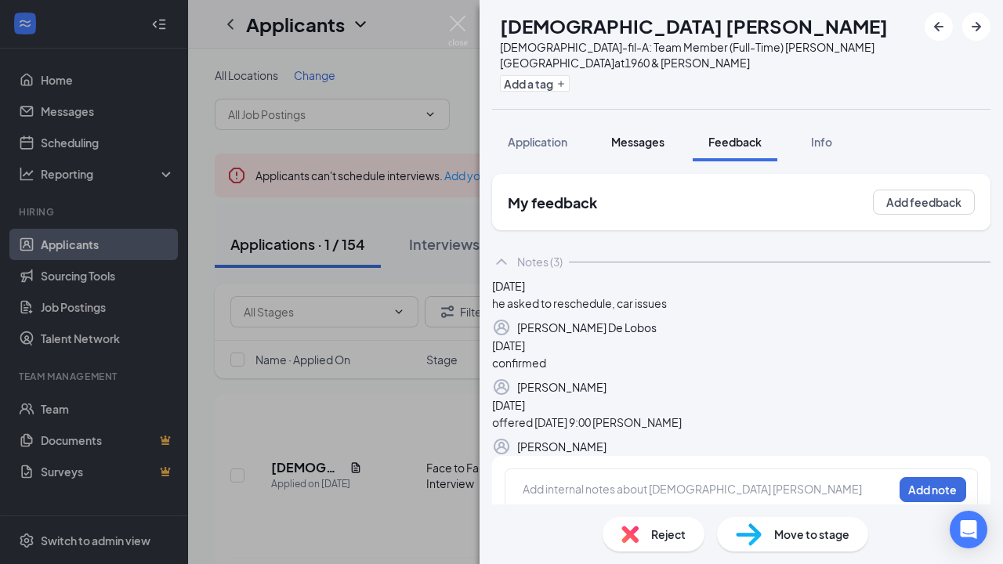
click at [644, 135] on span "Messages" at bounding box center [637, 142] width 53 height 14
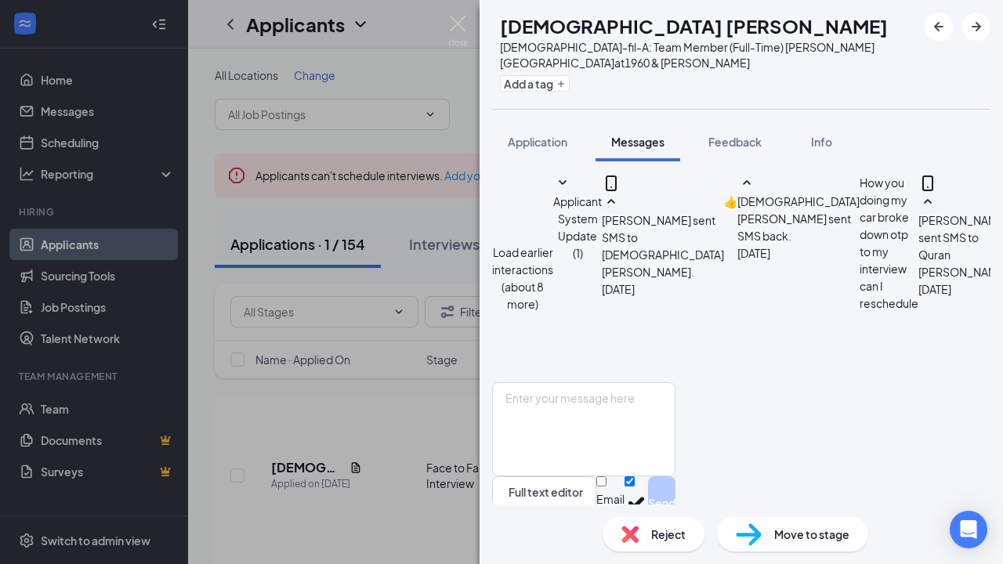
scroll to position [769, 0]
click at [727, 137] on button "Feedback" at bounding box center [735, 141] width 85 height 39
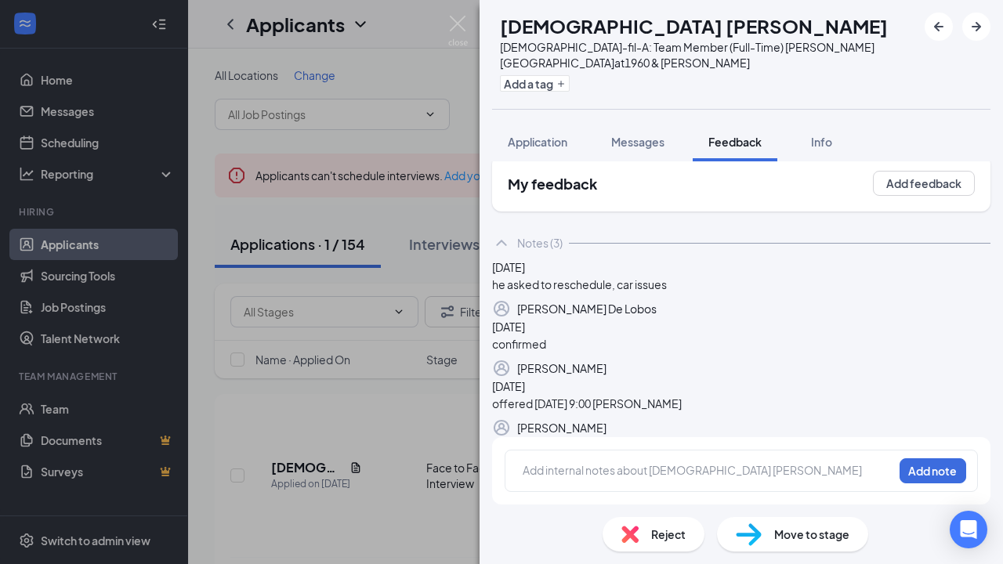
scroll to position [121, 0]
click at [644, 465] on div at bounding box center [708, 470] width 369 height 16
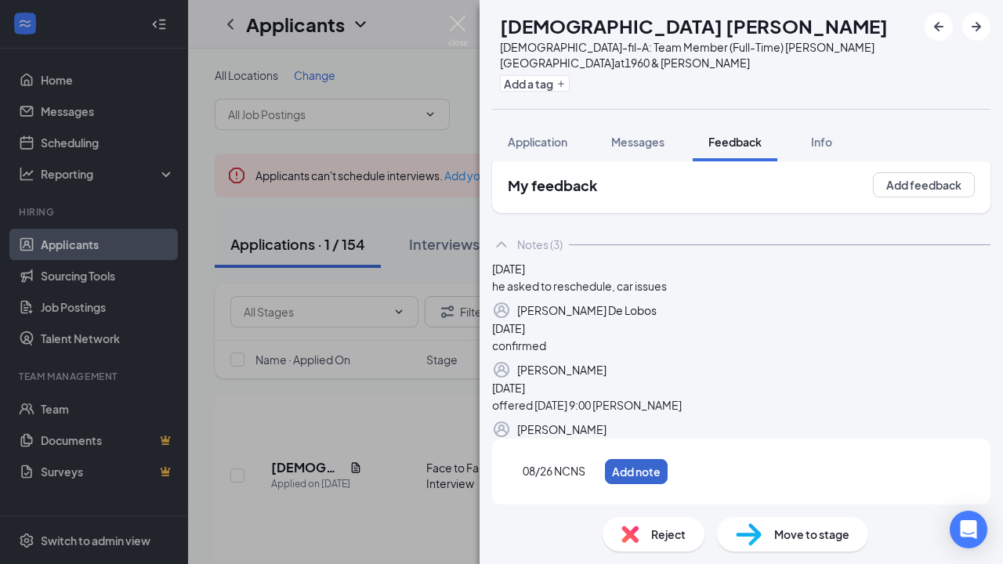
click at [668, 470] on button "Add note" at bounding box center [636, 471] width 63 height 25
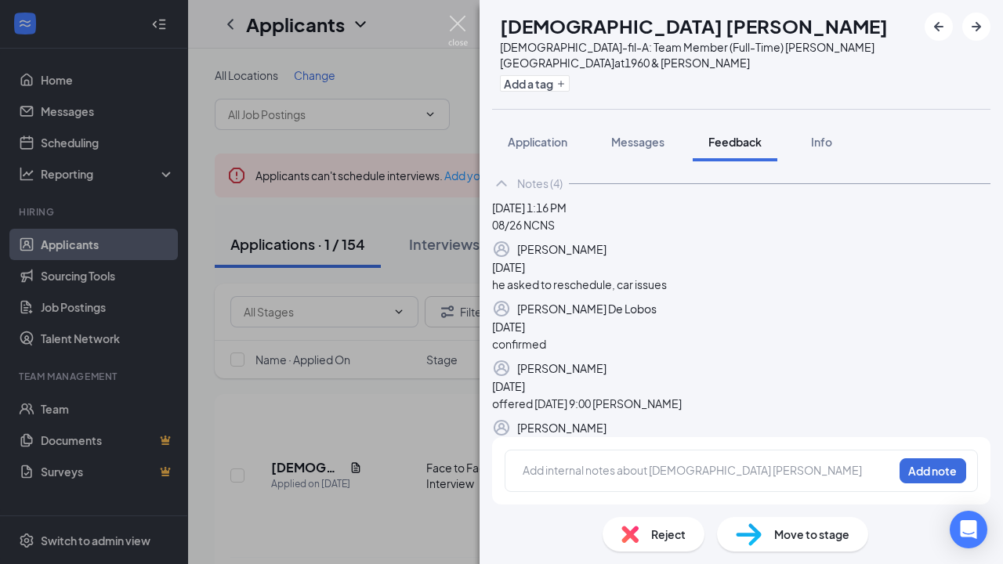
click at [459, 16] on img at bounding box center [458, 31] width 20 height 31
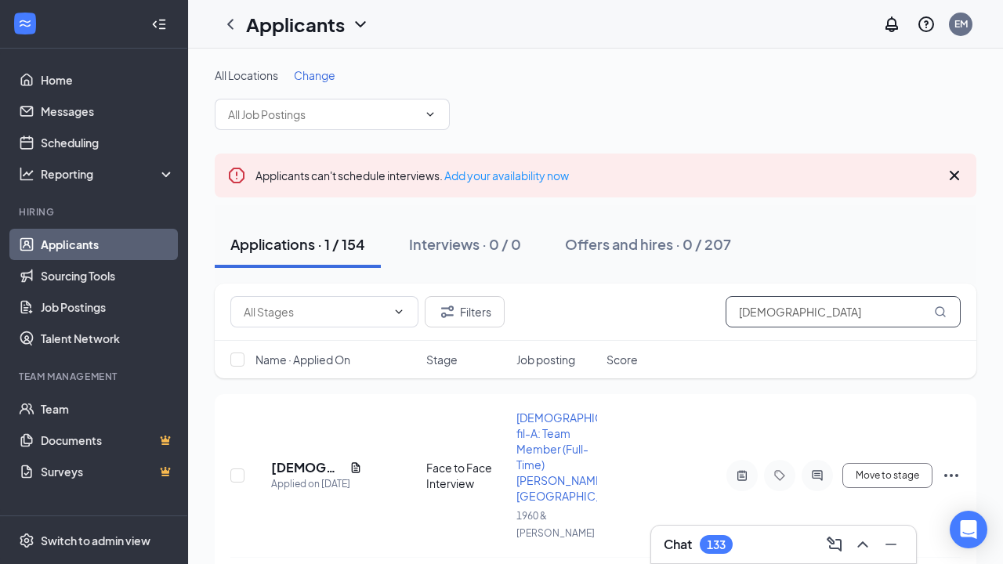
click at [785, 319] on input "[DEMOGRAPHIC_DATA]" at bounding box center [843, 311] width 235 height 31
type input "k"
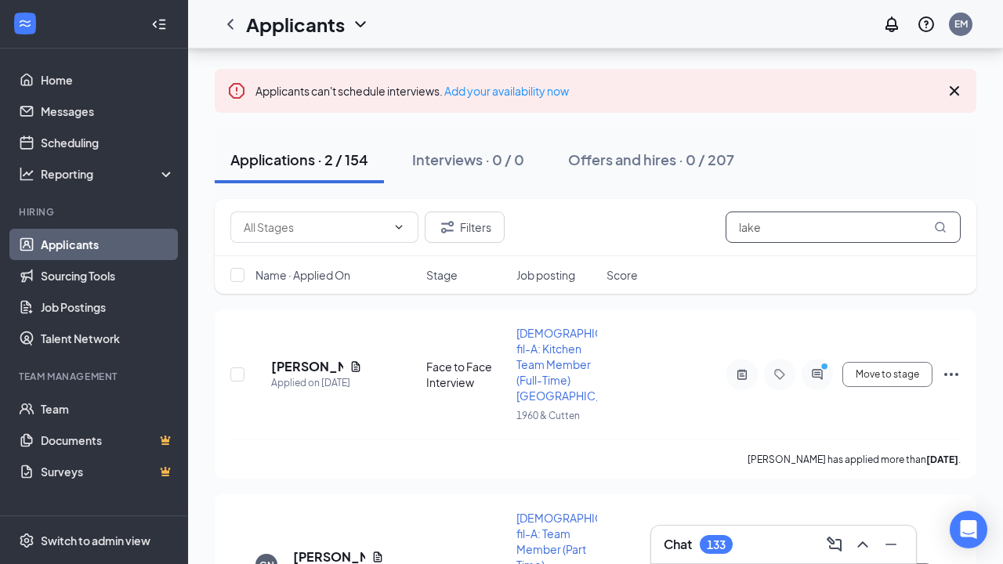
scroll to position [87, 0]
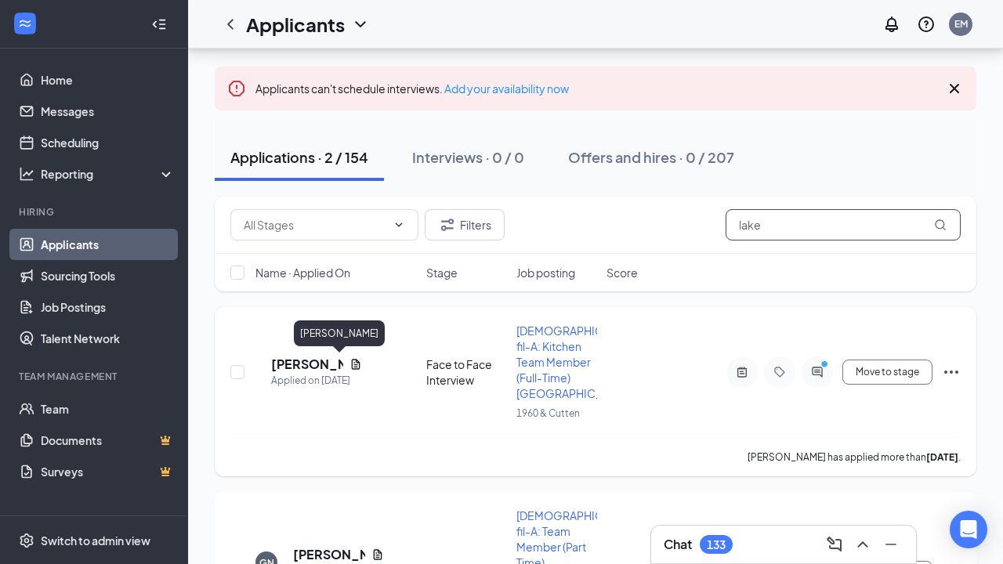
type input "lake"
click at [341, 364] on h5 "[PERSON_NAME]" at bounding box center [307, 364] width 72 height 17
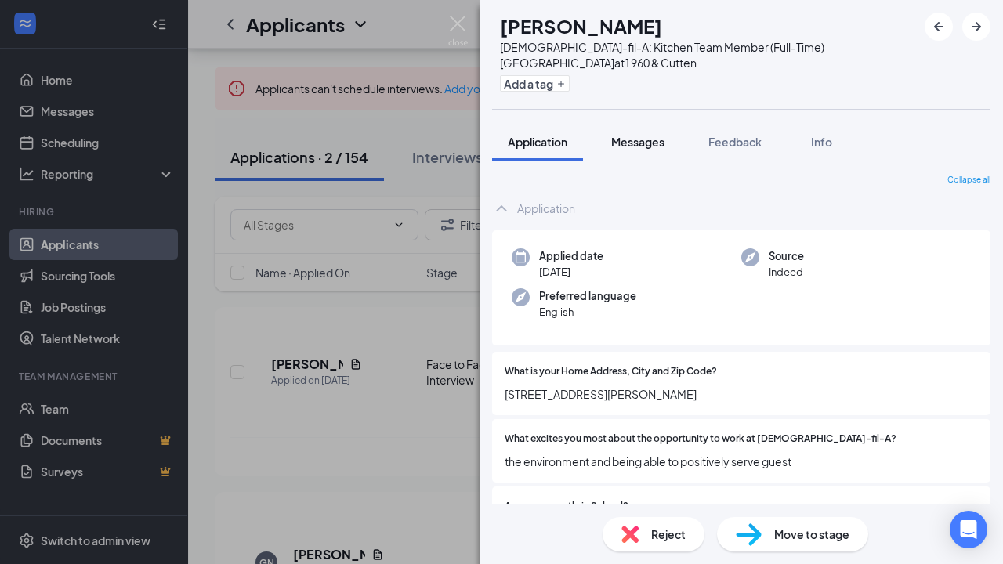
click at [664, 146] on span "Messages" at bounding box center [637, 142] width 53 height 14
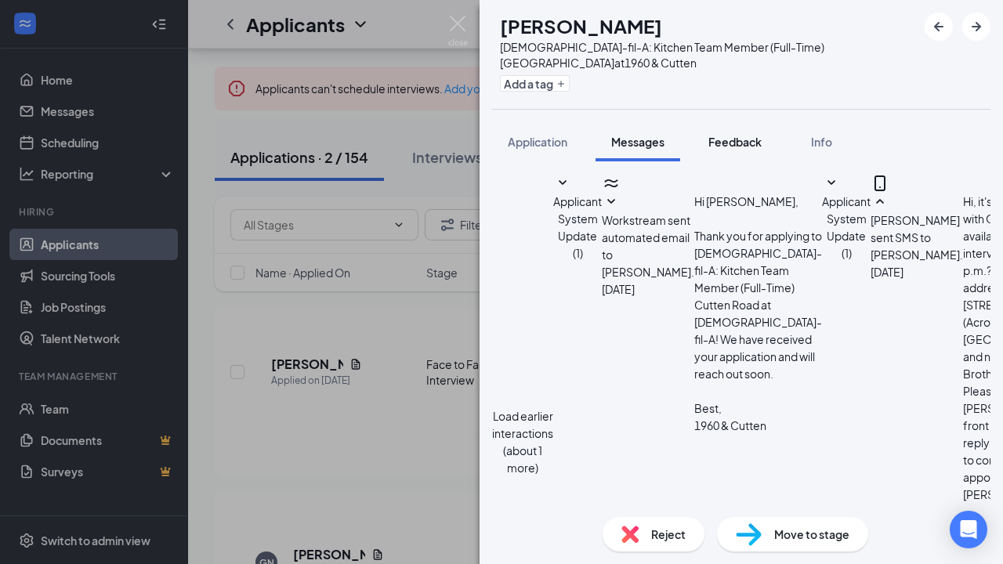
scroll to position [882, 0]
click at [738, 149] on div "Feedback" at bounding box center [735, 142] width 53 height 16
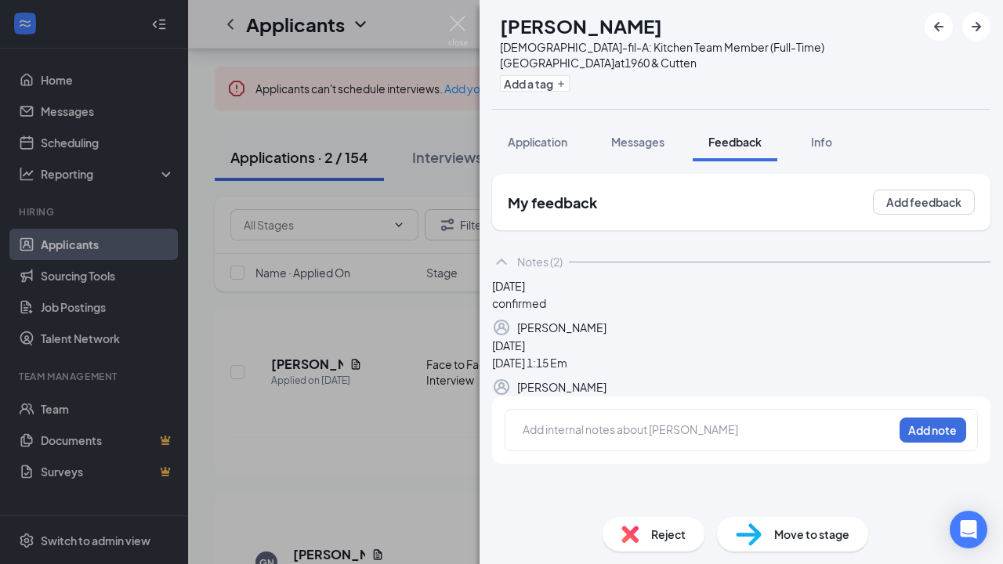
scroll to position [50, 0]
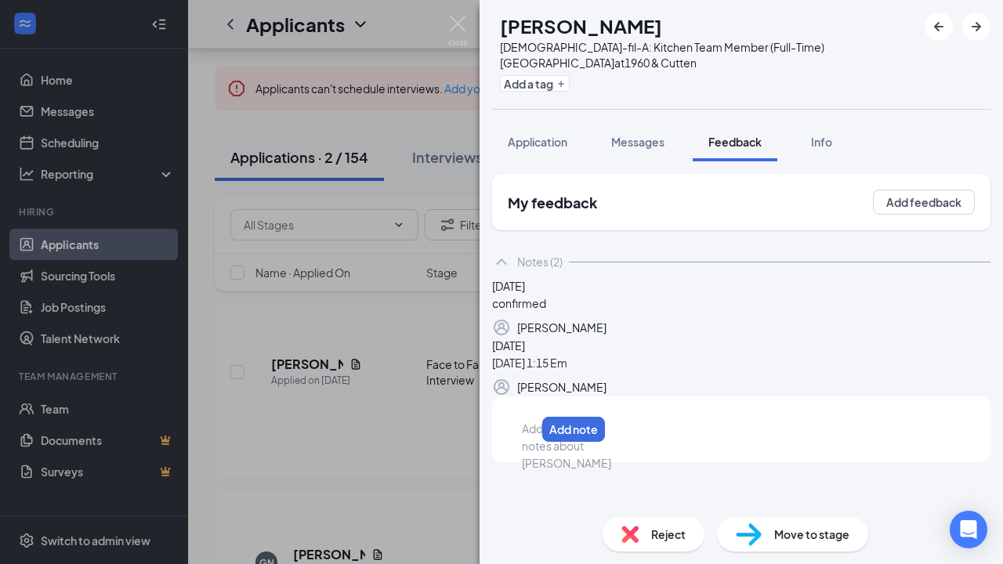
click at [535, 437] on div at bounding box center [529, 429] width 13 height 16
click at [668, 442] on button "Add note" at bounding box center [636, 429] width 63 height 25
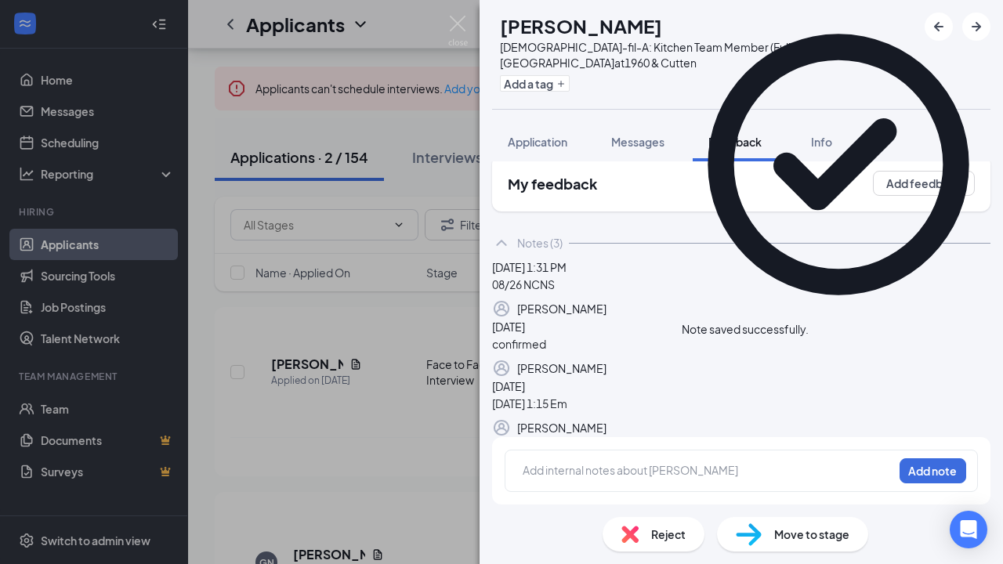
click at [470, 22] on div "LB [PERSON_NAME] [DEMOGRAPHIC_DATA]-fil-A: Kitchen Team Member (Full-Time) Cutt…" at bounding box center [501, 282] width 1003 height 564
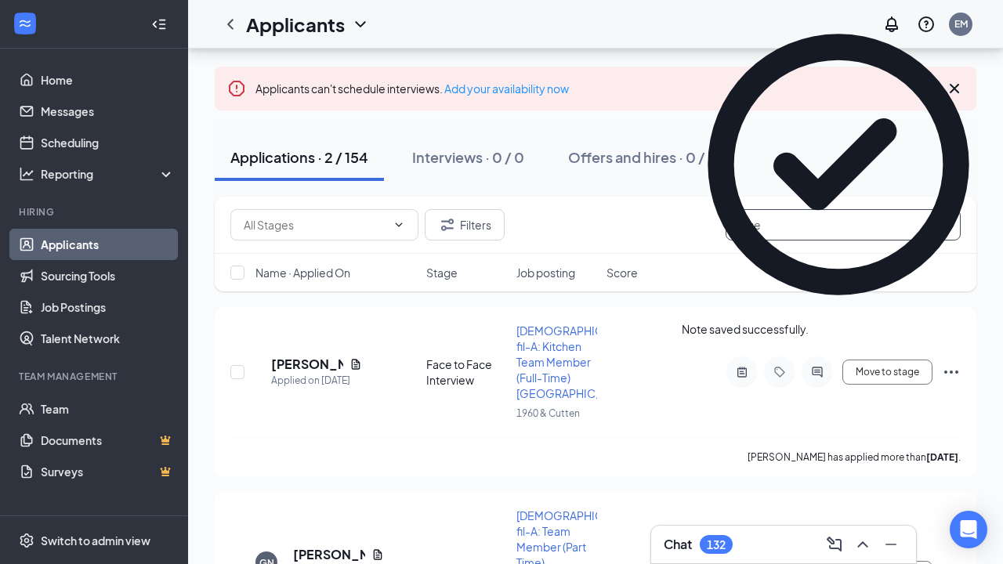
click at [780, 229] on input "lake" at bounding box center [843, 224] width 235 height 31
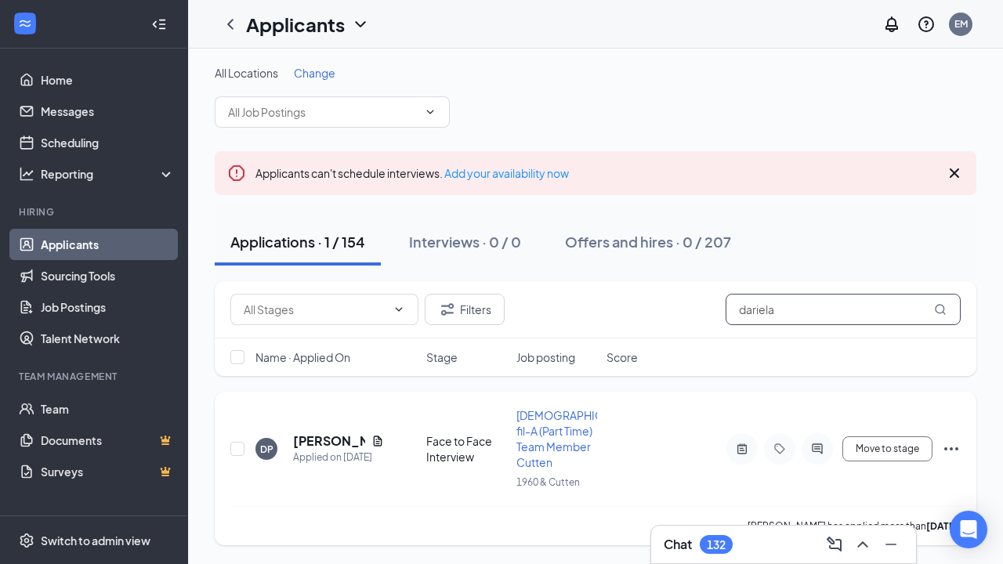
scroll to position [2, 0]
type input "dariela"
click at [327, 440] on h5 "[PERSON_NAME]" at bounding box center [329, 441] width 72 height 17
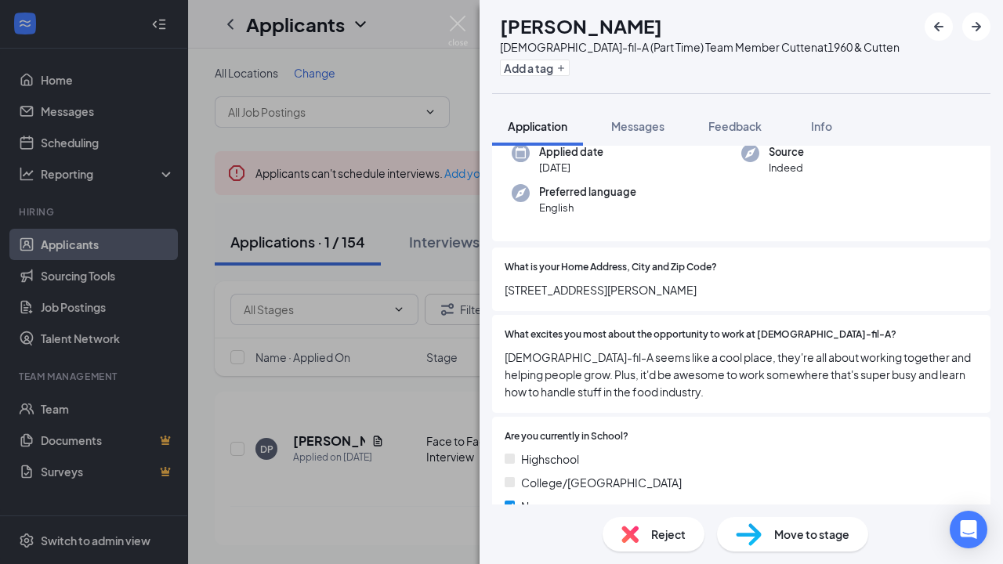
scroll to position [103, 0]
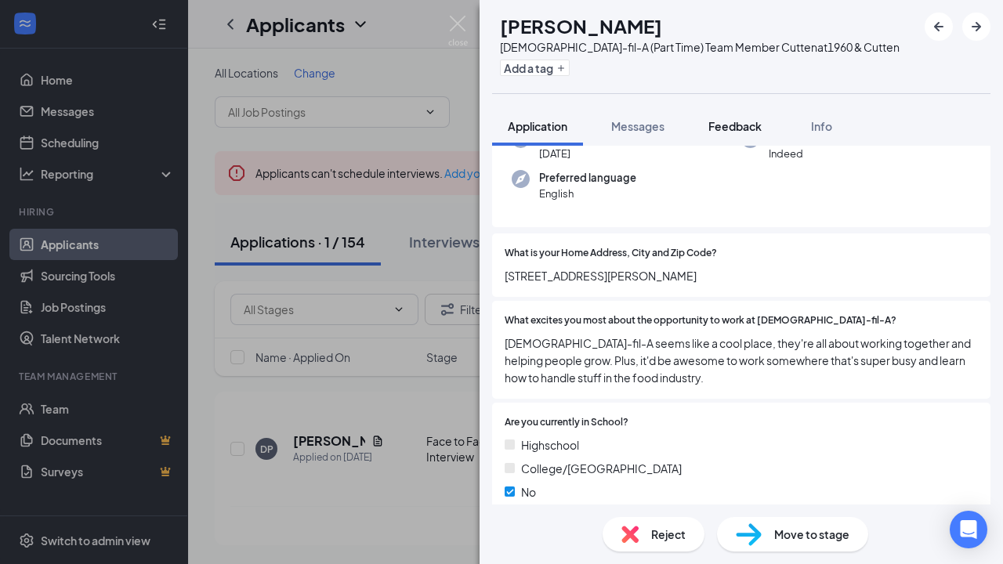
click at [745, 128] on span "Feedback" at bounding box center [735, 126] width 53 height 14
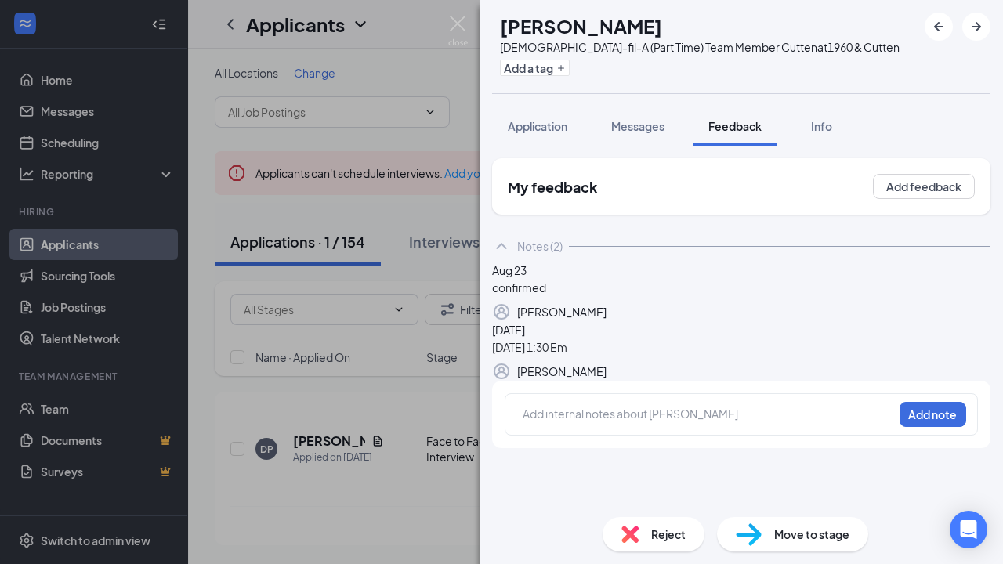
scroll to position [34, 0]
click at [650, 426] on div at bounding box center [708, 416] width 369 height 20
click at [679, 434] on div "08/26 NCNS Add note" at bounding box center [592, 413] width 174 height 41
click at [946, 427] on button "Add note" at bounding box center [933, 414] width 67 height 25
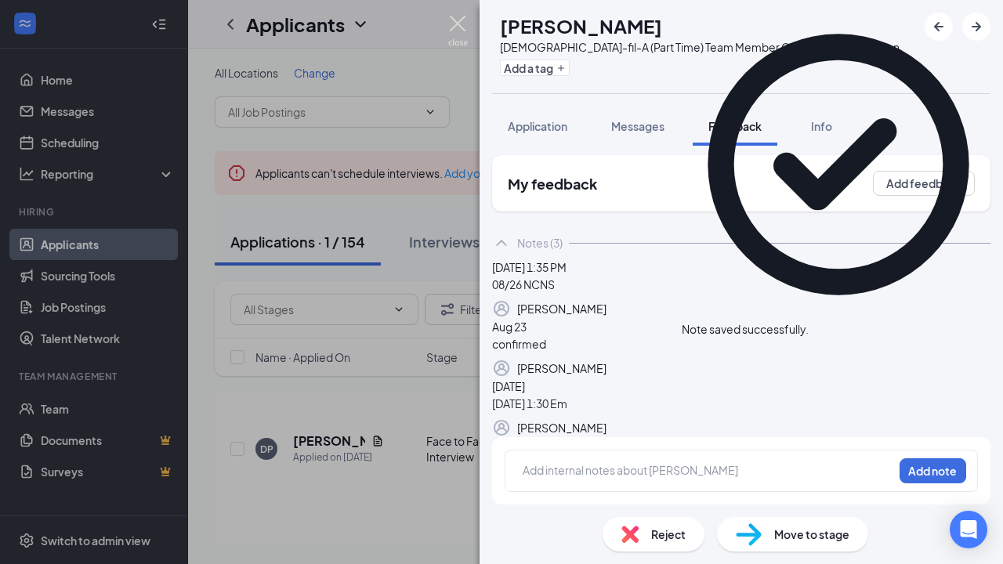
click at [462, 27] on img at bounding box center [458, 31] width 20 height 31
